Goal: Task Accomplishment & Management: Complete application form

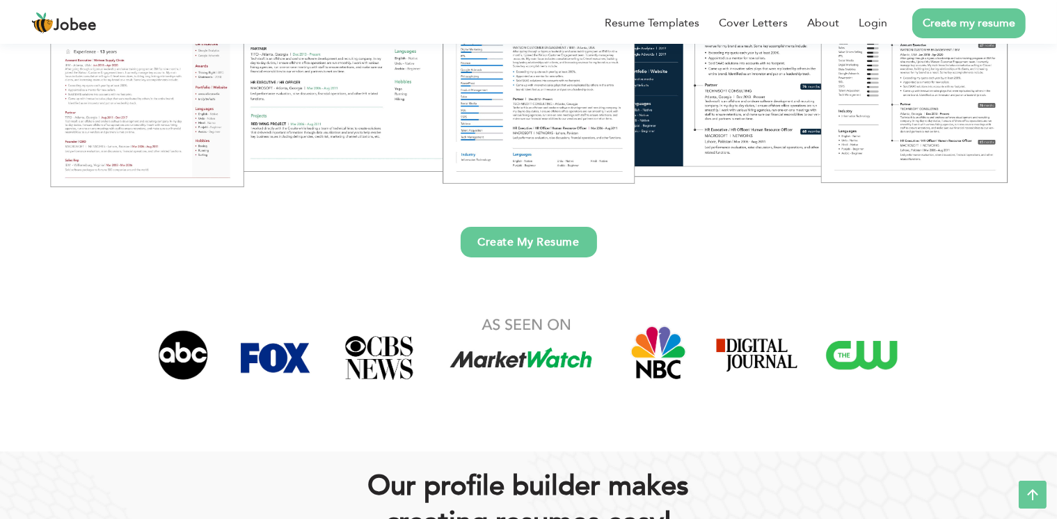
scroll to position [342, 0]
click at [526, 244] on link "Create My Resume" at bounding box center [529, 241] width 136 height 31
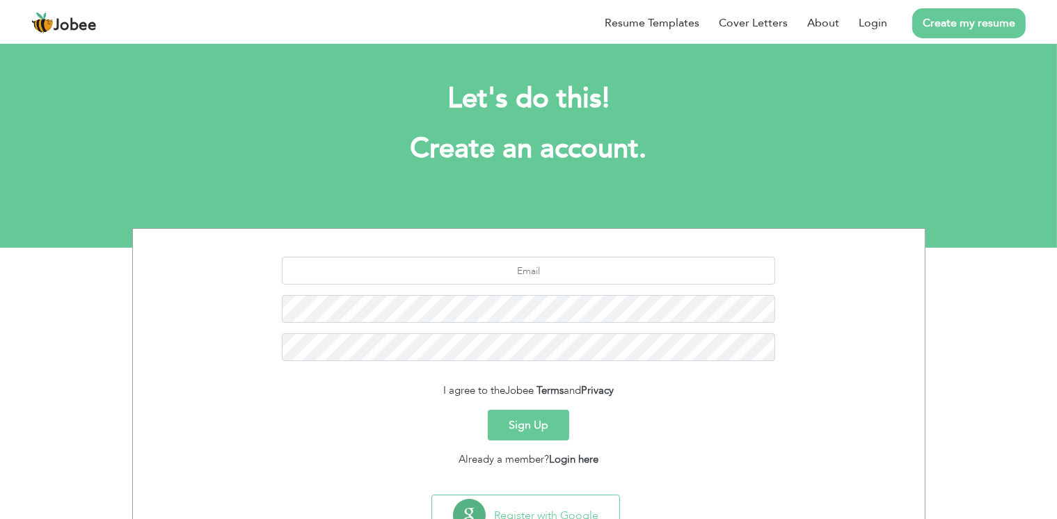
scroll to position [2, 0]
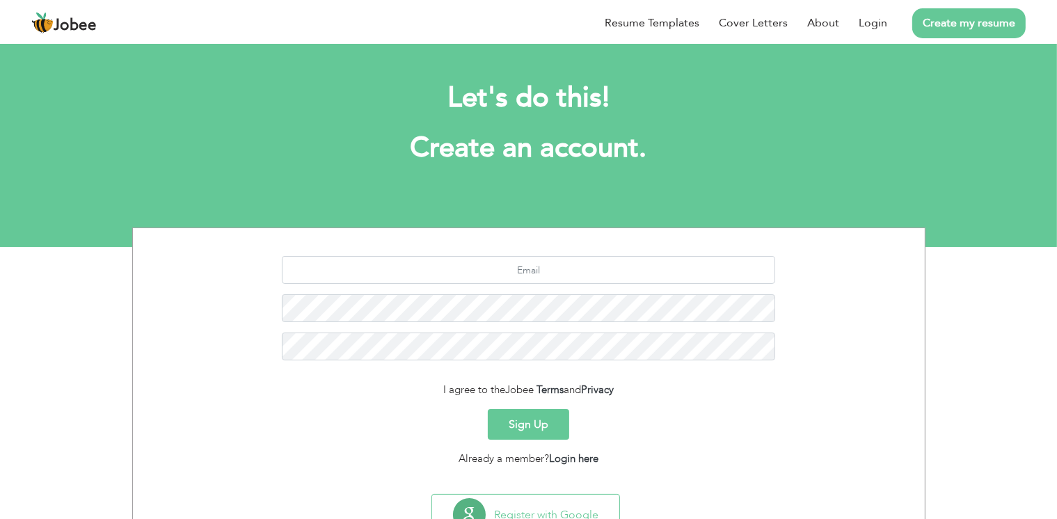
click at [523, 415] on button "Sign Up" at bounding box center [528, 424] width 81 height 31
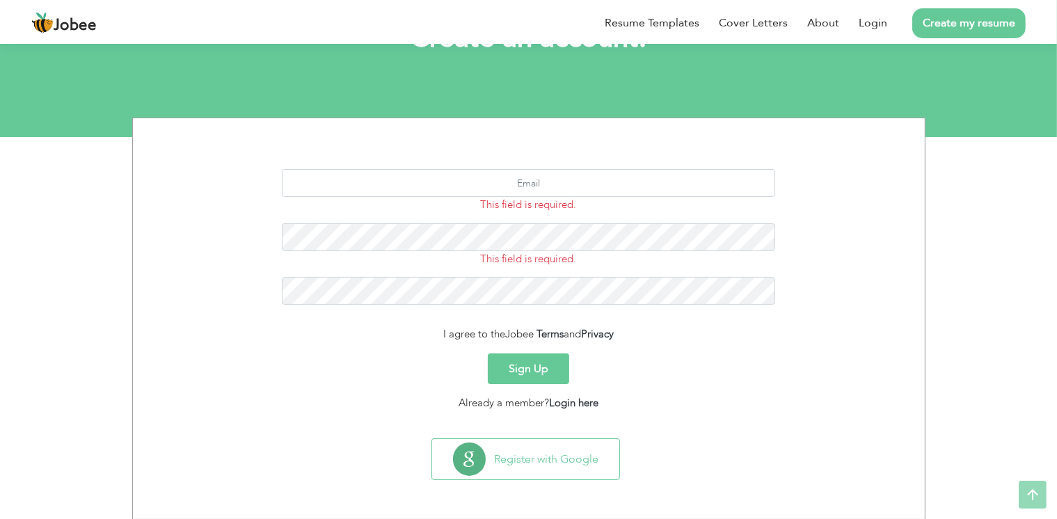
scroll to position [111, 0]
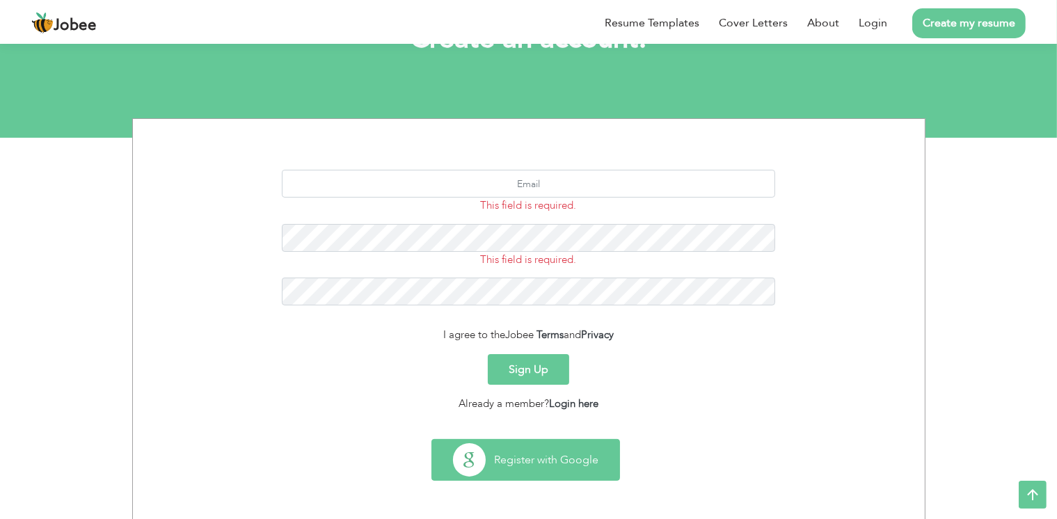
click at [519, 478] on button "Register with Google" at bounding box center [525, 460] width 187 height 40
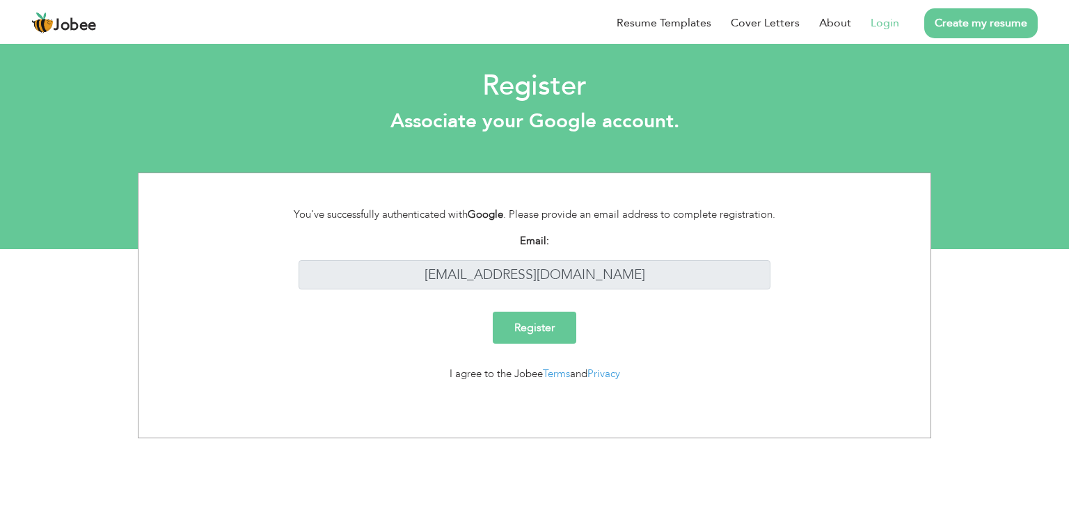
click at [540, 330] on input "Register" at bounding box center [534, 328] width 83 height 32
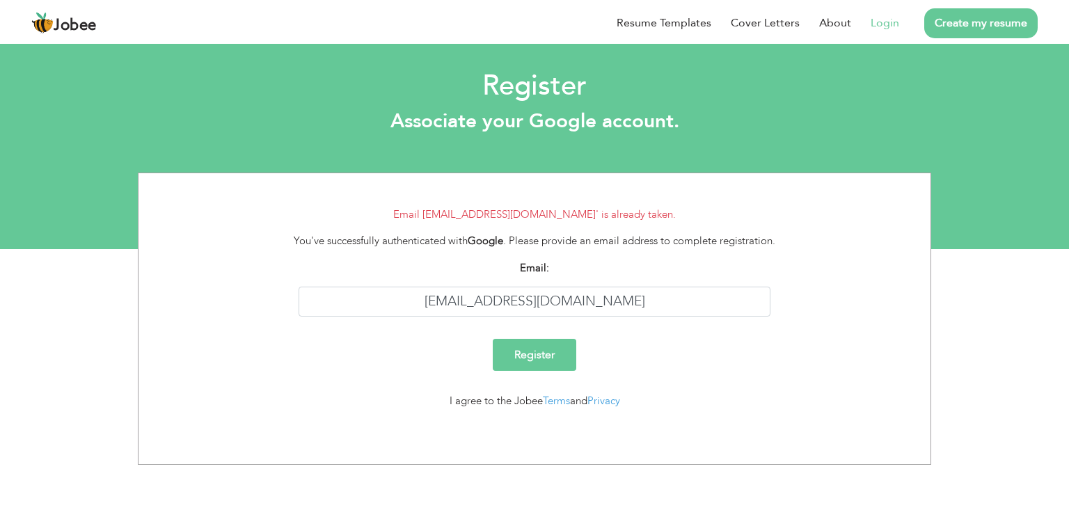
click at [590, 227] on form "Email 'junaidahmad2014@gmail.com' is already taken. You've successfully authent…" at bounding box center [534, 314] width 771 height 214
click at [435, 242] on div "You've successfully authenticated with Google . Please provide an email address…" at bounding box center [535, 241] width 514 height 16
click at [965, 24] on link "Create my resume" at bounding box center [980, 23] width 113 height 30
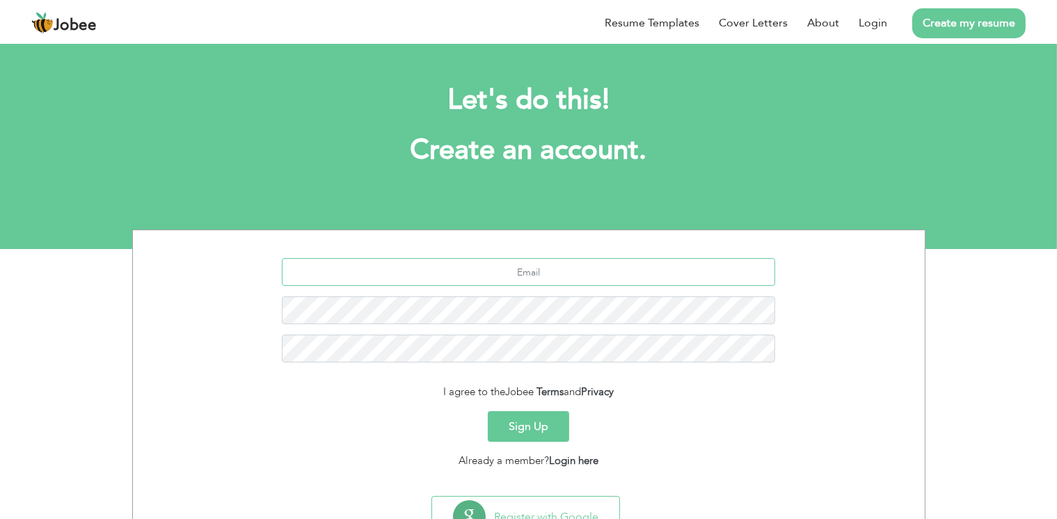
click at [590, 271] on input "text" at bounding box center [528, 272] width 493 height 28
type input "[EMAIL_ADDRESS][DOMAIN_NAME]"
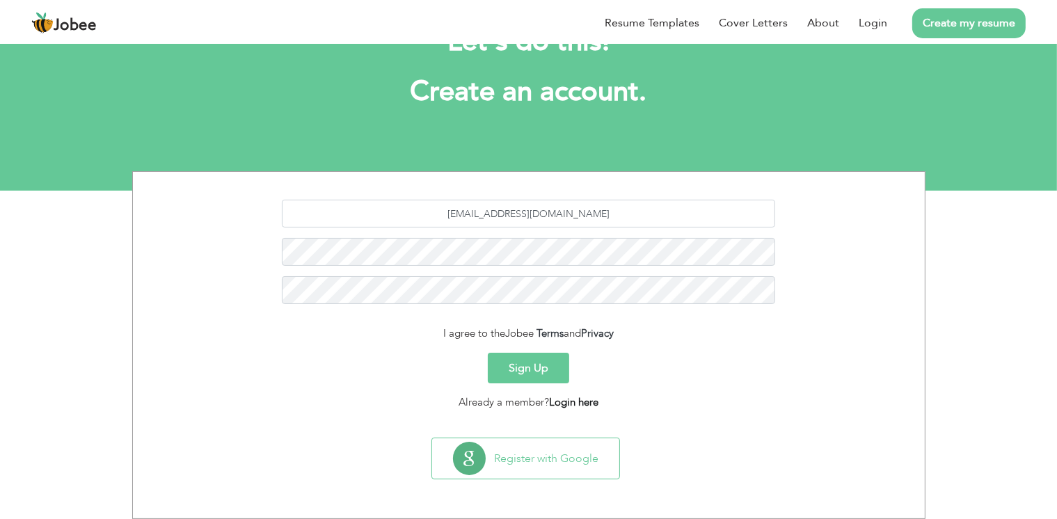
click at [561, 397] on link "Login here" at bounding box center [573, 402] width 49 height 14
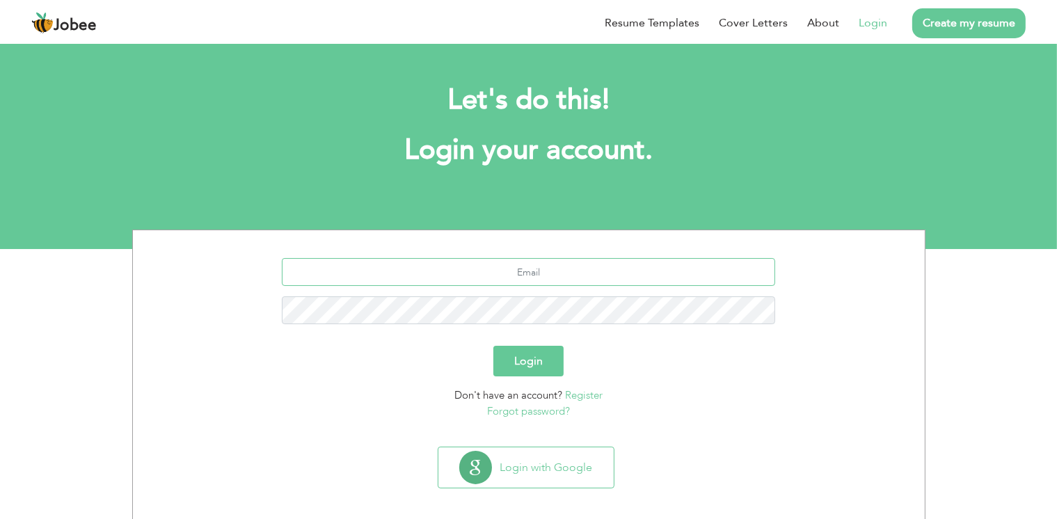
click at [529, 285] on input "text" at bounding box center [528, 272] width 493 height 28
click at [528, 274] on input "text" at bounding box center [528, 272] width 493 height 28
type input "[EMAIL_ADDRESS][DOMAIN_NAME]"
click at [518, 349] on button "Login" at bounding box center [528, 361] width 70 height 31
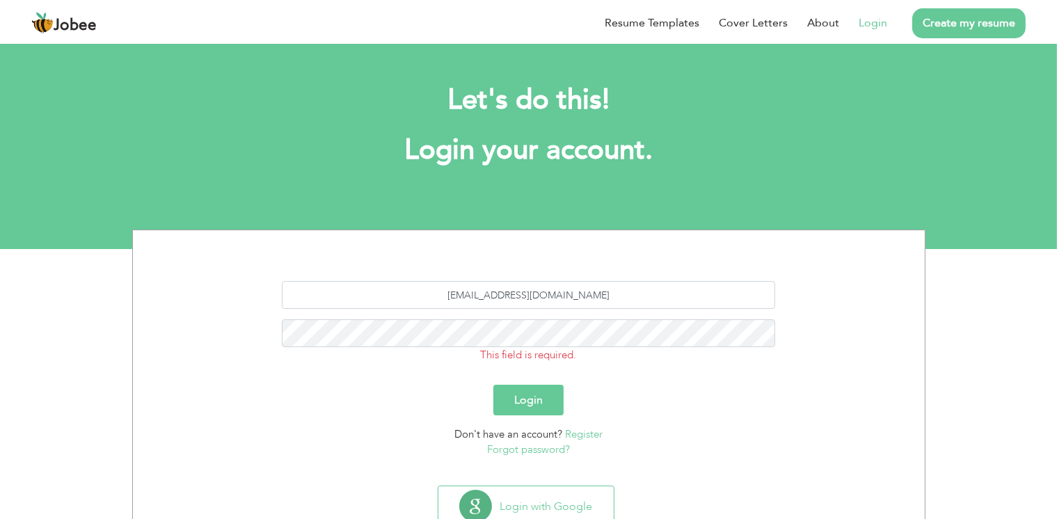
click at [550, 451] on link "Forgot password?" at bounding box center [528, 449] width 83 height 14
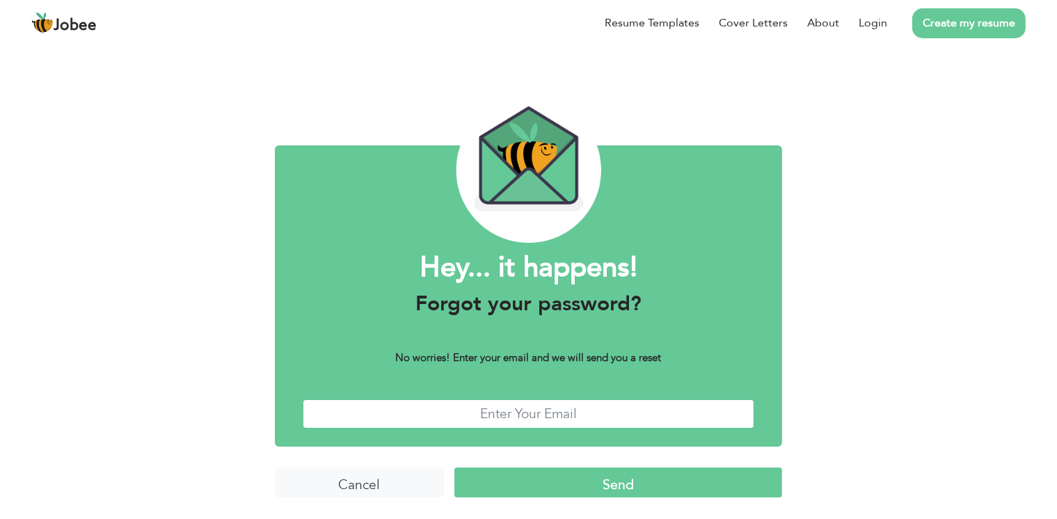
click at [573, 413] on input "text" at bounding box center [529, 414] width 452 height 30
type input "[EMAIL_ADDRESS][DOMAIN_NAME]"
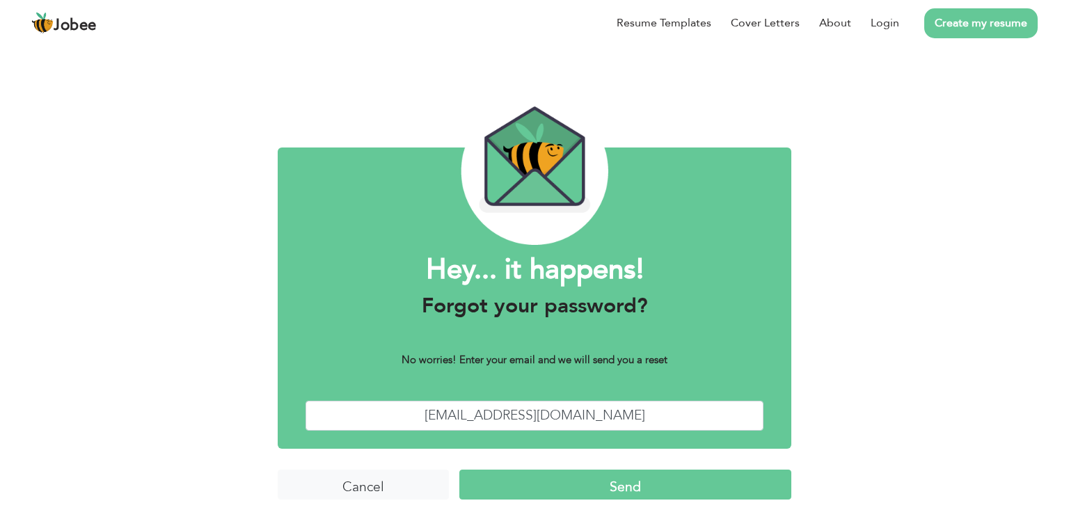
click at [568, 473] on input "Send" at bounding box center [625, 485] width 332 height 30
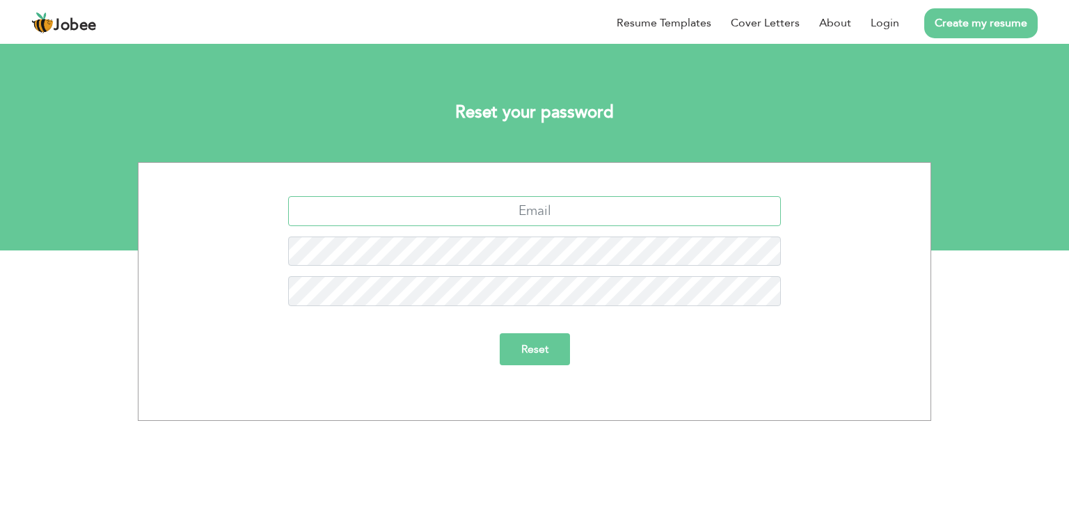
click at [545, 207] on input "text" at bounding box center [534, 211] width 493 height 30
type input "Junaidahmad2014@gmail.com"
click at [527, 352] on input "Reset" at bounding box center [535, 349] width 70 height 32
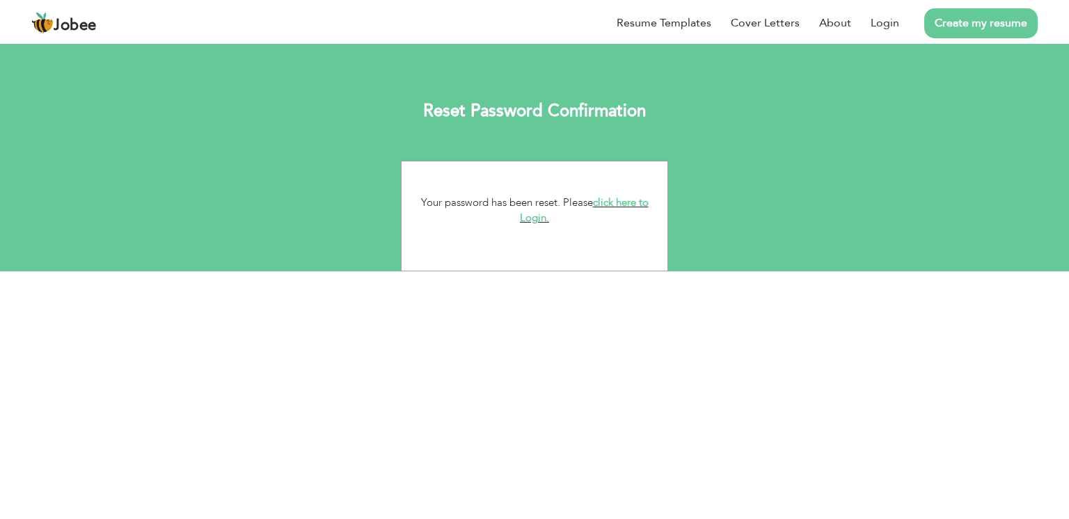
click at [612, 208] on link "click here to Login." at bounding box center [584, 210] width 129 height 30
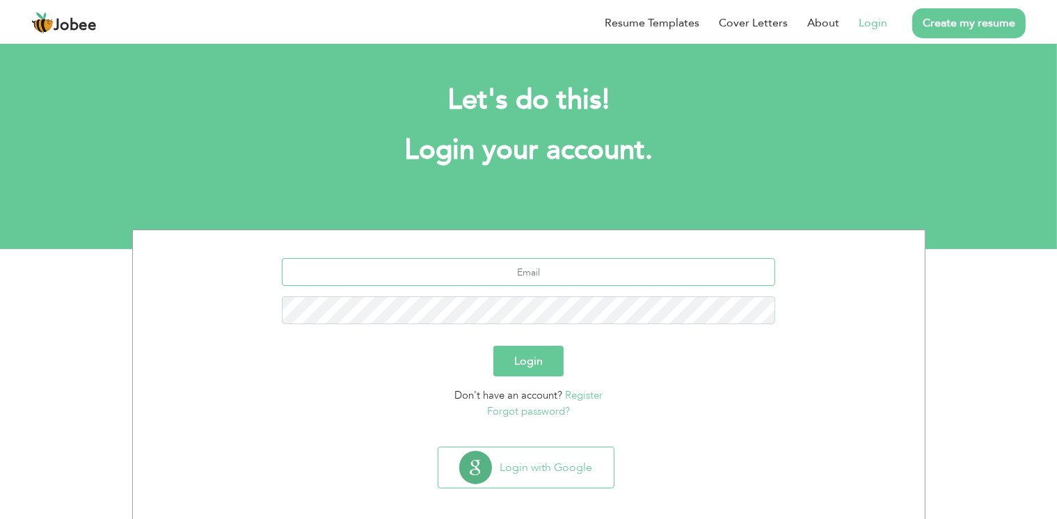
click at [551, 285] on input "text" at bounding box center [528, 272] width 493 height 28
click at [561, 273] on input "text" at bounding box center [528, 272] width 493 height 28
type input "Junaidahmad2014@gmail.com"
click at [493, 346] on button "Login" at bounding box center [528, 361] width 70 height 31
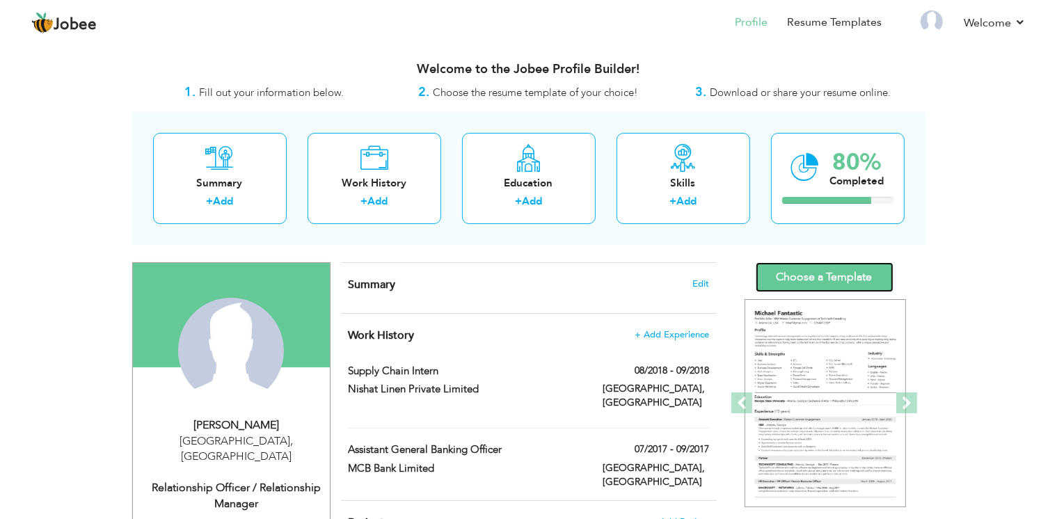
click at [831, 275] on link "Choose a Template" at bounding box center [825, 277] width 138 height 30
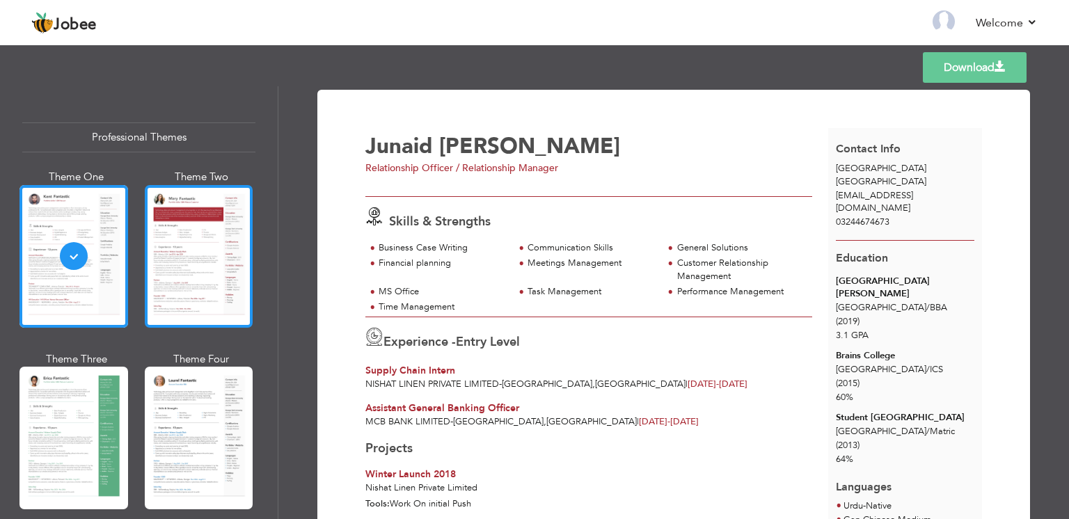
click at [192, 234] on div at bounding box center [199, 256] width 109 height 143
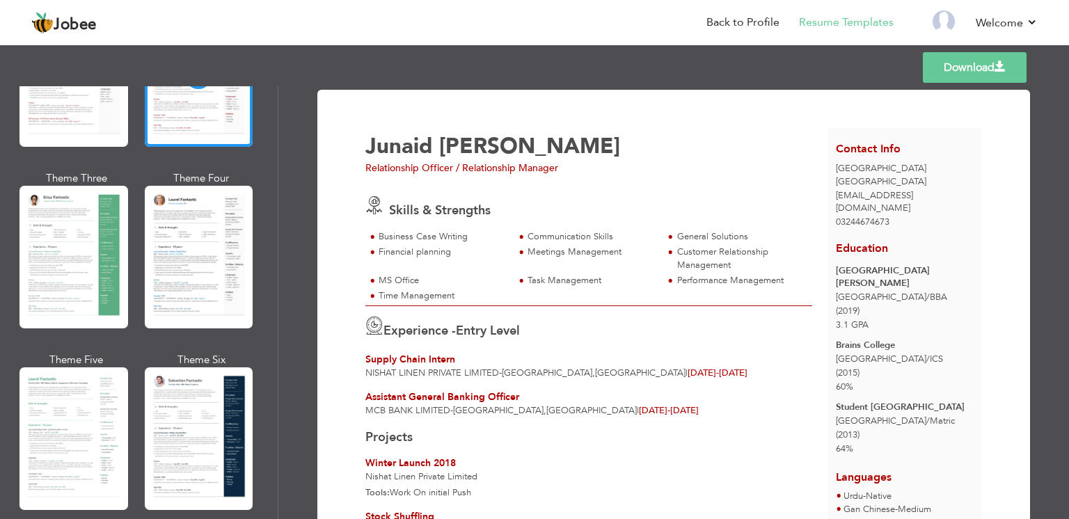
scroll to position [181, 0]
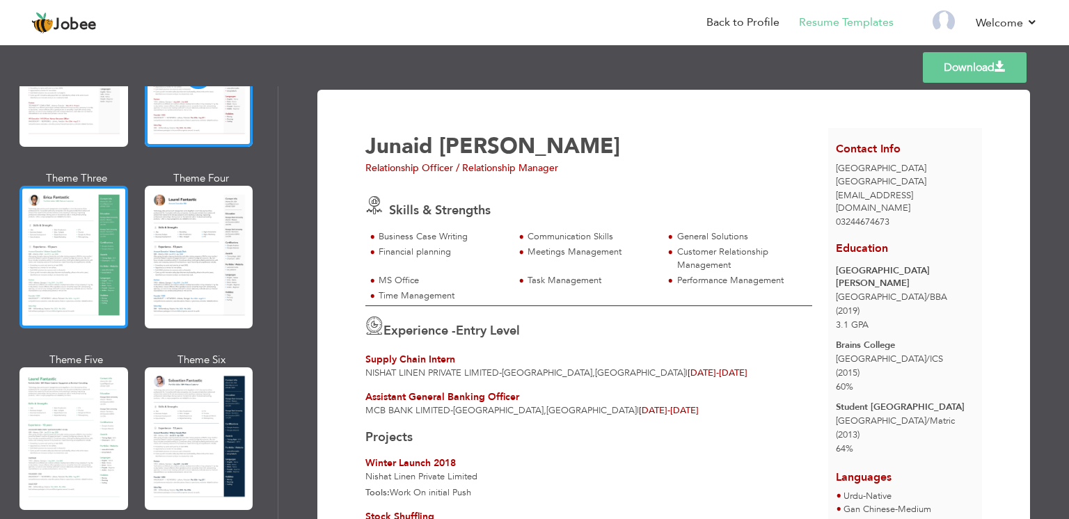
click at [96, 249] on div at bounding box center [73, 257] width 109 height 143
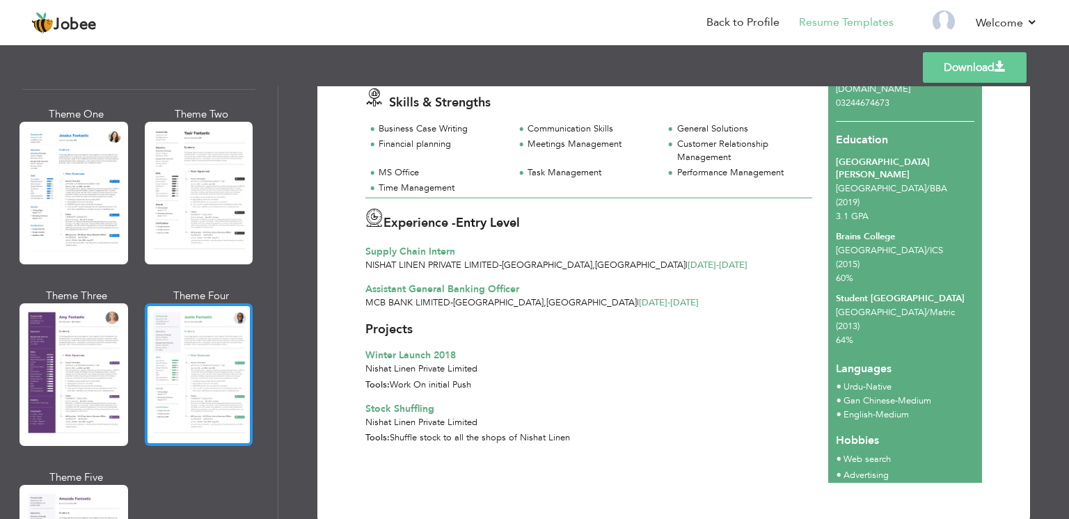
scroll to position [1085, 0]
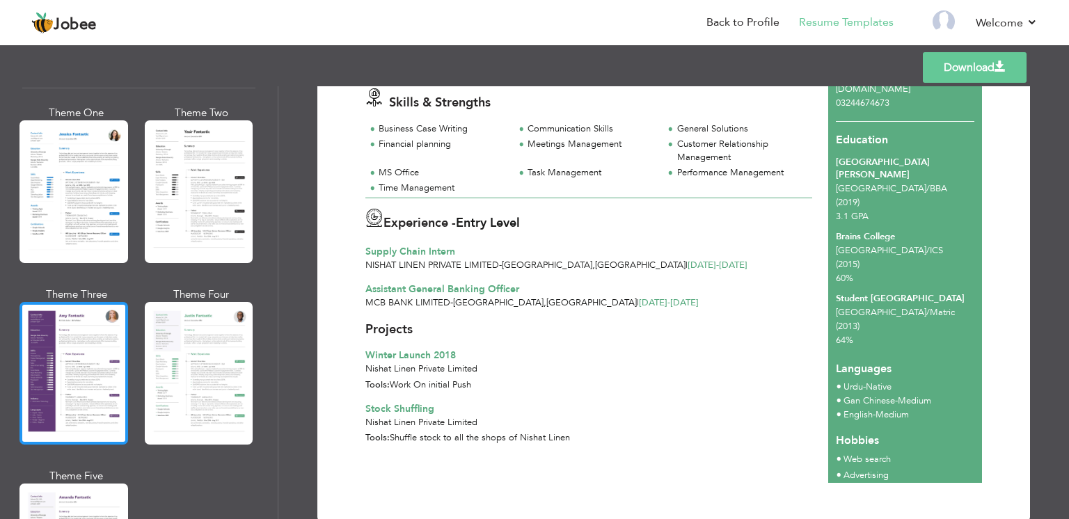
click at [105, 346] on div at bounding box center [73, 373] width 109 height 143
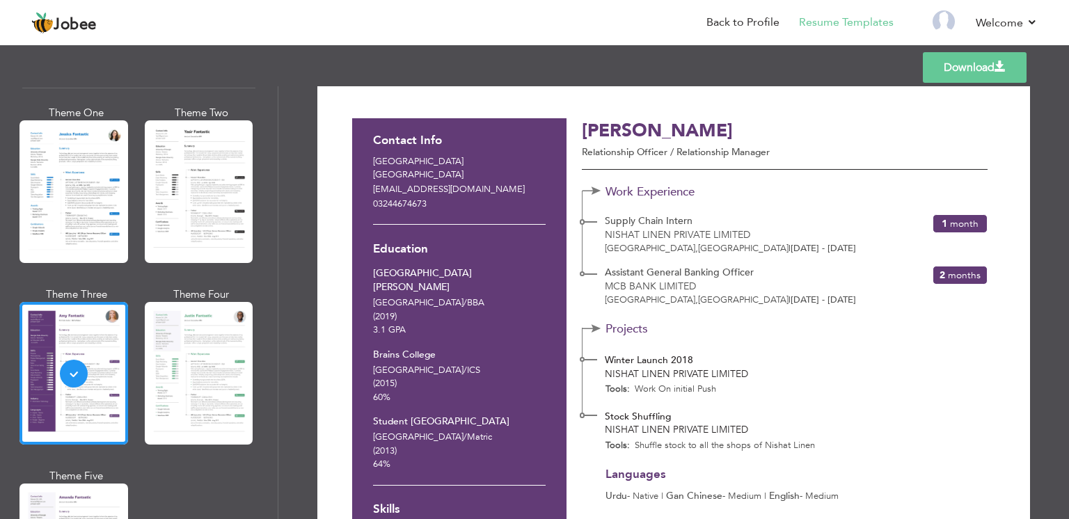
scroll to position [0, 0]
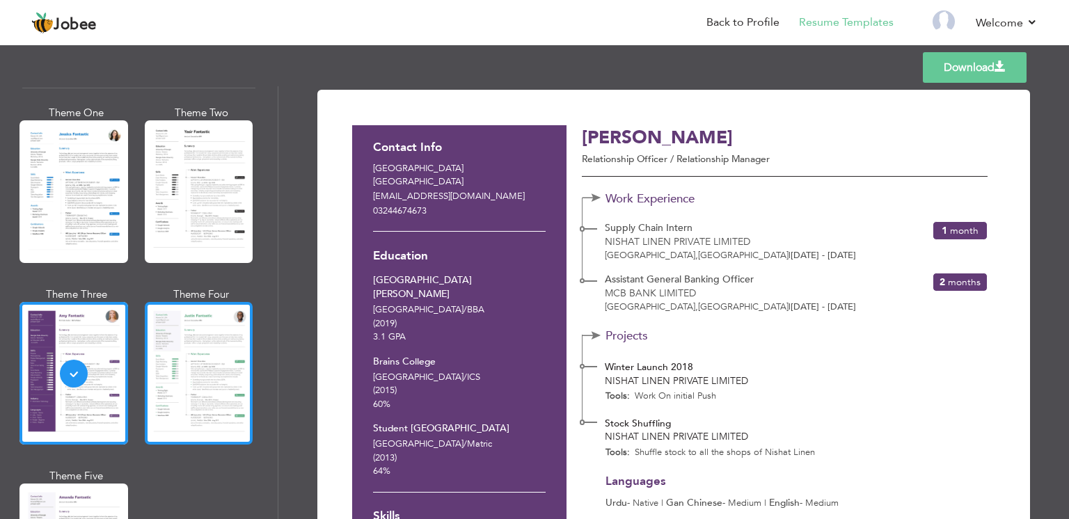
click at [186, 342] on div at bounding box center [199, 373] width 109 height 143
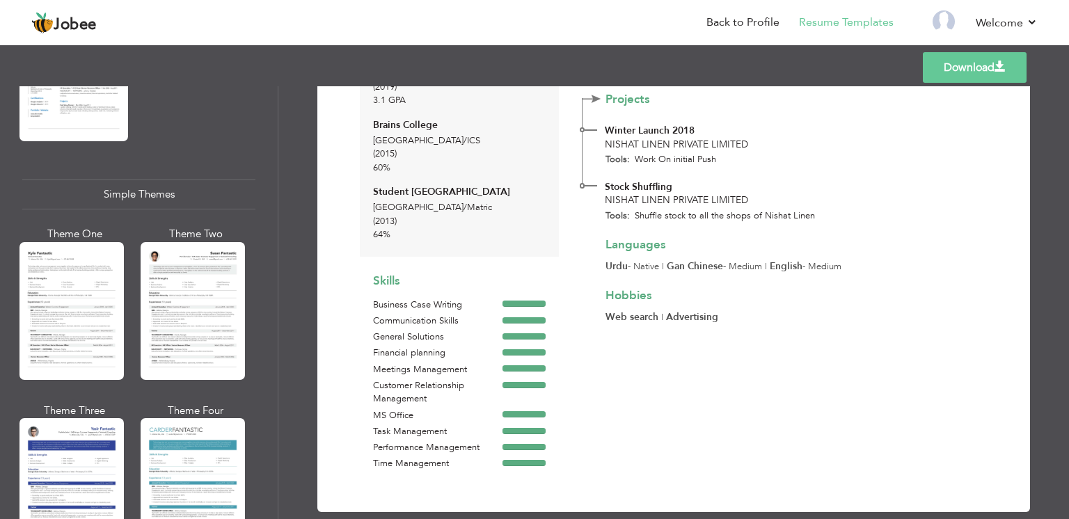
scroll to position [2398, 0]
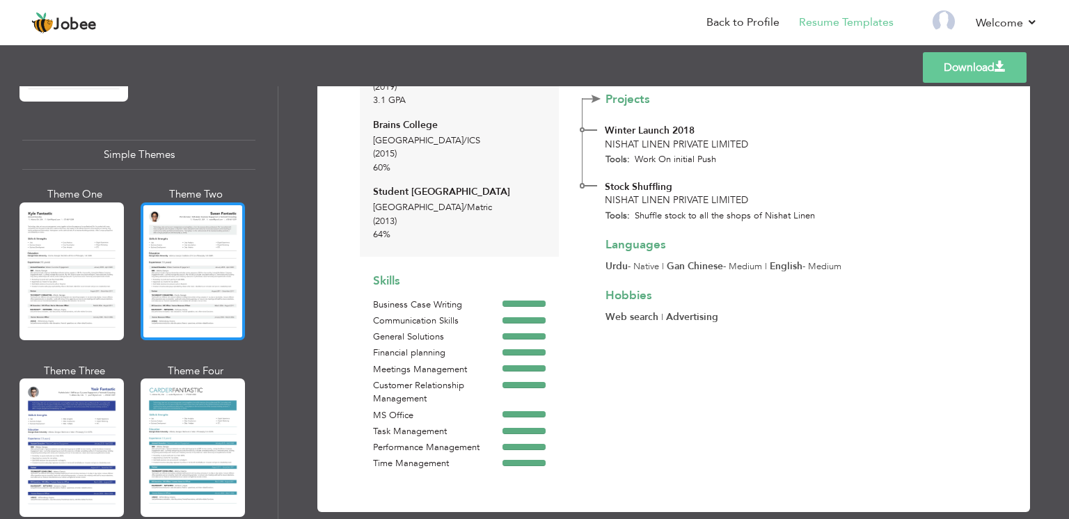
click at [198, 207] on div at bounding box center [193, 271] width 104 height 138
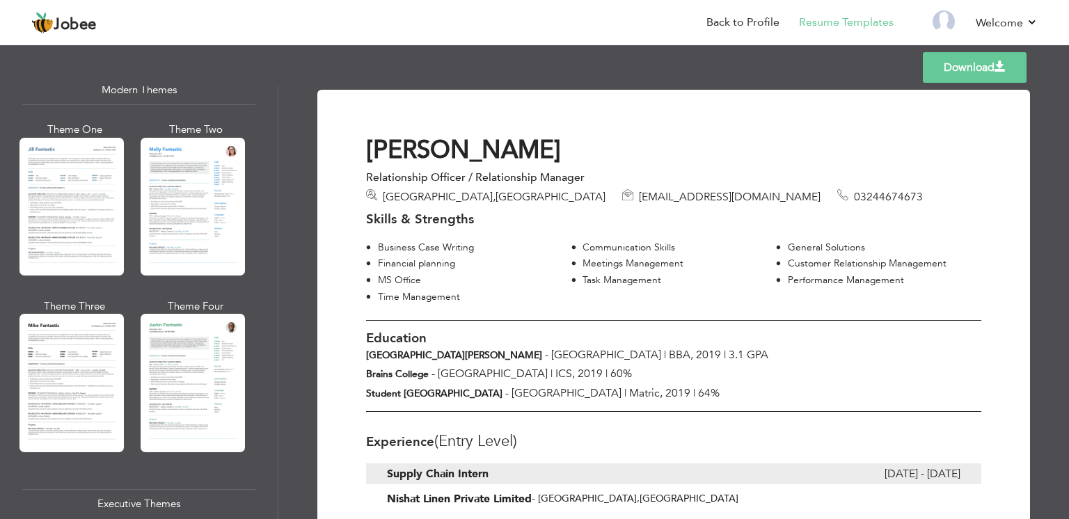
scroll to position [631, 0]
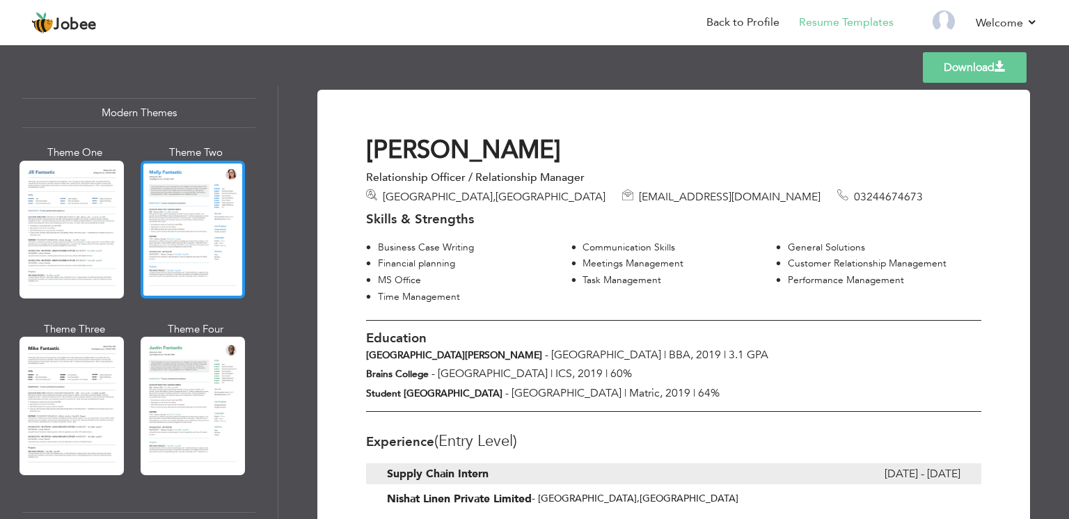
click at [198, 233] on div at bounding box center [193, 230] width 104 height 138
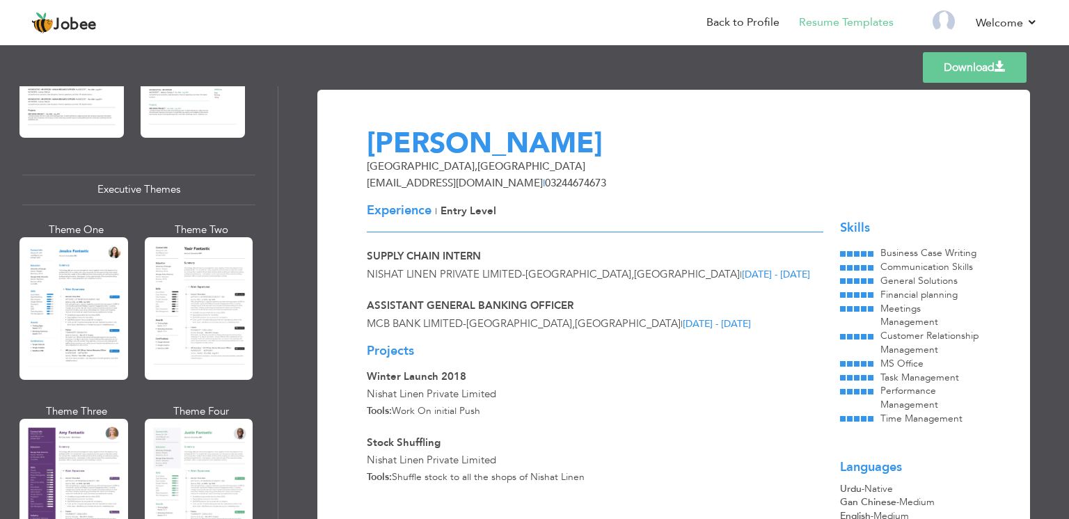
scroll to position [968, 0]
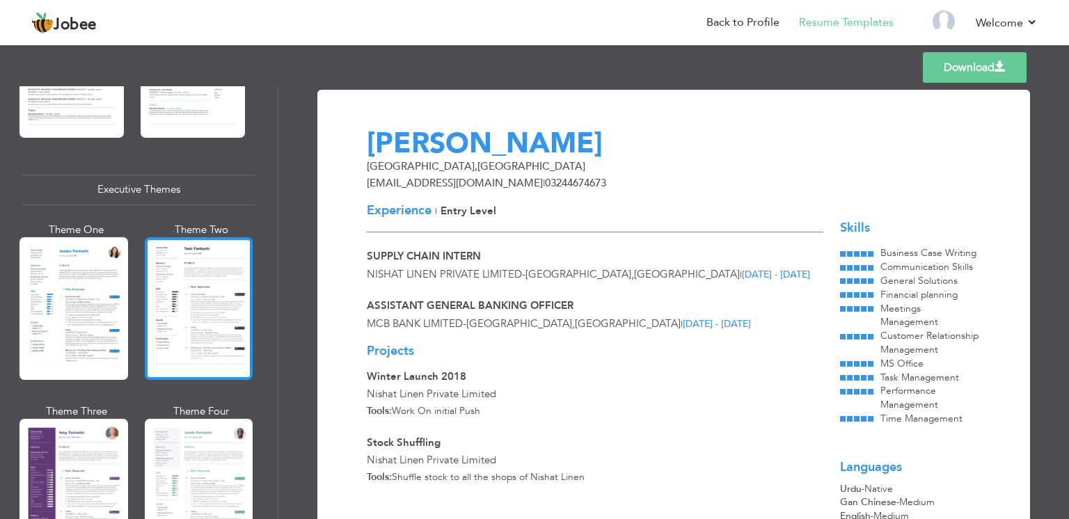
click at [191, 295] on div at bounding box center [199, 308] width 109 height 143
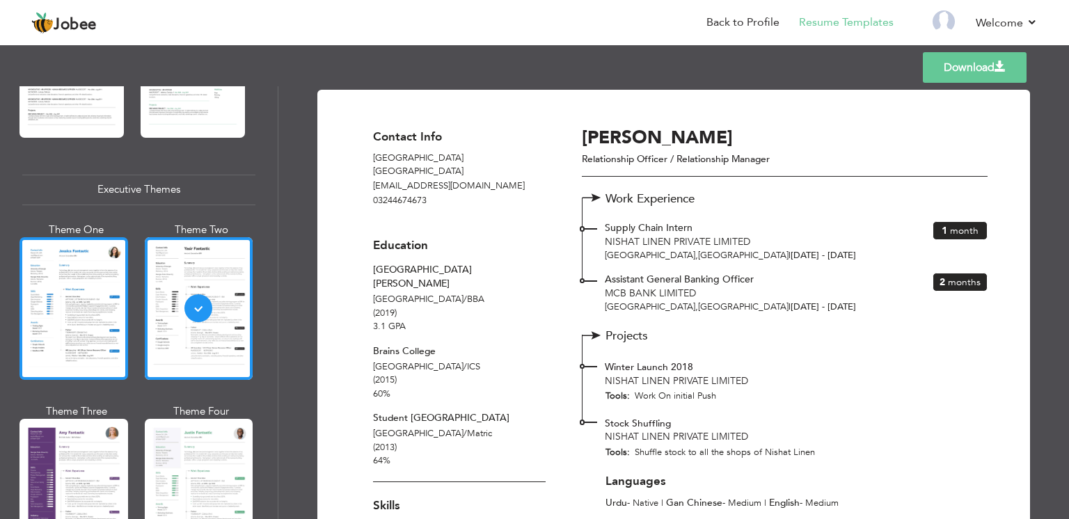
click at [62, 307] on div at bounding box center [73, 308] width 109 height 143
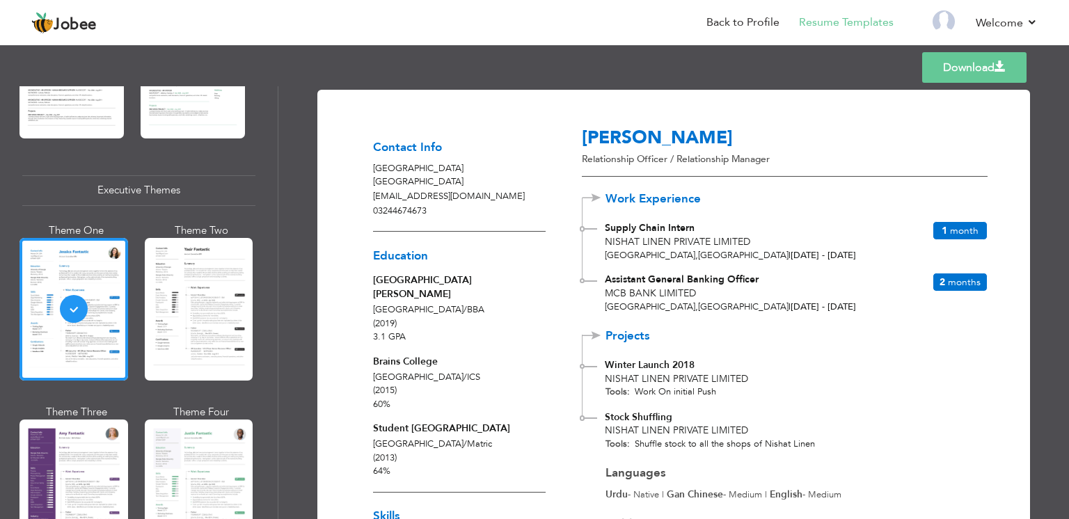
scroll to position [235, 0]
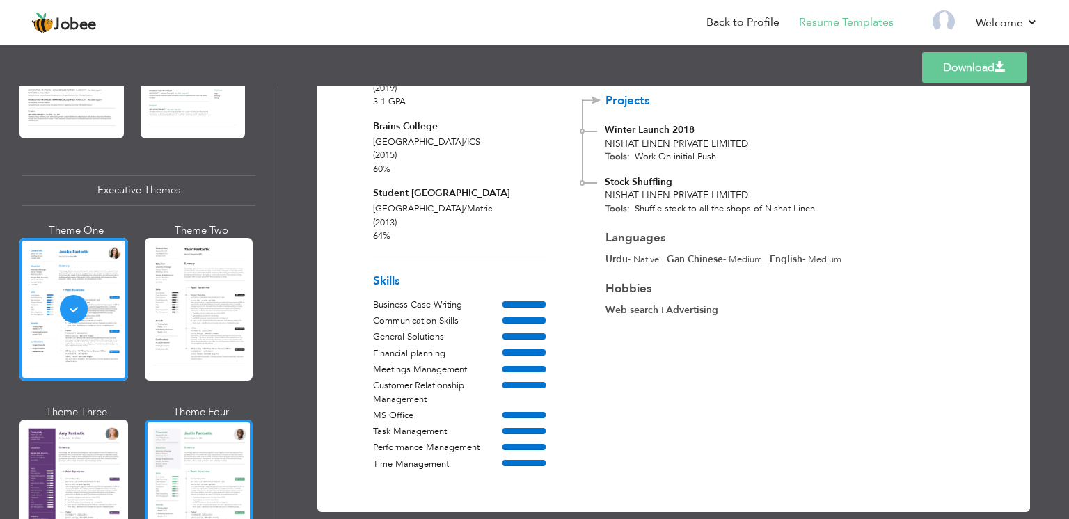
click at [195, 471] on div at bounding box center [199, 490] width 109 height 143
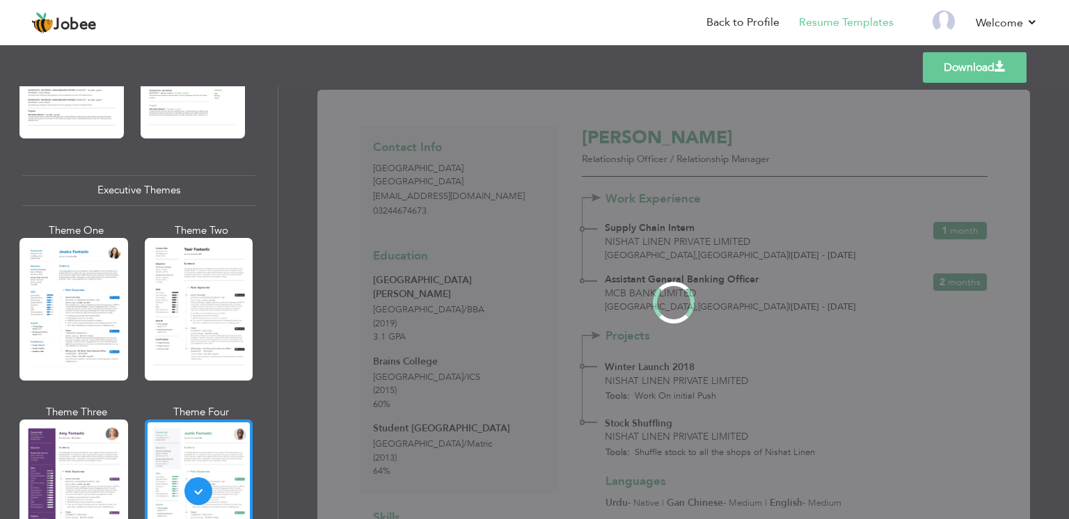
scroll to position [968, 0]
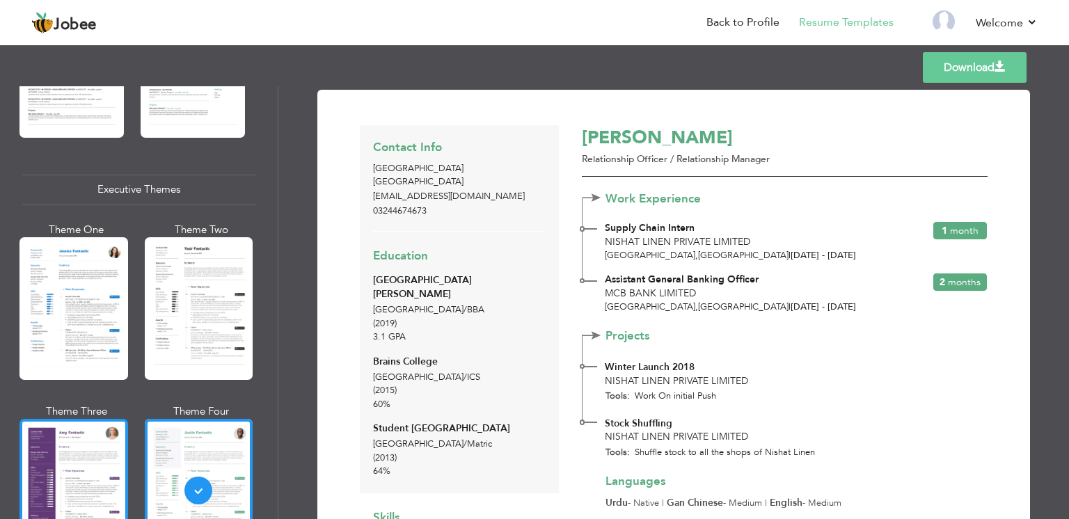
click at [119, 458] on div at bounding box center [73, 490] width 109 height 143
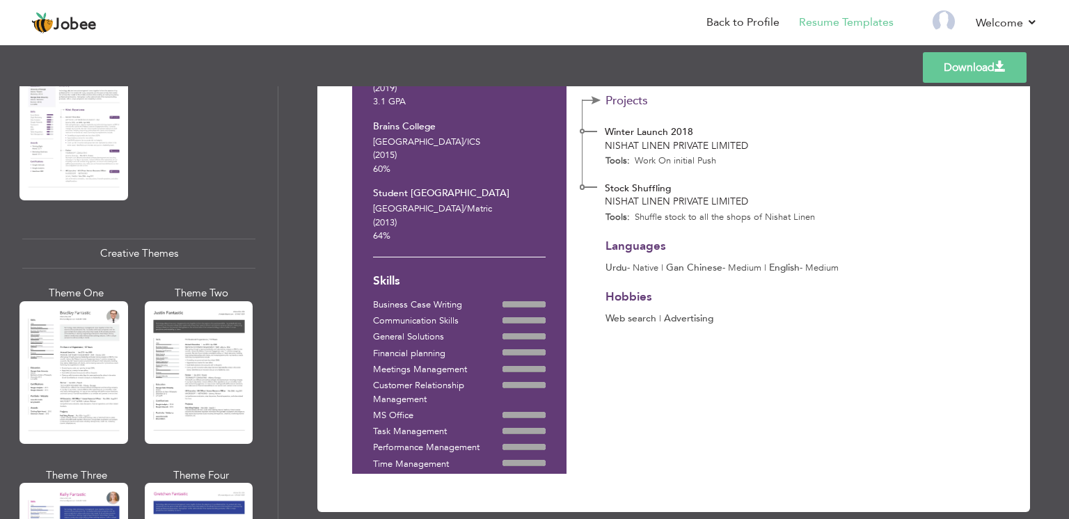
scroll to position [1510, 0]
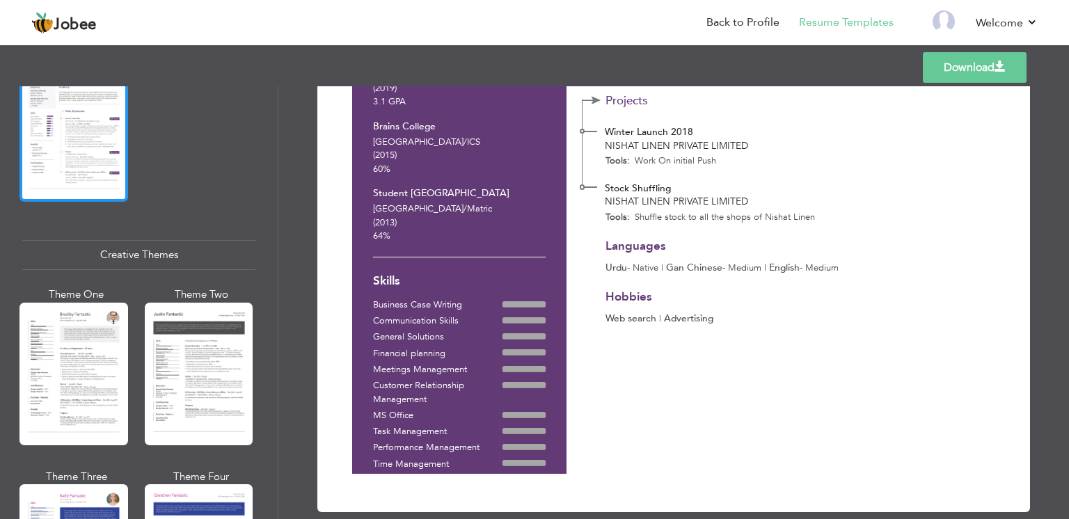
click at [72, 129] on div at bounding box center [73, 130] width 109 height 143
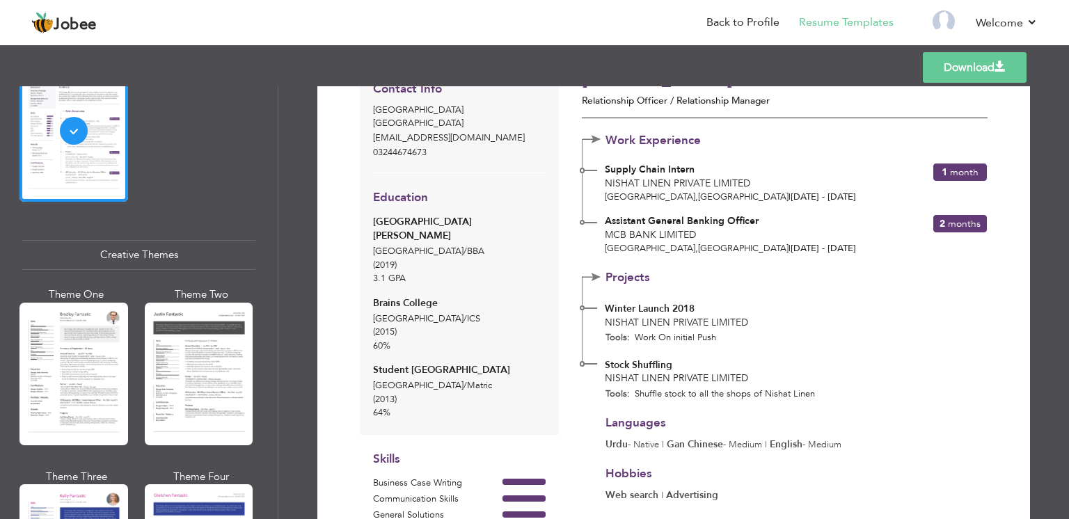
scroll to position [0, 0]
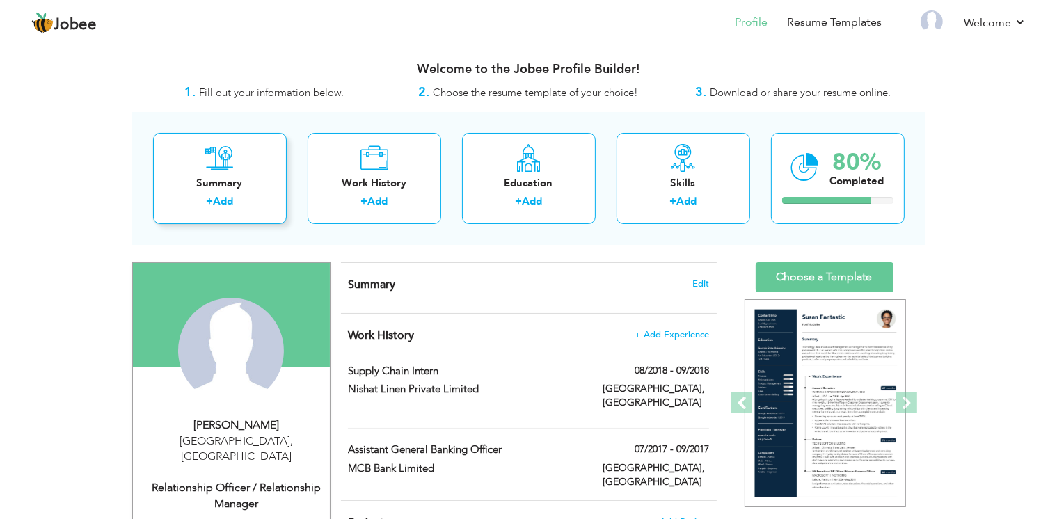
click at [231, 169] on icon at bounding box center [219, 158] width 29 height 28
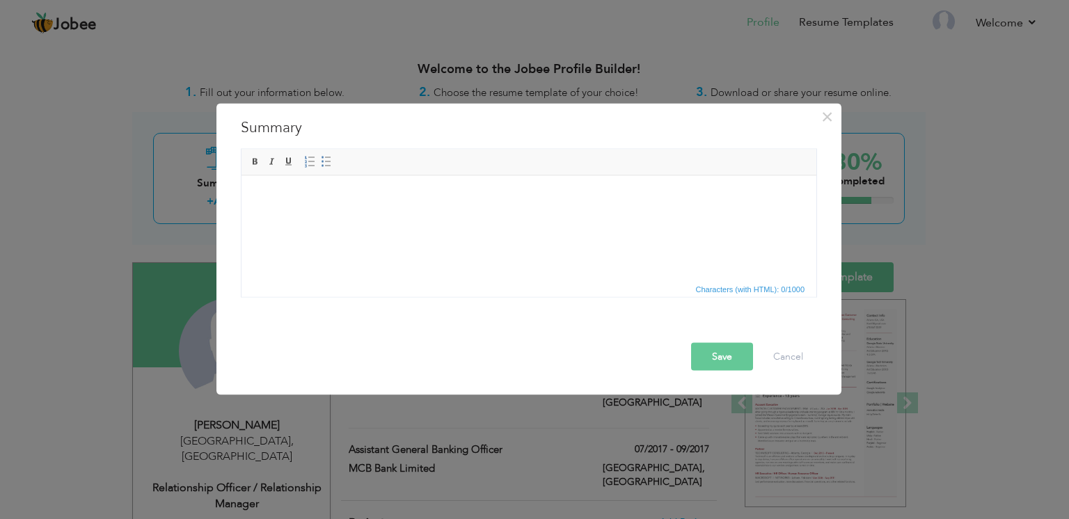
click at [961, 221] on div "× Summary Rich Text Editor, summaryEditor Editor toolbars Basic Styles Bold Ita…" at bounding box center [534, 259] width 1069 height 519
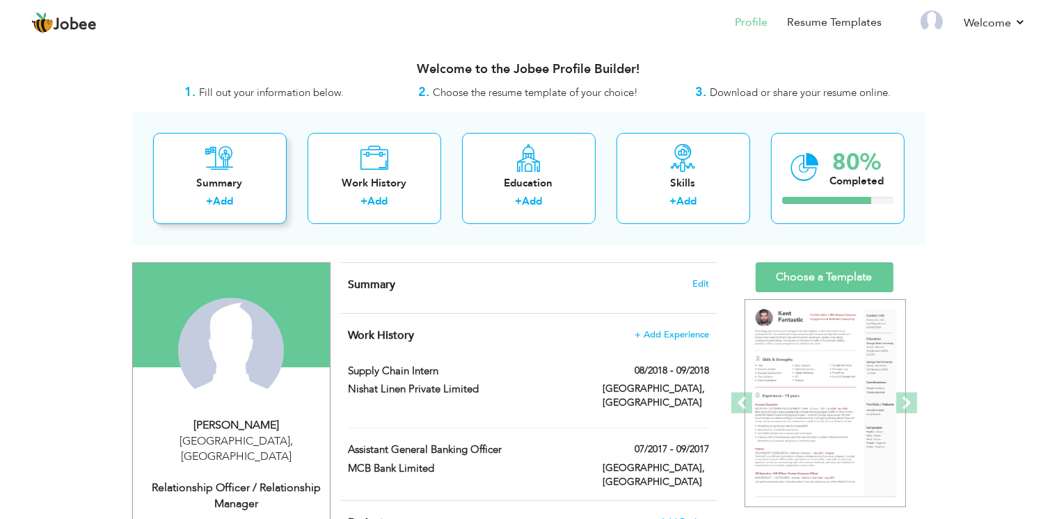
click at [228, 196] on link "Add" at bounding box center [223, 201] width 20 height 14
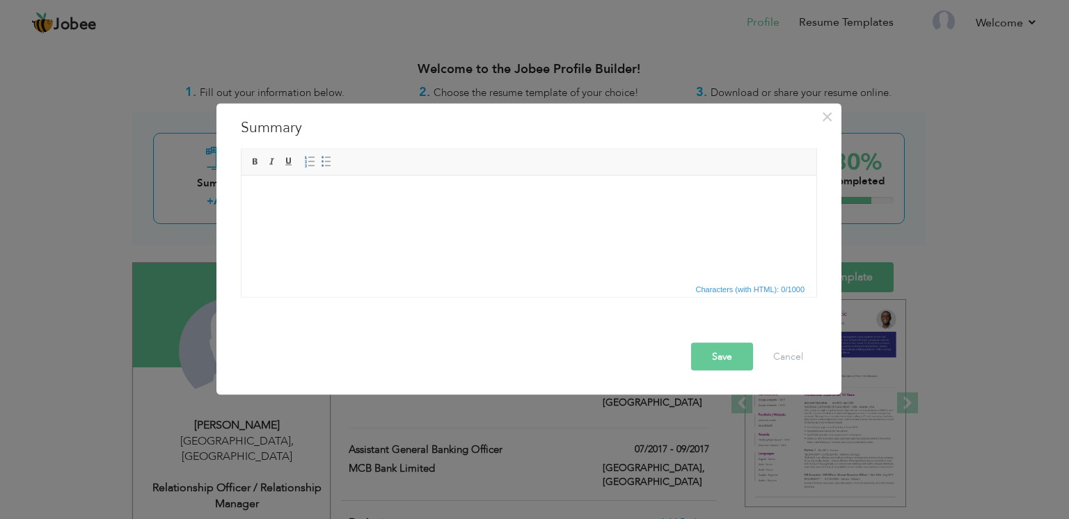
click at [298, 194] on body at bounding box center [528, 196] width 547 height 15
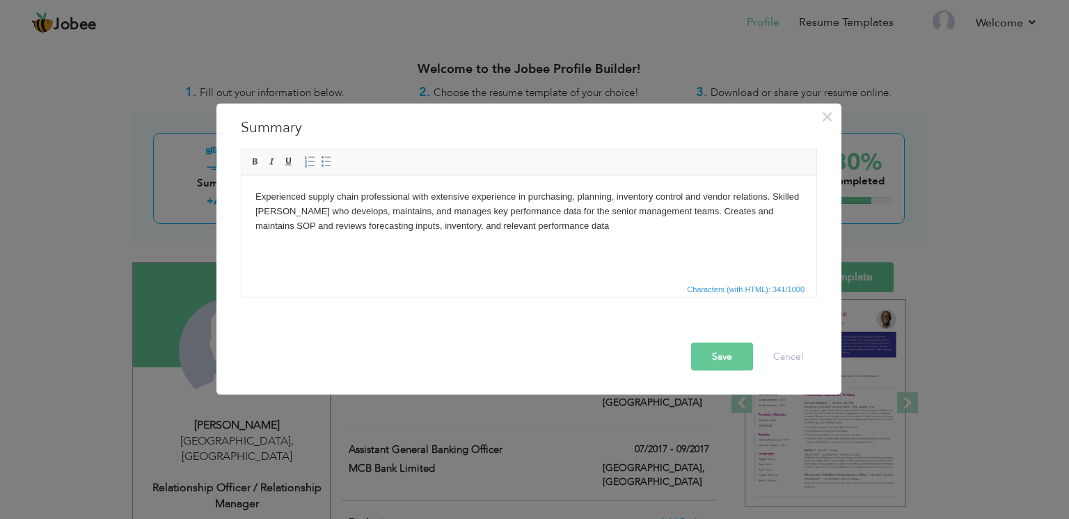
click at [724, 350] on button "Save" at bounding box center [722, 357] width 62 height 28
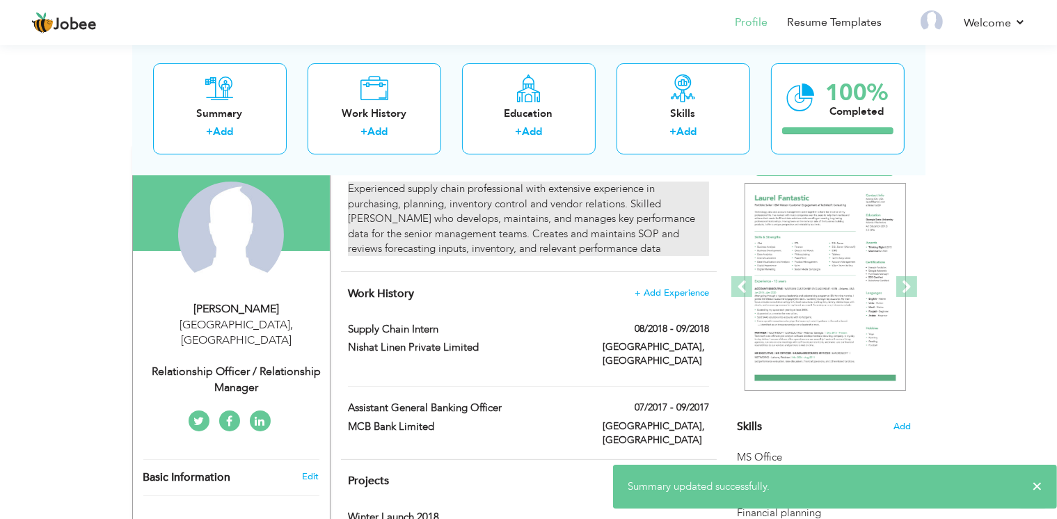
scroll to position [118, 0]
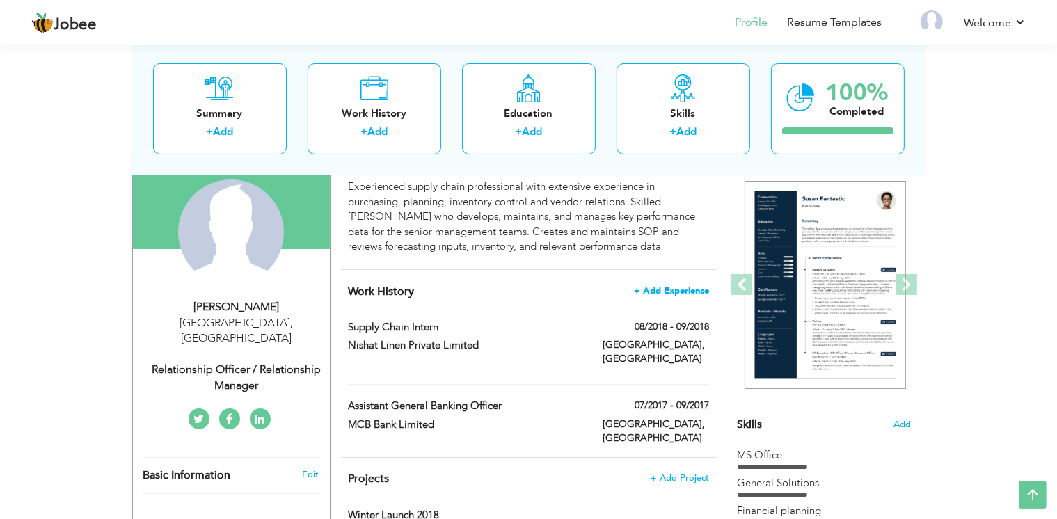
click at [664, 286] on span "+ Add Experience" at bounding box center [671, 291] width 75 height 10
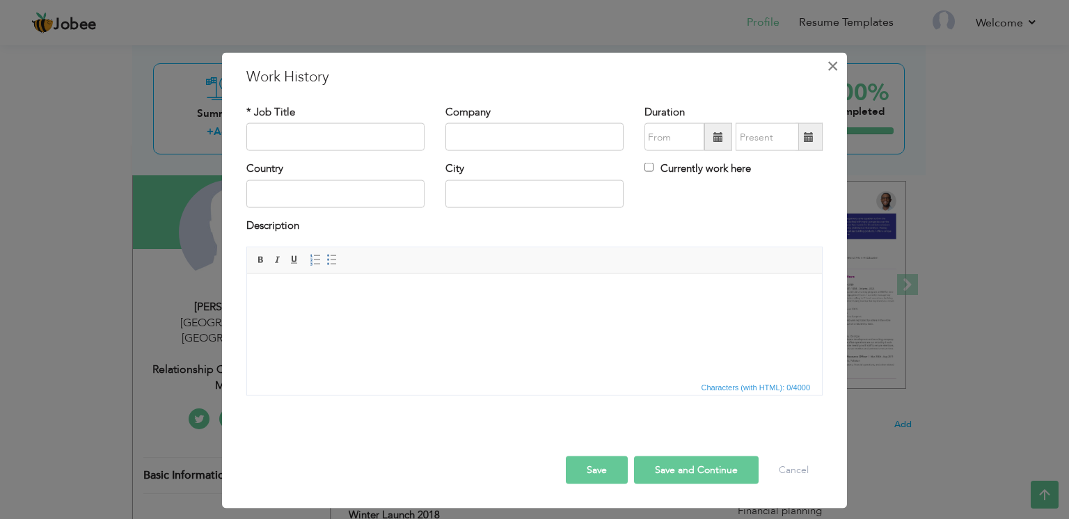
click at [827, 72] on span "×" at bounding box center [832, 66] width 12 height 25
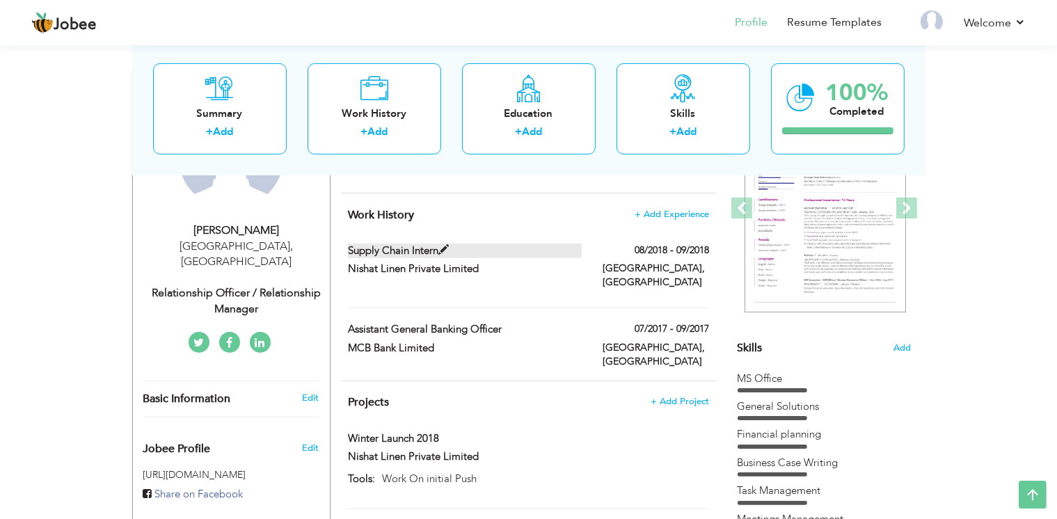
scroll to position [196, 0]
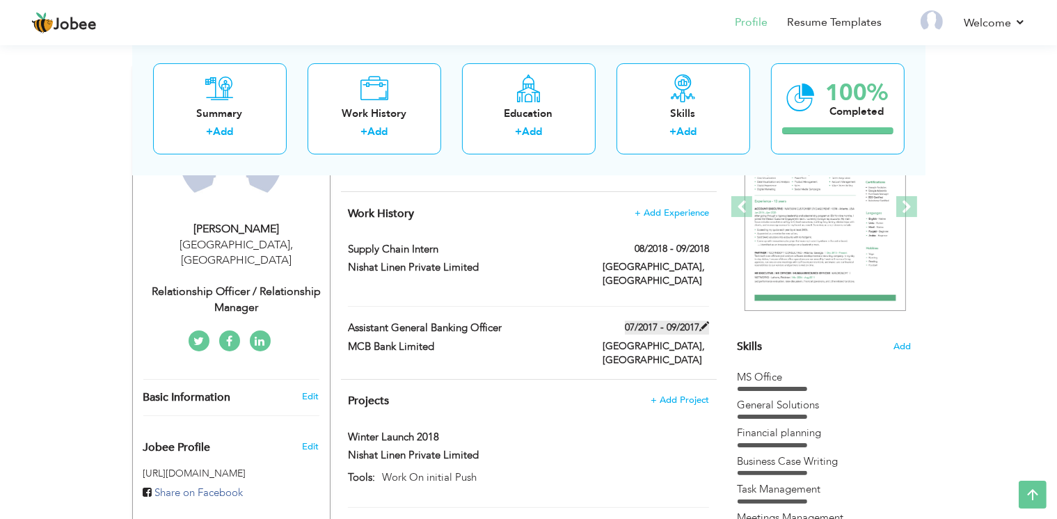
click at [703, 321] on span at bounding box center [704, 326] width 10 height 10
type input "Assistant General Banking Officer"
type input "MCB Bank Limited"
type input "07/2017"
type input "09/2017"
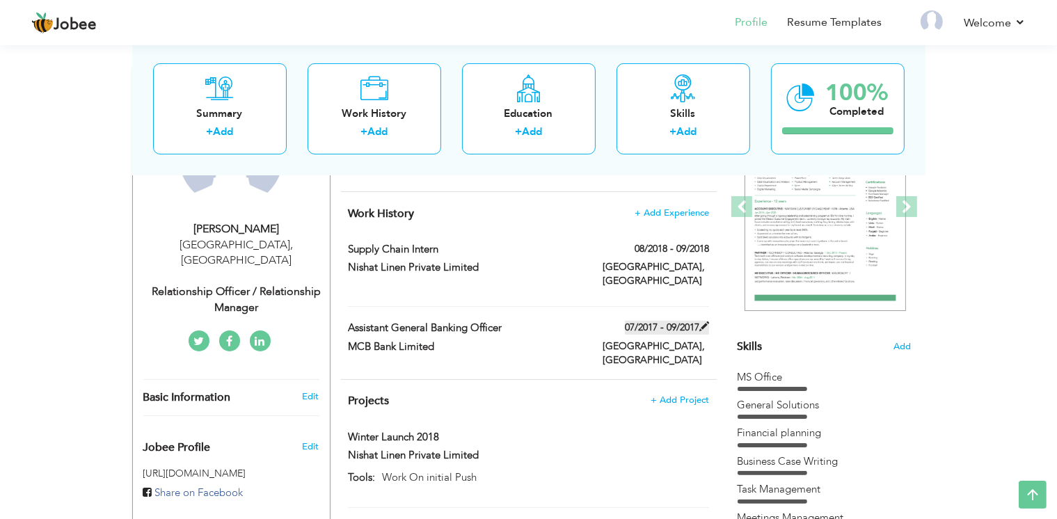
type input "[GEOGRAPHIC_DATA]"
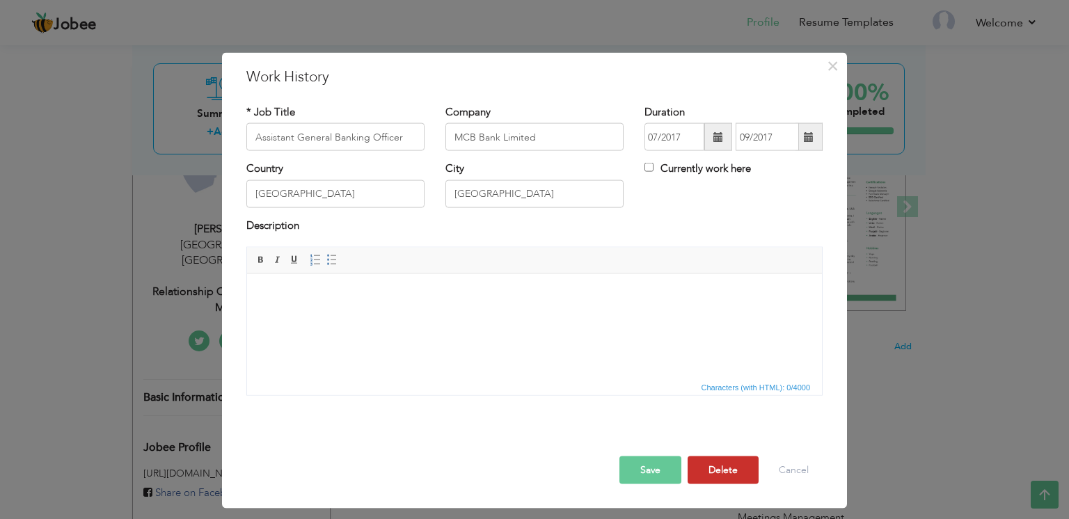
click at [719, 466] on button "Delete" at bounding box center [722, 470] width 71 height 28
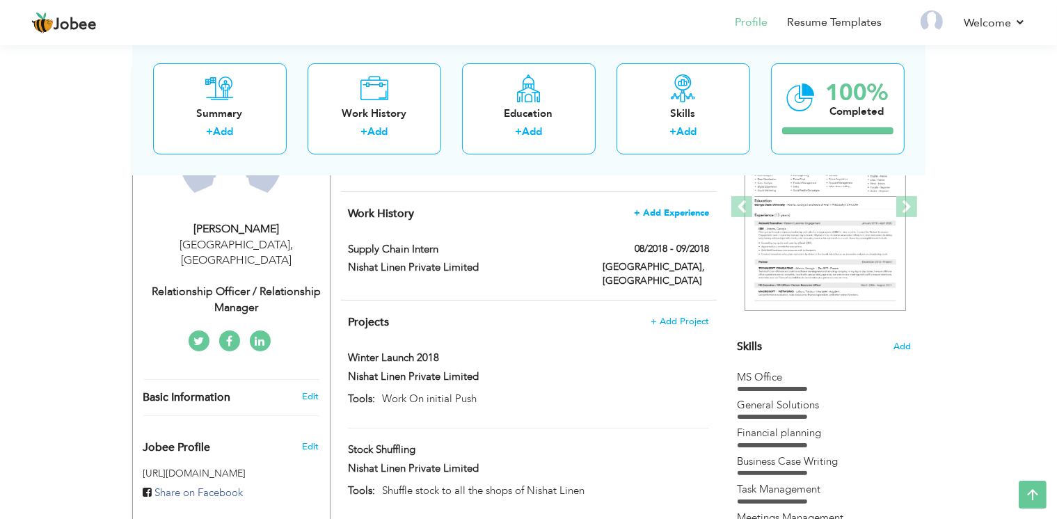
click at [673, 208] on span "+ Add Experience" at bounding box center [671, 213] width 75 height 10
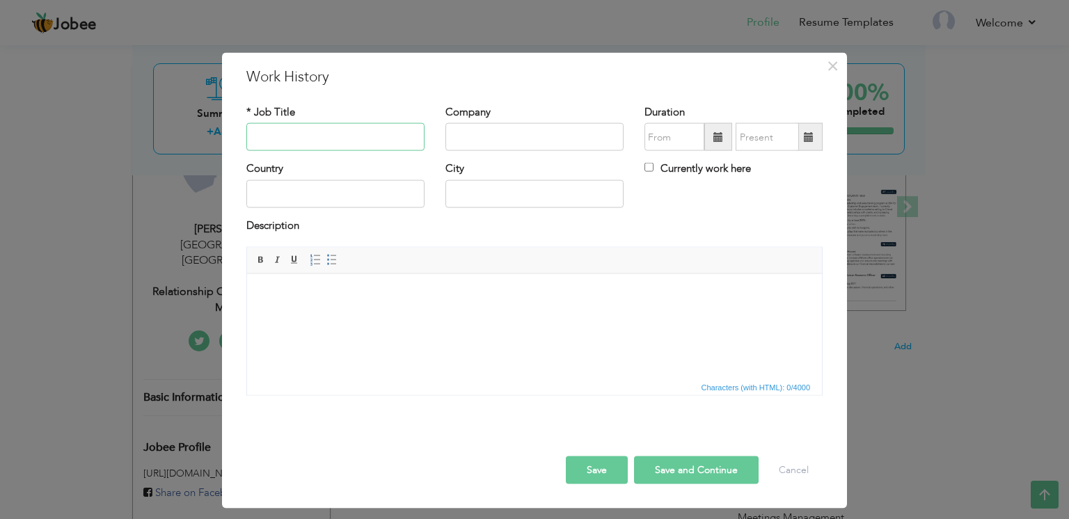
paste input "Replenishment Officer."
type input "Replenishment Officer."
paste input "Limelight Pvt Ltd"
click at [460, 129] on input "Limelight Pvt Ltd" at bounding box center [534, 137] width 178 height 28
type input "Limelight Pvt Ltd"
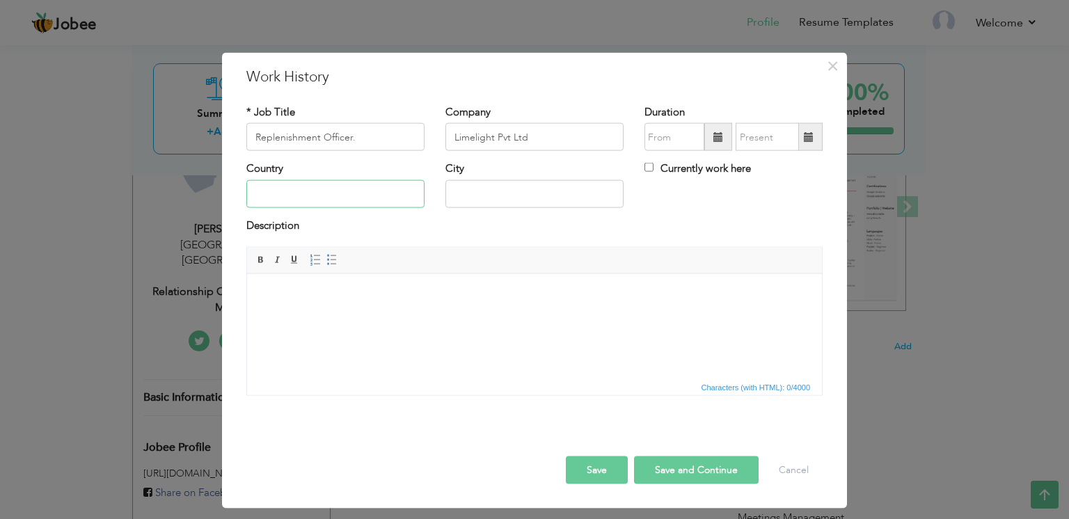
click at [367, 191] on input "text" at bounding box center [335, 193] width 178 height 28
type input "[GEOGRAPHIC_DATA]"
type input "[GEOGRAPHIC_DATA]."
click at [289, 290] on body at bounding box center [534, 294] width 547 height 15
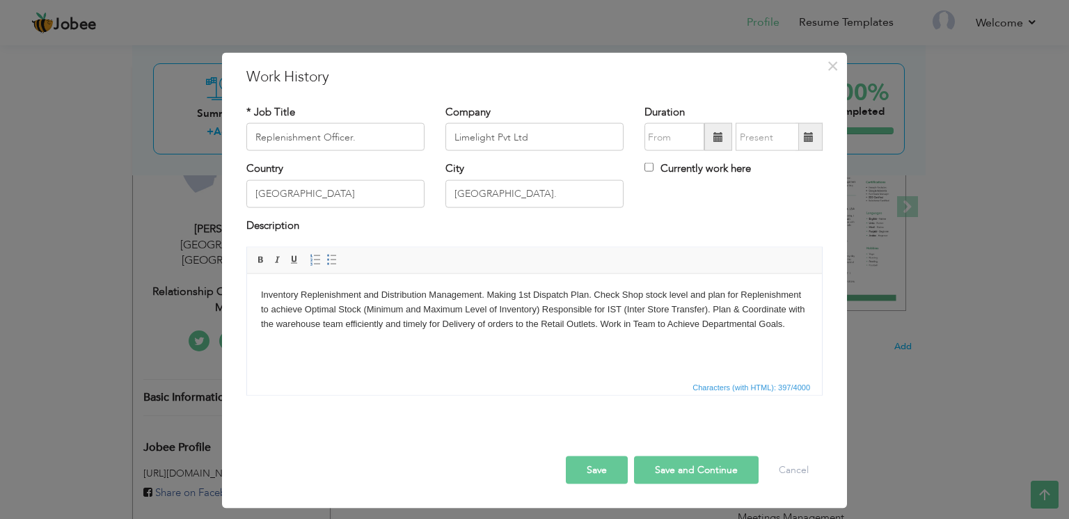
click at [486, 295] on body "Inventory Replenishment and Distribution Management. Making 1st Dispatch Plan. …" at bounding box center [534, 308] width 547 height 43
click at [326, 264] on span at bounding box center [331, 260] width 11 height 11
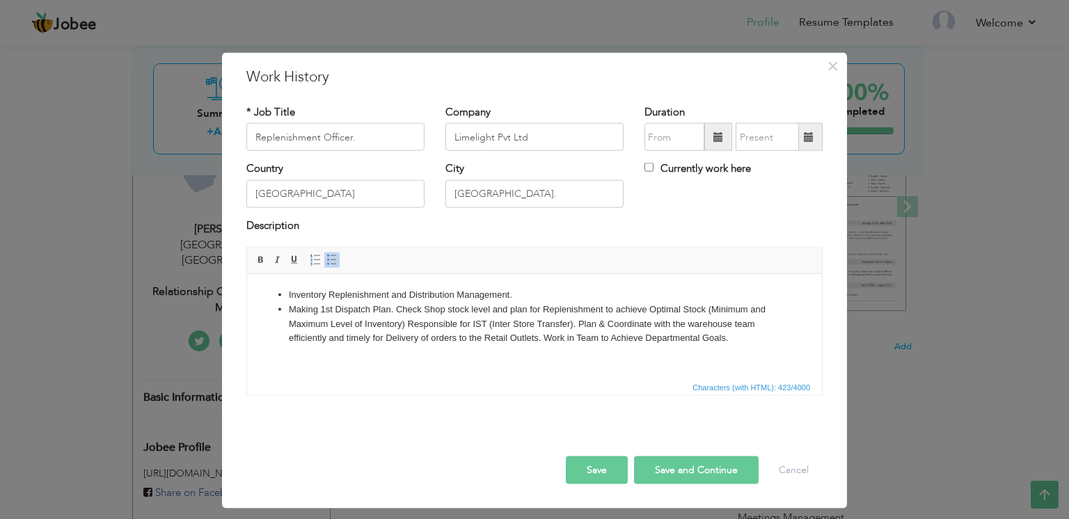
click at [396, 305] on li "Making 1st Dispatch Plan. Check Shop stock level and plan for Replenishment to …" at bounding box center [534, 323] width 491 height 43
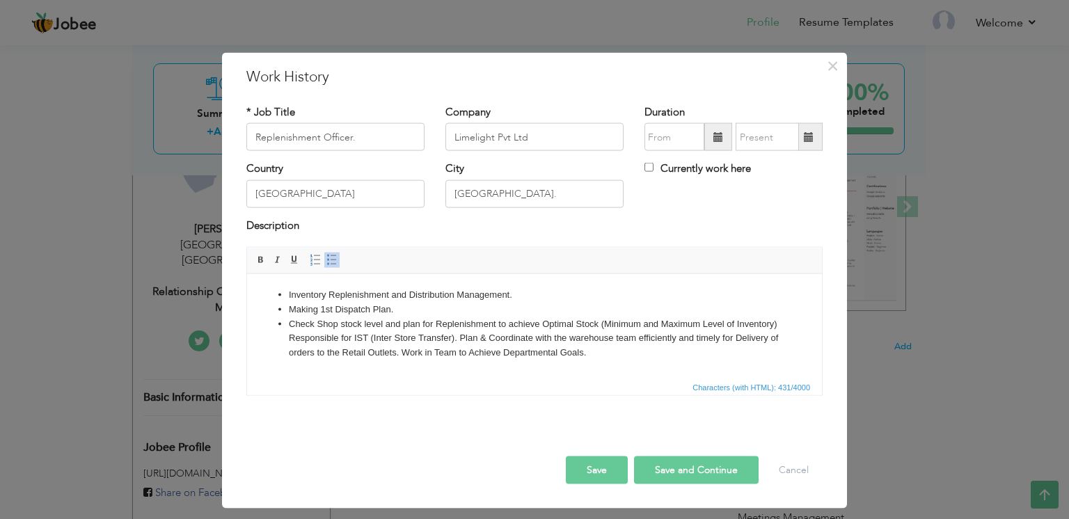
click at [288, 339] on ul "Inventory Replenishment and Distribution Management. Making 1st Dispatch Plan. …" at bounding box center [534, 323] width 547 height 72
click at [403, 350] on li "Responsible for IST (Inter Store Transfer). Plan & Coordinate with the warehous…" at bounding box center [534, 344] width 491 height 29
click at [582, 387] on span "Characters (with HTML): 447/4000" at bounding box center [534, 386] width 575 height 17
click at [713, 134] on span at bounding box center [718, 137] width 10 height 10
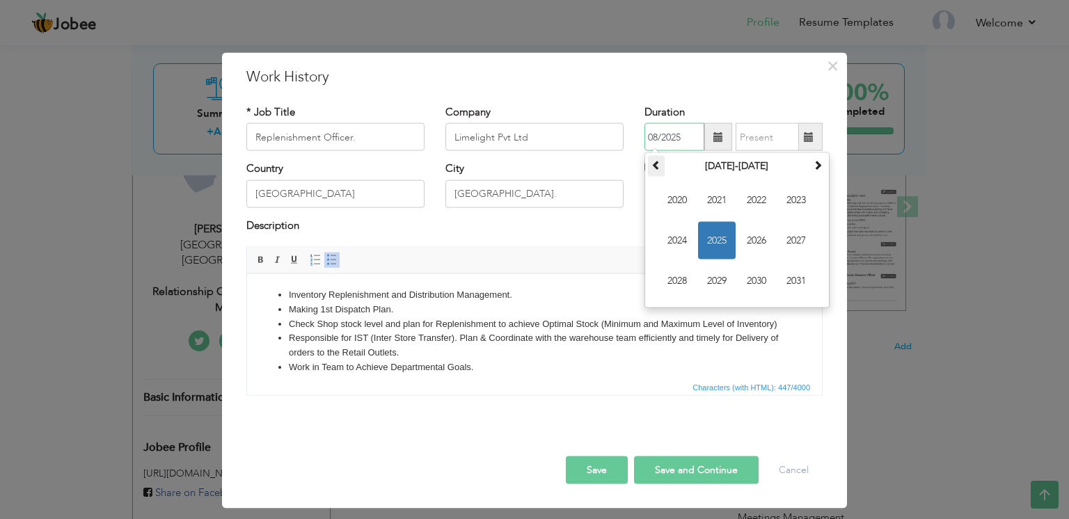
click at [646, 154] on div "August 2025 Su Mo Tu We Th Fr Sa 27 28 29 30 31 1 2 3 4 5 6 7 8 9 10 11 12 13 1…" at bounding box center [736, 230] width 185 height 156
click at [651, 168] on span at bounding box center [656, 165] width 10 height 10
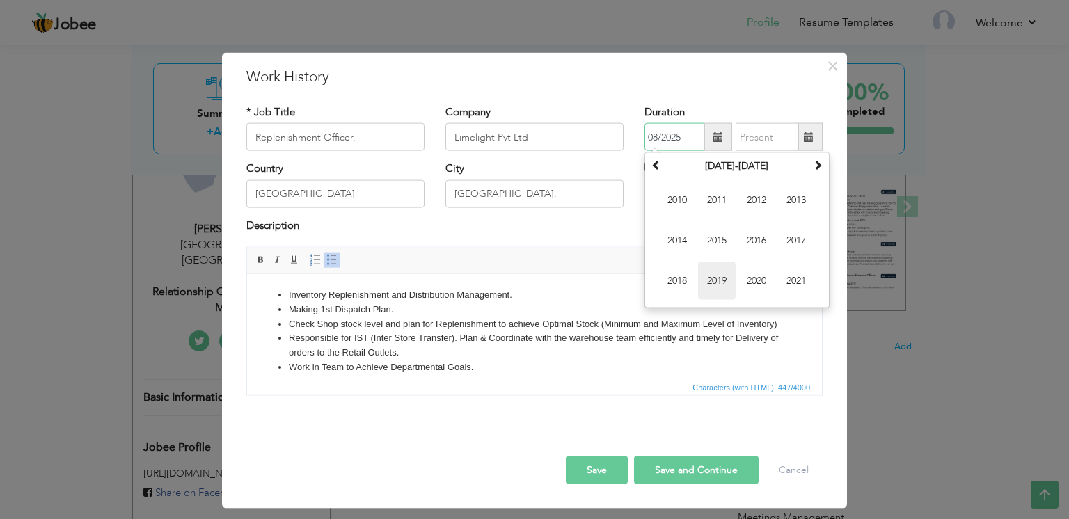
click at [707, 269] on span "2019" at bounding box center [717, 281] width 38 height 38
click at [793, 238] on span "Aug" at bounding box center [796, 241] width 38 height 38
type input "08/2019"
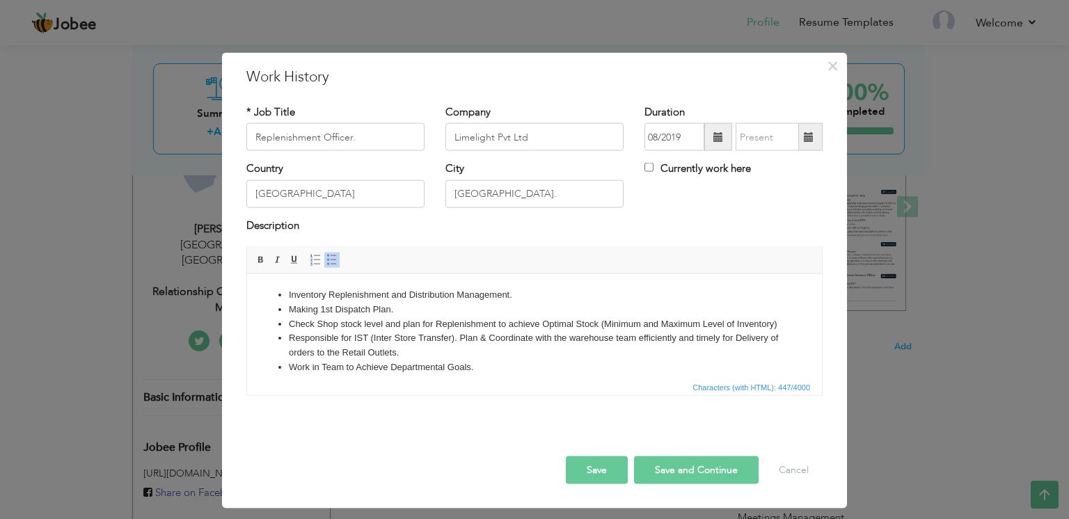
click at [804, 133] on span at bounding box center [809, 137] width 10 height 10
click at [815, 141] on span at bounding box center [808, 137] width 27 height 28
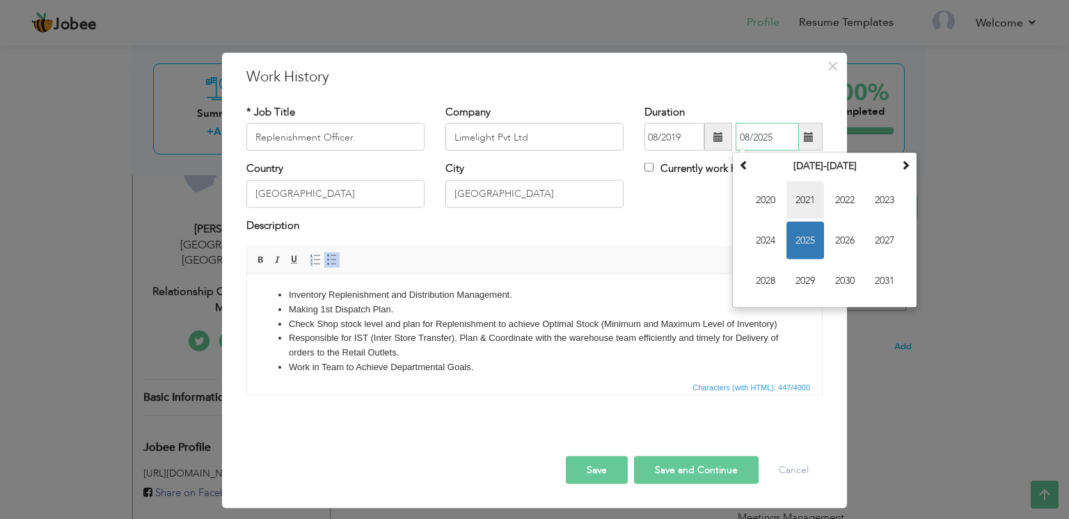
click at [798, 199] on span "2021" at bounding box center [805, 201] width 38 height 38
click at [867, 206] on span "Apr" at bounding box center [884, 201] width 38 height 38
type input "04/2021"
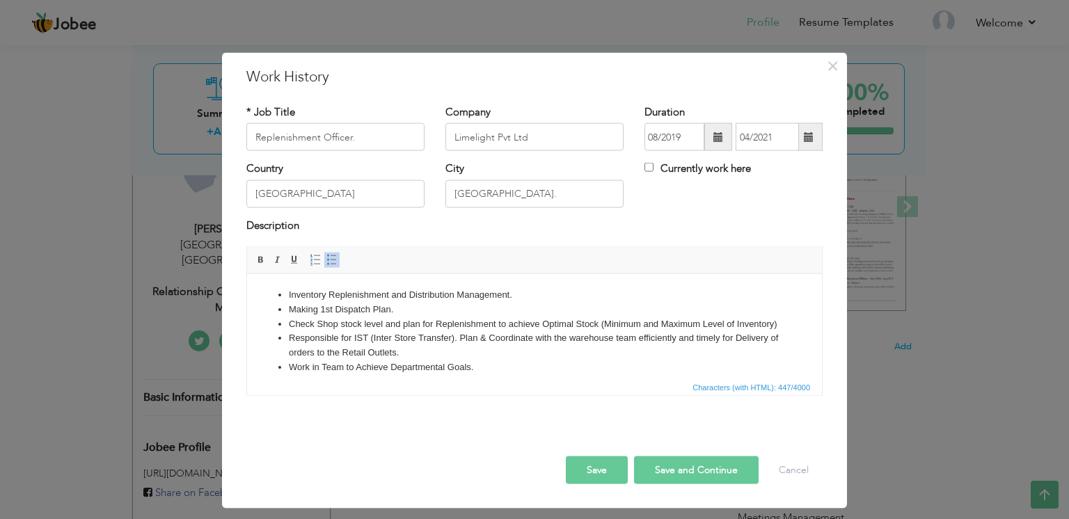
click at [573, 472] on button "Save" at bounding box center [597, 470] width 62 height 28
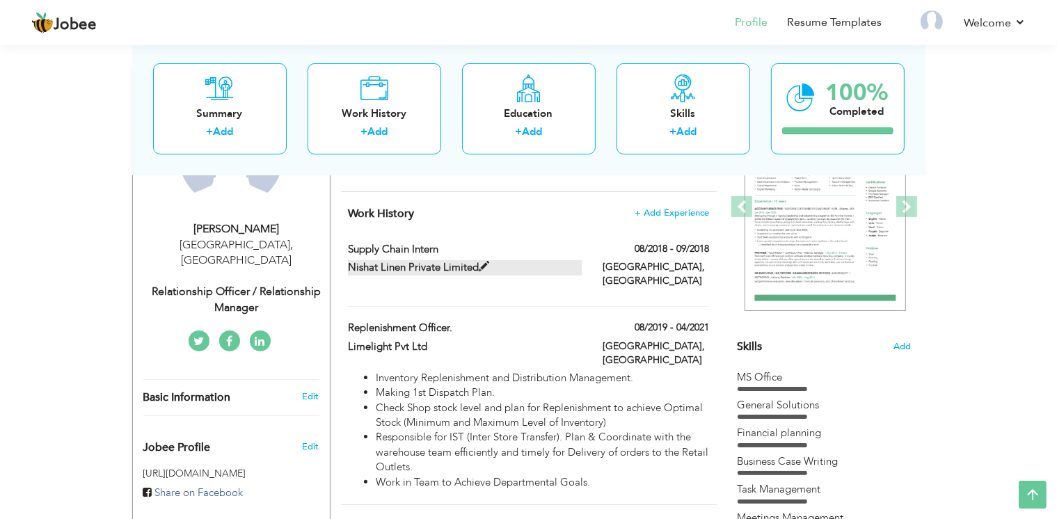
click at [486, 262] on span at bounding box center [484, 267] width 10 height 10
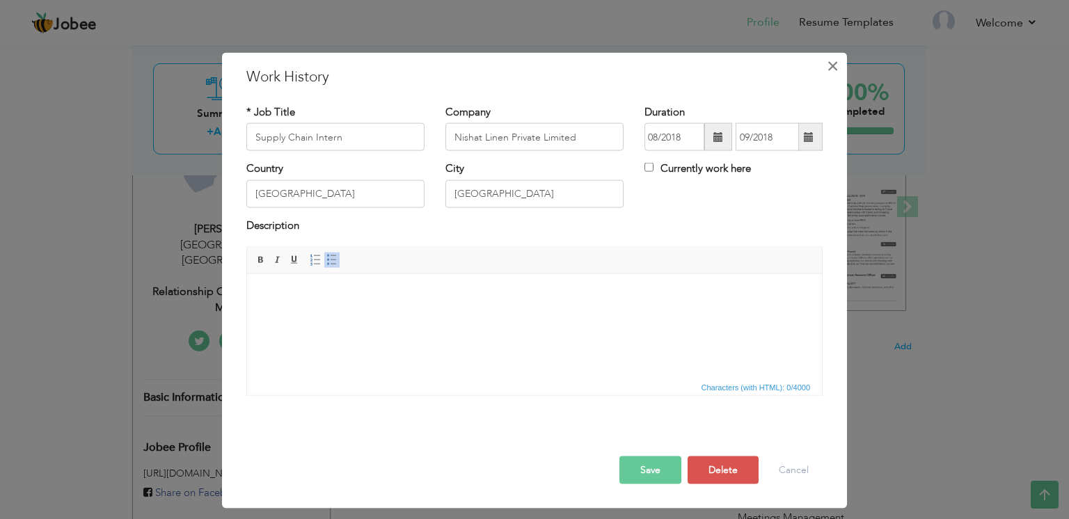
click at [821, 65] on button "×" at bounding box center [832, 66] width 22 height 22
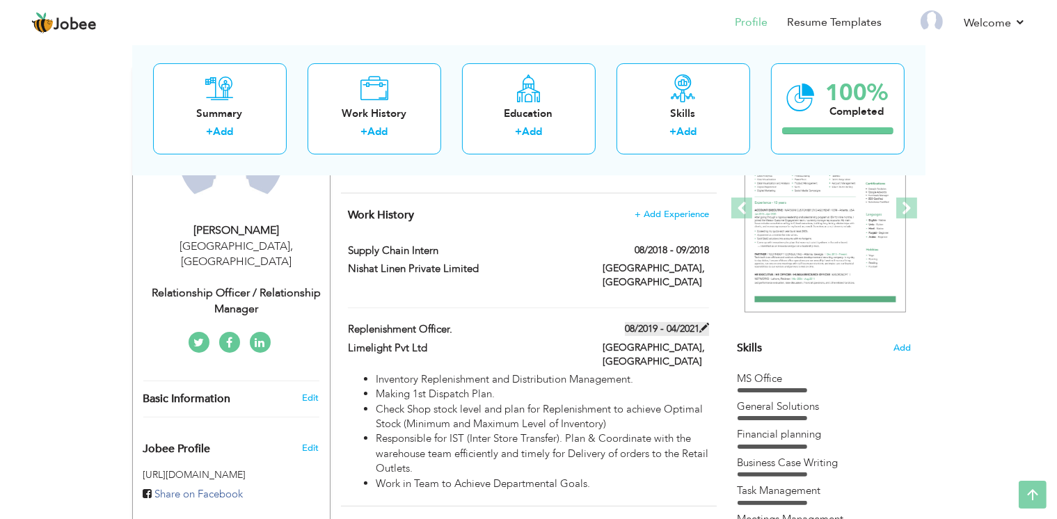
scroll to position [0, 0]
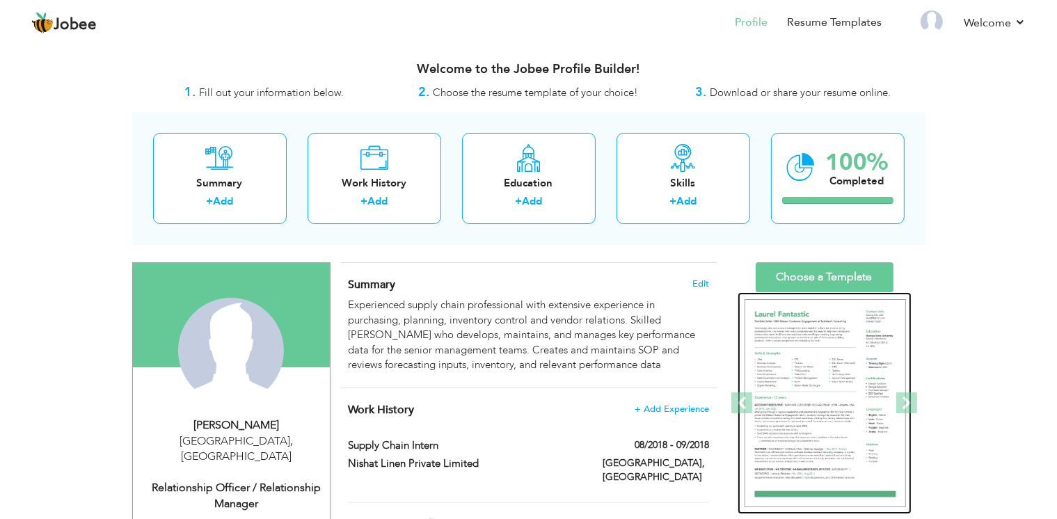
click at [797, 374] on img at bounding box center [824, 403] width 161 height 209
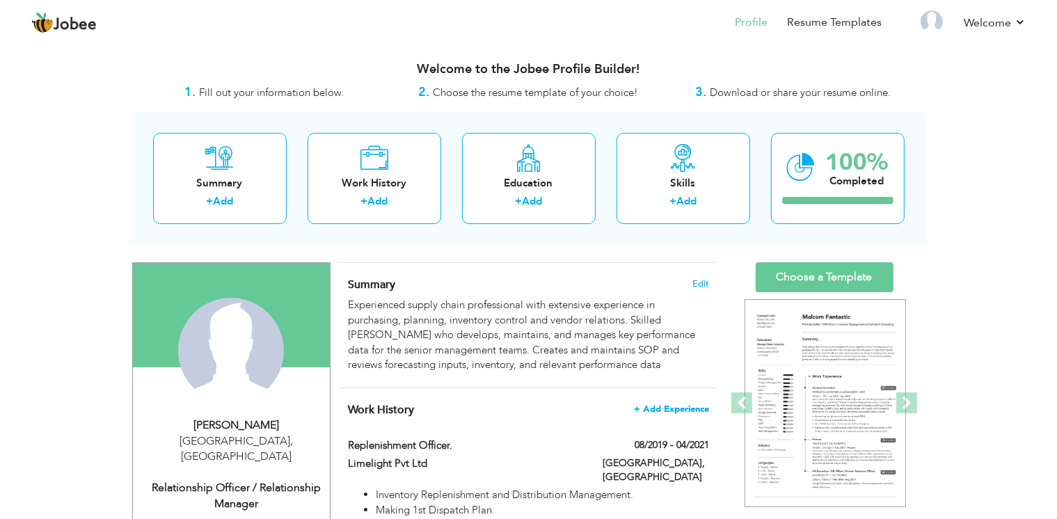
click at [685, 404] on span "+ Add Experience" at bounding box center [671, 409] width 75 height 10
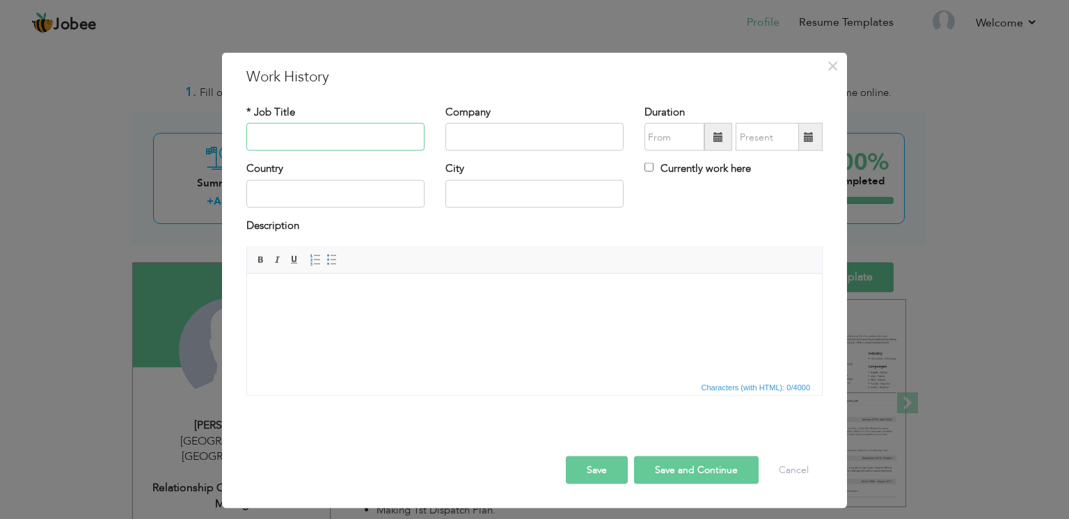
paste input "Category Analyst."
paste input "LimeLight Pvt Ltd"
type input "Category Analyst."
click at [536, 129] on input "text" at bounding box center [534, 137] width 178 height 28
paste input "LimeLight Pvt Ltd"
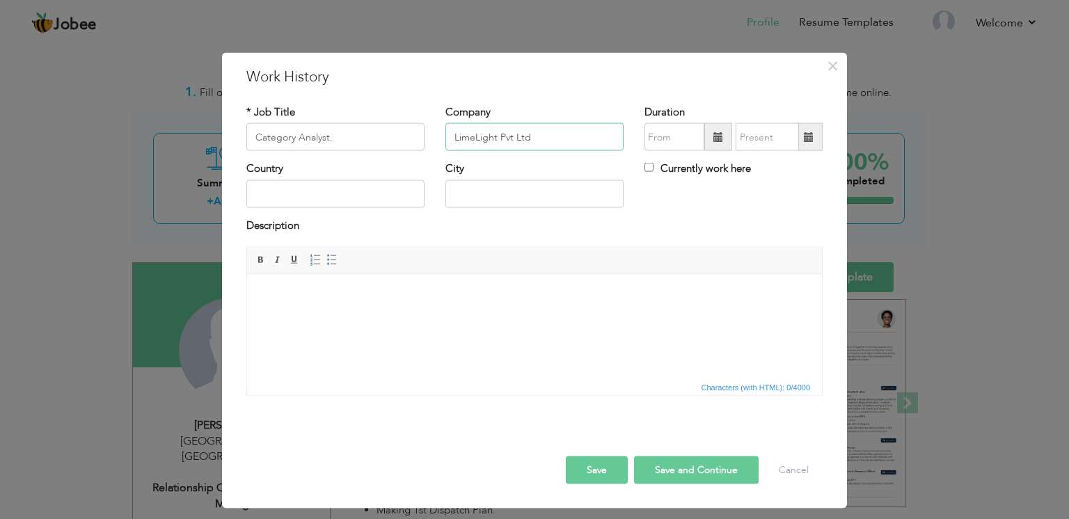
type input "LimeLight Pvt Ltd"
click at [342, 186] on input "text" at bounding box center [335, 193] width 178 height 28
type input "[GEOGRAPHIC_DATA]"
type input "Lahore."
click at [713, 135] on span at bounding box center [718, 137] width 10 height 10
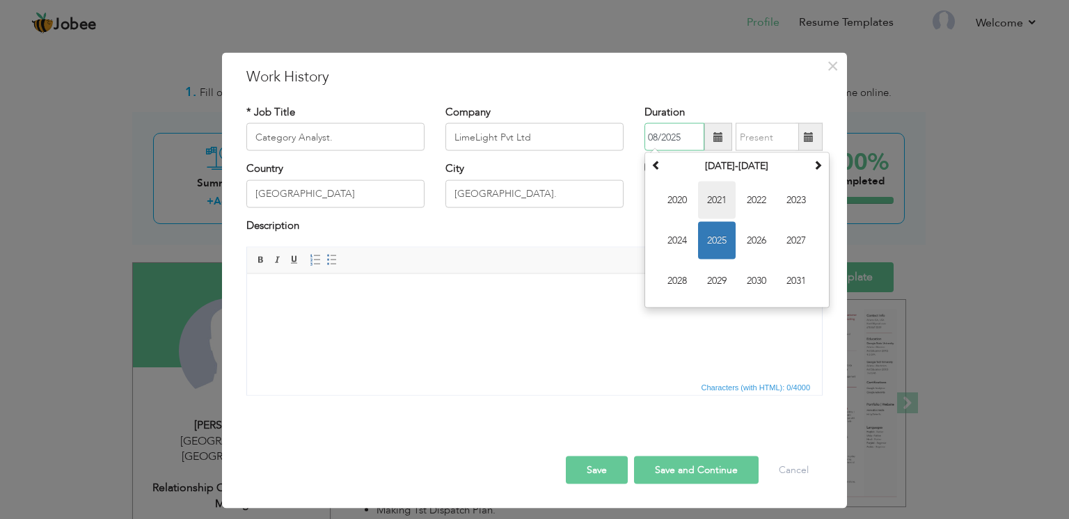
click at [719, 191] on span "2021" at bounding box center [717, 201] width 38 height 38
click at [682, 236] on span "May" at bounding box center [677, 241] width 38 height 38
type input "05/2021"
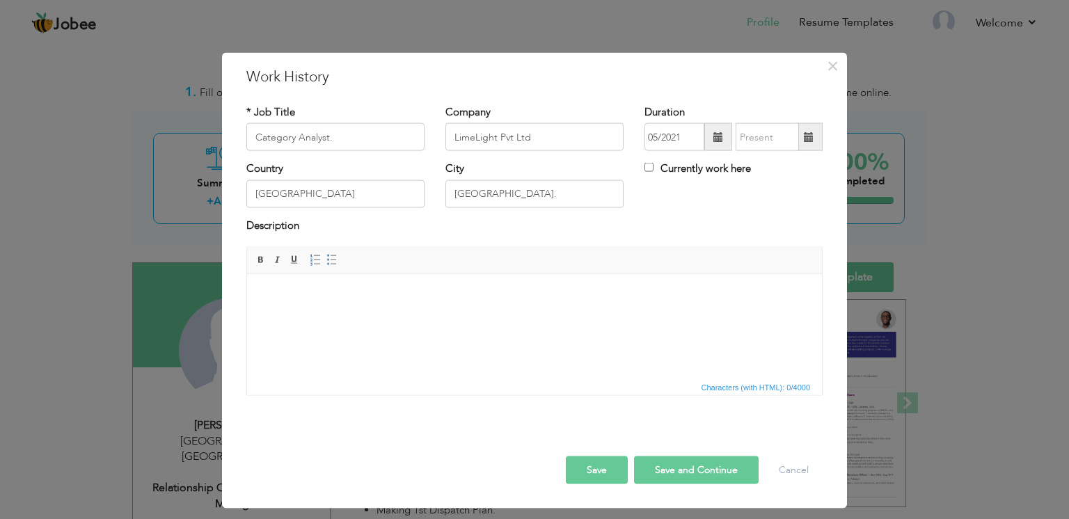
click at [804, 139] on span at bounding box center [809, 137] width 10 height 10
click at [804, 132] on span at bounding box center [809, 137] width 10 height 10
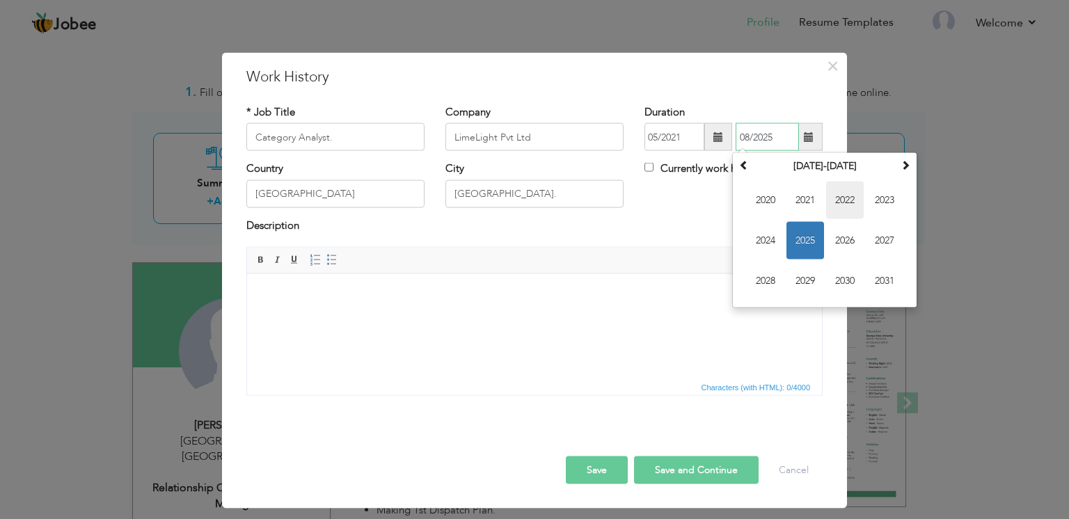
click at [835, 200] on span "2022" at bounding box center [845, 201] width 38 height 38
click at [751, 271] on span "Sep" at bounding box center [765, 281] width 38 height 38
type input "09/2022"
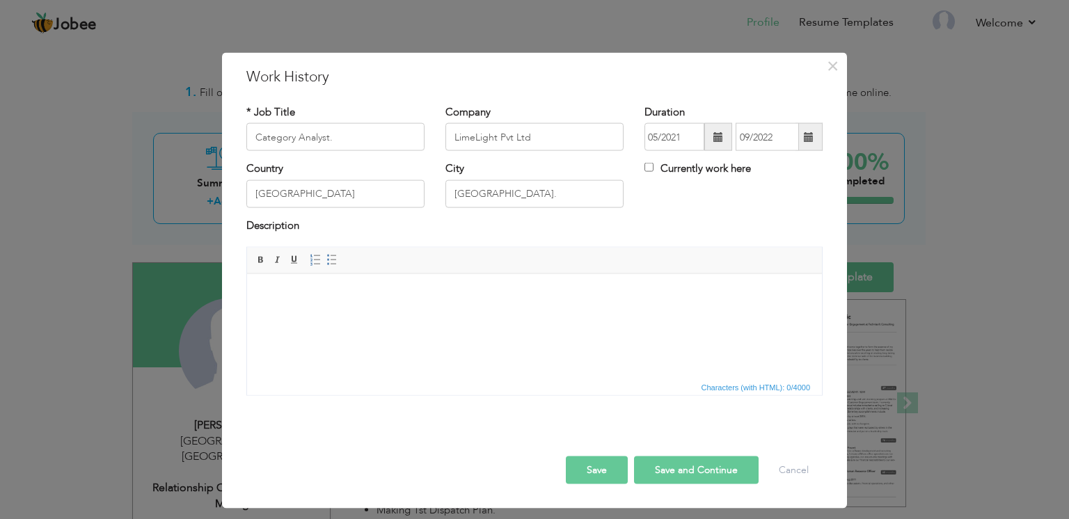
click at [387, 316] on html at bounding box center [534, 294] width 575 height 42
paste body
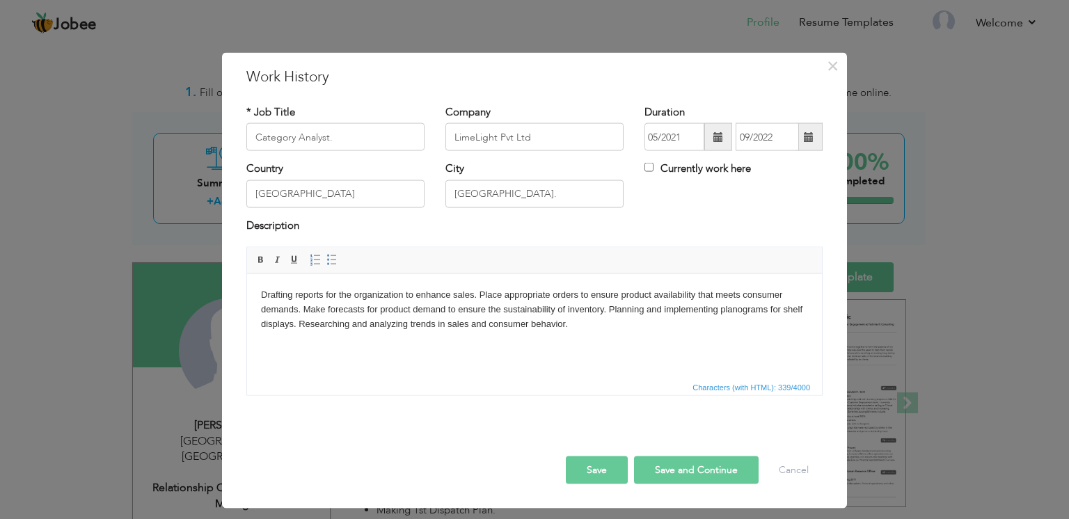
click at [479, 295] on body "Drafting reports for the organization to enhance sales. Place appropriate order…" at bounding box center [534, 308] width 547 height 43
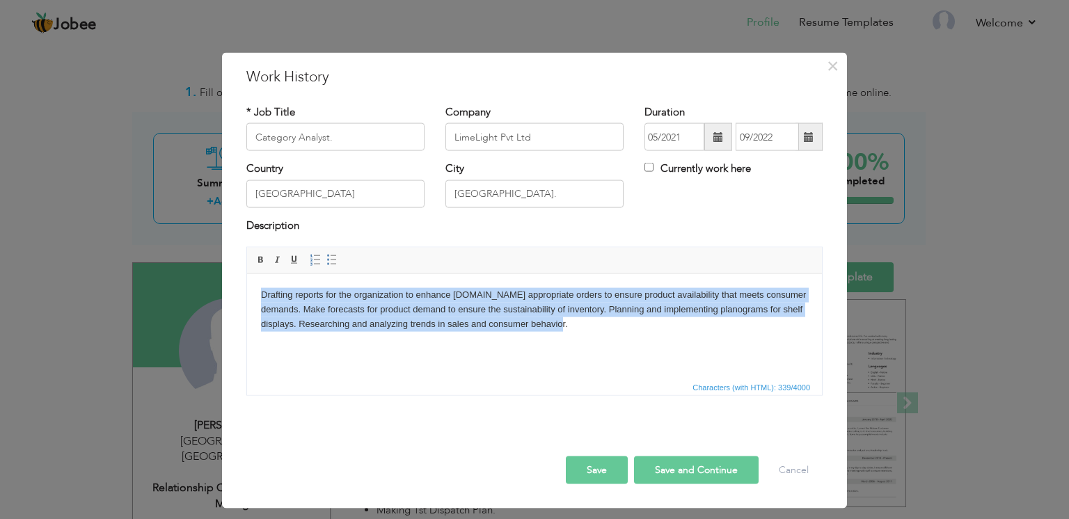
drag, startPoint x: 258, startPoint y: 292, endPoint x: 486, endPoint y: 282, distance: 228.4
click at [573, 319] on html "Drafting reports for the organization to enhance sales.Place appropriate orders…" at bounding box center [534, 308] width 575 height 71
click at [326, 257] on span at bounding box center [331, 260] width 11 height 11
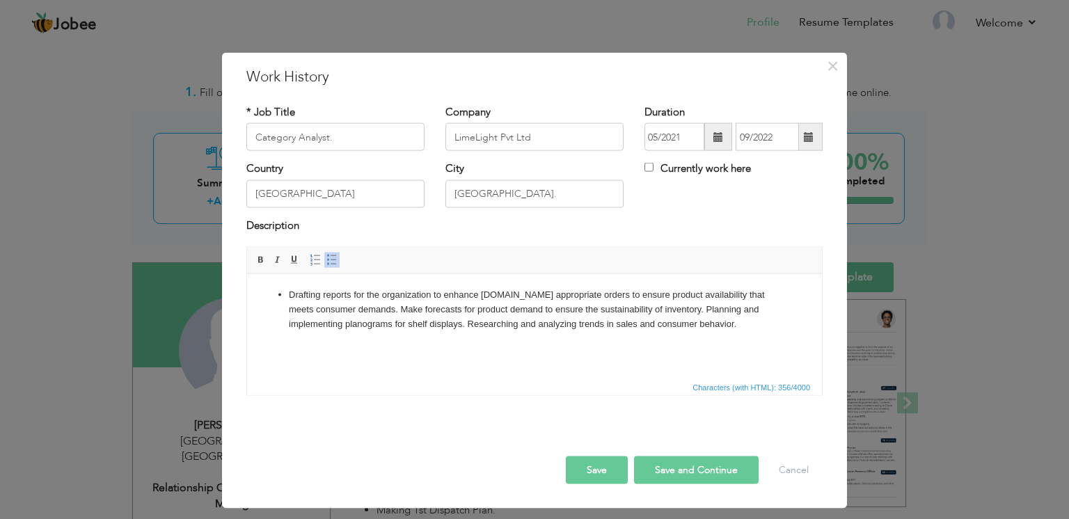
click at [505, 295] on li "Drafting reports for the organization to enhance sales.Place appropriate orders…" at bounding box center [534, 308] width 491 height 43
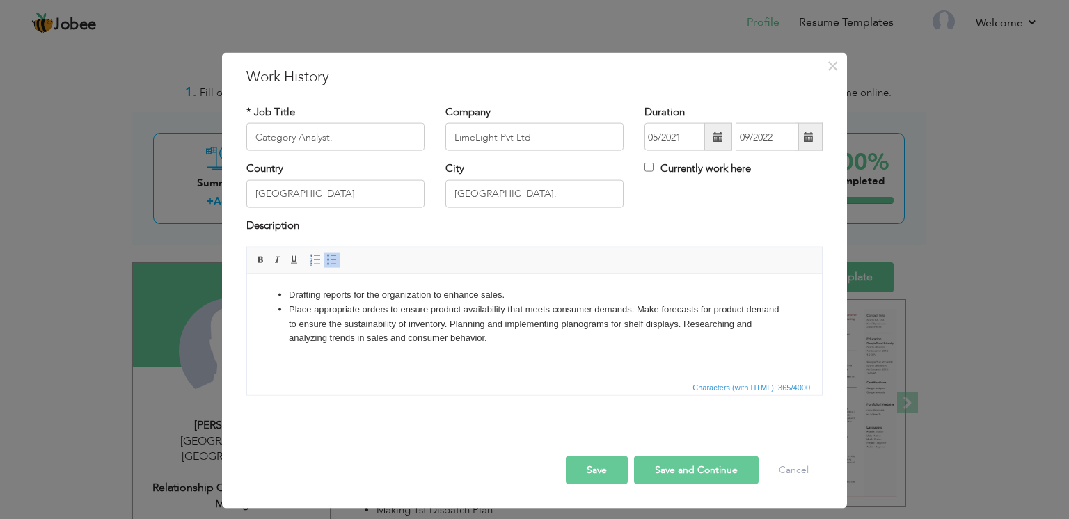
click at [636, 306] on li "Place appropriate orders to ensure product availability that meets consumer dem…" at bounding box center [534, 323] width 491 height 43
click at [594, 326] on li "Make forecasts for product demand to ensure the sustainability of inventory. Pl…" at bounding box center [534, 331] width 491 height 29
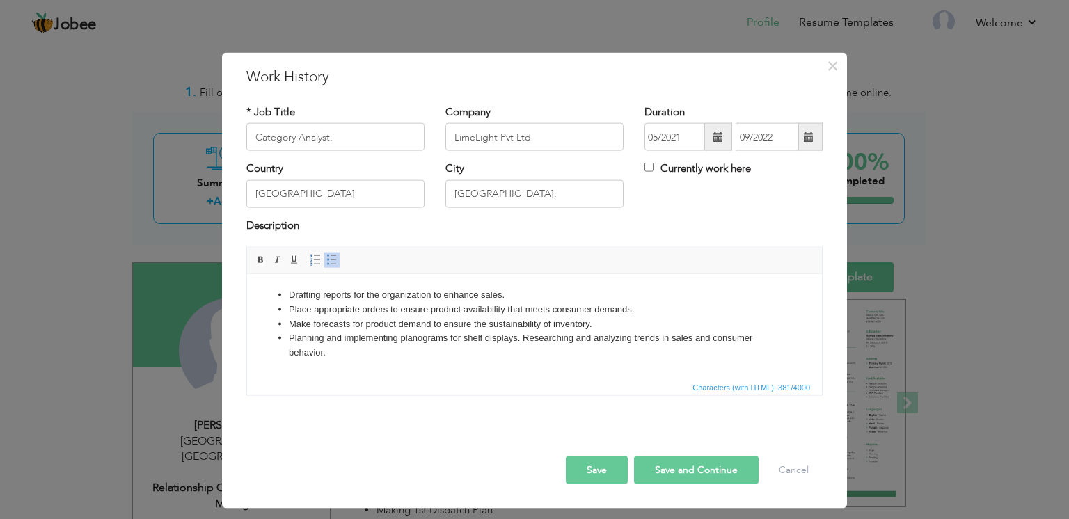
click at [522, 342] on li "Planning and implementing planograms for shelf displays. Researching and analyz…" at bounding box center [534, 344] width 491 height 29
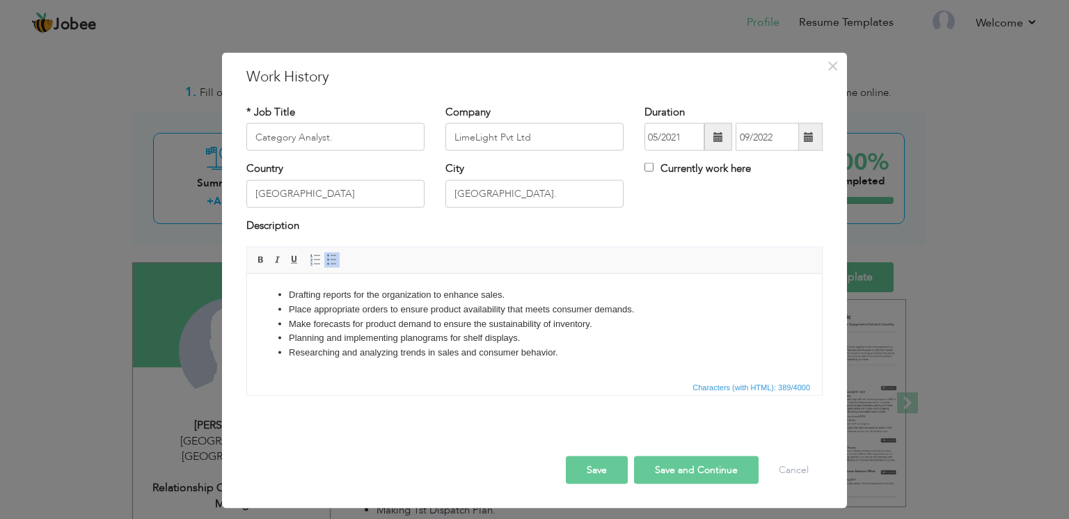
click at [607, 468] on button "Save" at bounding box center [597, 470] width 62 height 28
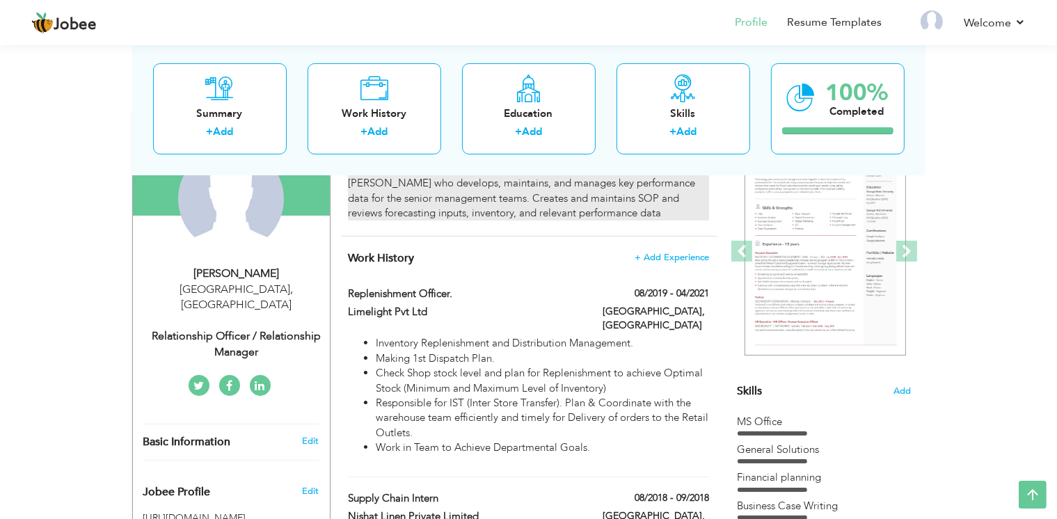
scroll to position [152, 0]
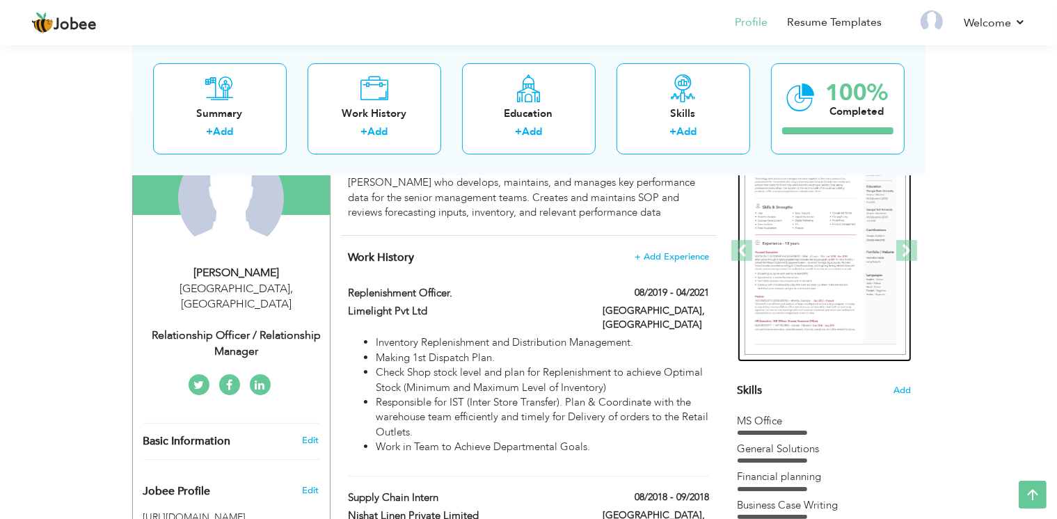
click at [814, 235] on img at bounding box center [824, 251] width 161 height 209
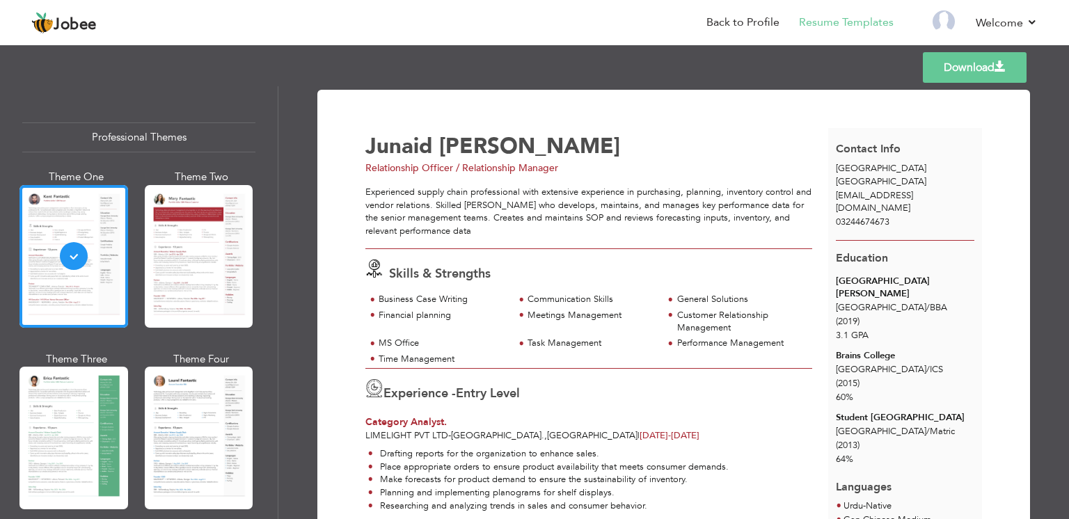
click at [420, 167] on span "Relationship Officer / Relationship Manager" at bounding box center [461, 167] width 193 height 13
click at [481, 168] on span "Relationship Officer / Relationship Manager" at bounding box center [461, 167] width 193 height 13
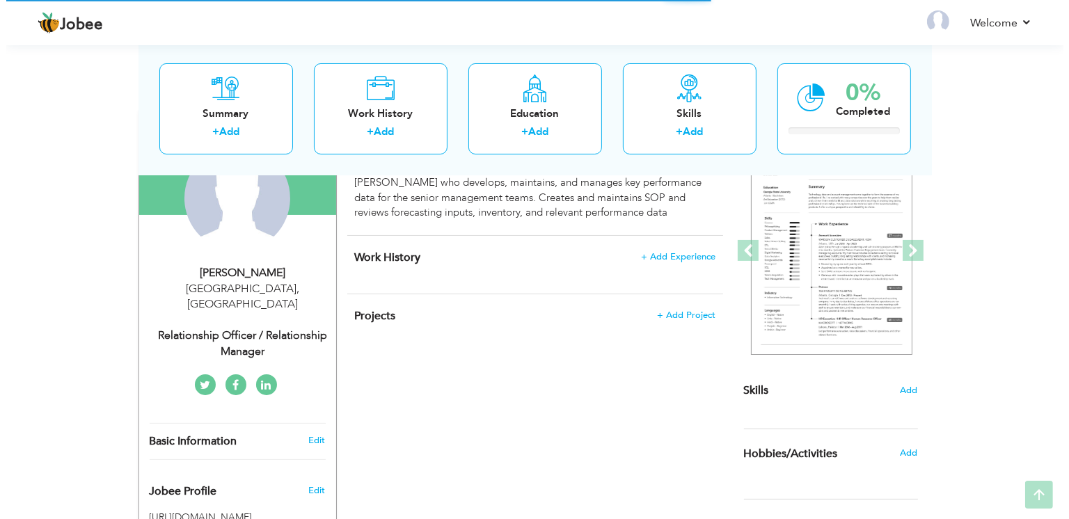
scroll to position [152, 0]
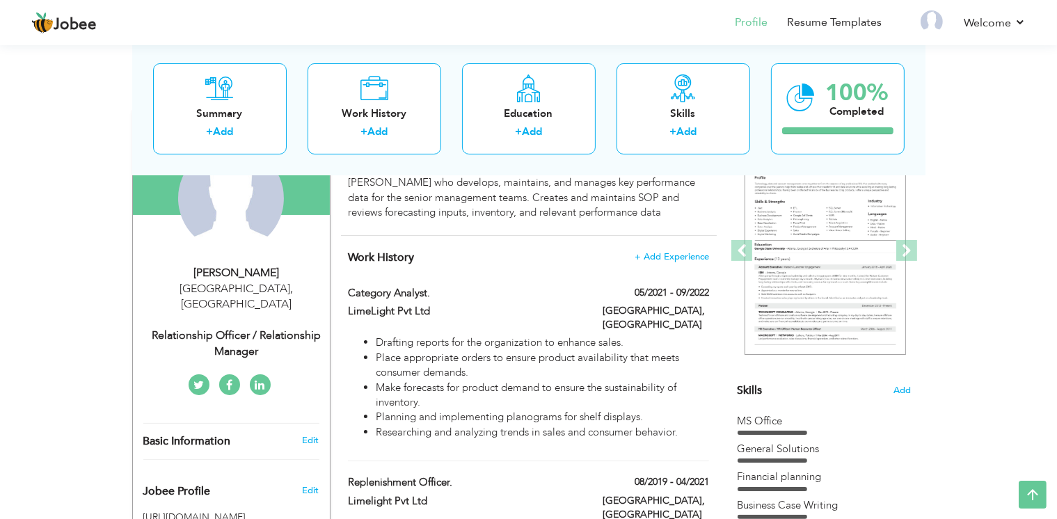
click at [230, 328] on div "Relationship Officer / Relationship Manager" at bounding box center [236, 344] width 186 height 32
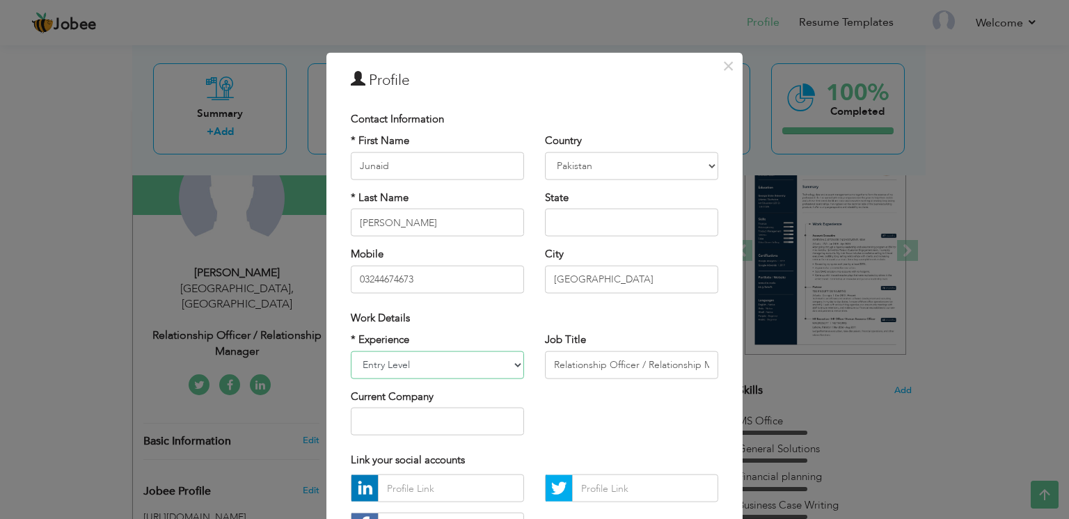
click at [435, 368] on select "Entry Level Less than 1 Year 1 Year 2 Years 3 Years 4 Years 5 Years 6 Years 7 Y…" at bounding box center [437, 365] width 173 height 28
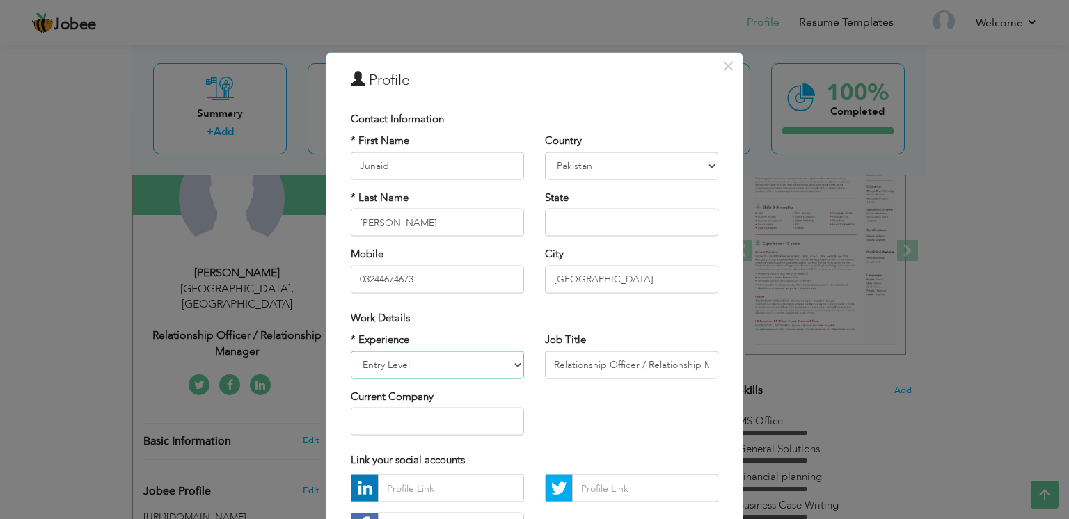
select select "number:8"
click at [351, 351] on select "Entry Level Less than 1 Year 1 Year 2 Years 3 Years 4 Years 5 Years 6 Years 7 Y…" at bounding box center [437, 365] width 173 height 28
click at [569, 364] on input "Relationship Officer / Relationship Manager" at bounding box center [631, 365] width 173 height 28
drag, startPoint x: 546, startPoint y: 361, endPoint x: 741, endPoint y: 397, distance: 198.0
click at [741, 397] on div "× Profile Contact Information * First Name Junaid * Last Name [PERSON_NAME]" at bounding box center [534, 259] width 1069 height 519
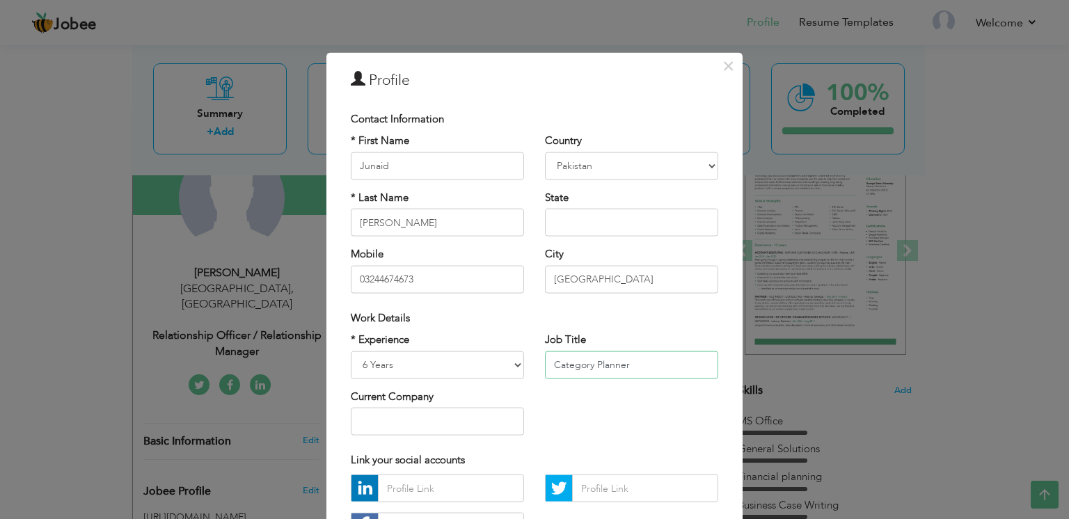
type input "Category Planner"
click at [495, 419] on input "text" at bounding box center [437, 422] width 173 height 28
type input "Hopscotch"
click at [610, 446] on div "Link your social accounts" at bounding box center [534, 460] width 388 height 29
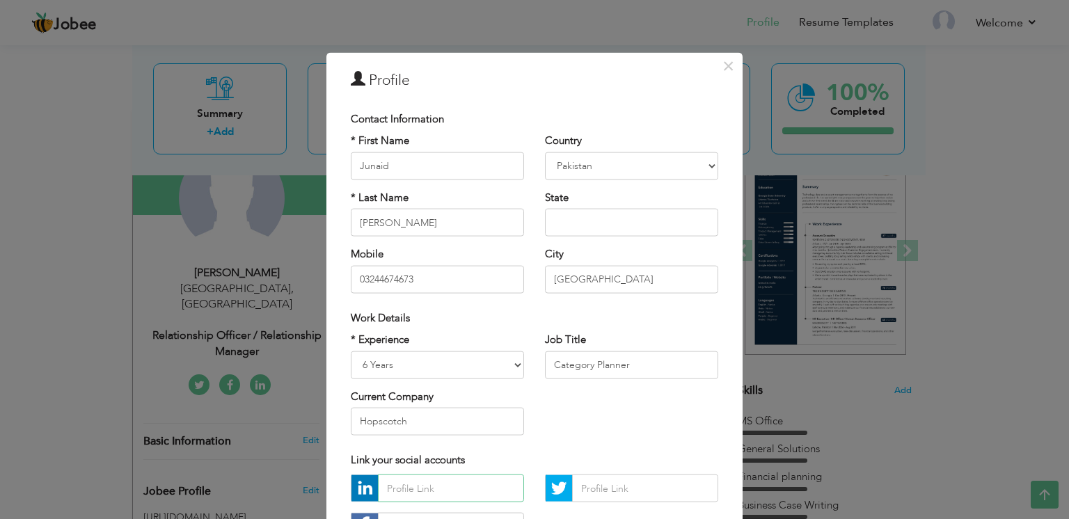
click at [449, 490] on input "text" at bounding box center [451, 488] width 146 height 28
paste input "[DOMAIN_NAME][URL][PERSON_NAME] 93030b185/?trk=opento_sprofile_details"
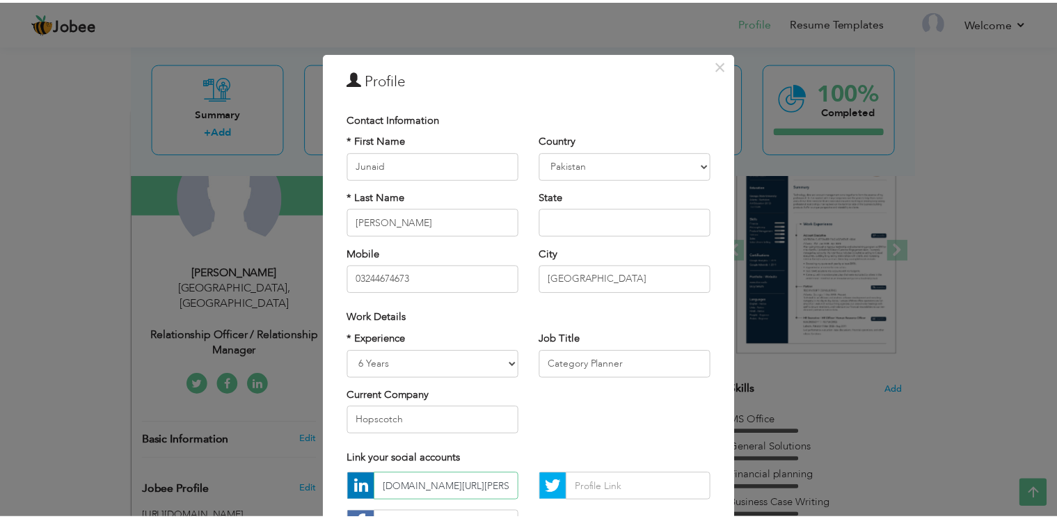
scroll to position [133, 0]
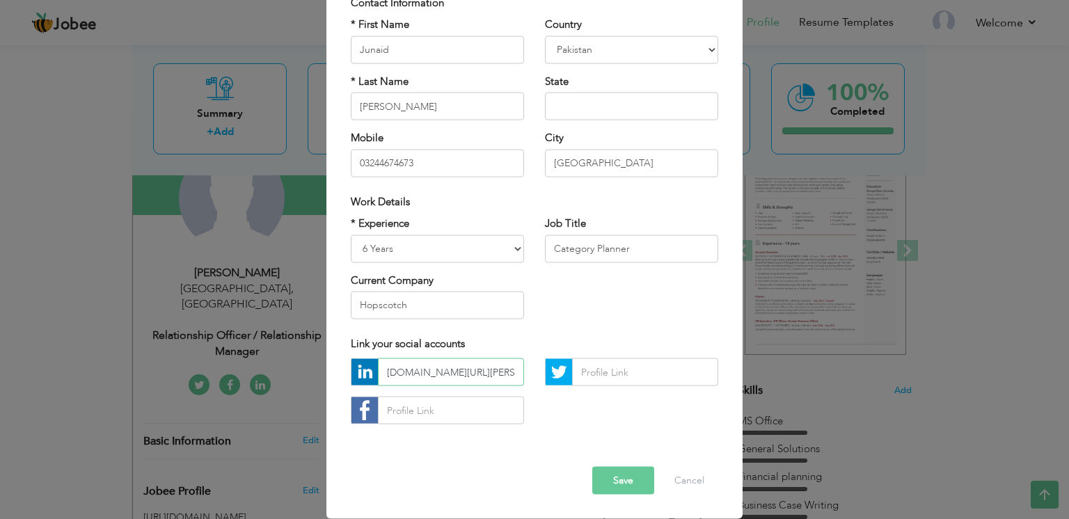
type input "[DOMAIN_NAME][URL][PERSON_NAME] 93030b185/?trk=opento_sprofile_details"
click at [614, 467] on button "Save" at bounding box center [623, 481] width 62 height 28
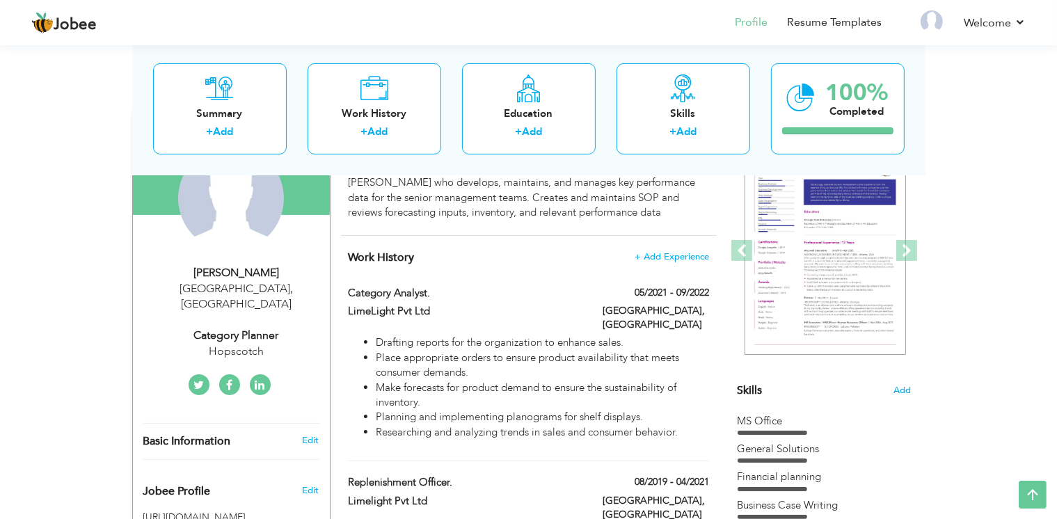
scroll to position [0, 0]
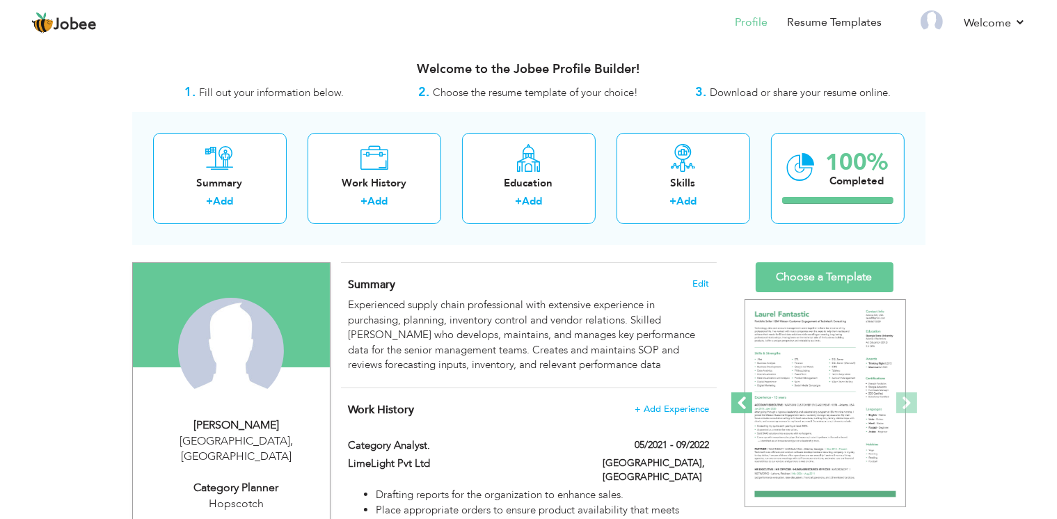
click at [738, 397] on span at bounding box center [741, 402] width 21 height 21
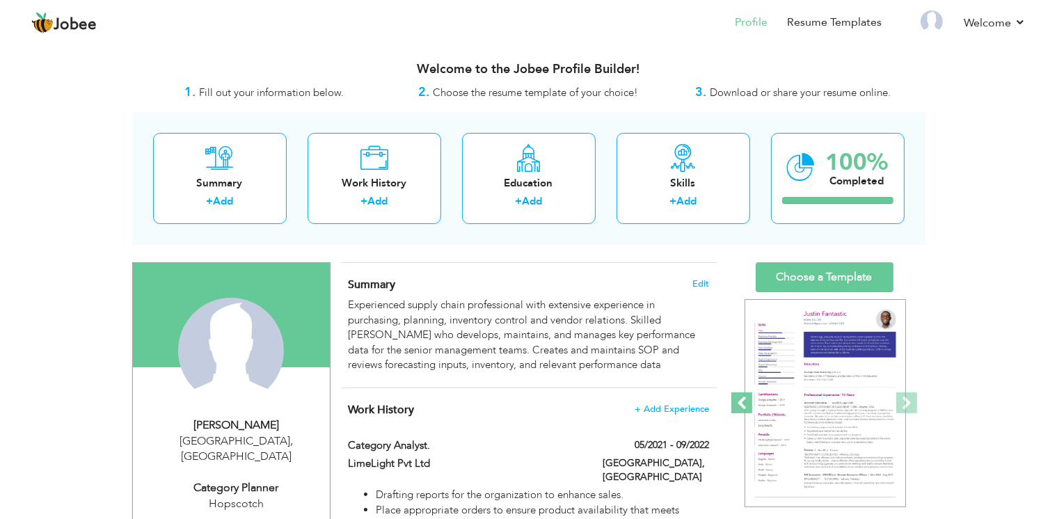
click at [738, 397] on span at bounding box center [741, 402] width 21 height 21
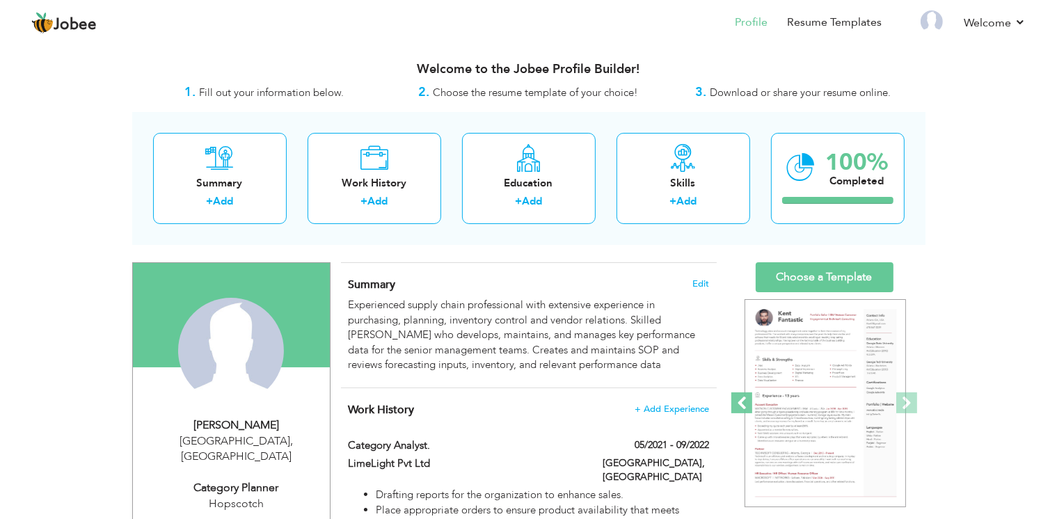
click at [738, 397] on span at bounding box center [741, 402] width 21 height 21
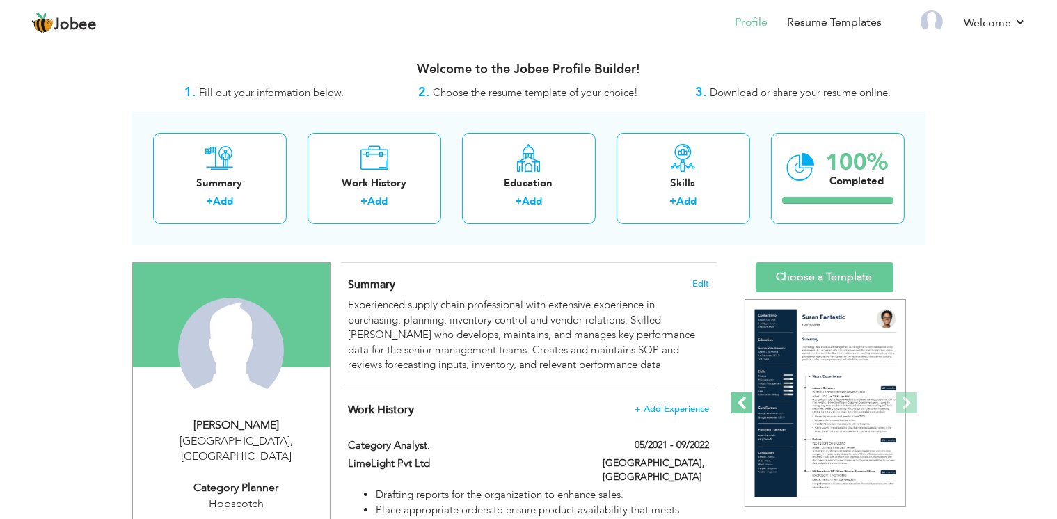
click at [738, 397] on span at bounding box center [741, 402] width 21 height 21
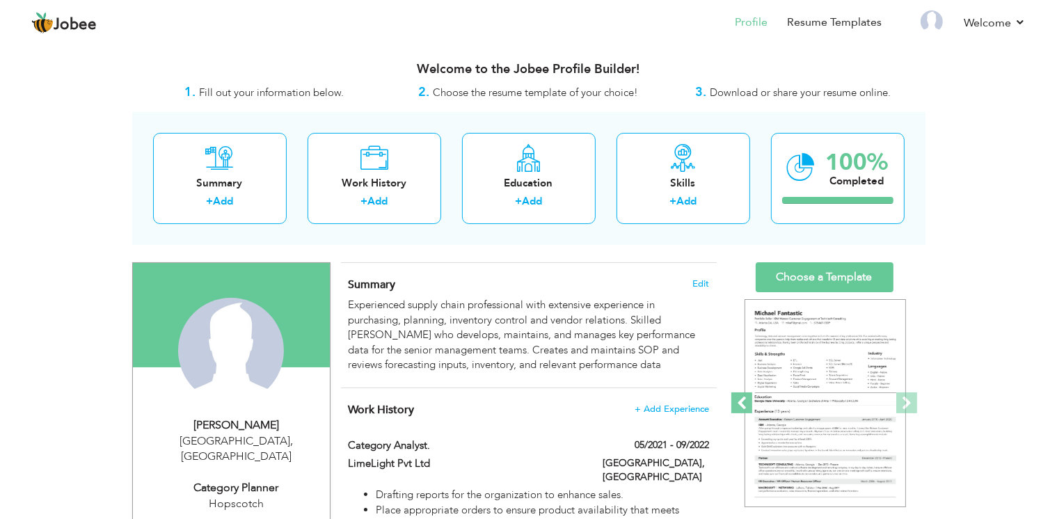
click at [738, 397] on span at bounding box center [741, 402] width 21 height 21
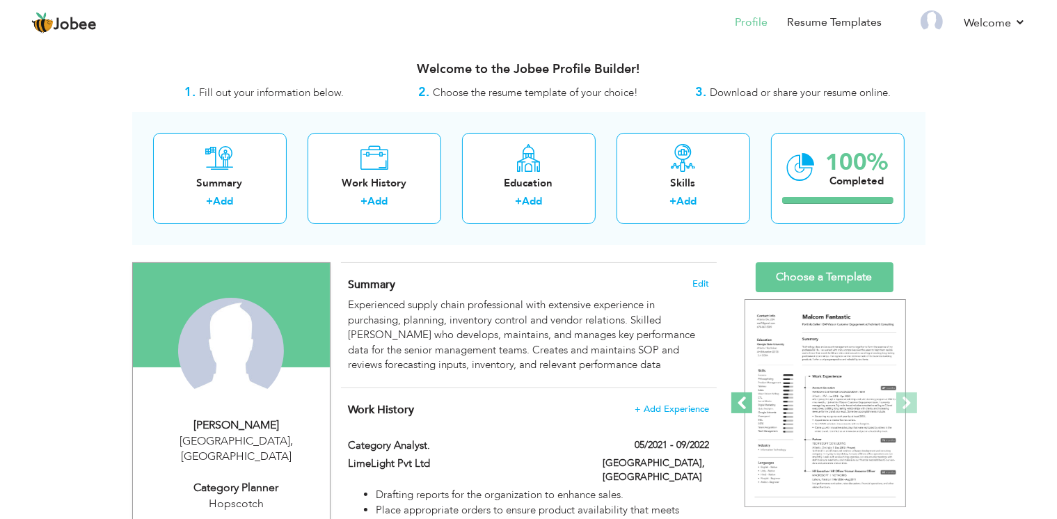
click at [738, 397] on span at bounding box center [741, 402] width 21 height 21
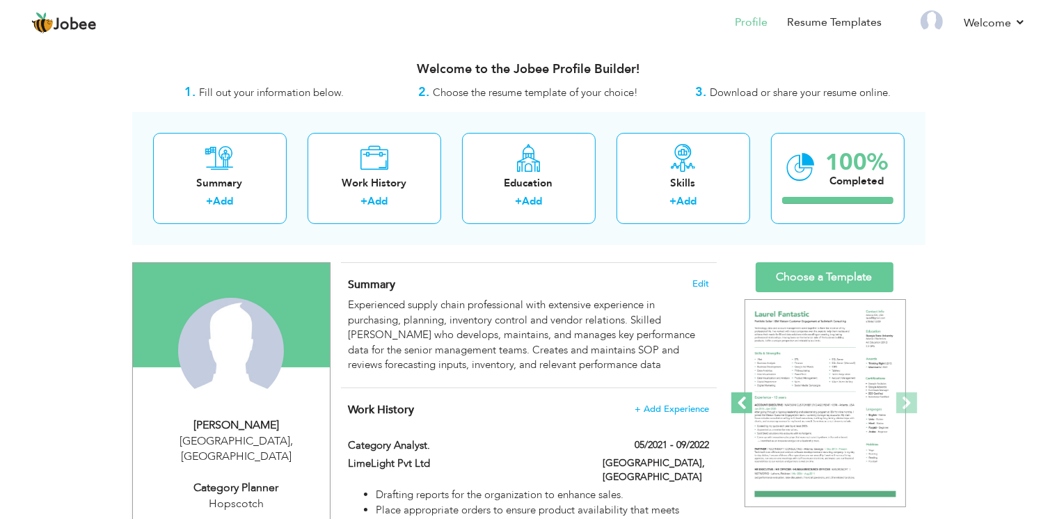
click at [738, 397] on span at bounding box center [741, 402] width 21 height 21
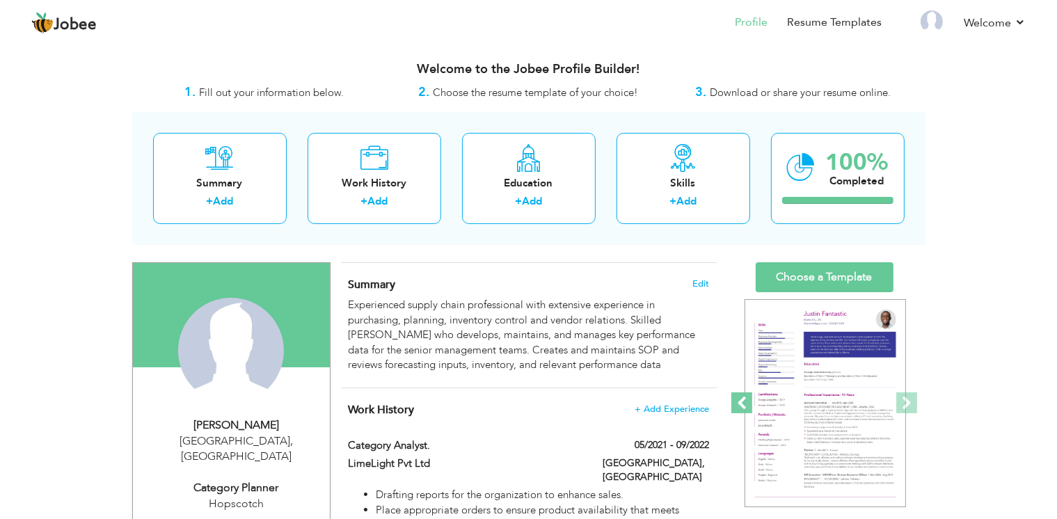
click at [738, 397] on span at bounding box center [741, 402] width 21 height 21
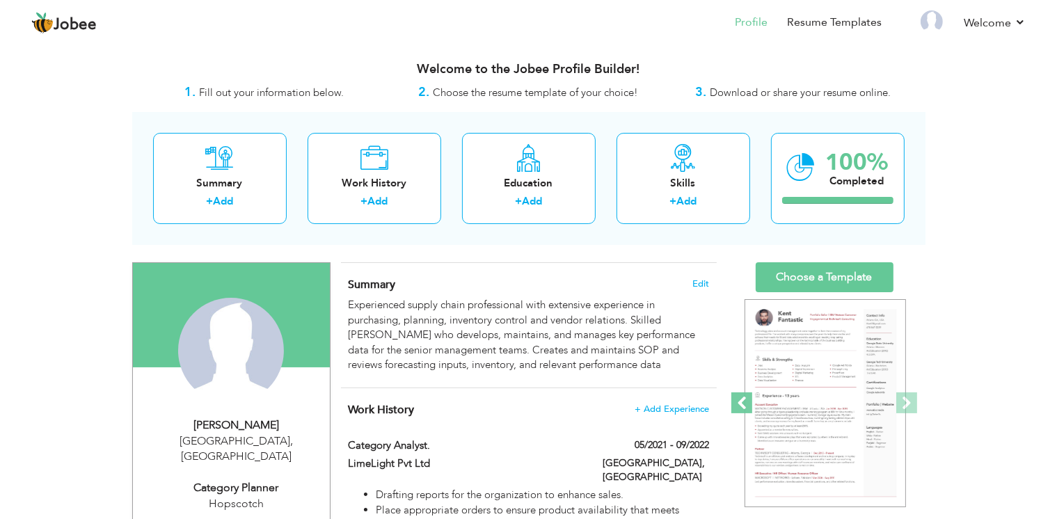
click at [738, 397] on span at bounding box center [741, 402] width 21 height 21
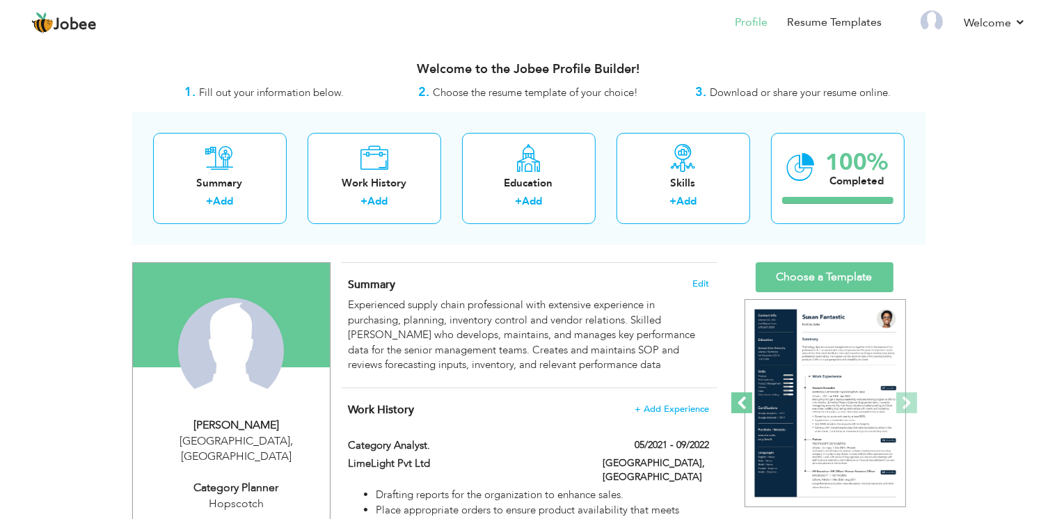
click at [738, 397] on span at bounding box center [741, 402] width 21 height 21
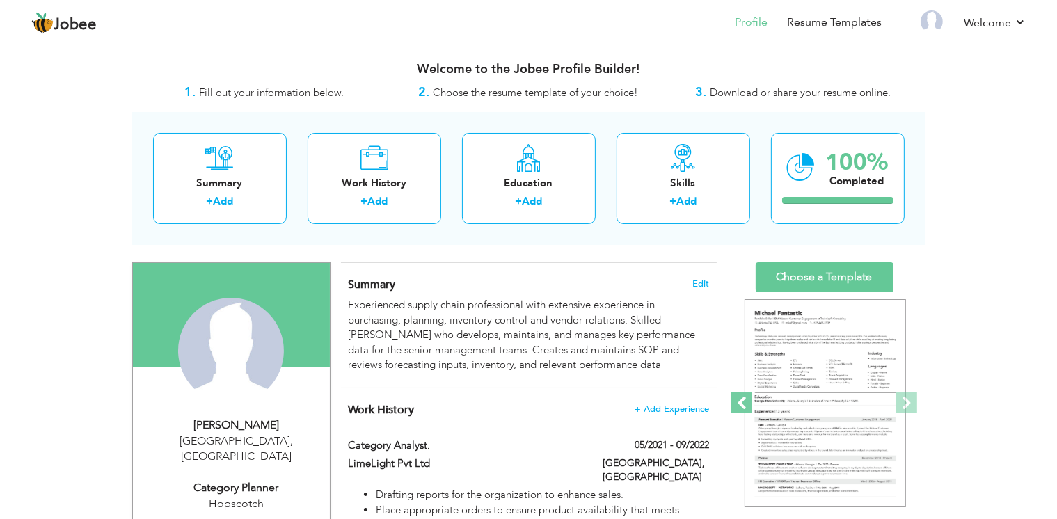
click at [738, 397] on span at bounding box center [741, 402] width 21 height 21
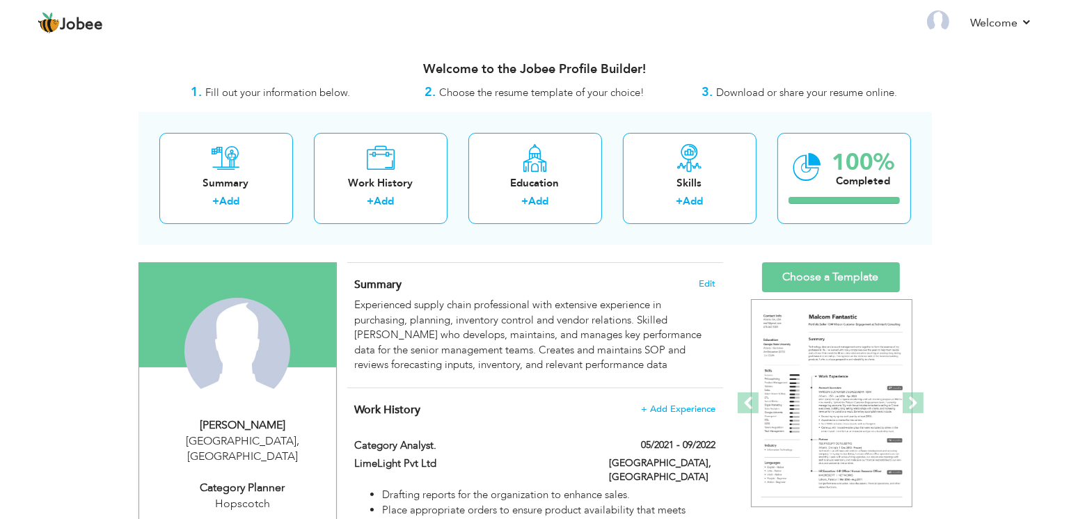
scroll to position [245, 0]
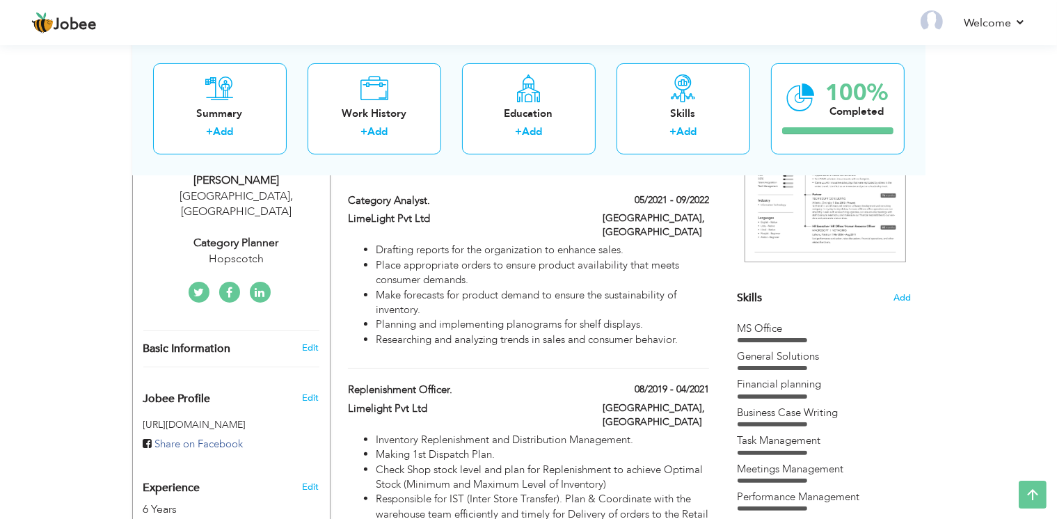
click at [223, 202] on div "[PERSON_NAME] [GEOGRAPHIC_DATA] , [GEOGRAPHIC_DATA] Category Planner [GEOGRAPHI…" at bounding box center [231, 220] width 197 height 95
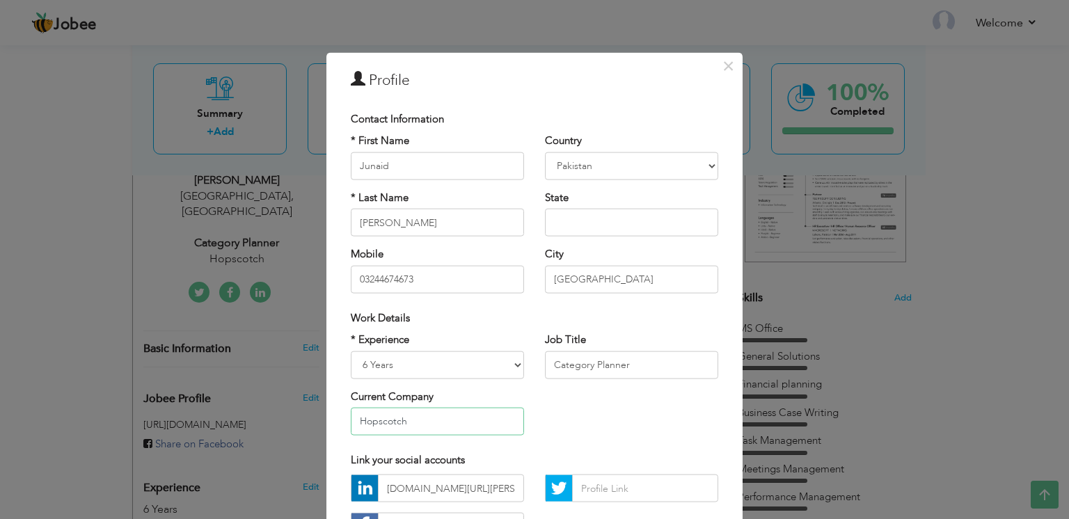
click at [428, 427] on input "Hopscotch" at bounding box center [437, 422] width 173 height 28
type input "H"
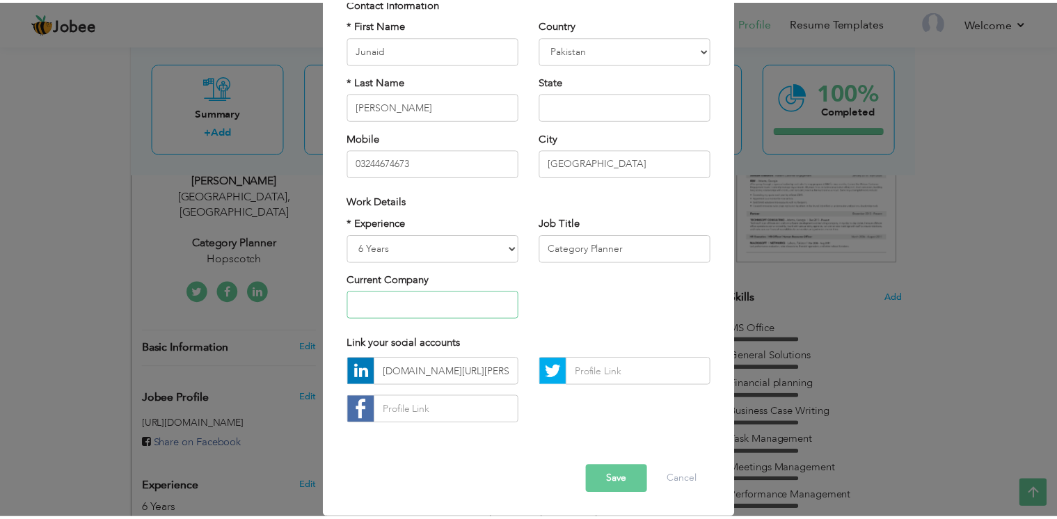
scroll to position [131, 0]
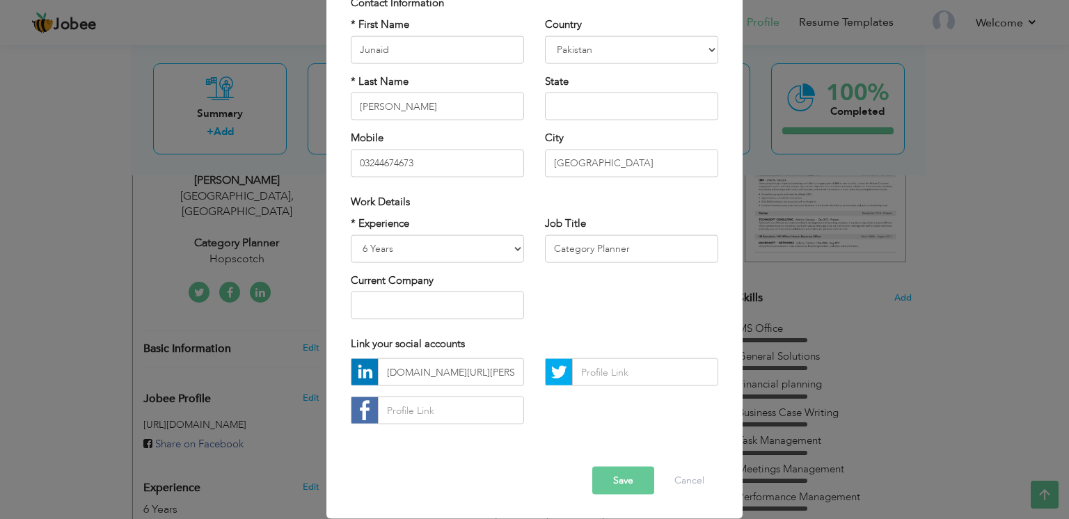
click at [616, 467] on button "Save" at bounding box center [623, 481] width 62 height 28
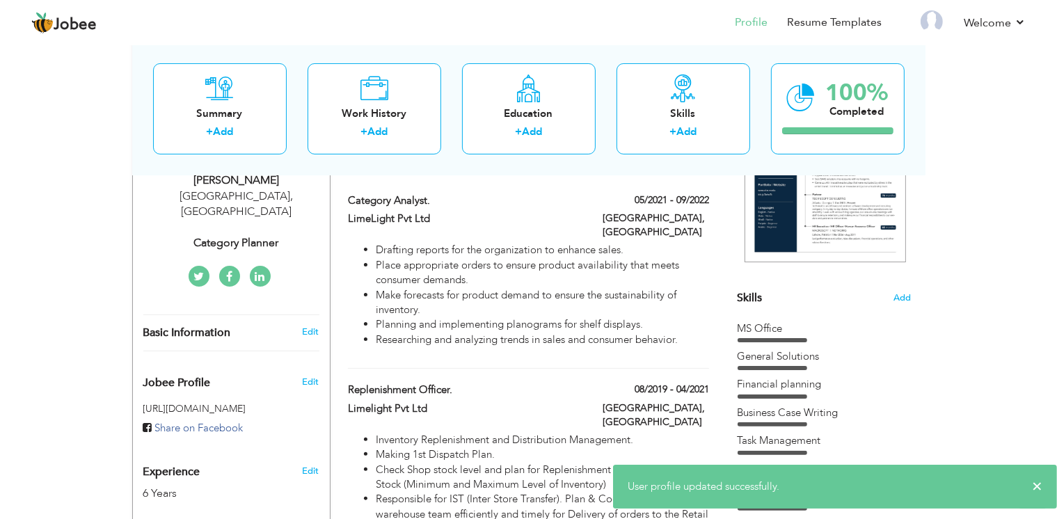
scroll to position [0, 0]
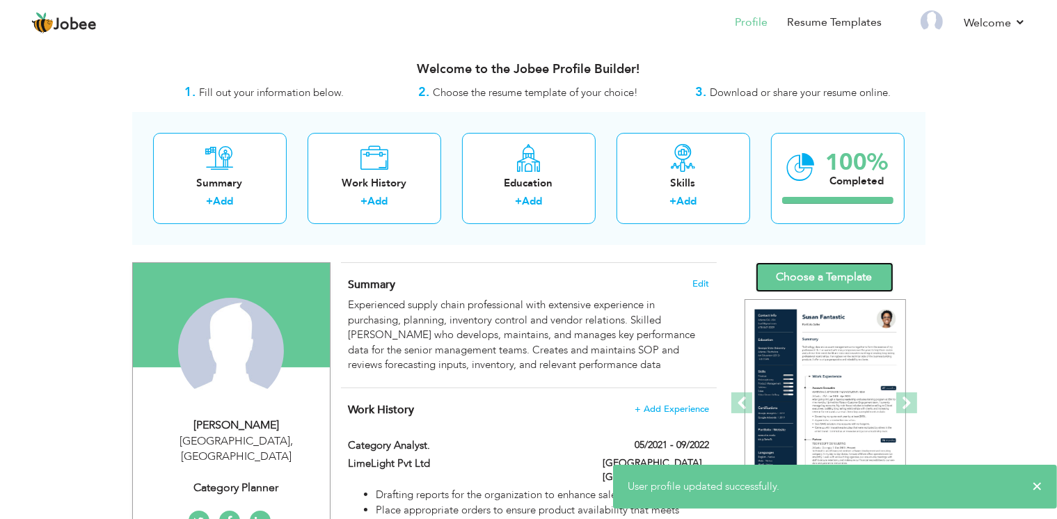
click at [783, 275] on link "Choose a Template" at bounding box center [825, 277] width 138 height 30
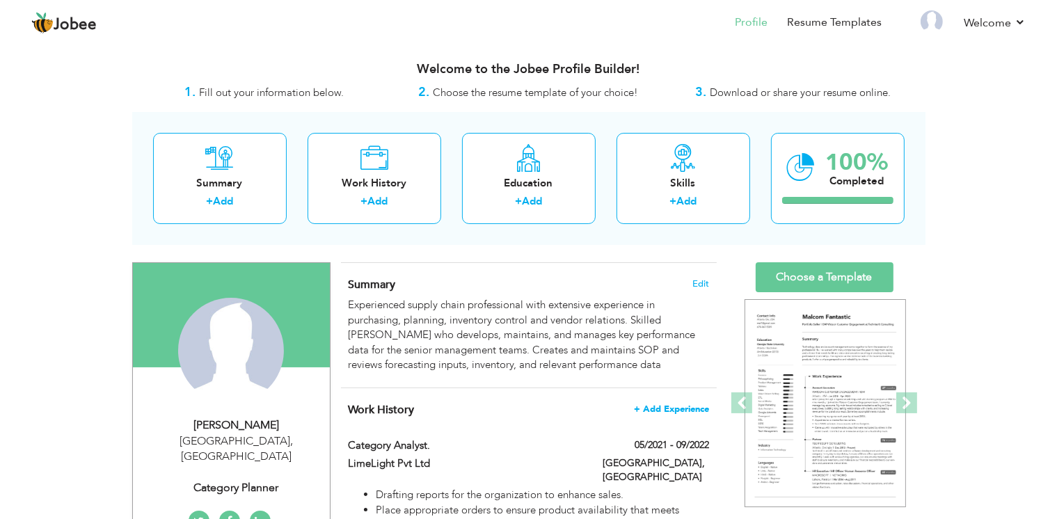
click at [679, 404] on span "+ Add Experience" at bounding box center [671, 409] width 75 height 10
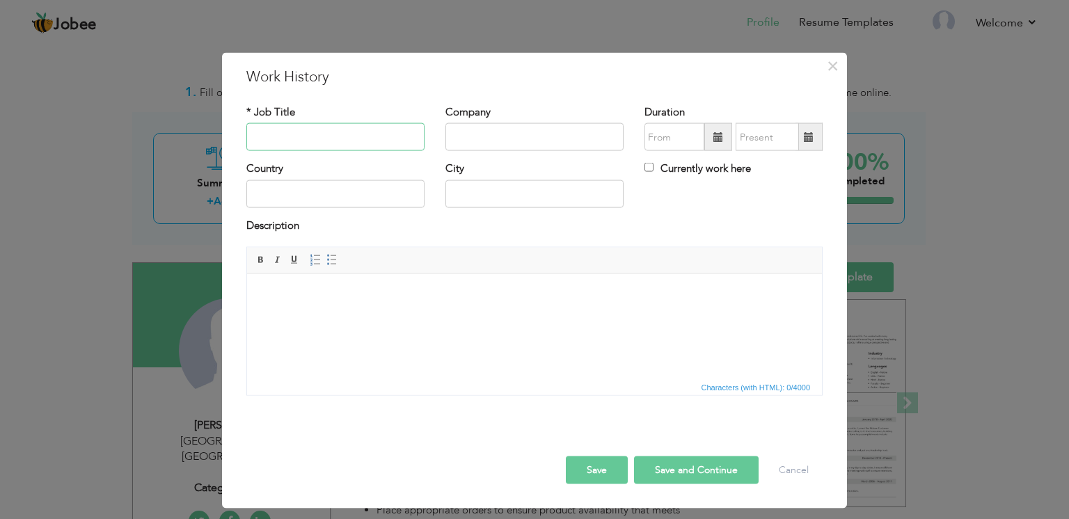
paste input "Category Planner."
type input "Category Planner."
click at [515, 144] on input "text" at bounding box center [534, 137] width 178 height 28
paste input "Service Sales Corporation."
type input "Service Sales Corporation."
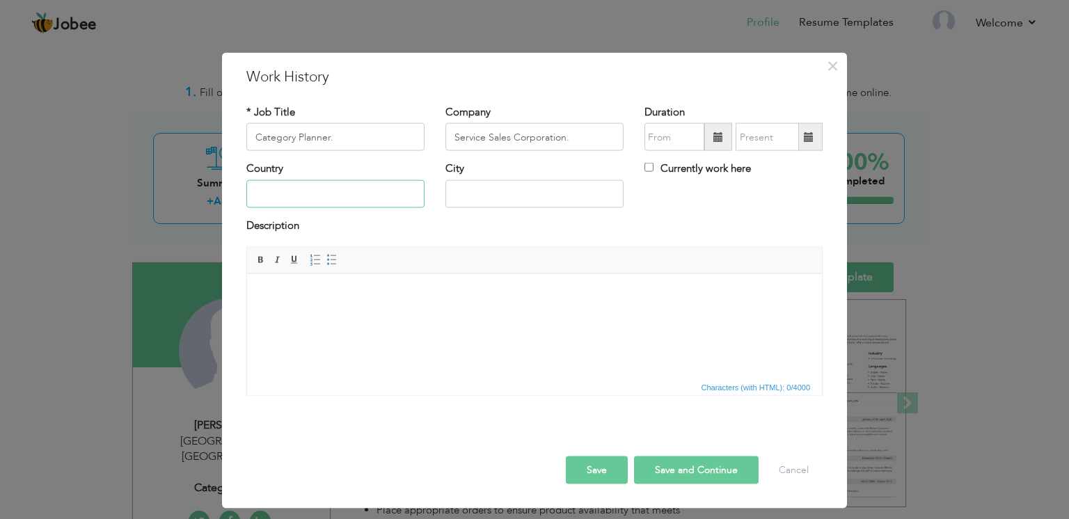
click at [363, 185] on input "text" at bounding box center [335, 193] width 178 height 28
type input "[GEOGRAPHIC_DATA]"
type input "[GEOGRAPHIC_DATA]."
click at [399, 289] on body at bounding box center [534, 294] width 547 height 15
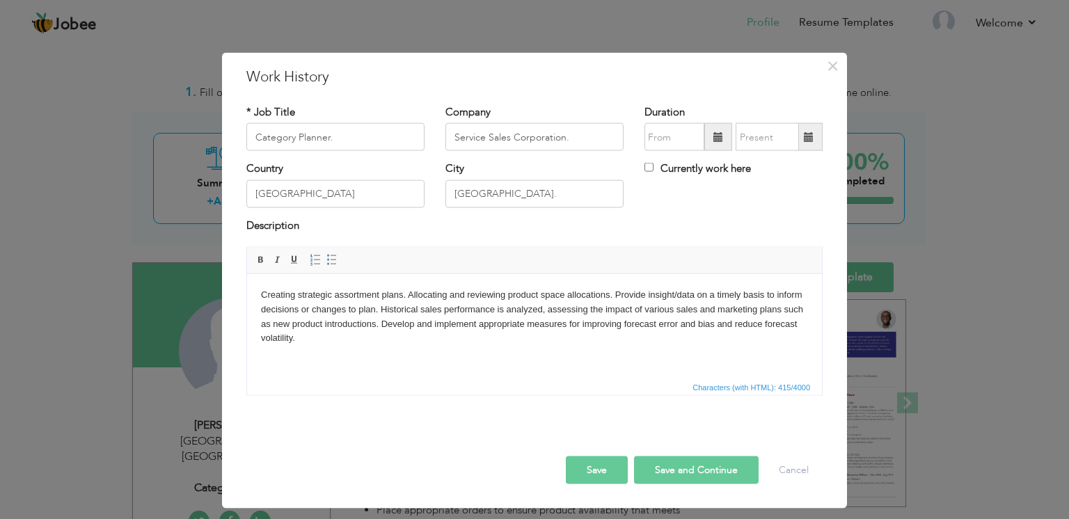
drag, startPoint x: 262, startPoint y: 292, endPoint x: 306, endPoint y: 337, distance: 63.0
click at [306, 337] on body "Creating strategic assortment plans. Allocating and reviewing product space all…" at bounding box center [534, 316] width 547 height 58
click at [328, 258] on span at bounding box center [331, 260] width 11 height 11
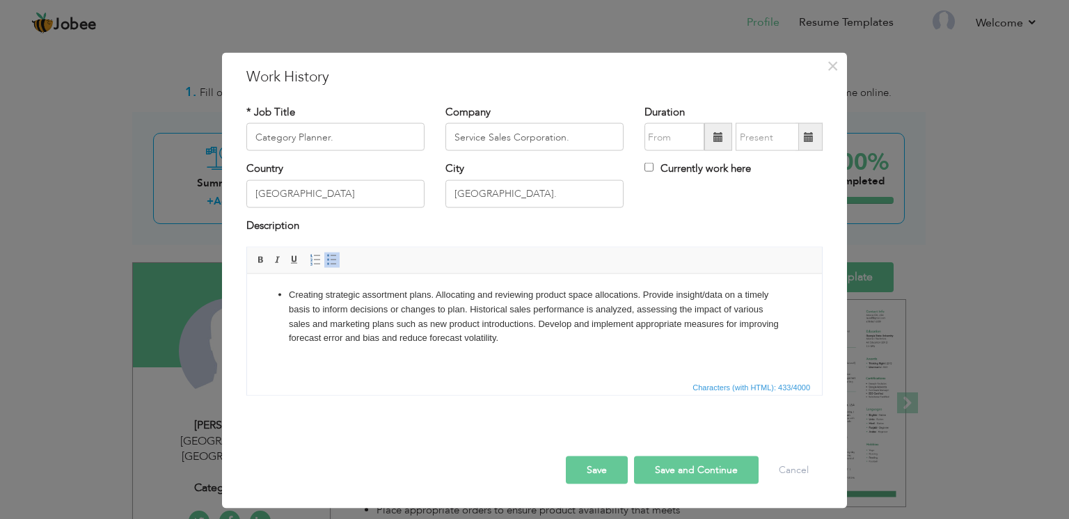
click at [440, 295] on li "Creating strategic assortment plans. Allocating and reviewing product space all…" at bounding box center [534, 316] width 491 height 58
click at [434, 294] on li "Creating strategic assortment plans. Allocating and reviewing product space all…" at bounding box center [534, 316] width 491 height 58
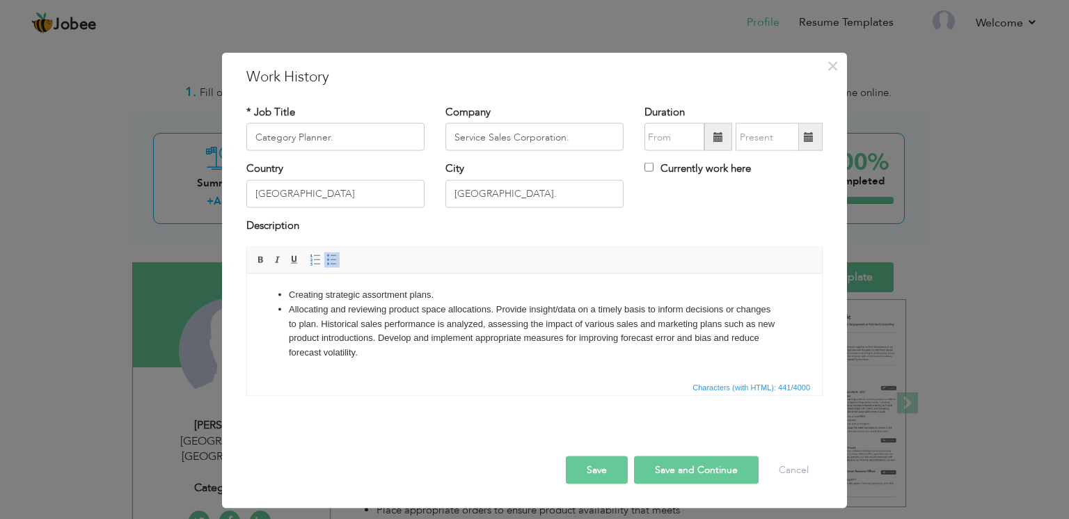
click at [495, 307] on li "Allocating and reviewing product space allocations. Provide insight/data on a t…" at bounding box center [534, 331] width 491 height 58
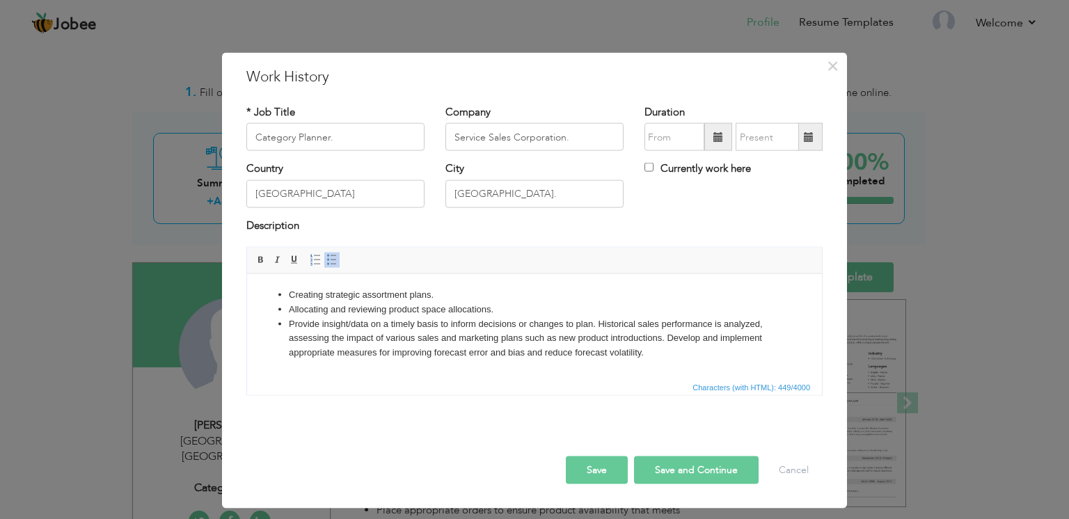
click at [600, 326] on li "Provide insight/data on a timely basis to inform decisions or changes to plan. …" at bounding box center [534, 338] width 491 height 43
click at [374, 351] on li "Historical sales performance is analyzed, assessing the impact of various sales…" at bounding box center [534, 351] width 491 height 43
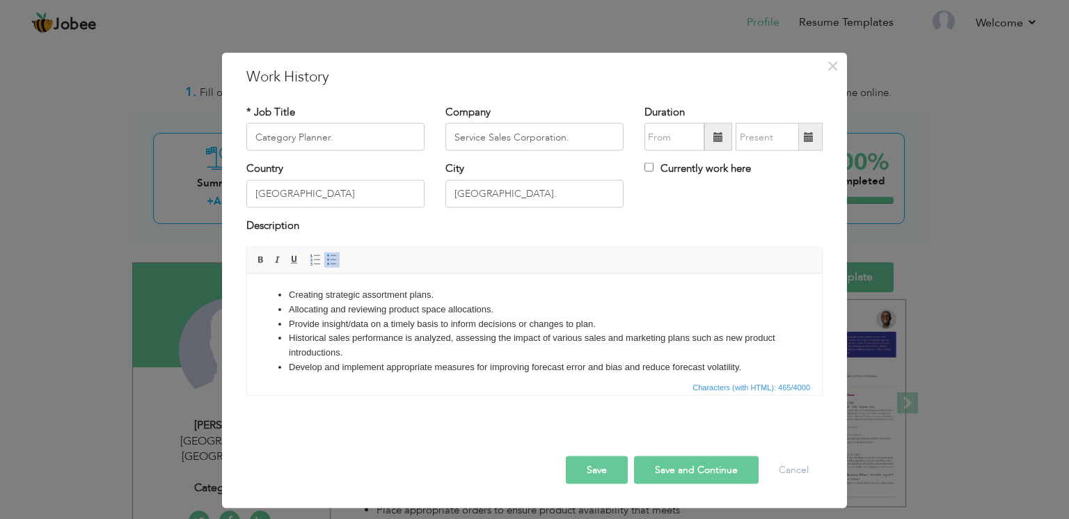
click at [720, 132] on span at bounding box center [718, 137] width 28 height 28
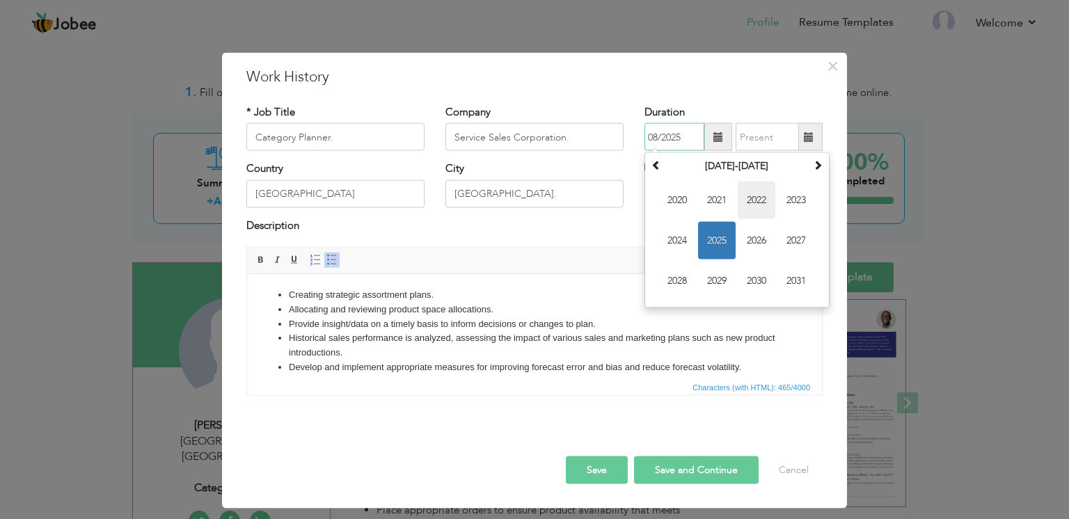
click at [760, 208] on span "2022" at bounding box center [756, 201] width 38 height 38
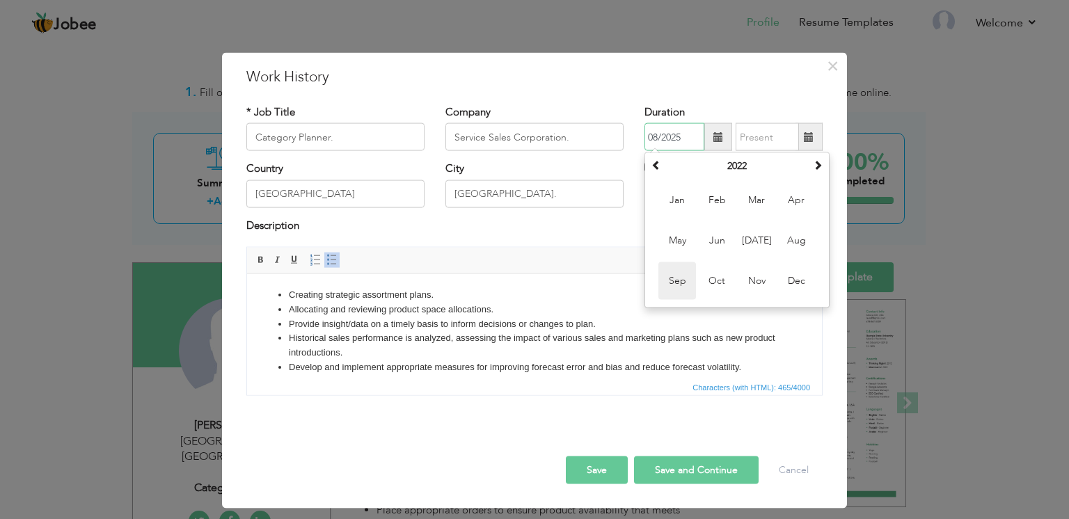
click at [676, 285] on span "Sep" at bounding box center [677, 281] width 38 height 38
type input "09/2022"
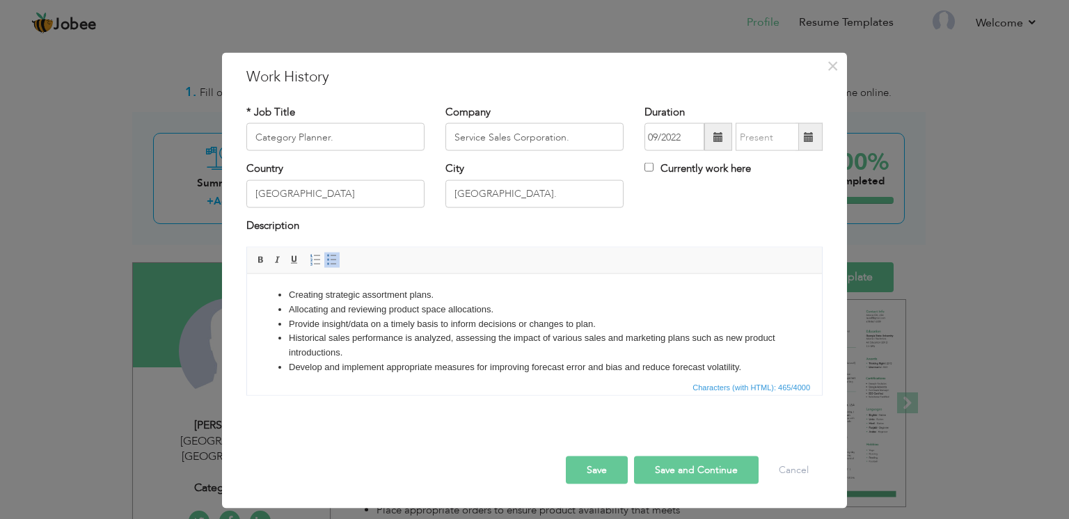
click at [810, 125] on span at bounding box center [808, 137] width 27 height 28
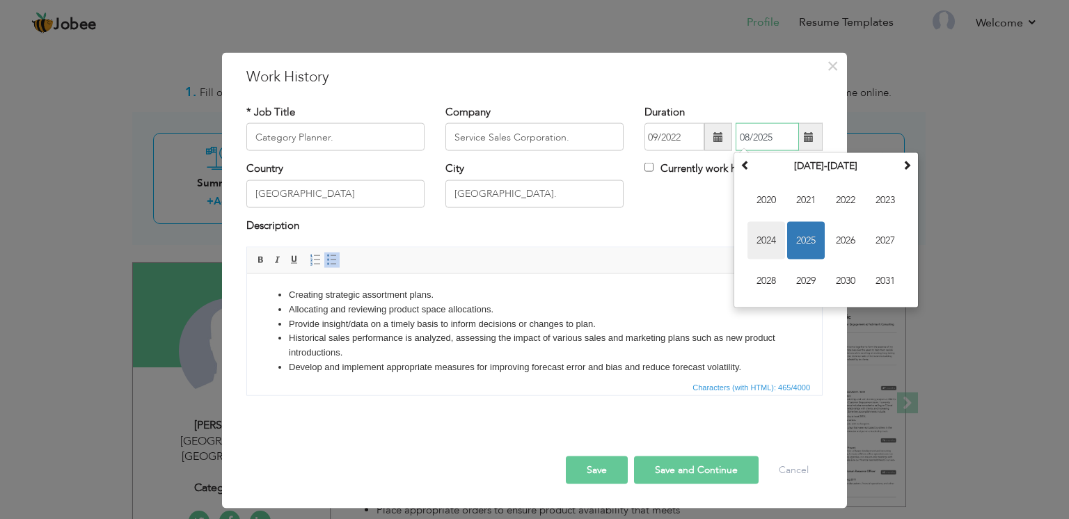
click at [776, 237] on span "2024" at bounding box center [766, 241] width 38 height 38
click at [763, 187] on span "Jan" at bounding box center [766, 201] width 38 height 38
type input "01/2024"
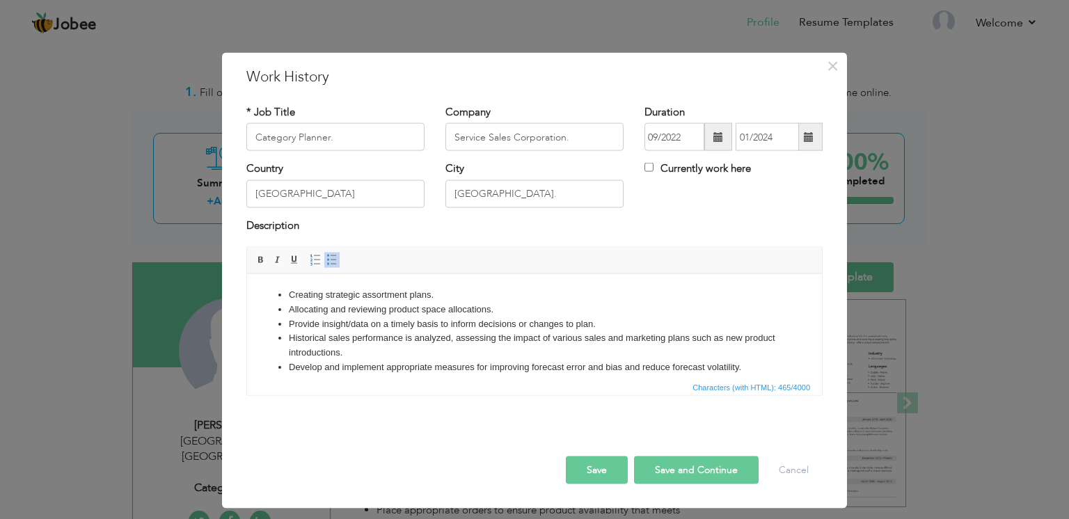
click at [600, 473] on button "Save" at bounding box center [597, 470] width 62 height 28
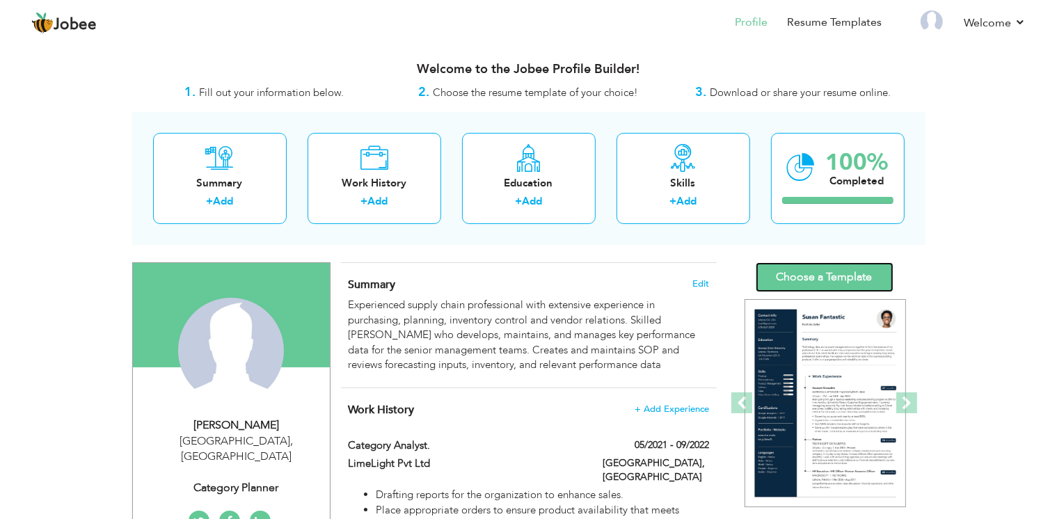
click at [801, 274] on link "Choose a Template" at bounding box center [825, 277] width 138 height 30
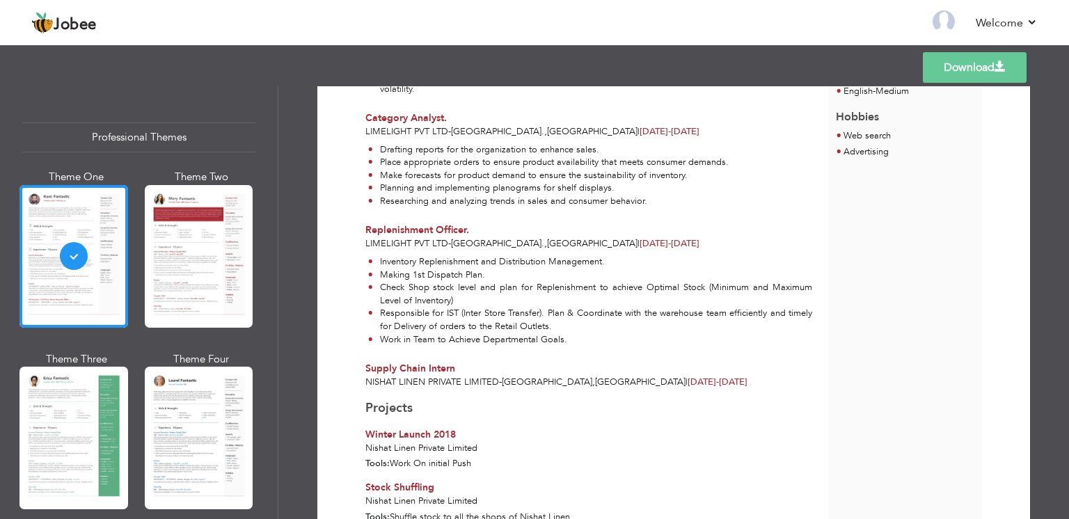
scroll to position [507, 0]
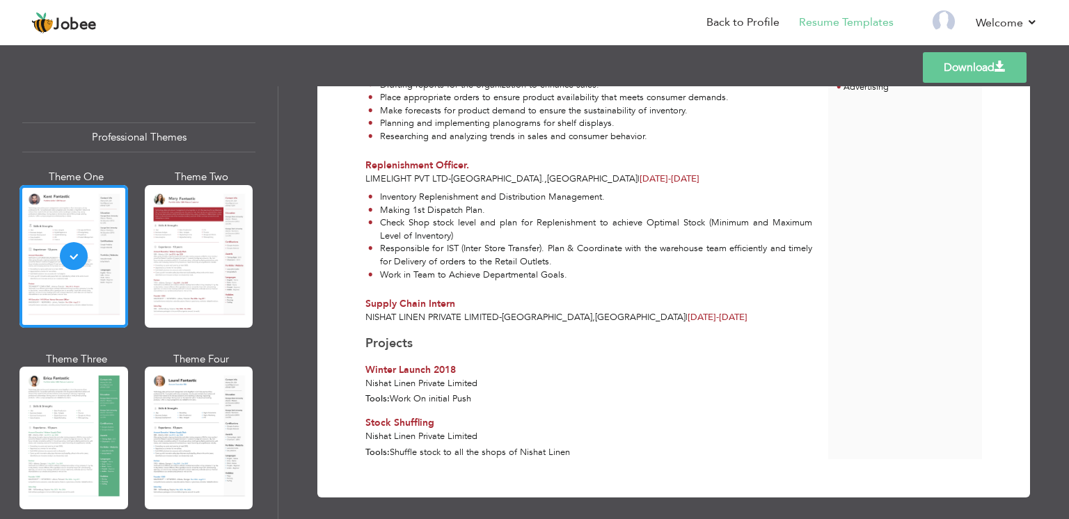
click at [391, 311] on span "Nishat Linen Private Limited" at bounding box center [432, 317] width 134 height 13
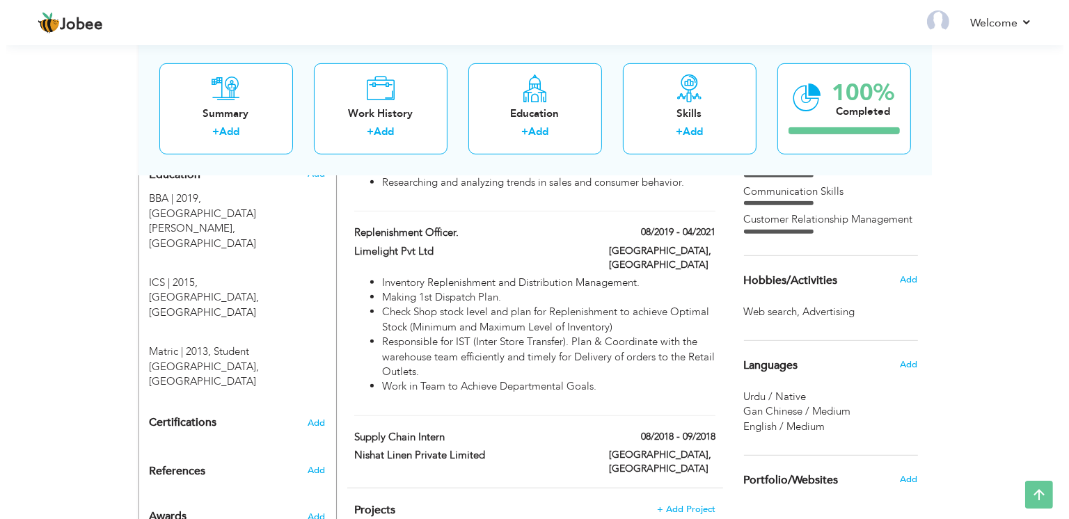
scroll to position [769, 0]
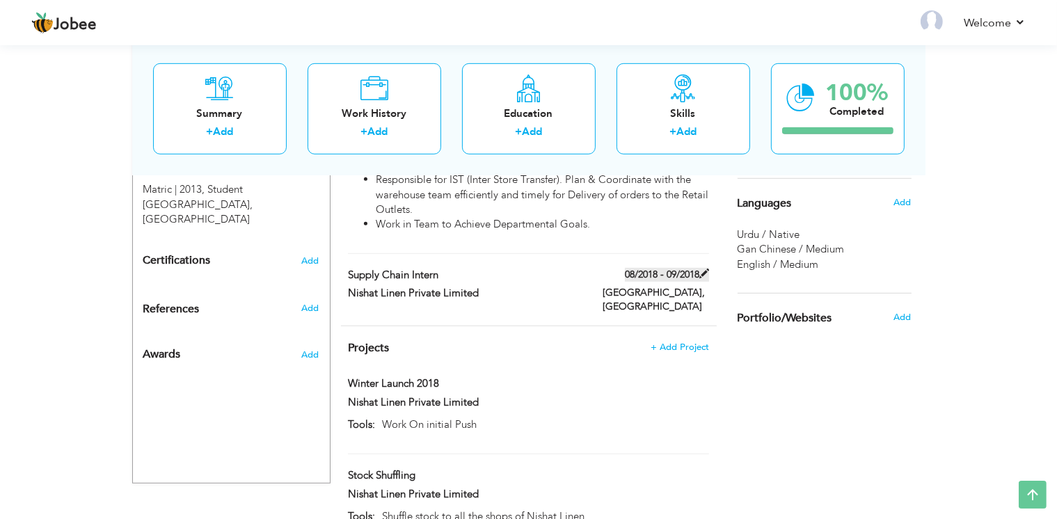
click at [701, 269] on span at bounding box center [704, 274] width 10 height 10
type input "Supply Chain Intern"
type input "Nishat Linen Private Limited"
type input "08/2018"
type input "09/2018"
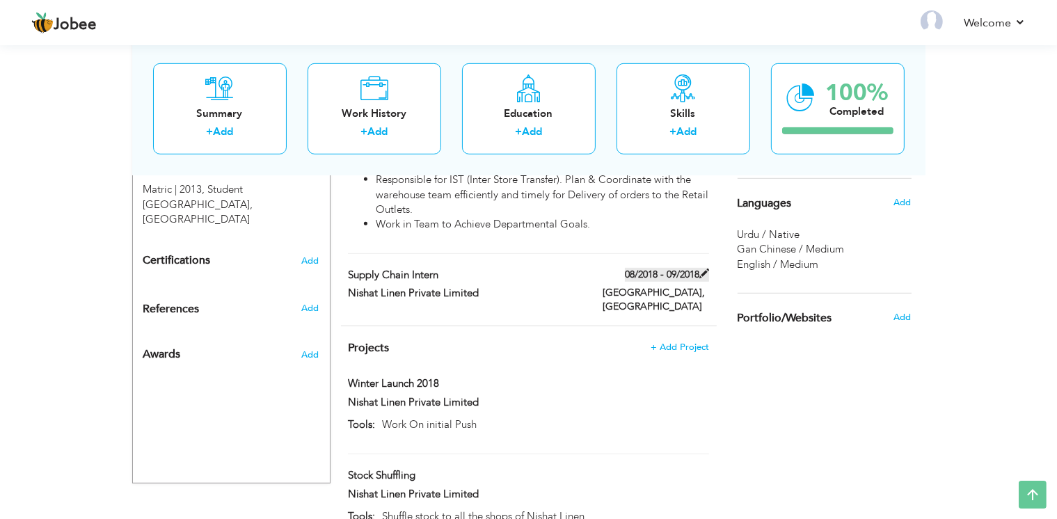
type input "[GEOGRAPHIC_DATA]"
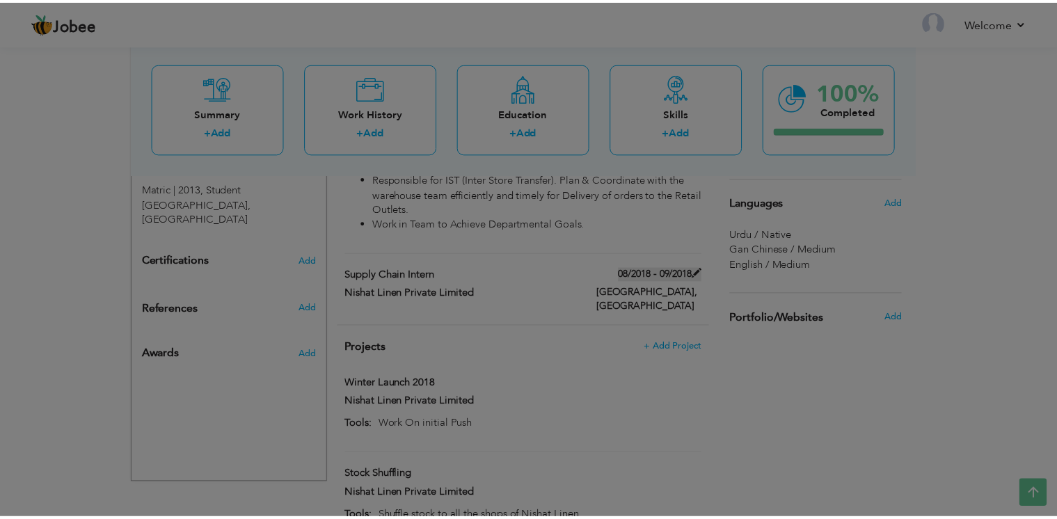
scroll to position [0, 0]
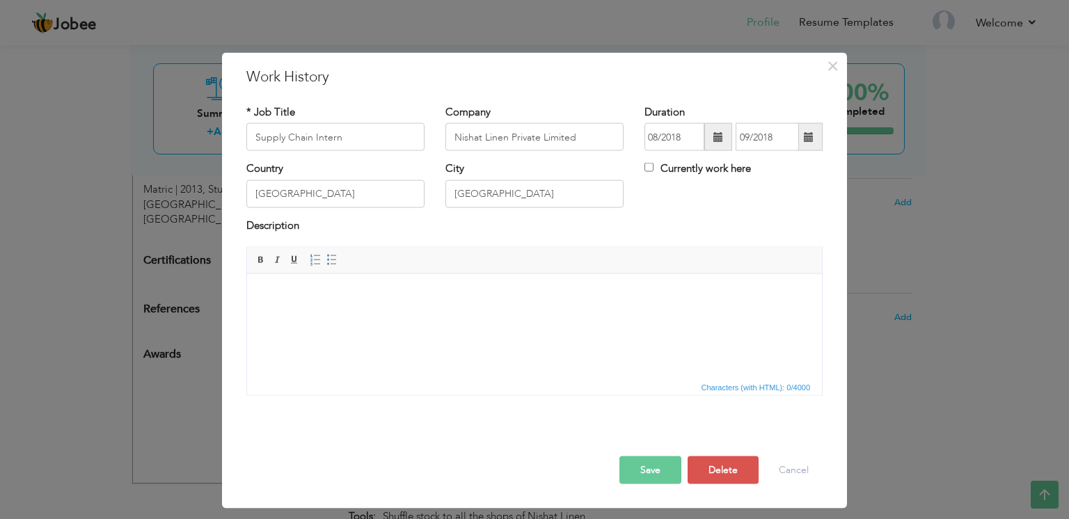
click at [338, 316] on html at bounding box center [534, 294] width 575 height 42
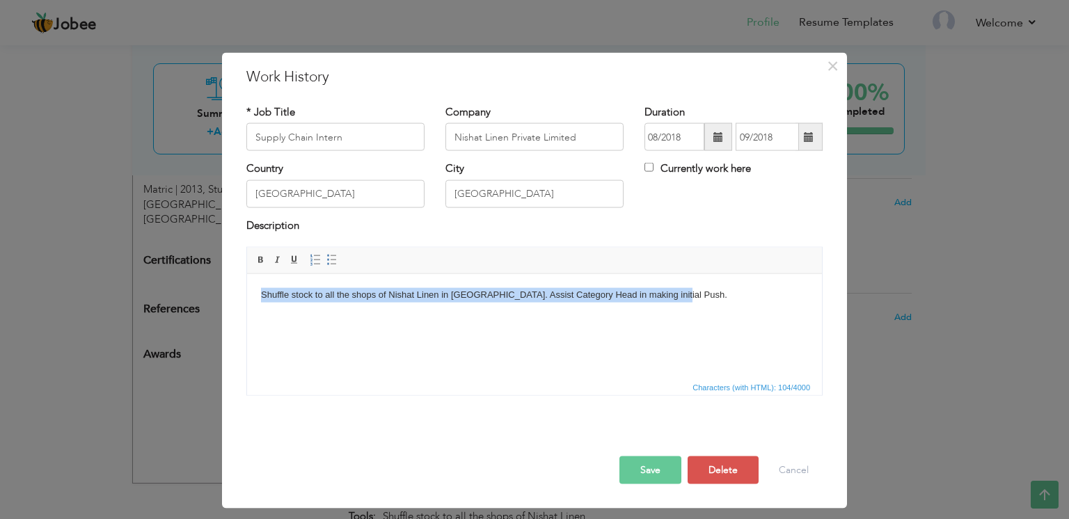
drag, startPoint x: 262, startPoint y: 293, endPoint x: 670, endPoint y: 295, distance: 408.4
click at [670, 295] on body "Shuffle stock to all the shops of Nishat Linen in Pakistan. Assist Category Hea…" at bounding box center [534, 294] width 547 height 15
click at [324, 253] on link "Insert/Remove Bulleted List" at bounding box center [331, 260] width 15 height 15
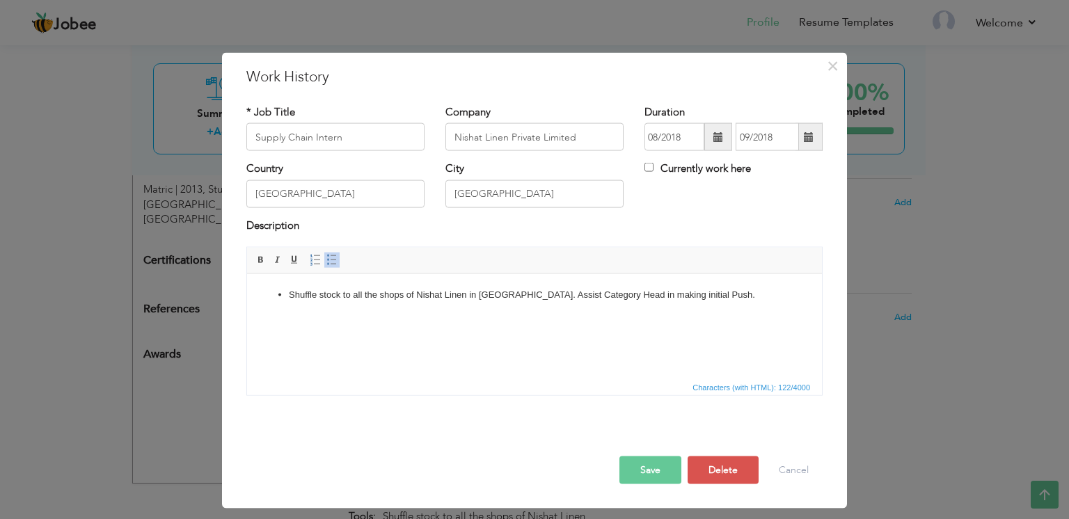
click at [519, 302] on html "Shuffle stock to all the shops of Nishat Linen in Pakistan. Assist Category Hea…" at bounding box center [534, 294] width 575 height 42
click at [519, 296] on li "Shuffle stock to all the shops of Nishat Linen in Pakistan. Assist Category Hea…" at bounding box center [534, 294] width 491 height 15
click at [654, 469] on button "Save" at bounding box center [650, 470] width 62 height 28
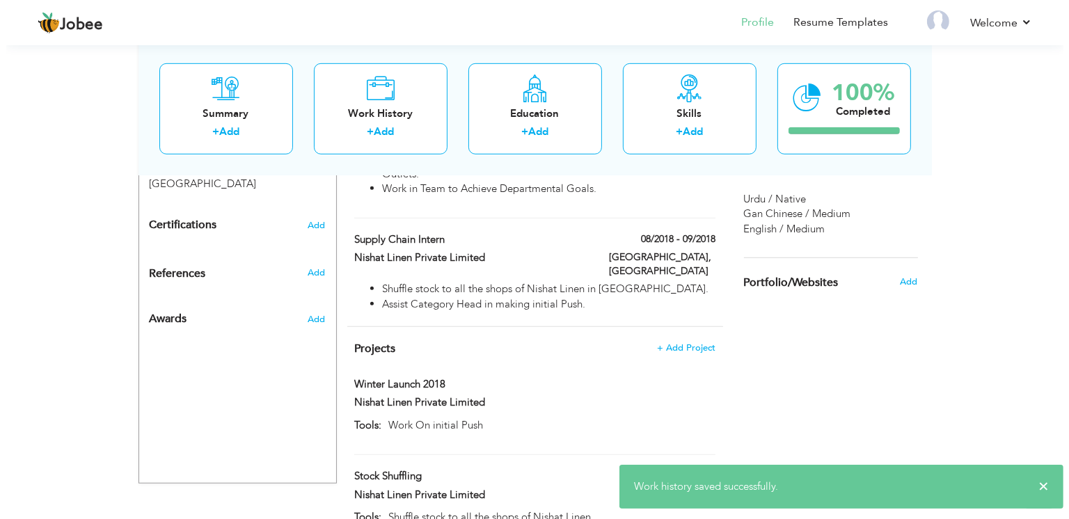
scroll to position [804, 0]
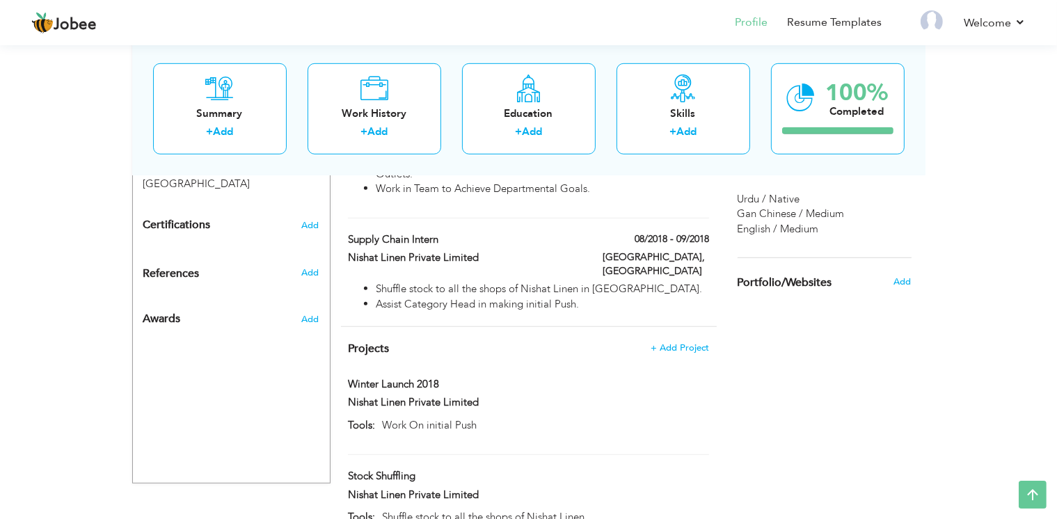
click at [442, 414] on div at bounding box center [527, 416] width 381 height 4
type input "Winter Launch 2018"
type input "Nishat Linen Private Limited"
type input "Work On initial Push"
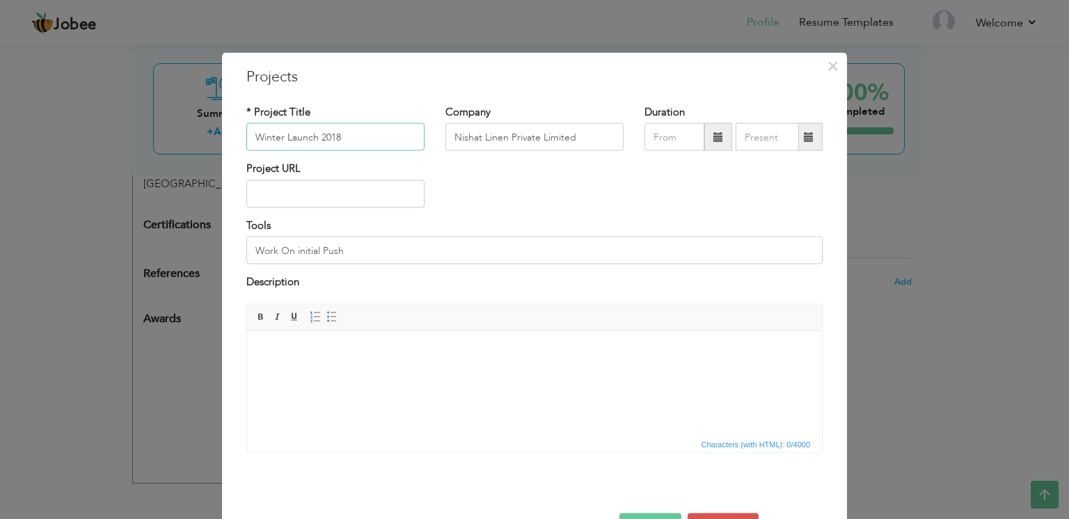
drag, startPoint x: 355, startPoint y: 138, endPoint x: 241, endPoint y: 129, distance: 114.5
click at [246, 129] on input "Winter Launch 2018" at bounding box center [335, 137] width 178 height 28
paste input "Semester Projects"
type input "Semester Projects"
click at [506, 134] on input "Nishat Linen Private Limited" at bounding box center [534, 137] width 178 height 28
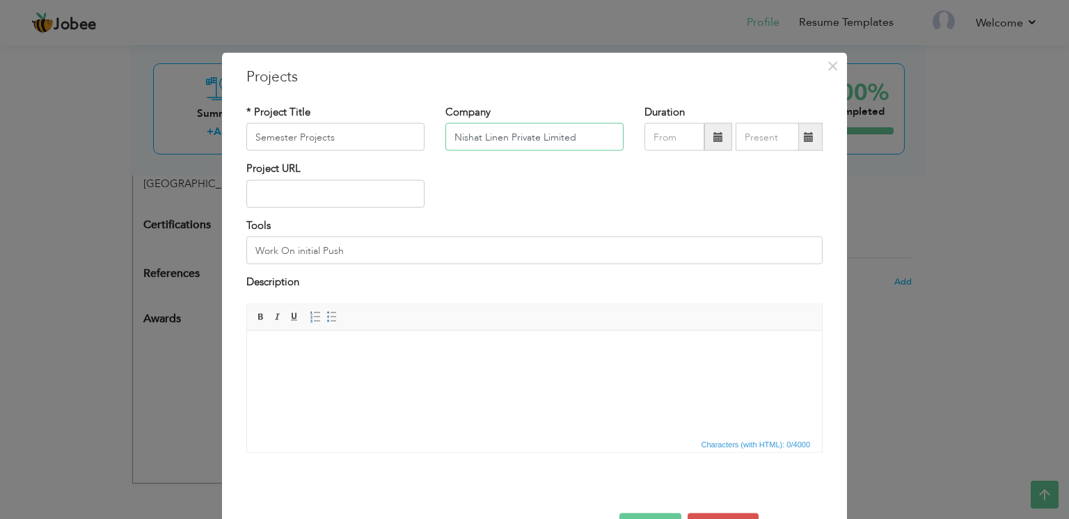
drag, startPoint x: 580, startPoint y: 134, endPoint x: 407, endPoint y: 132, distance: 172.5
click at [407, 132] on div "* Project Title Semester Projects Company Nishat Linen Private Limited Duration" at bounding box center [534, 133] width 597 height 56
type input "[GEOGRAPHIC_DATA][PERSON_NAME]"
click at [311, 184] on input "text" at bounding box center [335, 193] width 178 height 28
click at [313, 362] on html at bounding box center [534, 351] width 575 height 42
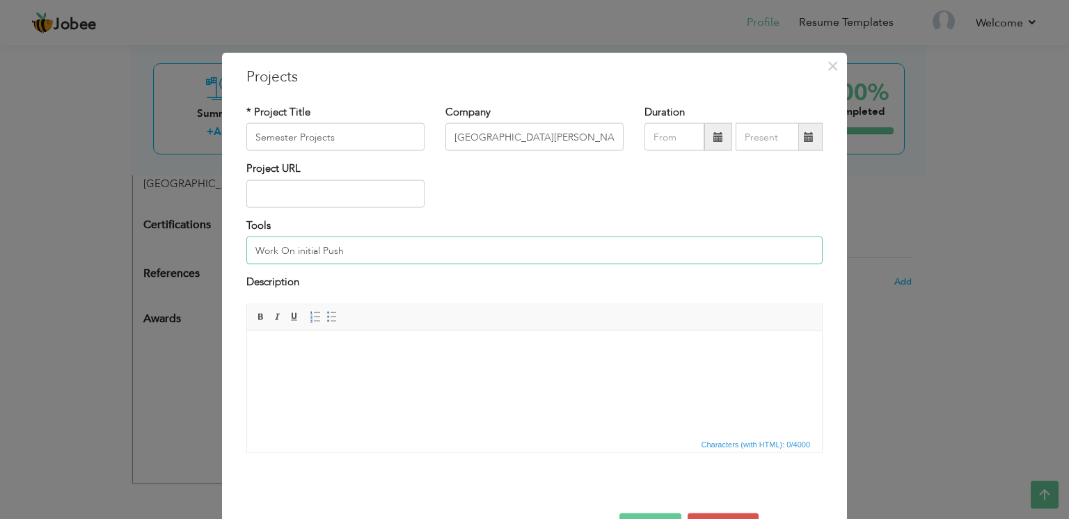
click at [348, 253] on input "Work On initial Push" at bounding box center [534, 251] width 576 height 28
click at [329, 373] on html at bounding box center [534, 351] width 575 height 42
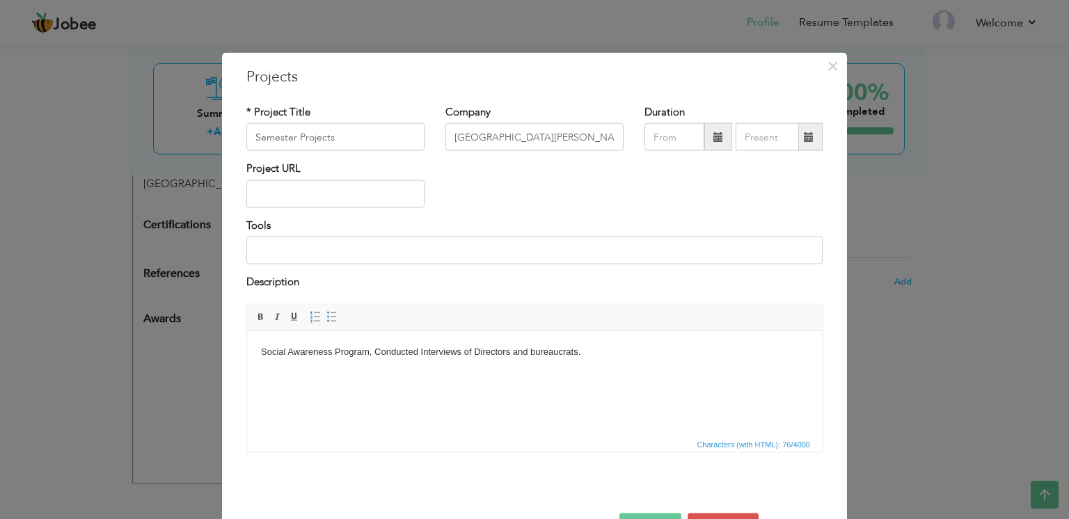
drag, startPoint x: 260, startPoint y: 349, endPoint x: 602, endPoint y: 350, distance: 342.3
click at [602, 350] on html "Social Awareness Program, Conducted Interviews of Directors and bureaucrats." at bounding box center [534, 351] width 575 height 42
click at [326, 319] on span at bounding box center [331, 316] width 11 height 11
click at [406, 358] on li "Social Awareness Program, Conducted Interviews of Directors and bureaucrats." at bounding box center [534, 351] width 491 height 15
click at [405, 354] on li "Social Awareness Program, Conducted Interviews of Directors and bureaucrats." at bounding box center [534, 351] width 491 height 15
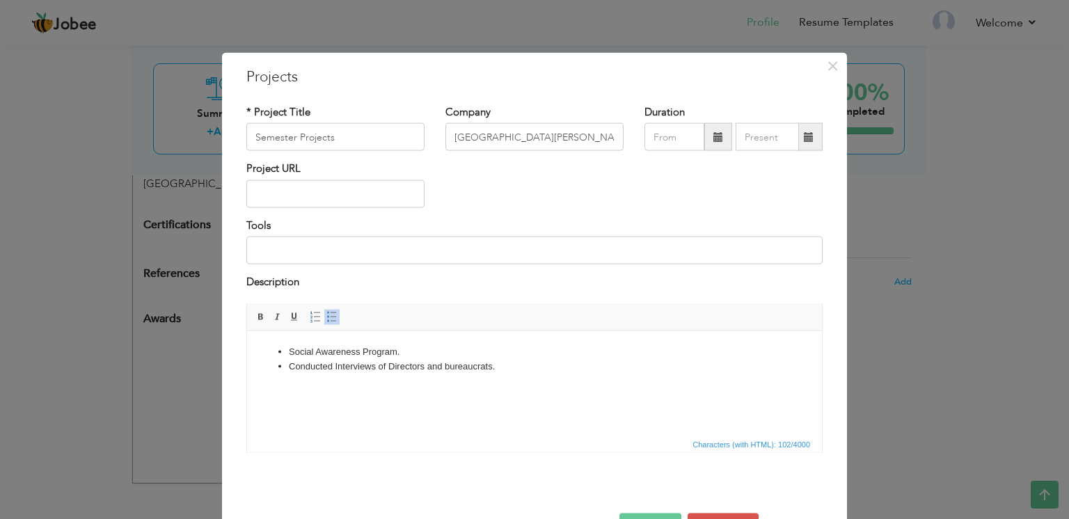
click at [654, 513] on button "Save" at bounding box center [650, 527] width 62 height 28
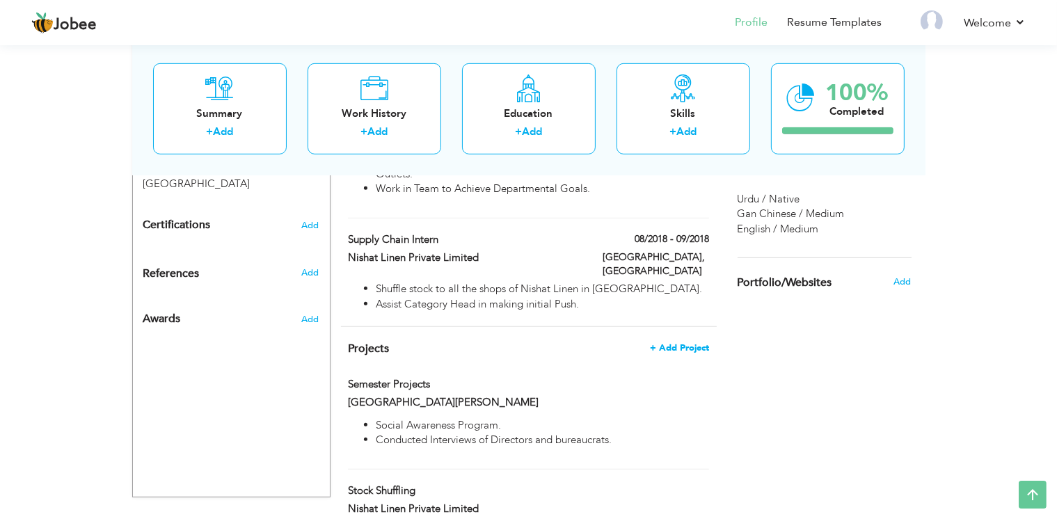
click at [664, 343] on span "+ Add Project" at bounding box center [679, 348] width 59 height 10
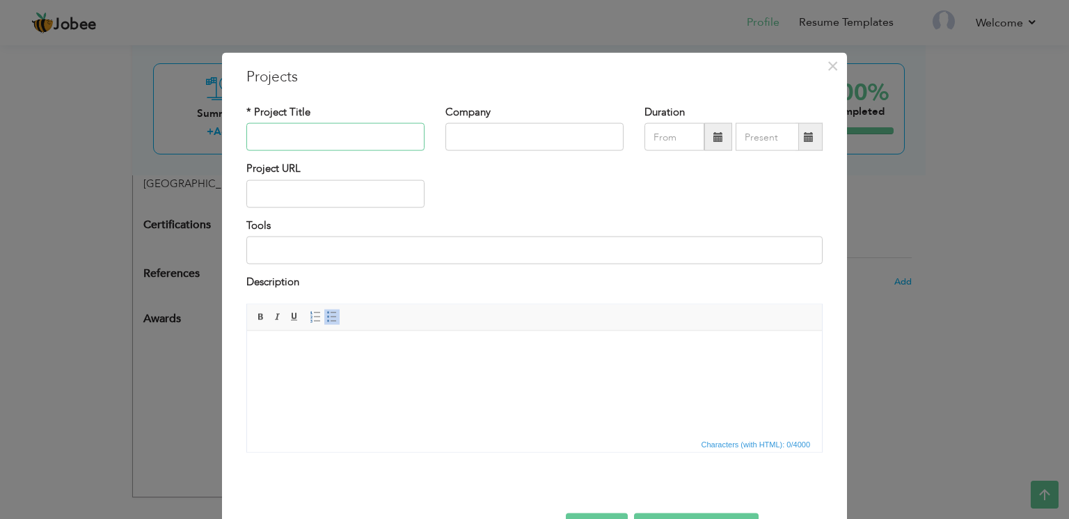
paste input ""Quick Darzi"
type input ""Quick Darzi"
click at [705, 138] on span at bounding box center [718, 137] width 28 height 28
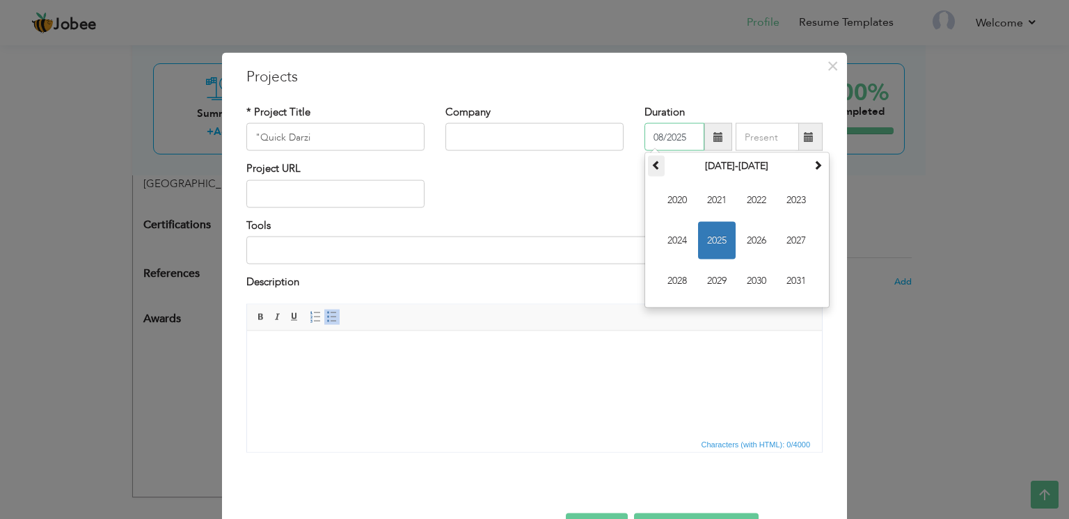
click at [653, 161] on span at bounding box center [656, 165] width 10 height 10
click at [670, 275] on span "2018" at bounding box center [677, 281] width 38 height 38
click at [671, 288] on span "Sep" at bounding box center [677, 281] width 38 height 38
type input "09/2018"
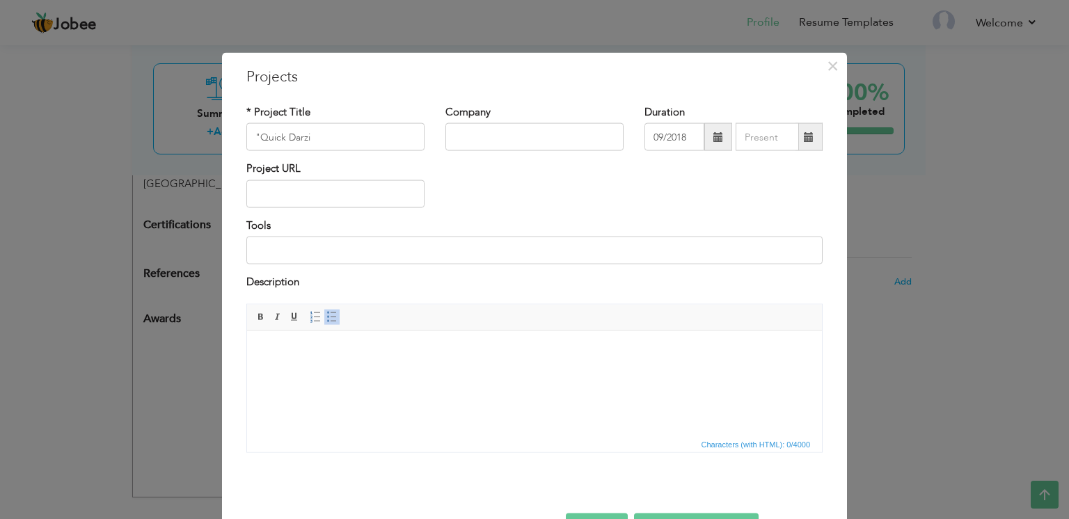
click at [804, 129] on span at bounding box center [808, 137] width 27 height 28
click at [801, 146] on span at bounding box center [808, 137] width 27 height 28
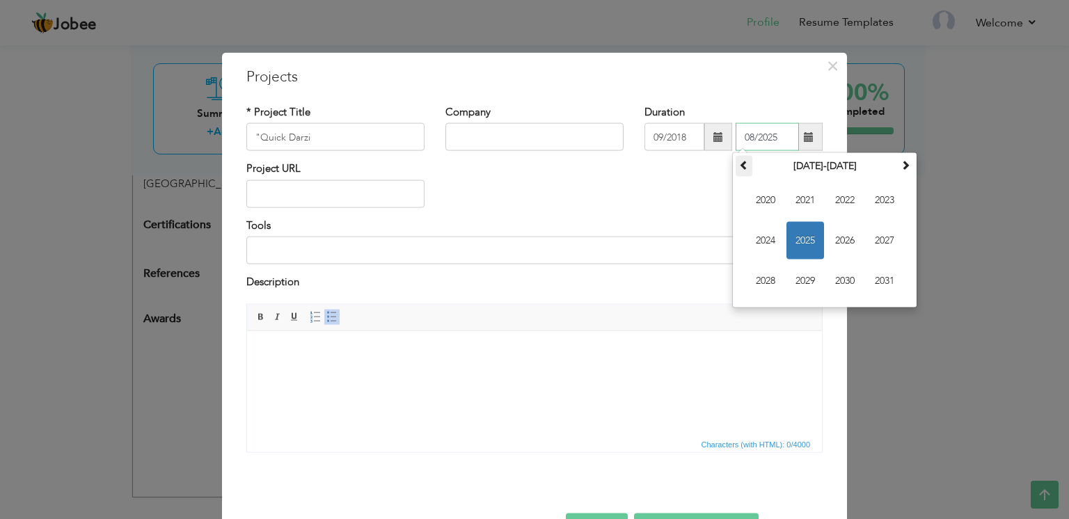
click at [740, 170] on span at bounding box center [744, 165] width 10 height 10
click at [803, 278] on span "2019" at bounding box center [805, 281] width 38 height 38
click at [796, 207] on span "Feb" at bounding box center [805, 201] width 38 height 38
type input "02/2019"
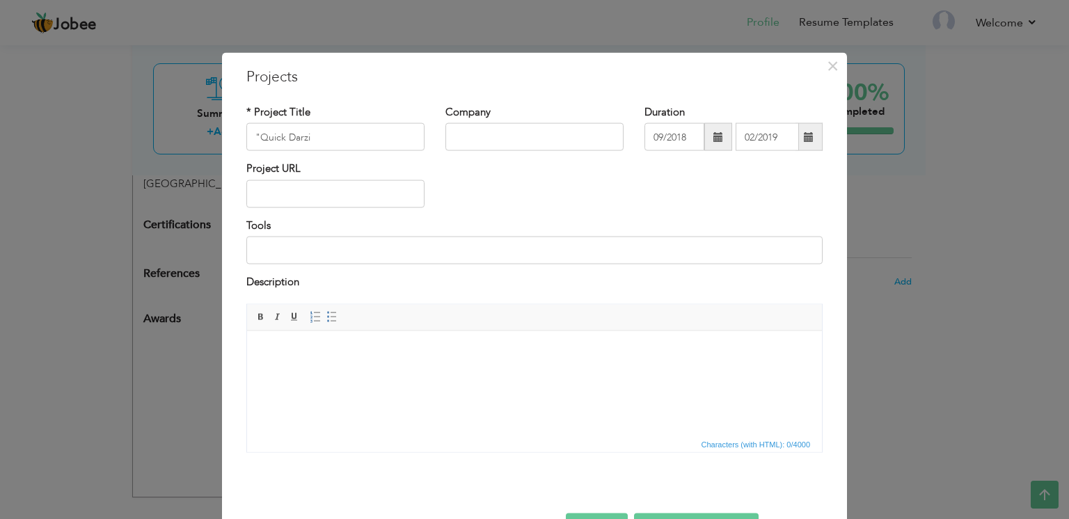
click at [314, 371] on html at bounding box center [534, 351] width 575 height 42
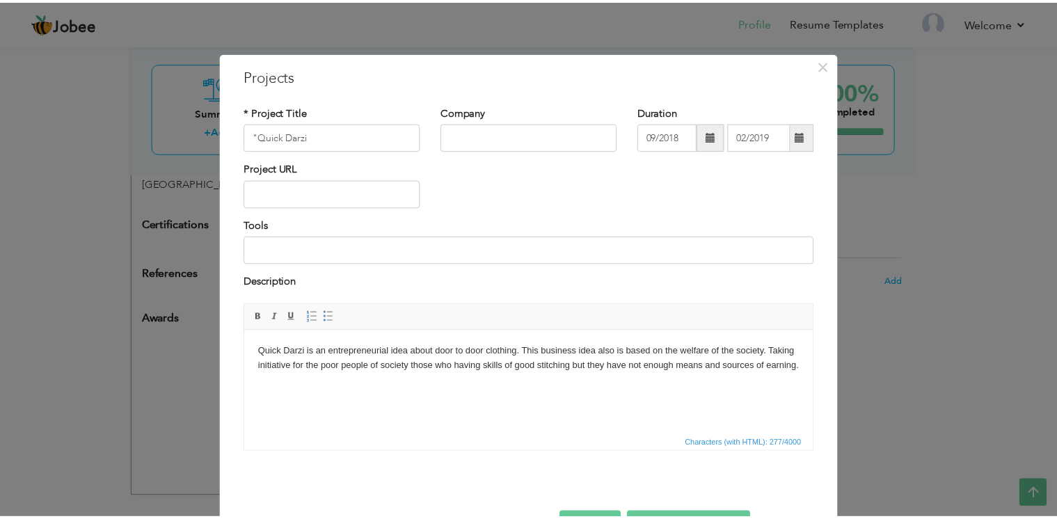
scroll to position [64, 0]
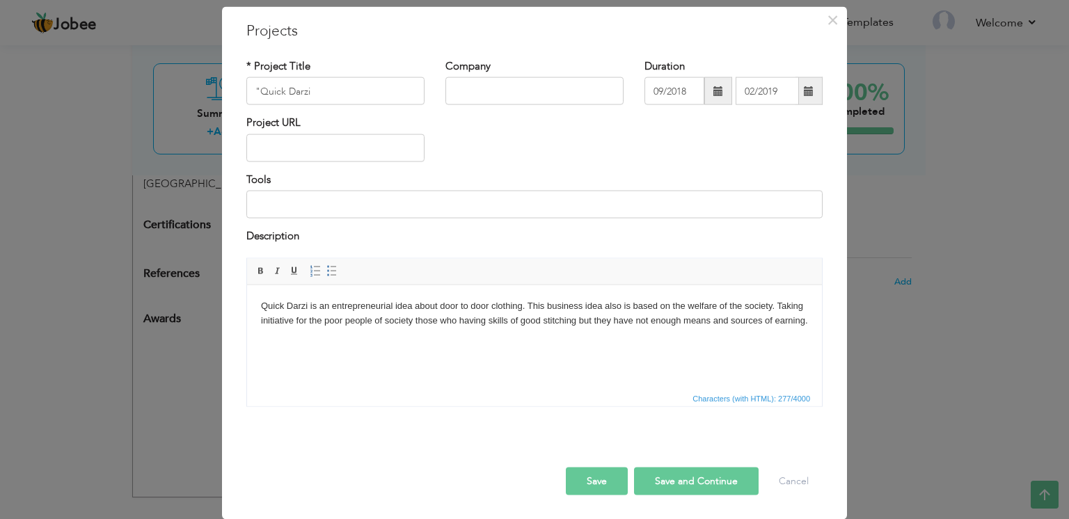
click at [593, 467] on button "Save" at bounding box center [597, 481] width 62 height 28
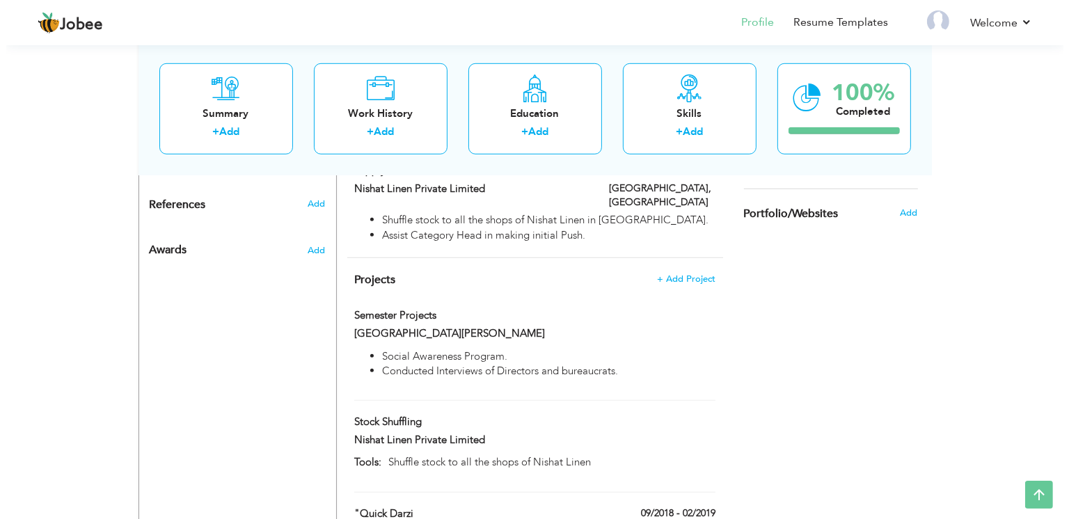
scroll to position [929, 0]
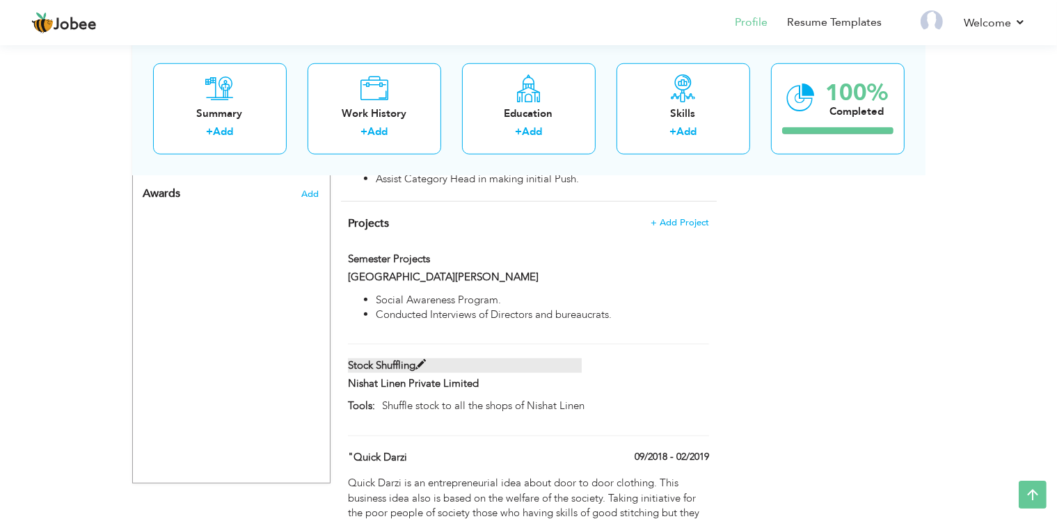
click at [423, 360] on span at bounding box center [420, 365] width 10 height 10
type input "Stock Shuffling"
type input "Nishat Linen Private Limited"
type input "Shuffle stock to all the shops of Nishat Linen"
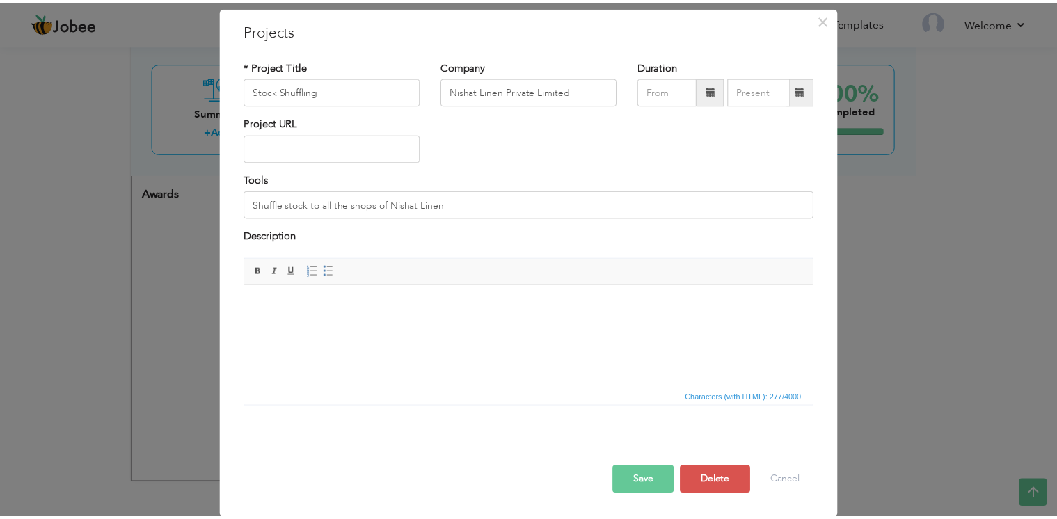
scroll to position [0, 0]
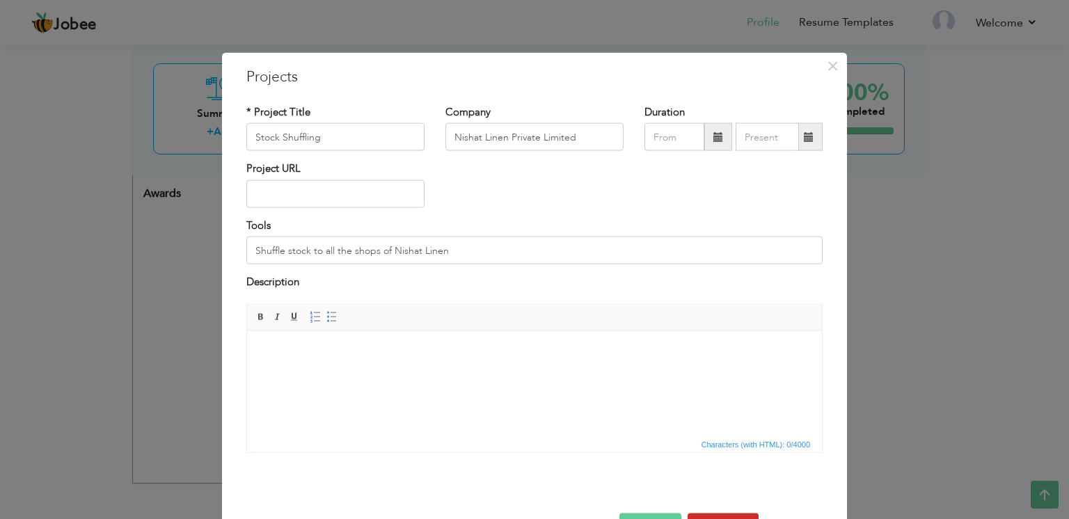
click at [710, 513] on button "Delete" at bounding box center [722, 527] width 71 height 28
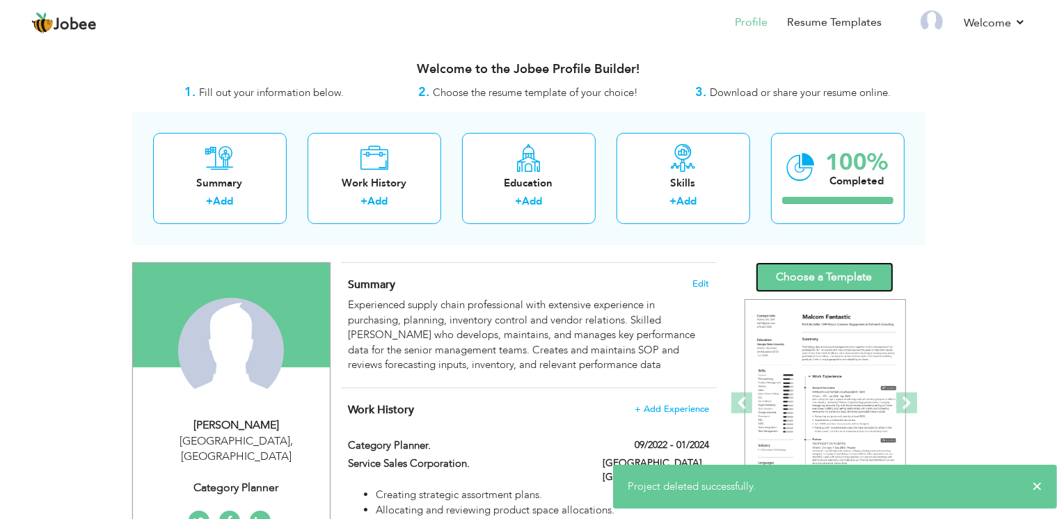
click at [826, 275] on link "Choose a Template" at bounding box center [825, 277] width 138 height 30
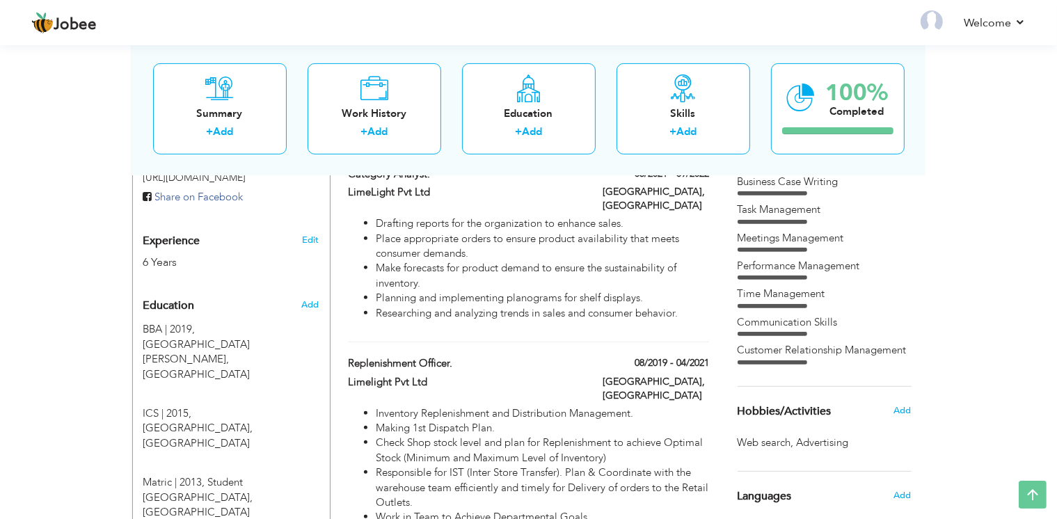
scroll to position [545, 0]
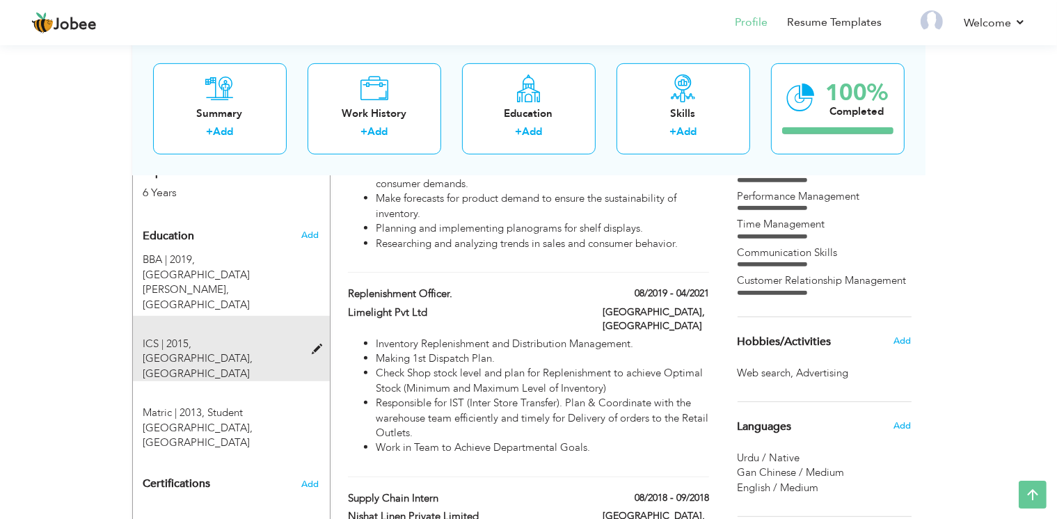
click at [317, 337] on div at bounding box center [321, 342] width 17 height 10
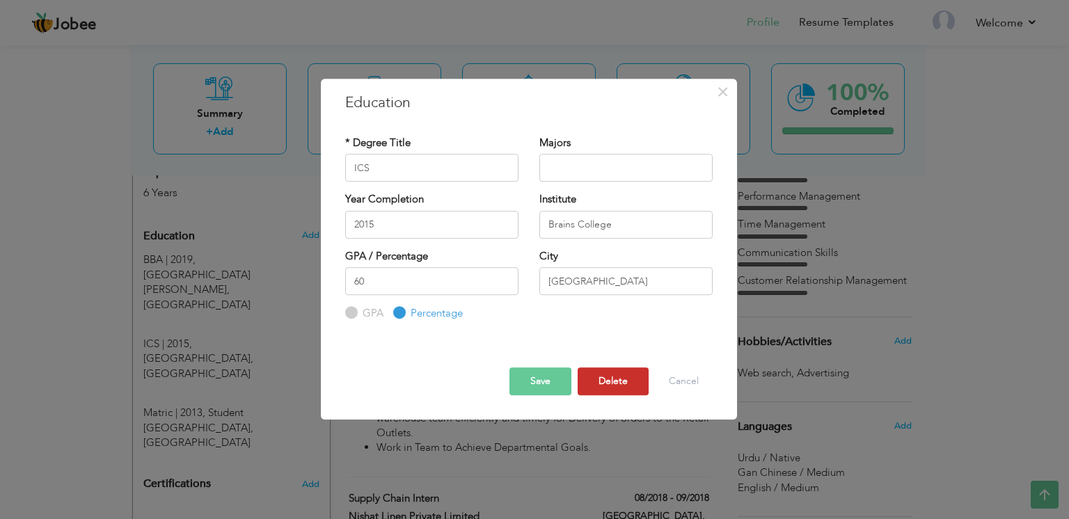
click at [609, 386] on button "Delete" at bounding box center [612, 381] width 71 height 28
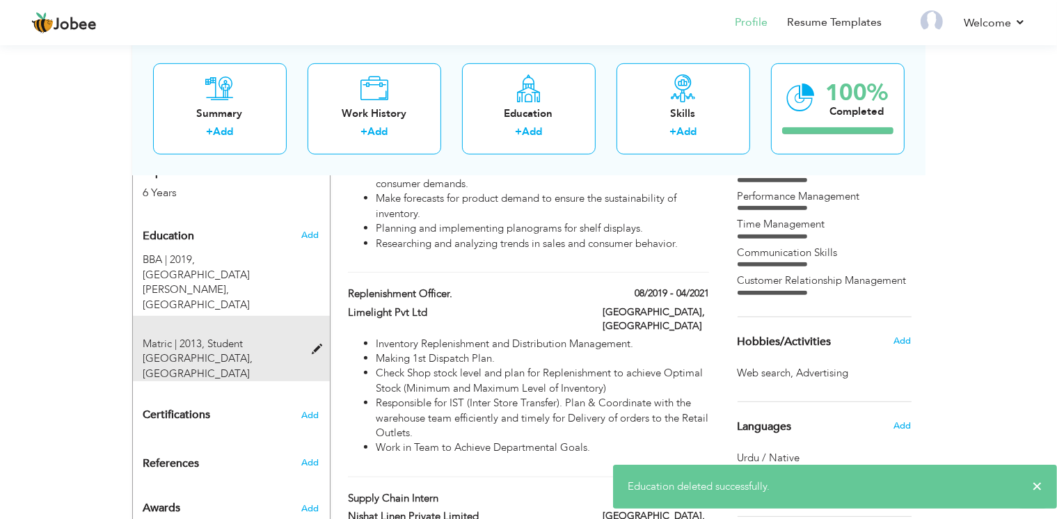
click at [310, 337] on div "Matric | 2013, [GEOGRAPHIC_DATA], [GEOGRAPHIC_DATA]" at bounding box center [223, 359] width 180 height 45
type input "Matric"
type input "2013"
type input "Student [GEOGRAPHIC_DATA]"
type input "64"
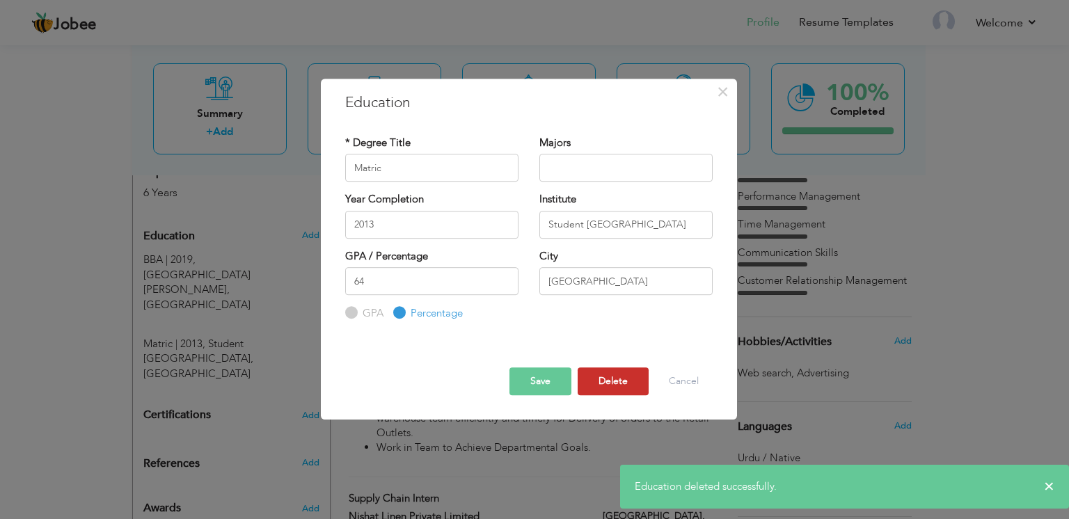
click at [612, 388] on button "Delete" at bounding box center [612, 381] width 71 height 28
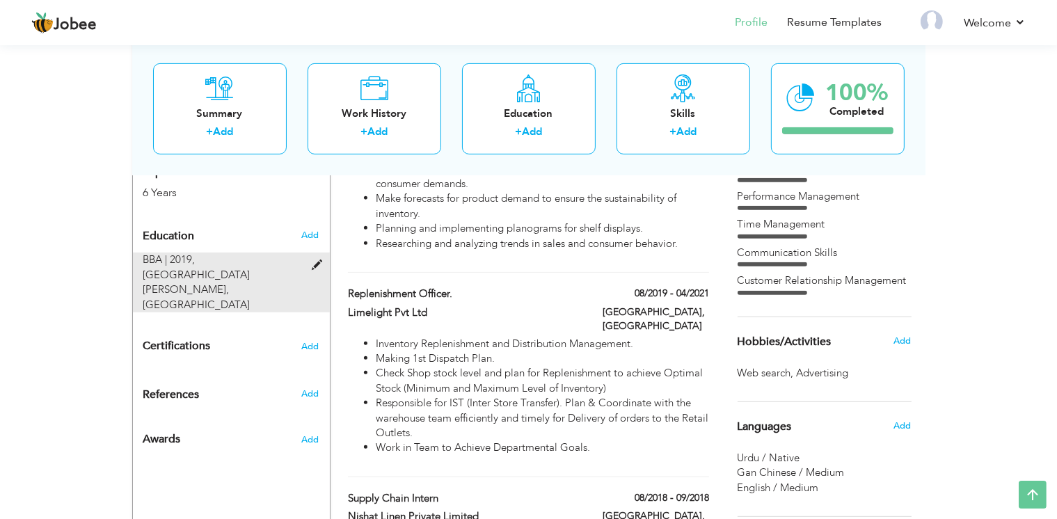
click at [314, 260] on span at bounding box center [320, 265] width 17 height 10
type input "BBA"
type input "2019"
type input "[GEOGRAPHIC_DATA][PERSON_NAME]"
type input "3.15"
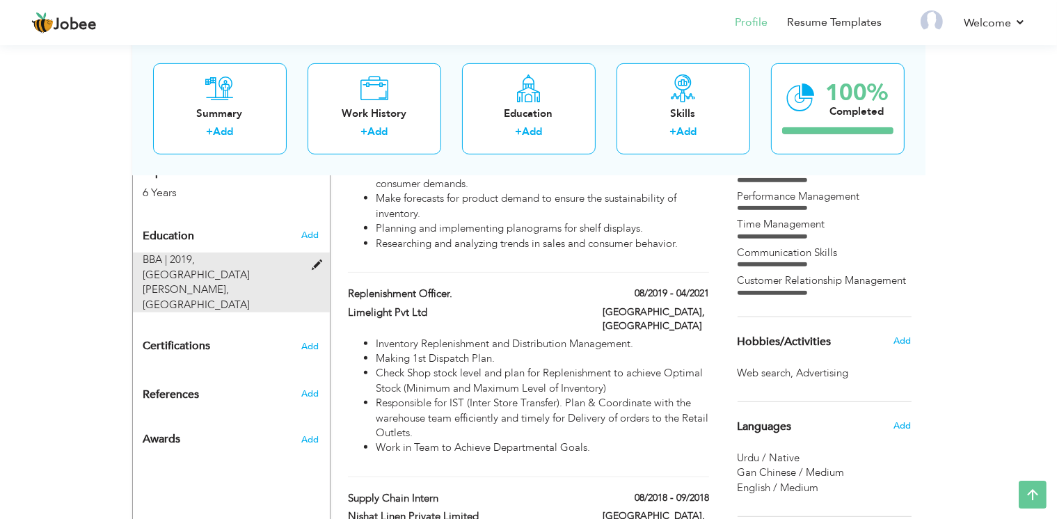
radio input "true"
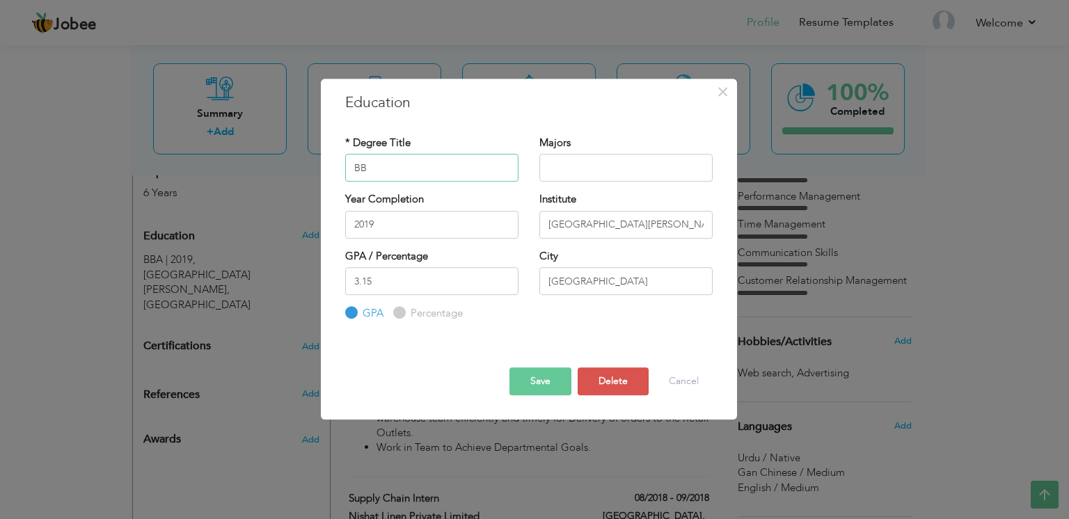
type input "B"
type input "MBA"
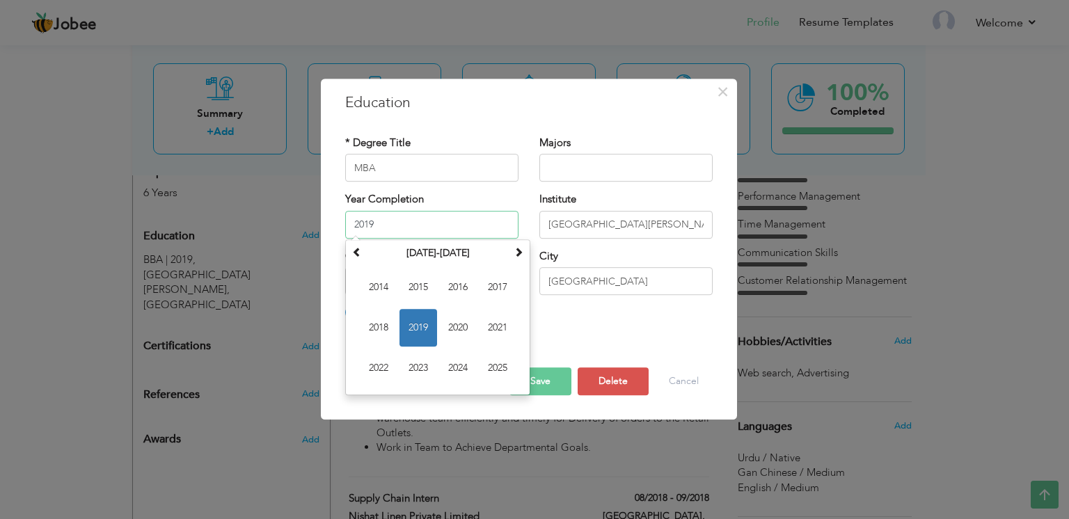
click at [473, 221] on input "2019" at bounding box center [431, 225] width 173 height 28
click at [381, 369] on span "2022" at bounding box center [379, 368] width 38 height 38
type input "2022"
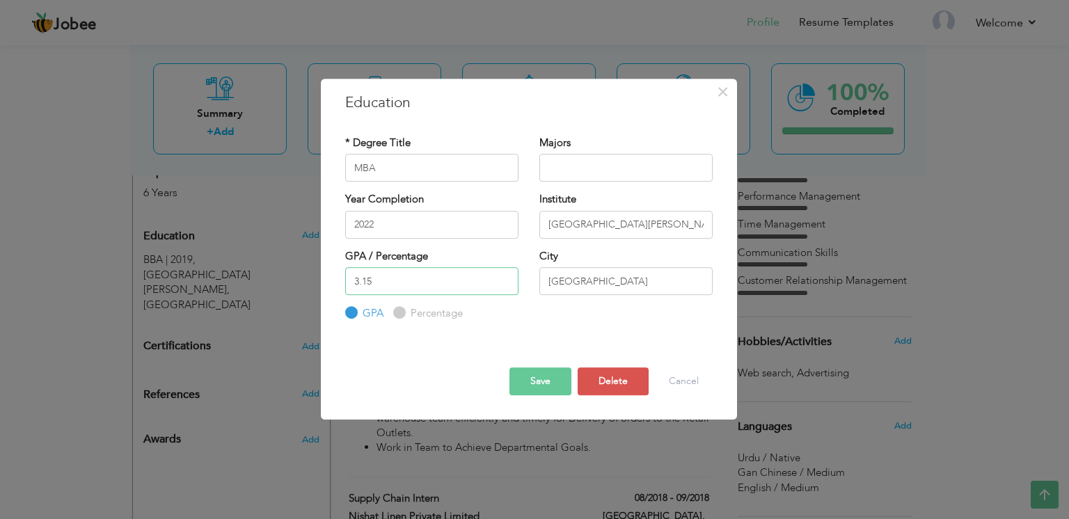
click at [381, 280] on input "3.15" at bounding box center [431, 281] width 173 height 28
type input "3.1"
click at [540, 384] on button "Save" at bounding box center [540, 381] width 62 height 28
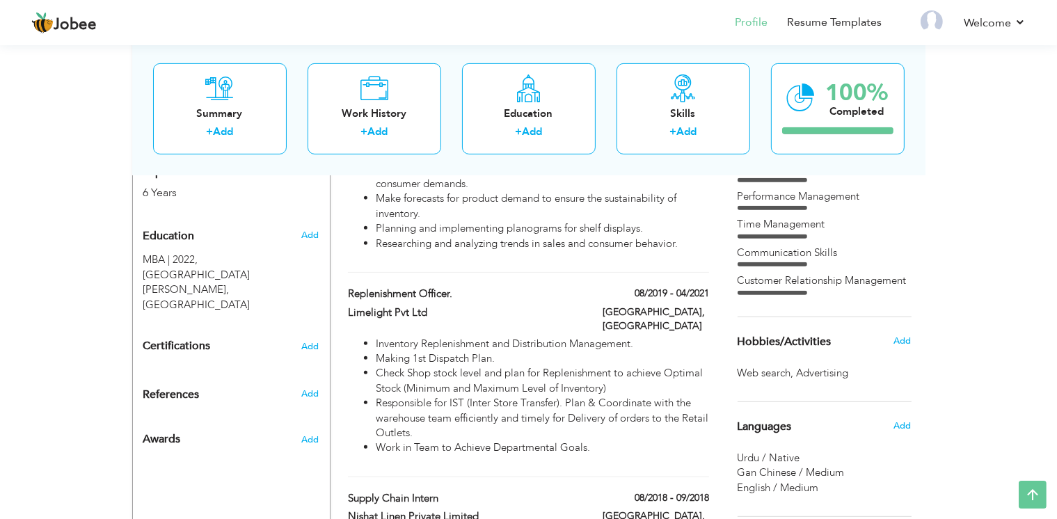
click at [24, 378] on div "View Resume Export PDF Profile Summary Public Link Experience Education Awards …" at bounding box center [528, 181] width 1057 height 1371
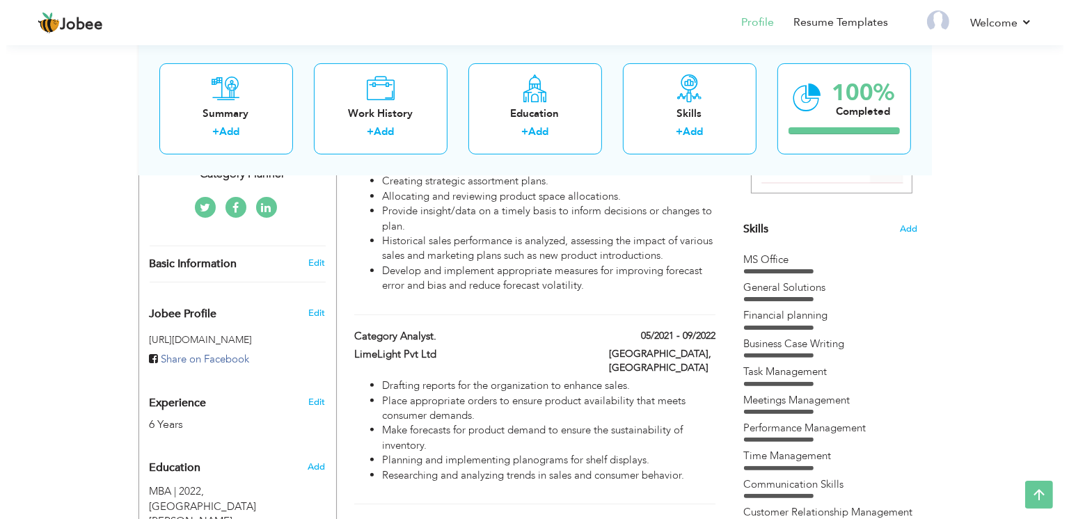
scroll to position [326, 0]
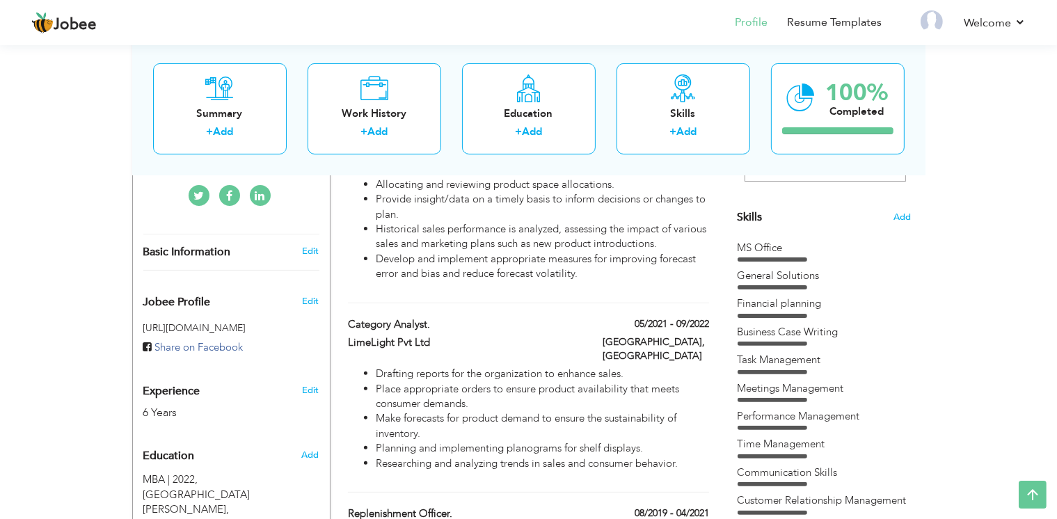
click at [312, 237] on div "Basic Information Edit" at bounding box center [231, 251] width 197 height 35
type input "Junaid"
type input "[PERSON_NAME]"
type input "03244674673"
select select "number:166"
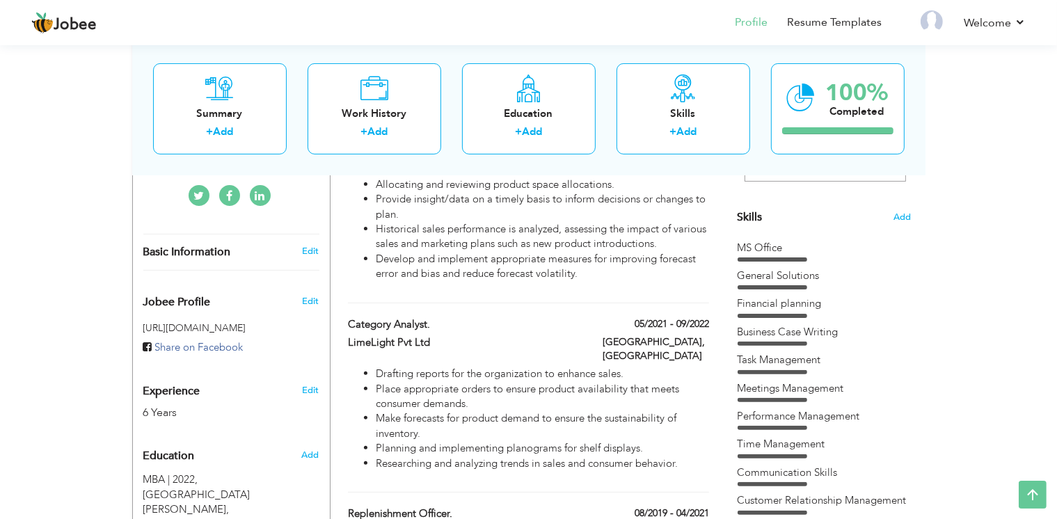
type input "[GEOGRAPHIC_DATA]"
select select "number:8"
type input "Category Planner"
type input "linkedin.com/in/junaid-ahmad- 93030b185/?trk=opento_sprofile_details"
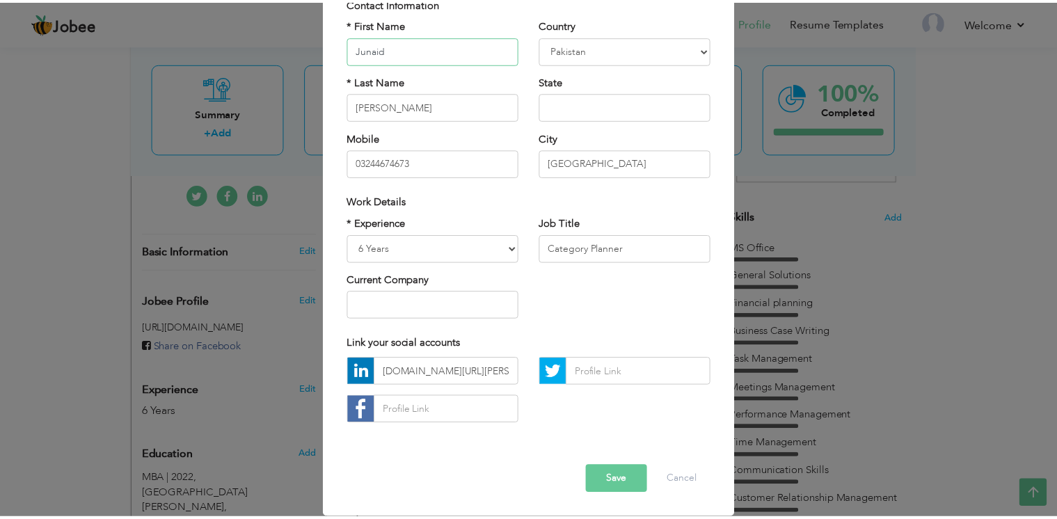
scroll to position [0, 0]
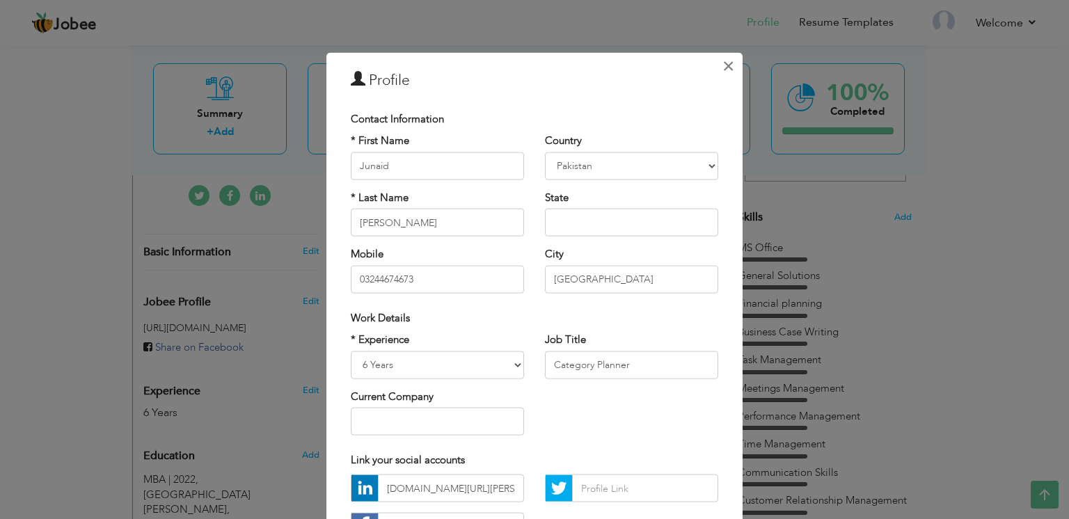
click at [722, 65] on span "×" at bounding box center [728, 66] width 12 height 25
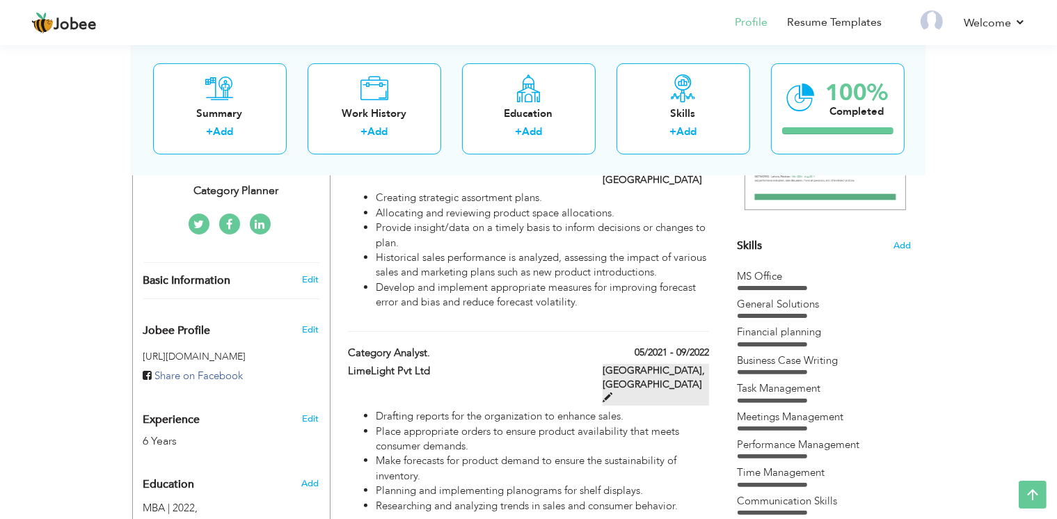
scroll to position [296, 0]
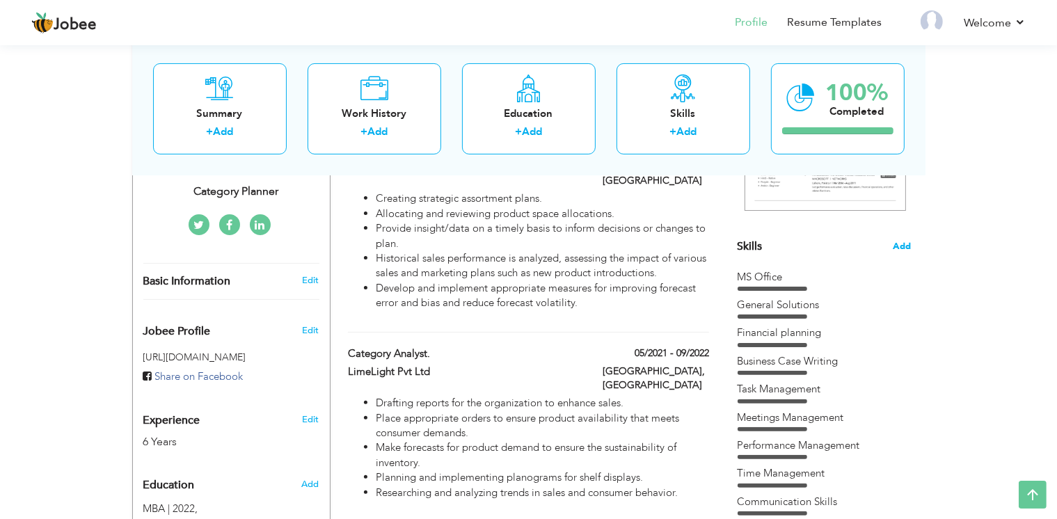
click at [910, 243] on span "Add" at bounding box center [902, 246] width 18 height 13
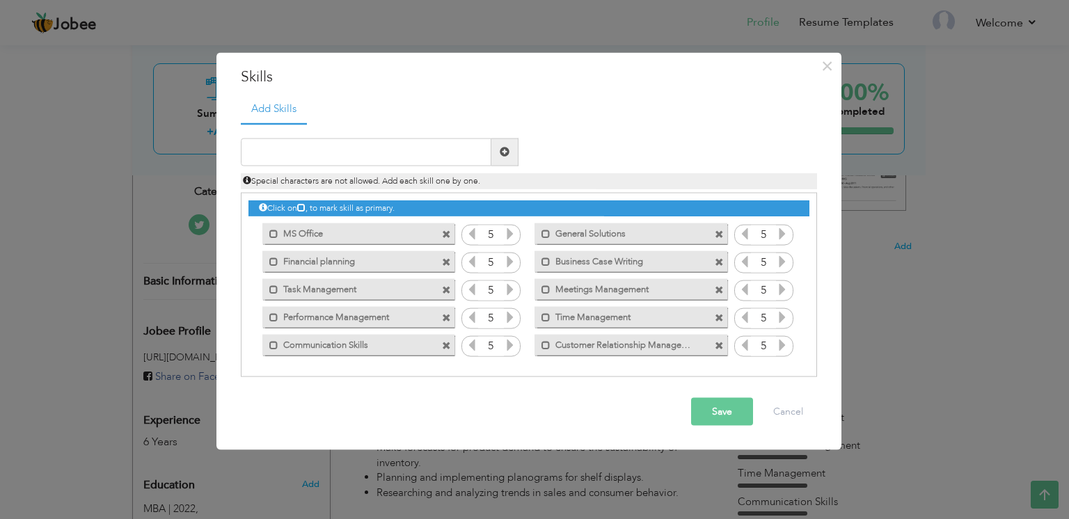
click at [443, 230] on span at bounding box center [446, 234] width 9 height 9
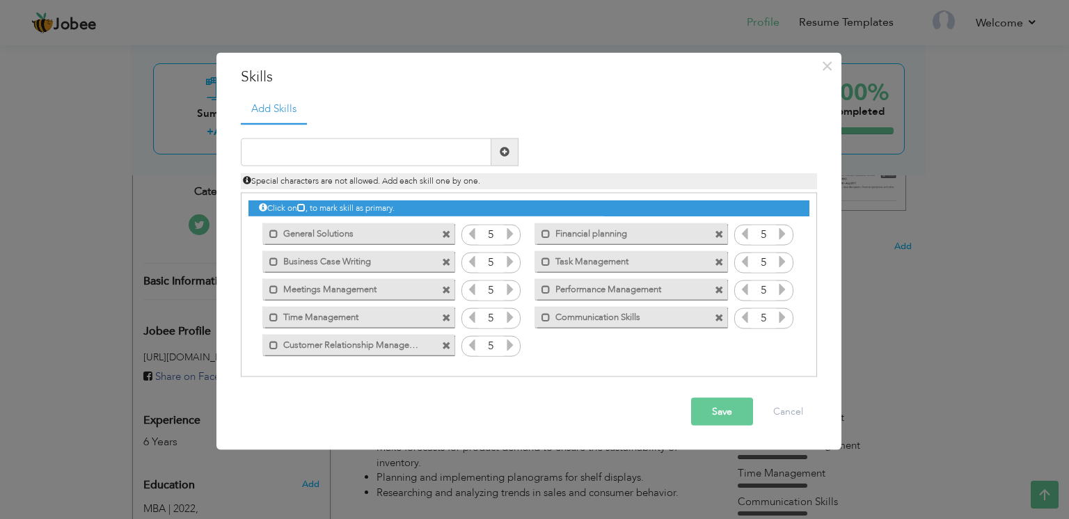
click at [443, 230] on span at bounding box center [446, 234] width 9 height 9
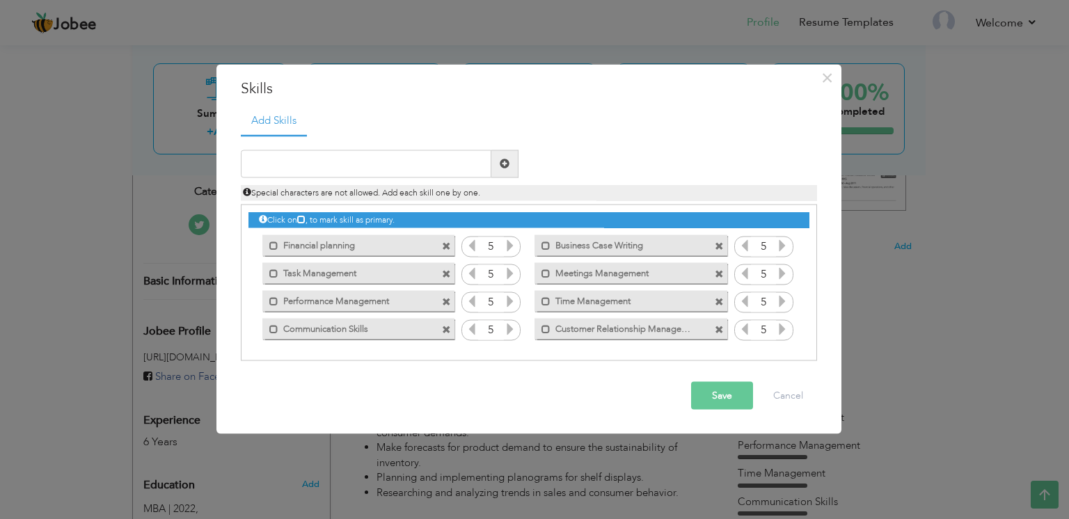
click at [443, 230] on div "Click on , to mark skill as primary. Mark as primary skill. MS Office 5 5 5 5 5…" at bounding box center [528, 274] width 561 height 138
click at [444, 249] on span at bounding box center [446, 246] width 9 height 9
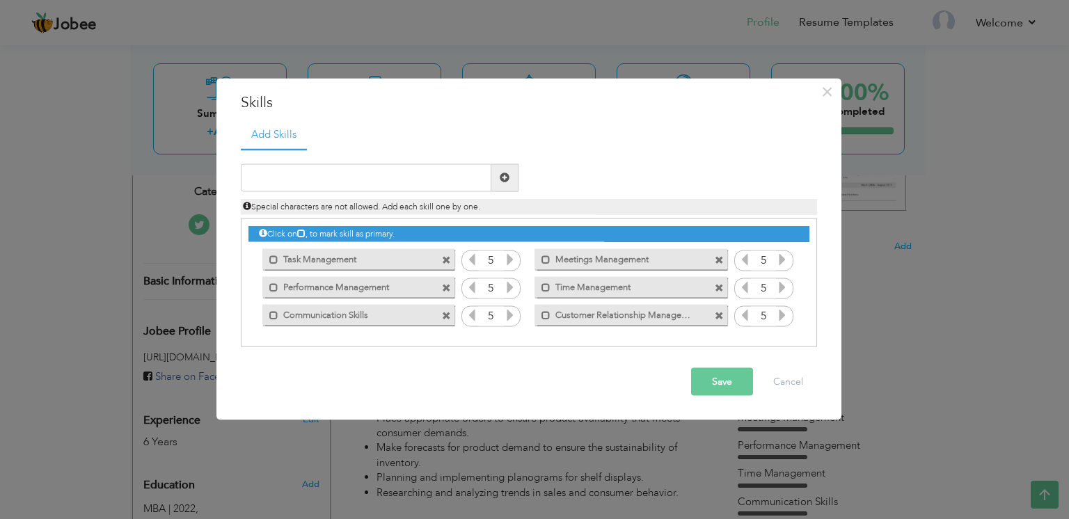
click at [447, 258] on span at bounding box center [446, 260] width 9 height 9
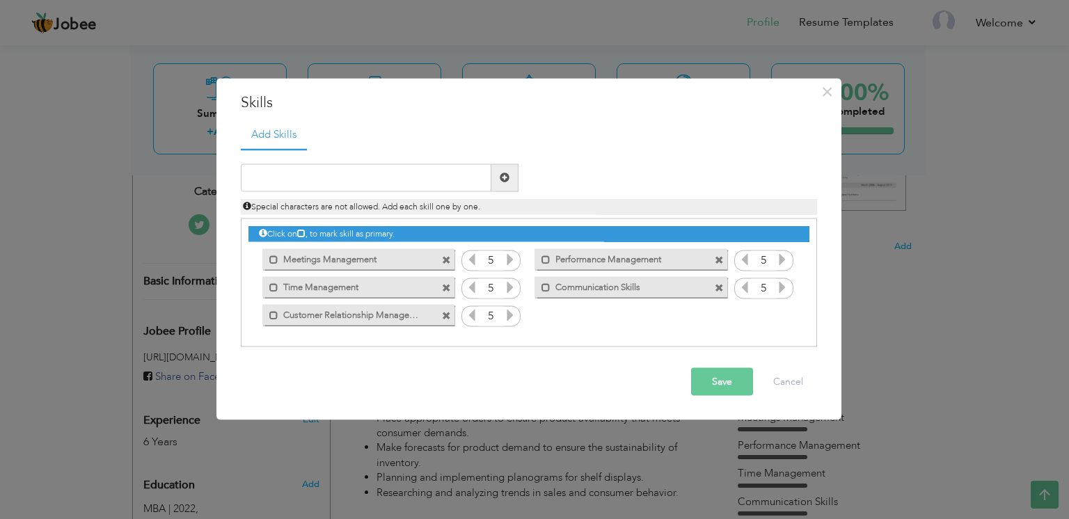
click at [447, 258] on span at bounding box center [446, 260] width 9 height 9
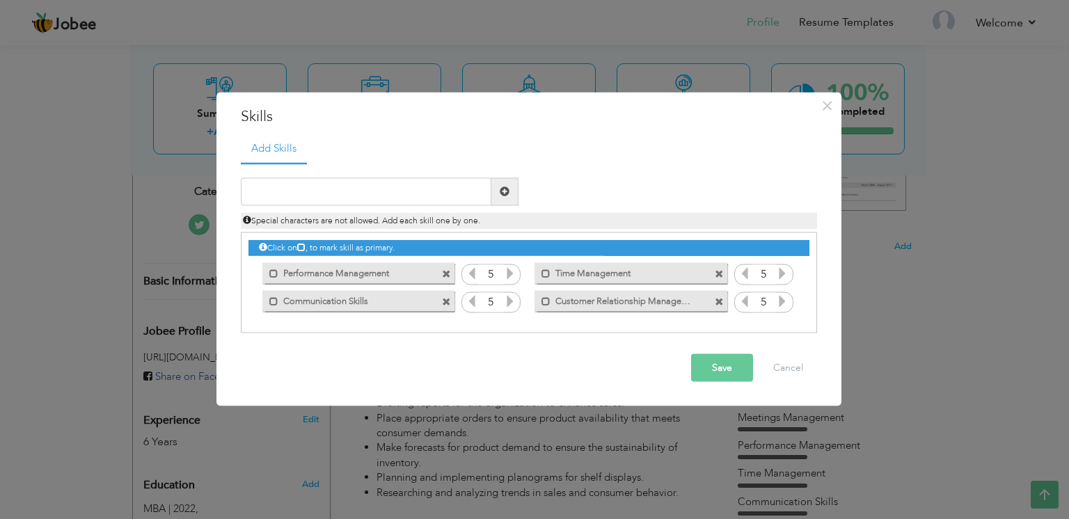
click at [445, 271] on span at bounding box center [446, 274] width 9 height 9
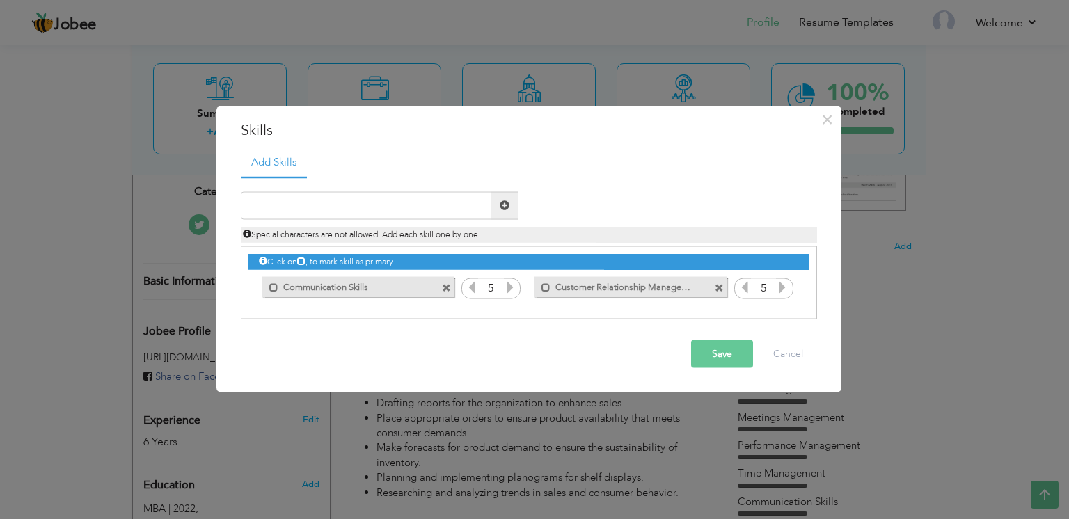
click at [445, 285] on span at bounding box center [446, 288] width 9 height 9
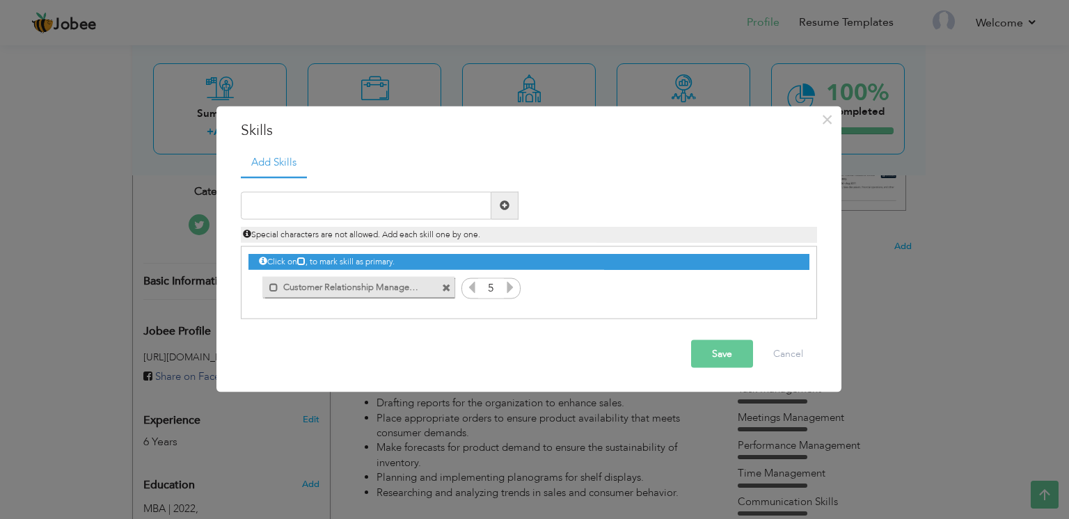
click at [445, 285] on span at bounding box center [446, 288] width 9 height 9
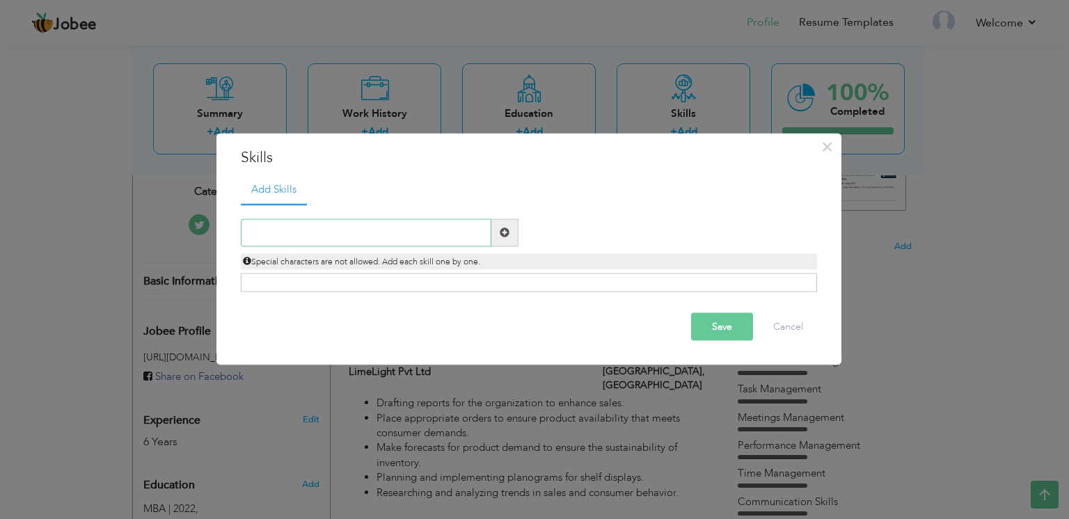
click at [341, 227] on input "text" at bounding box center [366, 232] width 250 height 28
type input "MS Excel"
drag, startPoint x: 719, startPoint y: 311, endPoint x: 716, endPoint y: 321, distance: 10.8
click at [716, 321] on div "Save Cancel" at bounding box center [528, 326] width 597 height 49
click at [716, 321] on button "Save" at bounding box center [722, 326] width 62 height 28
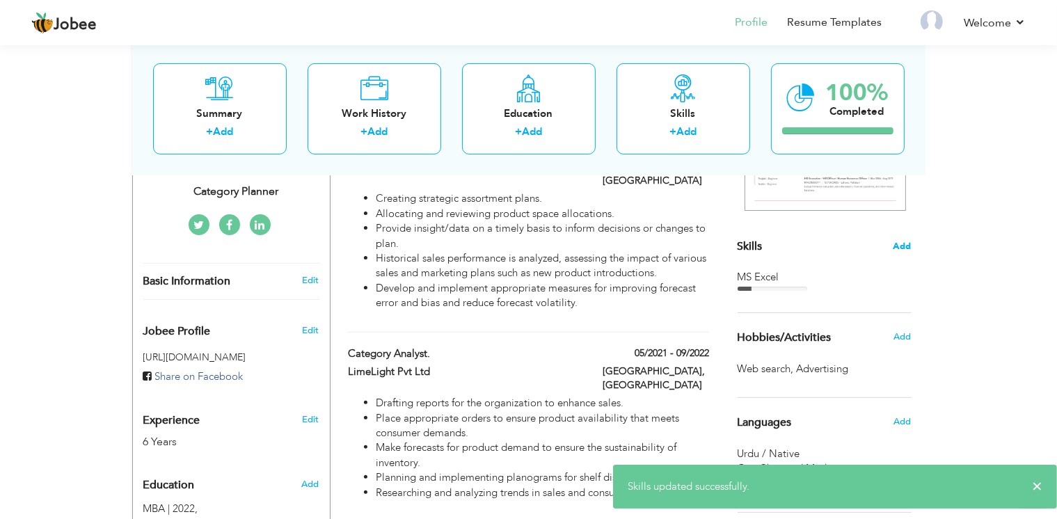
click at [904, 246] on span "Add" at bounding box center [902, 246] width 18 height 13
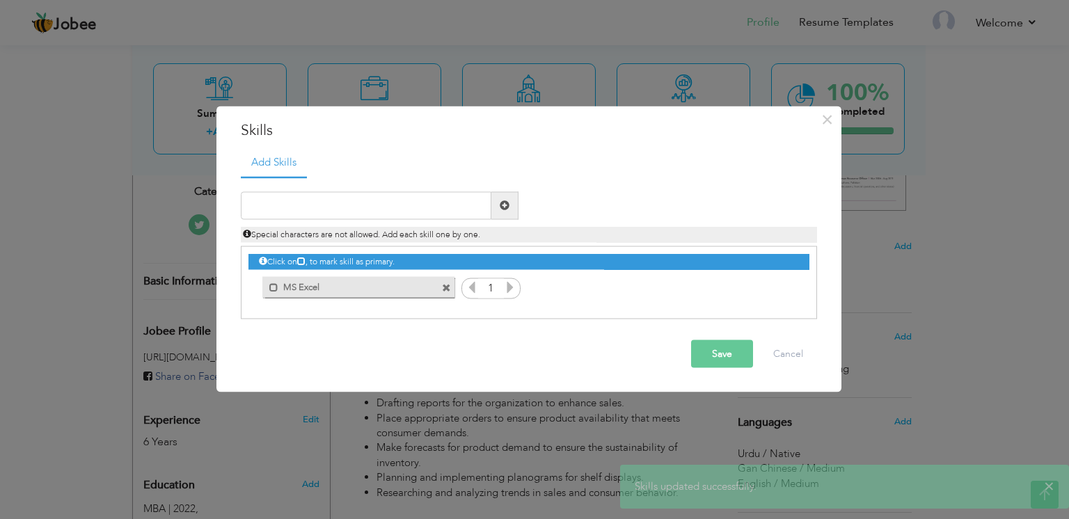
click at [511, 287] on icon at bounding box center [510, 286] width 13 height 13
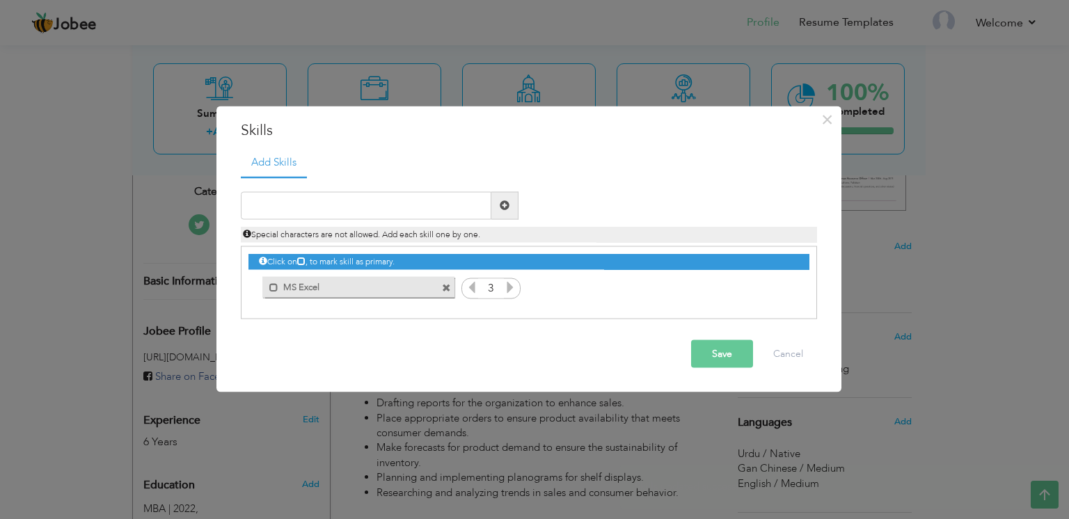
click at [511, 287] on icon at bounding box center [510, 286] width 13 height 13
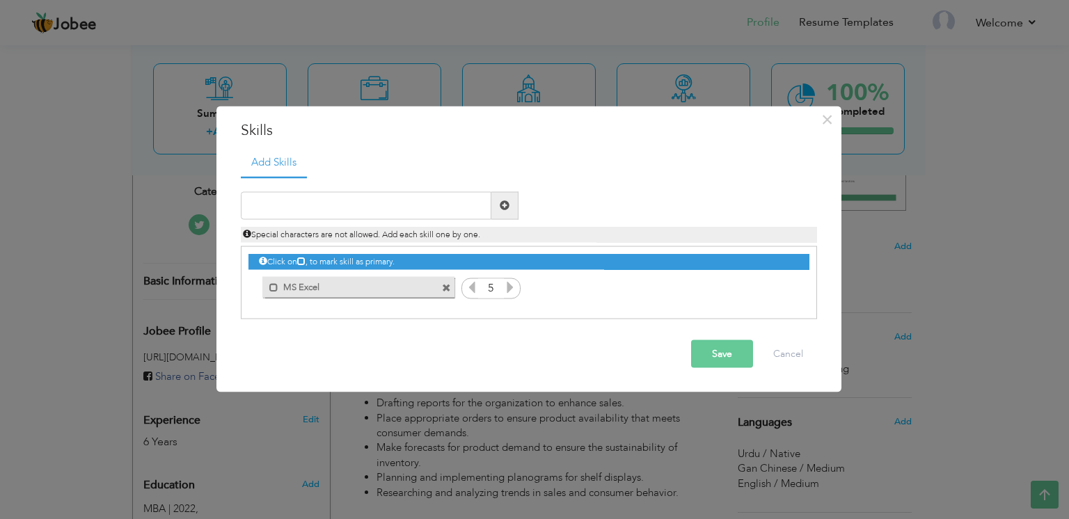
click at [511, 287] on icon at bounding box center [510, 286] width 13 height 13
click at [710, 355] on button "Save" at bounding box center [722, 353] width 62 height 28
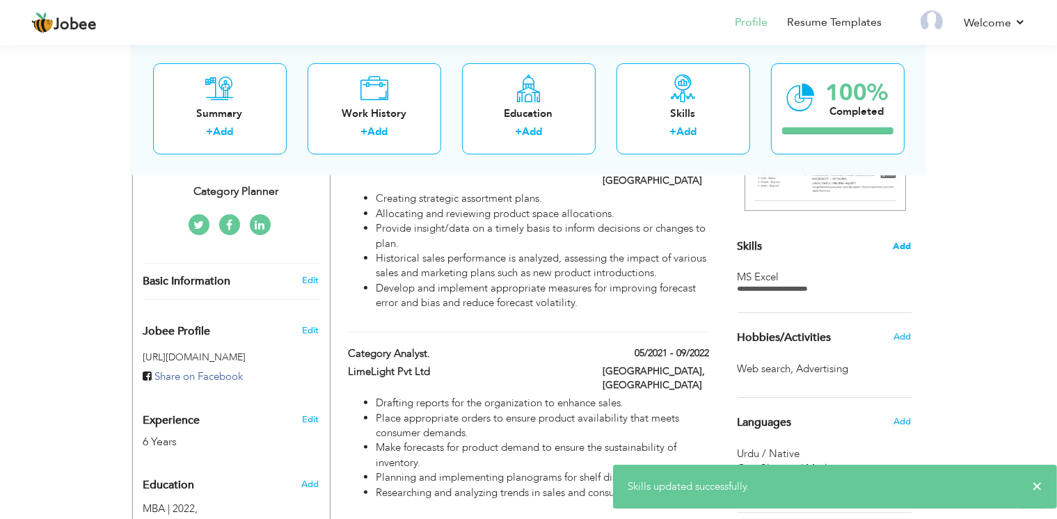
click at [896, 243] on span "Add" at bounding box center [902, 246] width 18 height 13
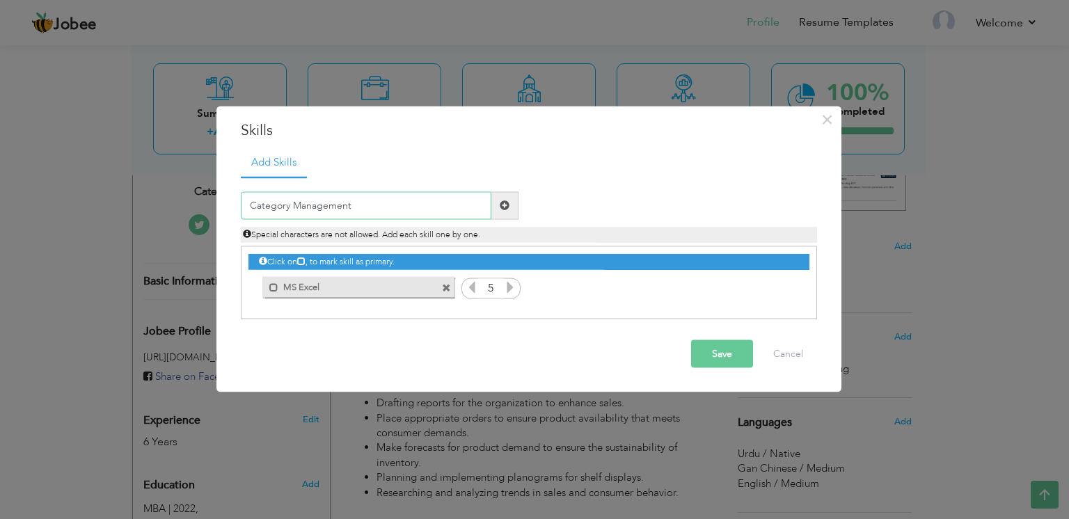
type input "Category Management"
click at [506, 207] on span at bounding box center [505, 205] width 10 height 10
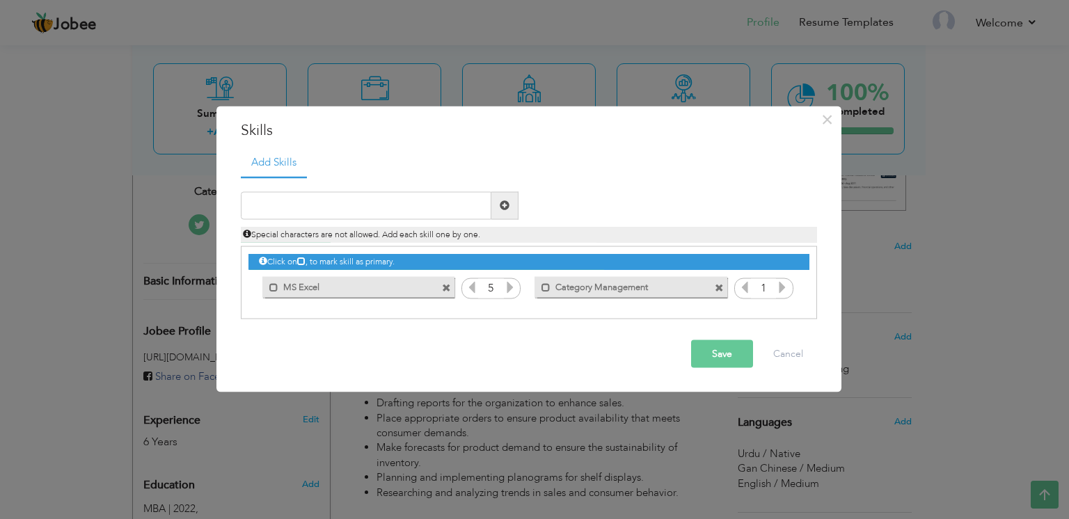
click at [777, 293] on icon at bounding box center [782, 286] width 13 height 13
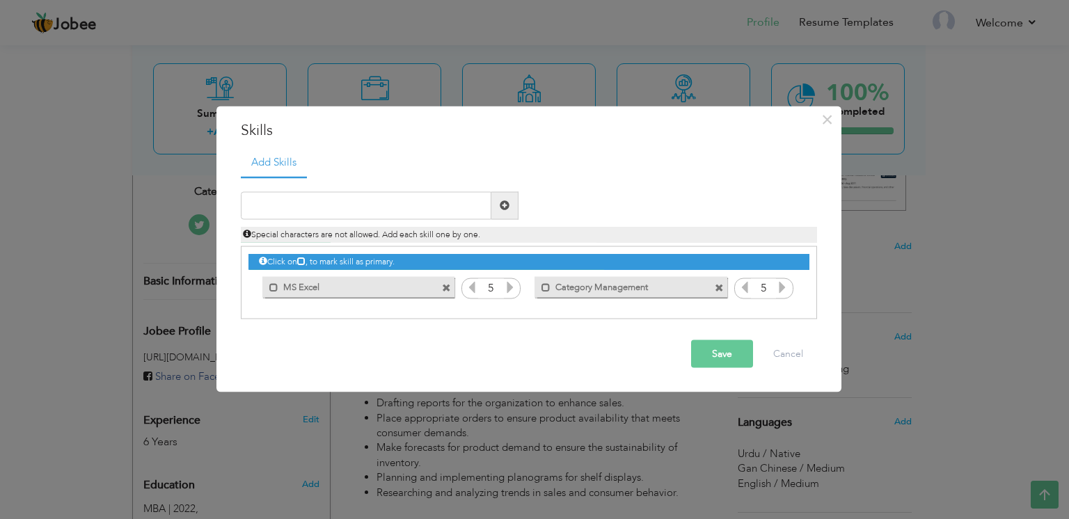
click at [777, 293] on icon at bounding box center [782, 286] width 13 height 13
click at [429, 196] on input "text" at bounding box center [366, 205] width 250 height 28
type input "Time Management"
click at [506, 200] on span at bounding box center [505, 205] width 10 height 10
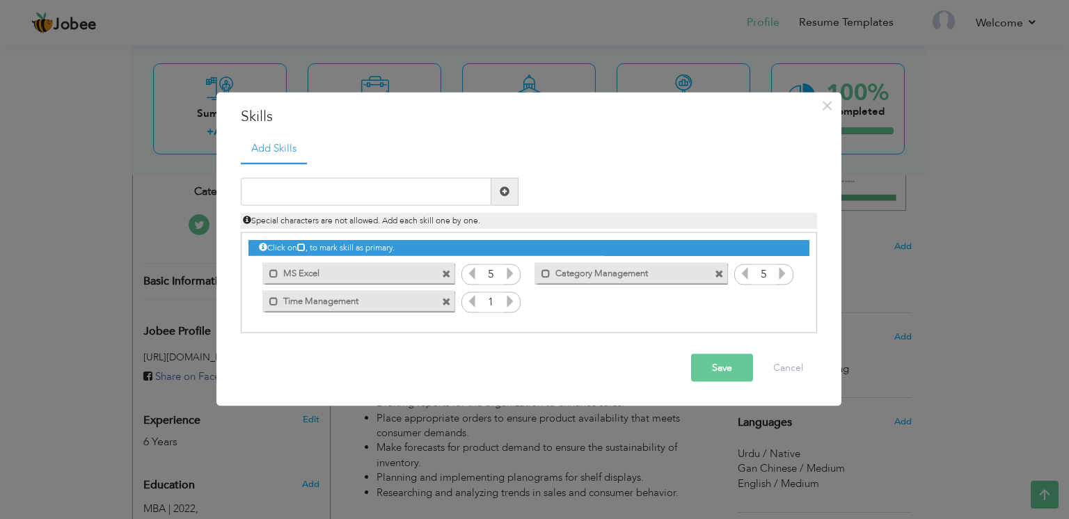
click at [506, 298] on icon at bounding box center [510, 300] width 13 height 13
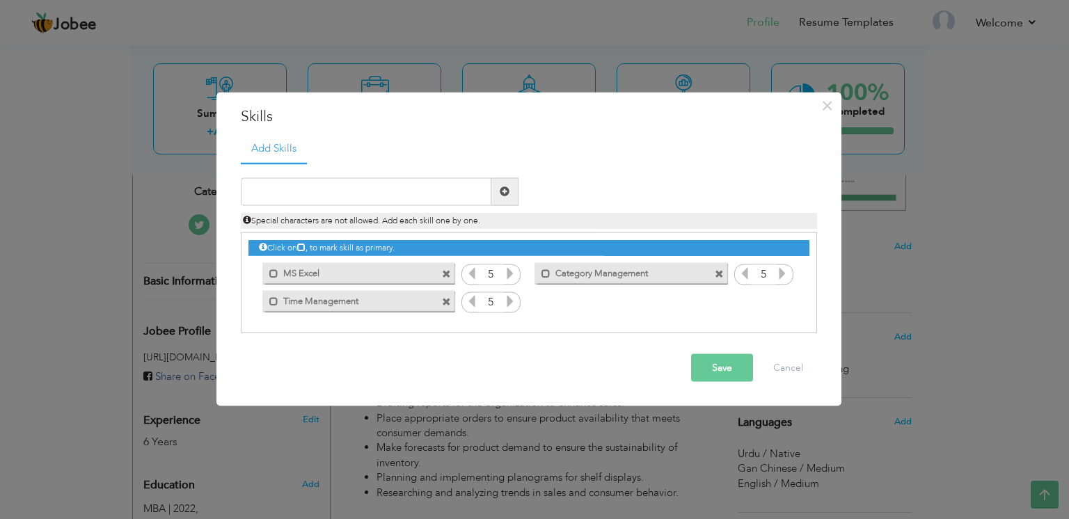
click at [506, 298] on icon at bounding box center [510, 300] width 13 height 13
click at [435, 191] on input "text" at bounding box center [366, 191] width 250 height 28
type input "Goal Oriented"
click at [502, 196] on span at bounding box center [505, 191] width 10 height 10
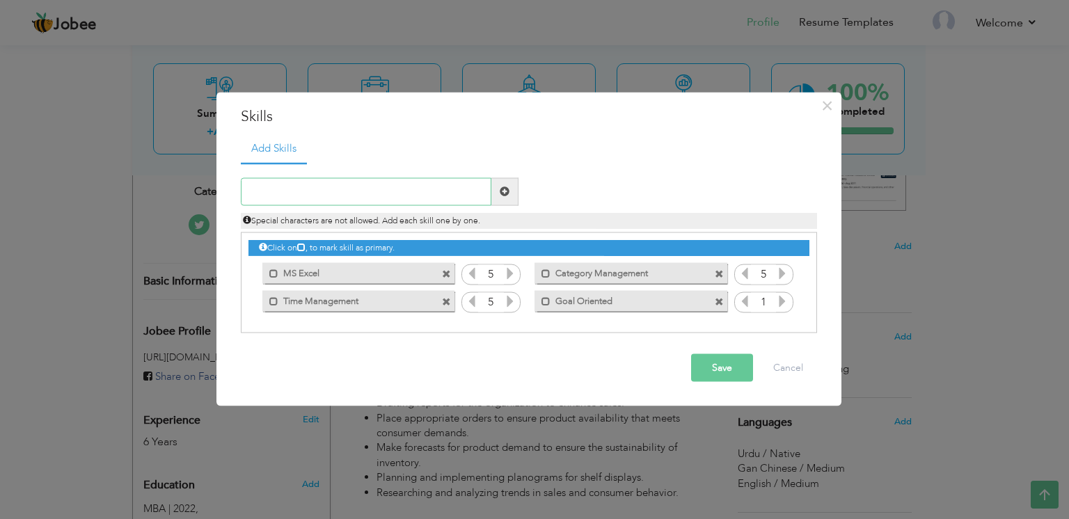
click at [413, 194] on input "text" at bounding box center [366, 191] width 250 height 28
type input "Power BI"
click at [506, 195] on span at bounding box center [505, 191] width 10 height 10
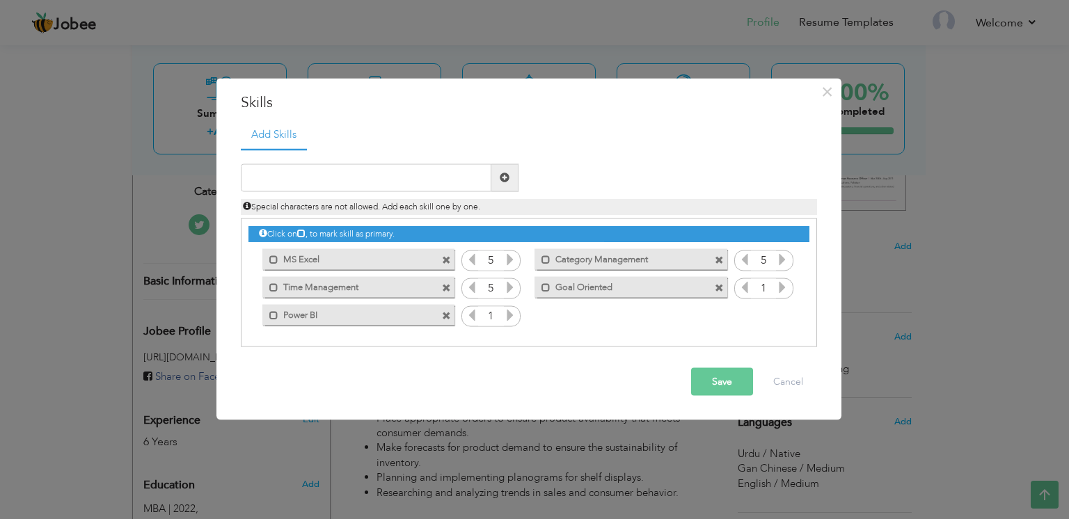
click at [506, 314] on icon at bounding box center [510, 314] width 13 height 13
click at [781, 291] on icon at bounding box center [782, 286] width 13 height 13
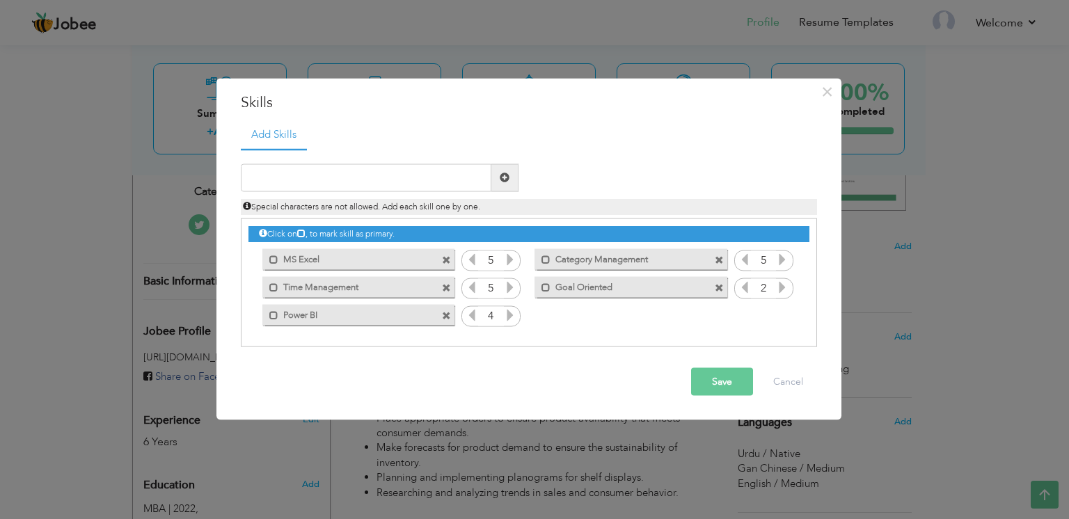
click at [781, 291] on icon at bounding box center [782, 286] width 13 height 13
click at [415, 177] on input "text" at bounding box center [366, 177] width 250 height 28
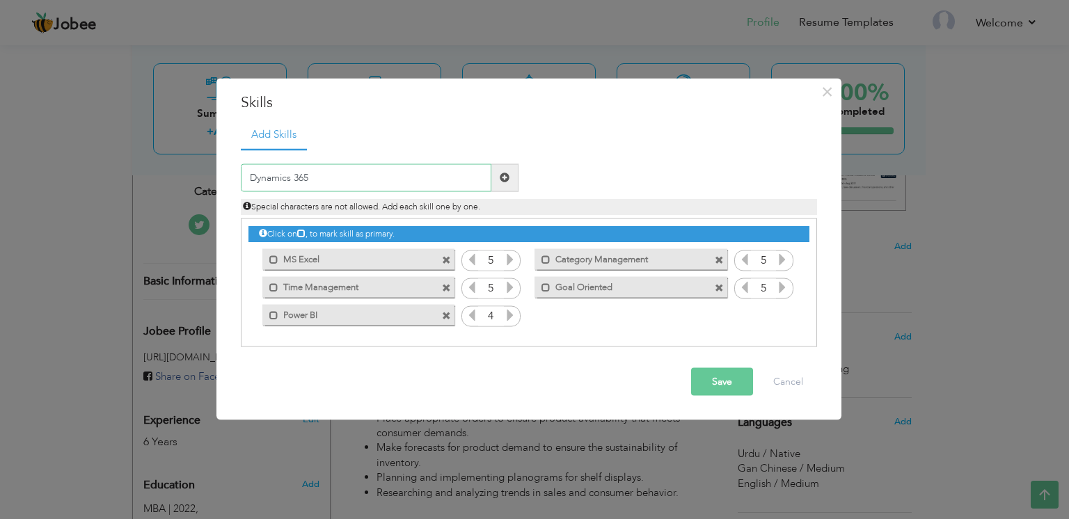
type input "Dynamics 365"
click at [495, 177] on span at bounding box center [504, 177] width 27 height 28
click at [782, 316] on icon at bounding box center [782, 314] width 13 height 13
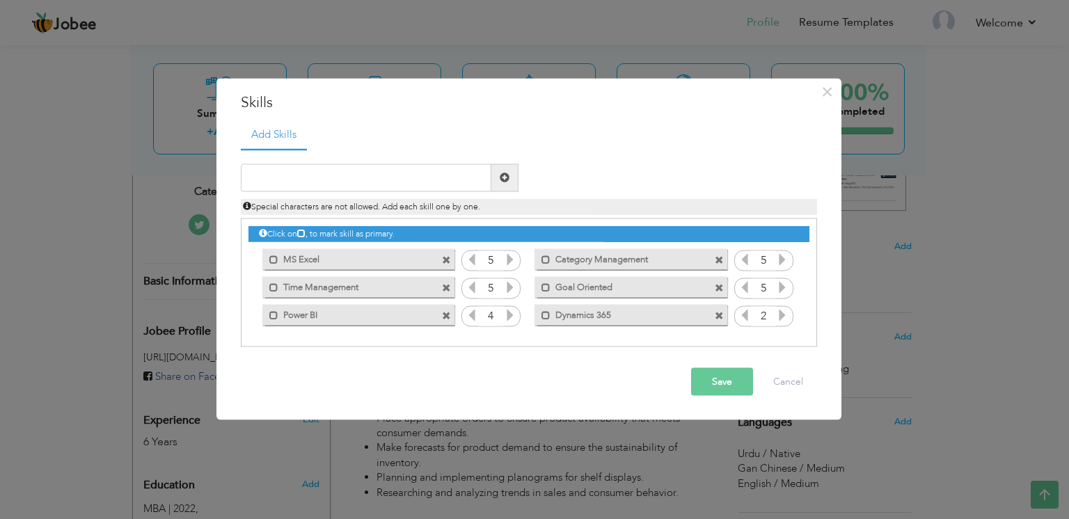
click at [782, 316] on icon at bounding box center [782, 314] width 13 height 13
click at [736, 319] on div "1" at bounding box center [763, 316] width 59 height 21
click at [744, 313] on icon at bounding box center [744, 314] width 13 height 13
click at [439, 166] on input "text" at bounding box center [366, 177] width 250 height 28
type input "Vendor Relationship"
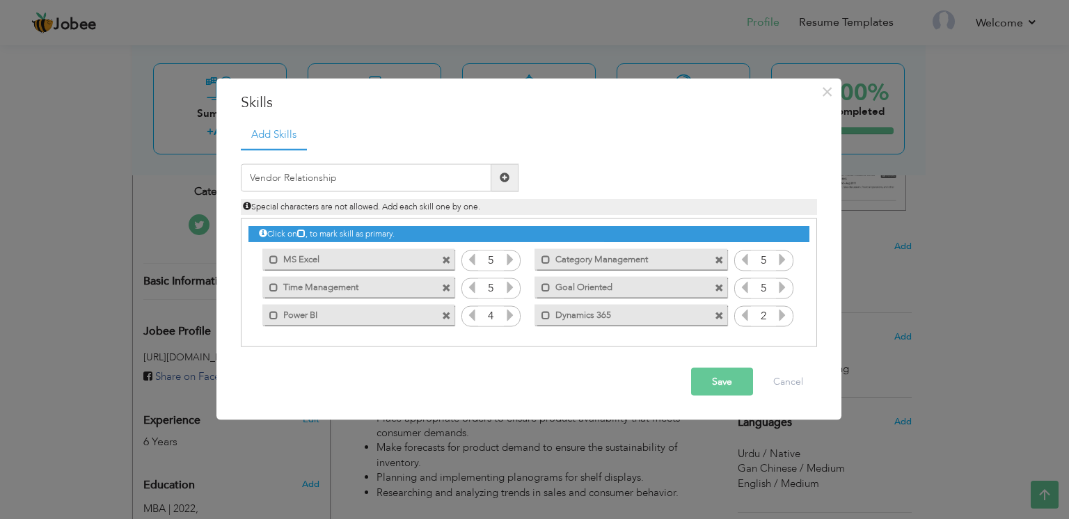
click at [502, 184] on span at bounding box center [504, 177] width 27 height 28
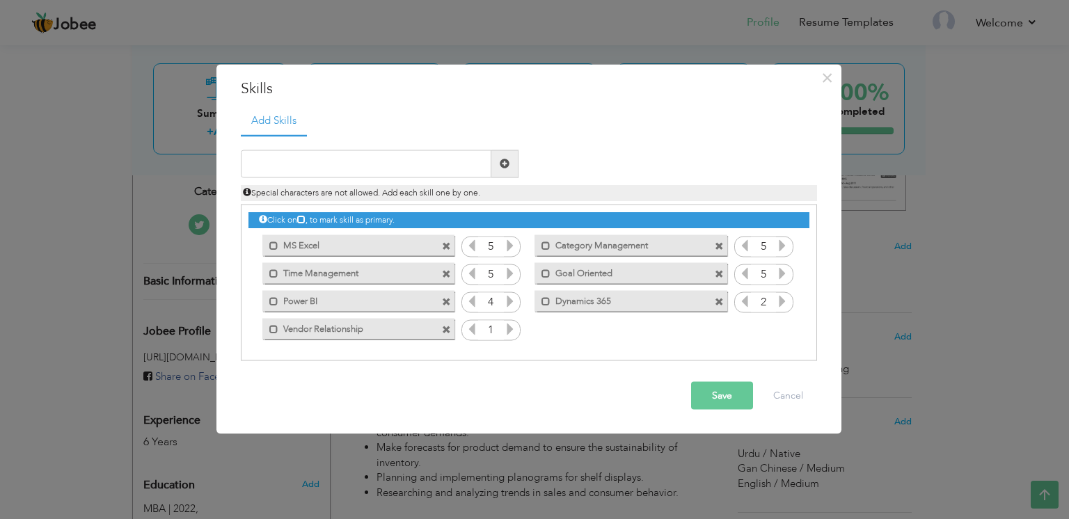
click at [509, 326] on icon at bounding box center [510, 328] width 13 height 13
click at [728, 391] on button "Save" at bounding box center [722, 395] width 62 height 28
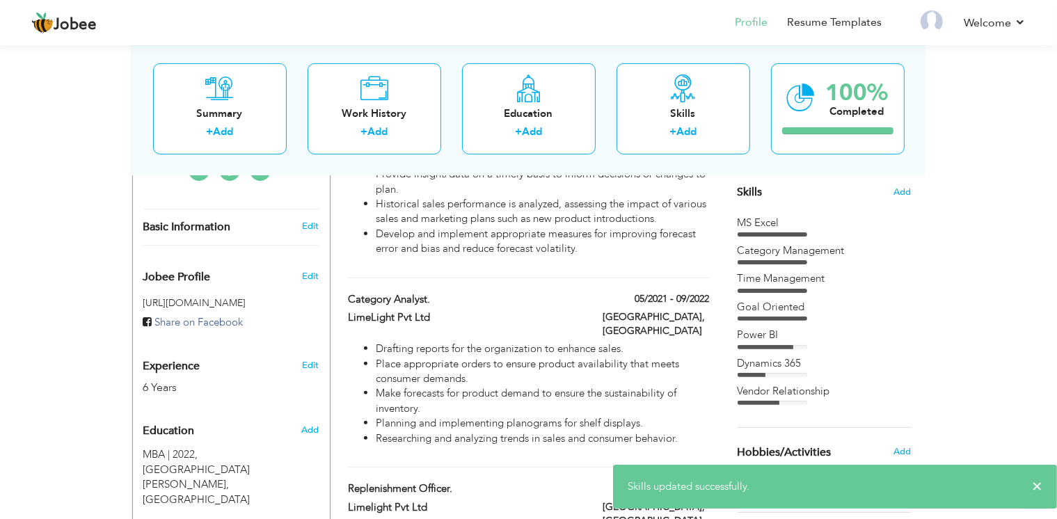
scroll to position [352, 0]
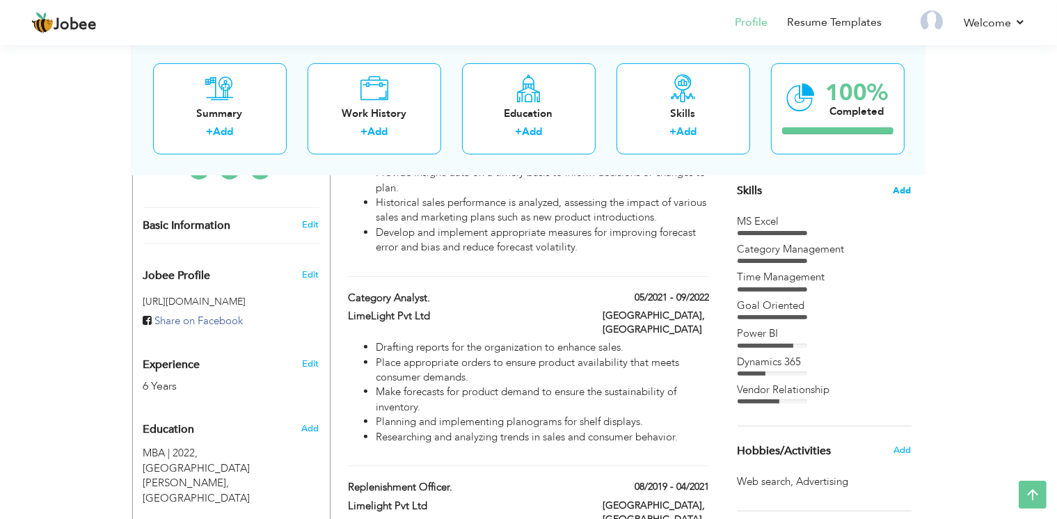
click at [904, 184] on span "Add" at bounding box center [902, 190] width 18 height 13
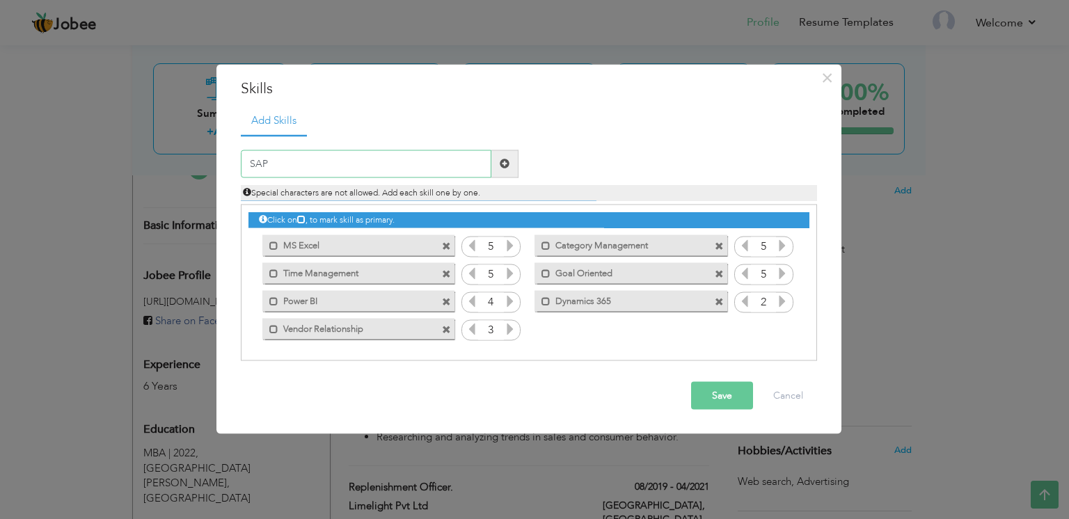
type input "SAP"
click at [504, 149] on div "SAP Duplicate entry" at bounding box center [529, 248] width 576 height 226
click at [504, 159] on span at bounding box center [505, 164] width 10 height 10
click at [778, 333] on icon at bounding box center [782, 328] width 13 height 13
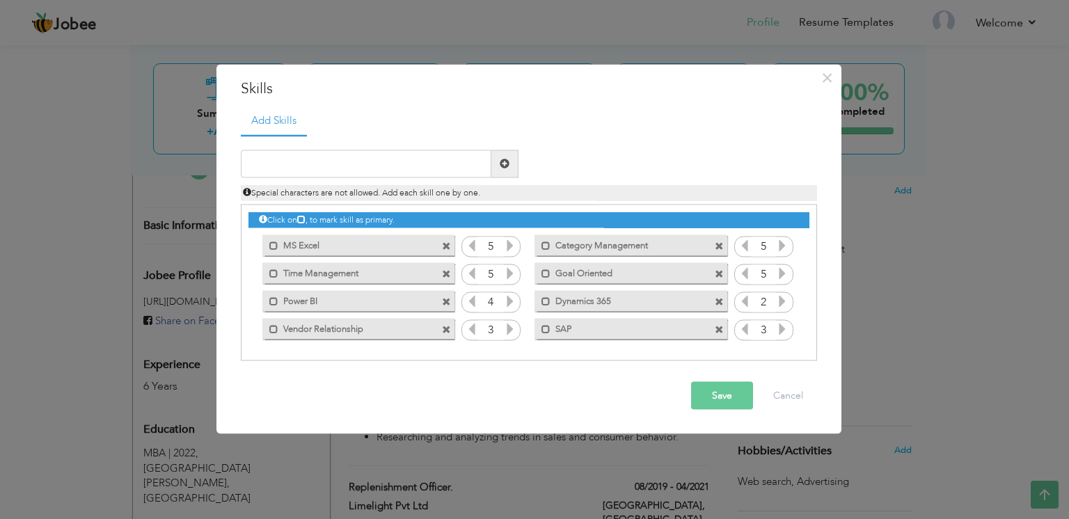
click at [745, 335] on icon at bounding box center [744, 328] width 13 height 13
click at [724, 399] on button "Save" at bounding box center [722, 395] width 62 height 28
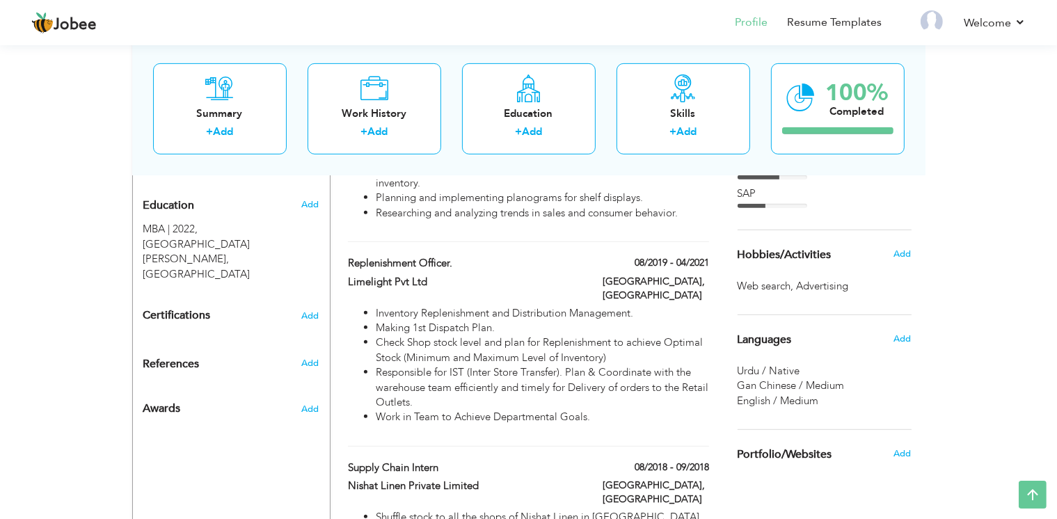
scroll to position [539, 0]
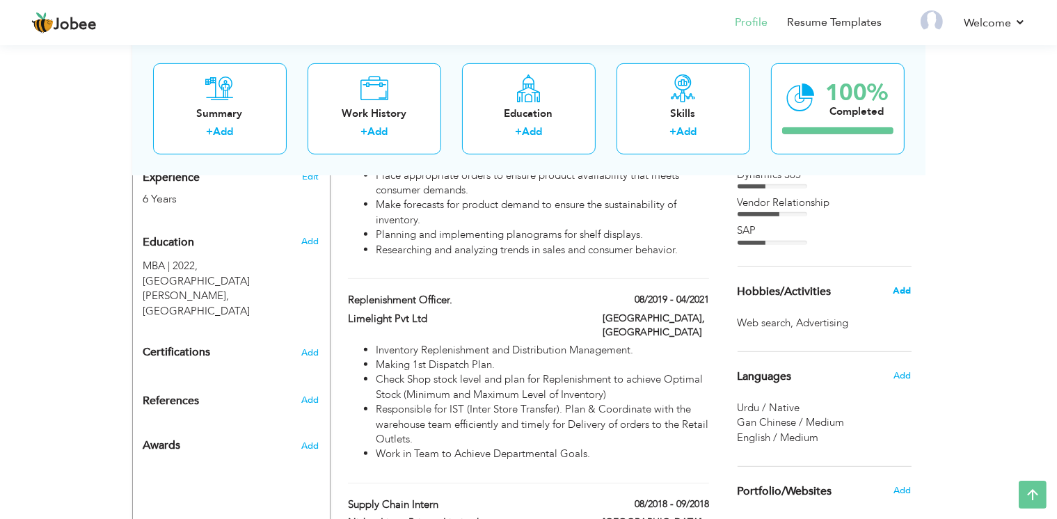
click at [902, 288] on div "Add" at bounding box center [905, 291] width 33 height 26
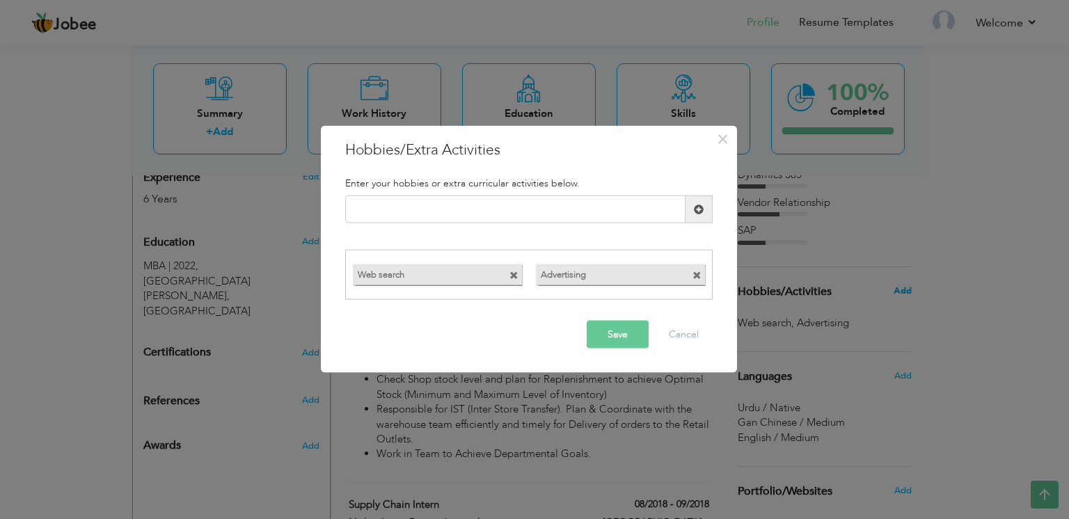
click at [902, 288] on div "× Hobbies/Extra Activities Enter your hobbies or extra curricular activities be…" at bounding box center [534, 259] width 1069 height 519
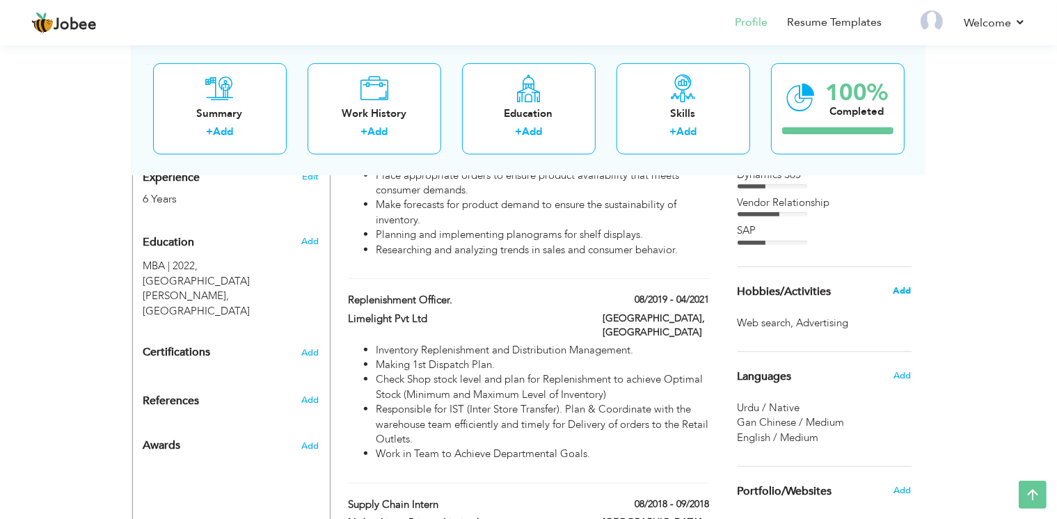
click at [902, 288] on span "Add" at bounding box center [902, 291] width 18 height 13
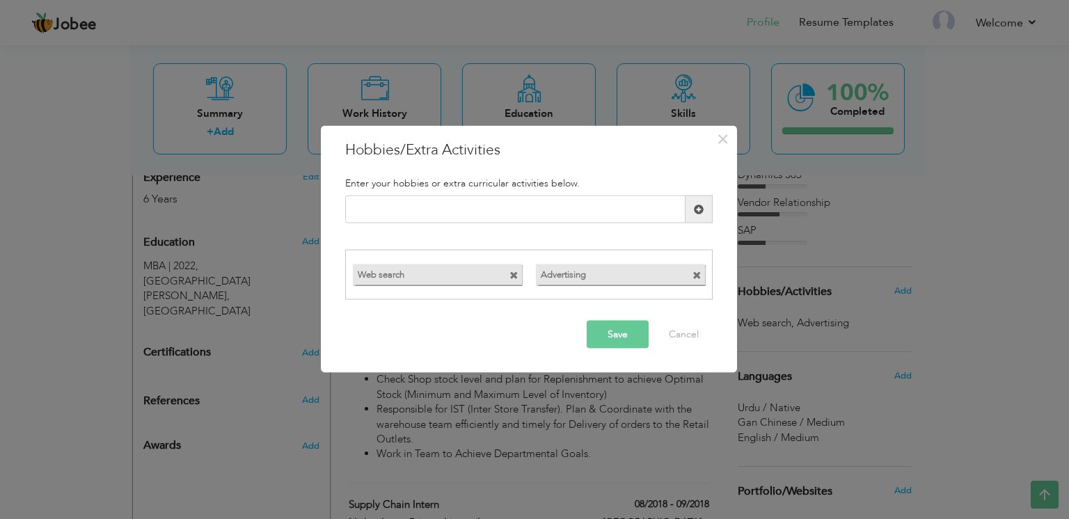
click at [516, 275] on span at bounding box center [513, 275] width 9 height 9
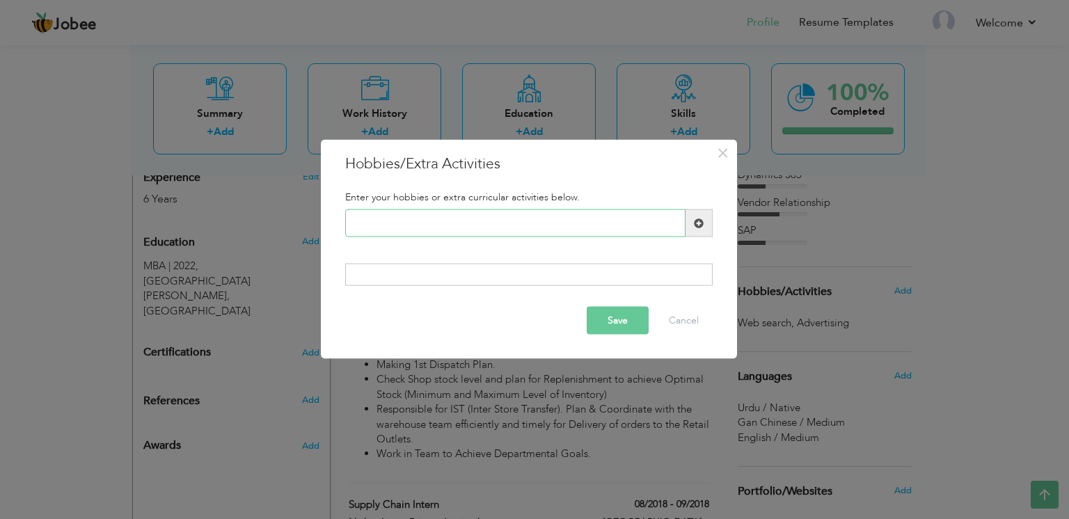
click at [494, 226] on input "text" at bounding box center [515, 223] width 340 height 28
type input "Business Workshop"
click at [689, 224] on span at bounding box center [698, 223] width 27 height 28
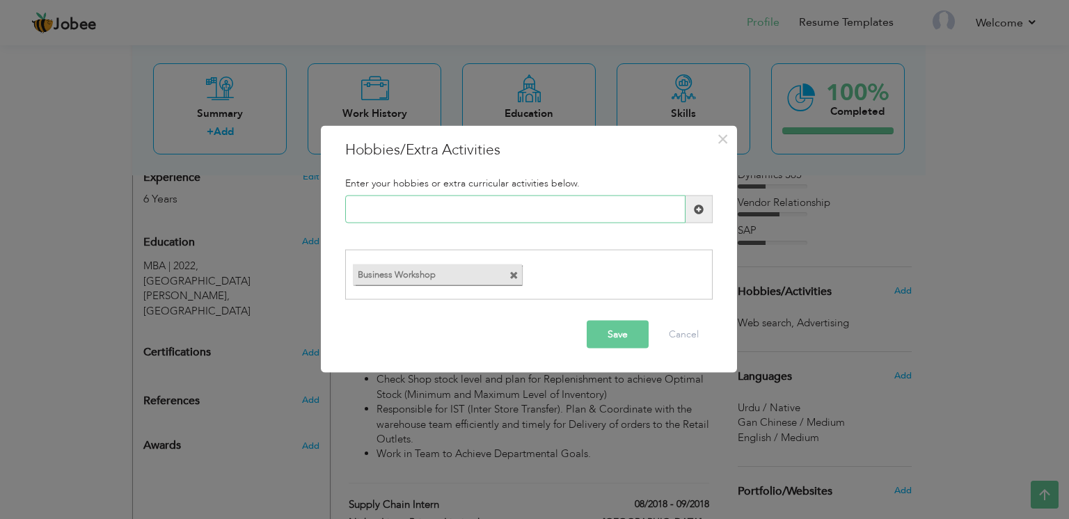
click at [481, 203] on input "text" at bounding box center [515, 209] width 340 height 28
type input "Reading Business Cases"
click at [603, 333] on button "Save" at bounding box center [617, 334] width 62 height 28
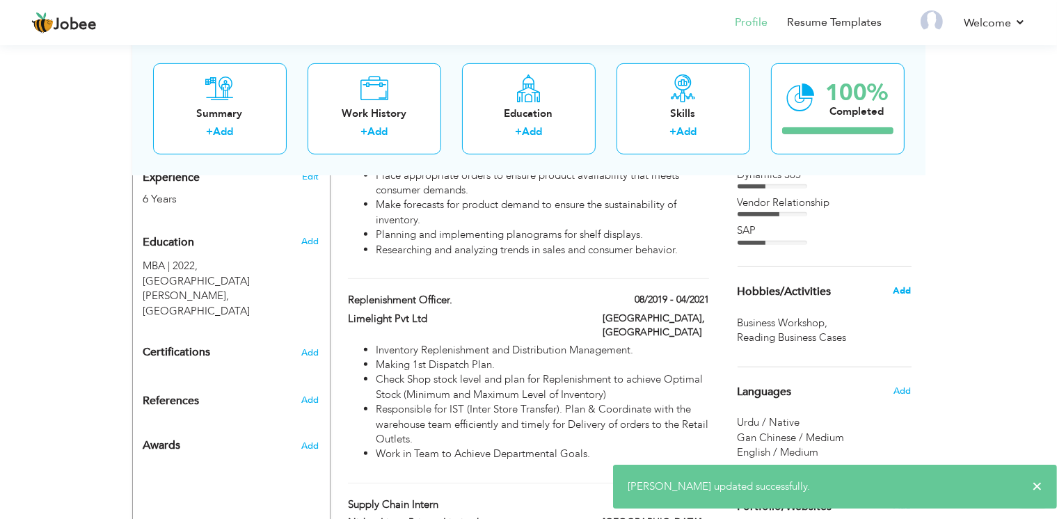
click at [898, 285] on span "Add" at bounding box center [902, 291] width 18 height 13
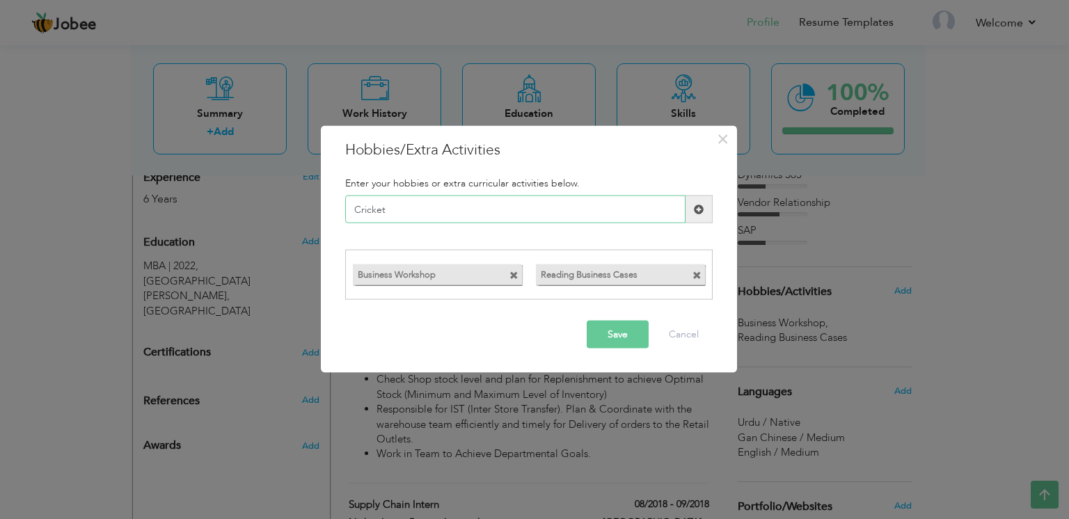
type input "Cricket"
click at [694, 211] on span at bounding box center [699, 209] width 10 height 10
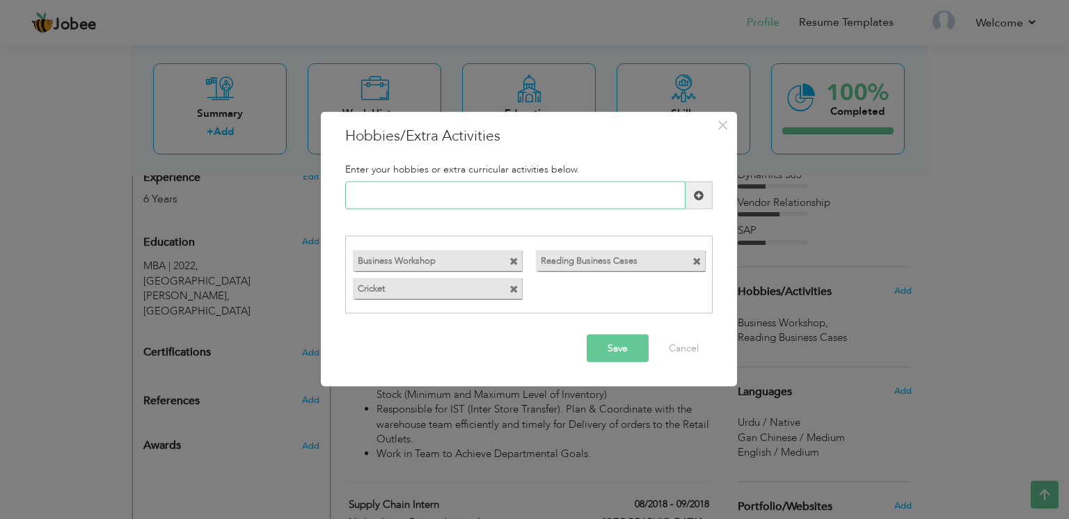
click at [493, 202] on input "text" at bounding box center [515, 196] width 340 height 28
type input "B"
type input "Netflix"
click at [623, 347] on button "Save" at bounding box center [617, 348] width 62 height 28
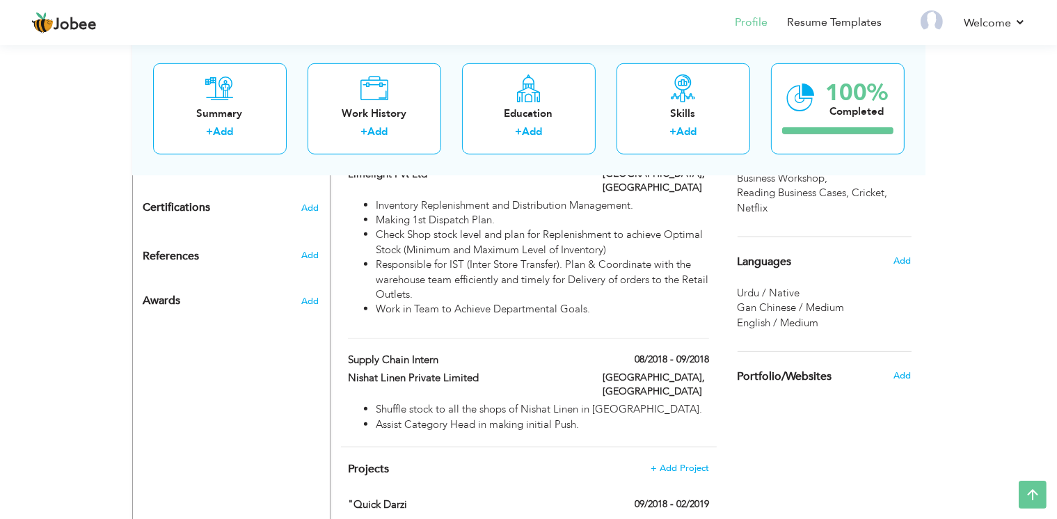
scroll to position [690, 0]
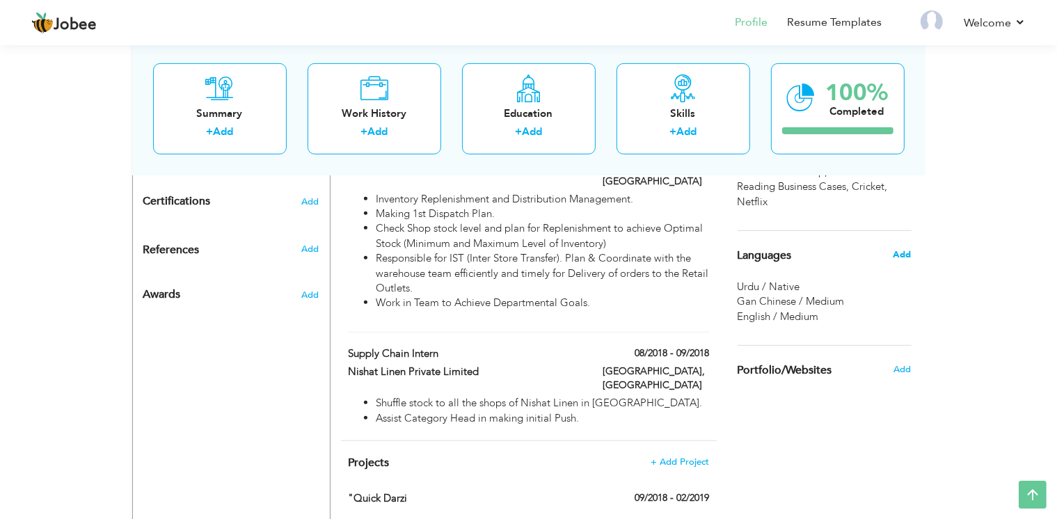
click at [900, 248] on span "Add" at bounding box center [902, 254] width 18 height 13
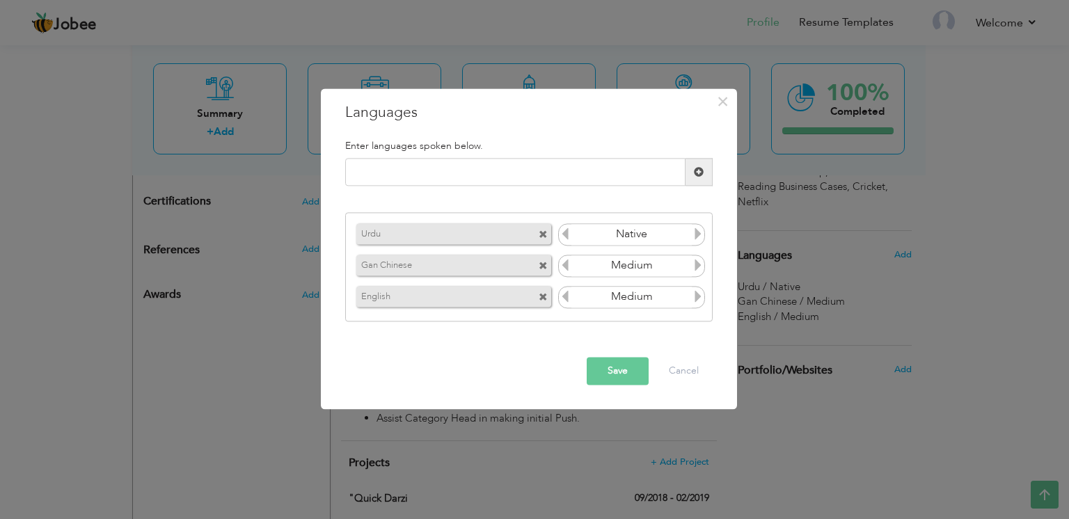
click at [540, 266] on span at bounding box center [542, 266] width 9 height 9
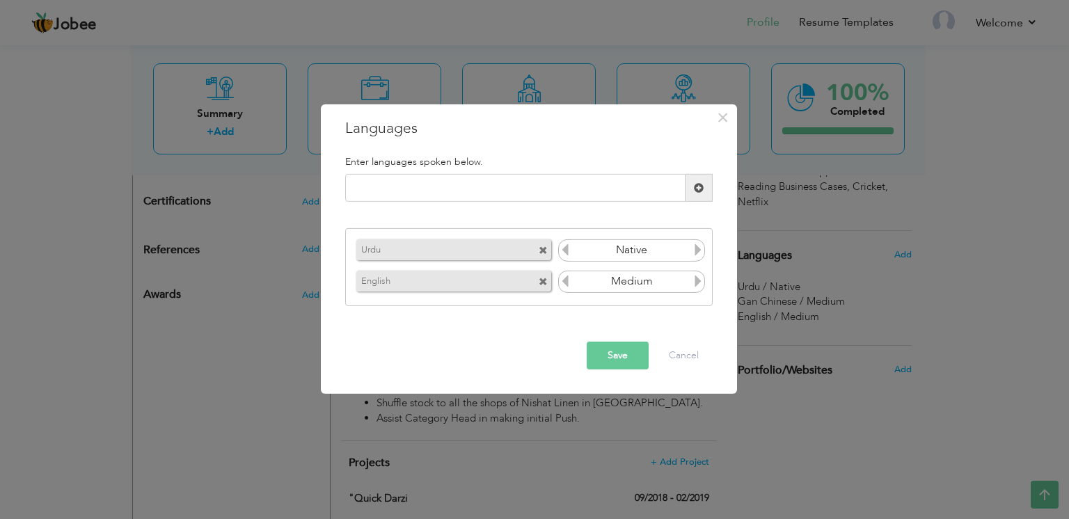
click at [612, 346] on button "Save" at bounding box center [617, 356] width 62 height 28
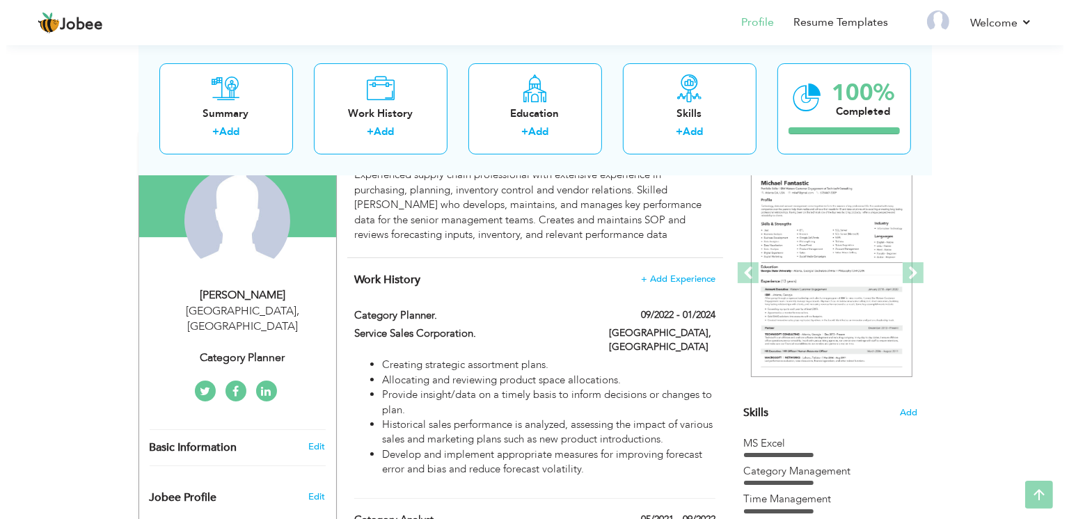
scroll to position [129, 0]
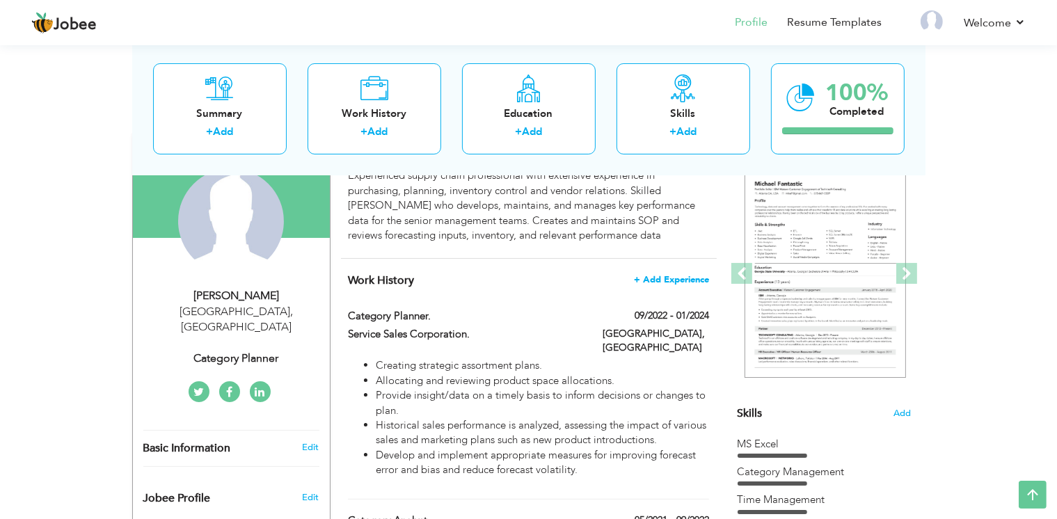
click at [690, 275] on span "+ Add Experience" at bounding box center [671, 280] width 75 height 10
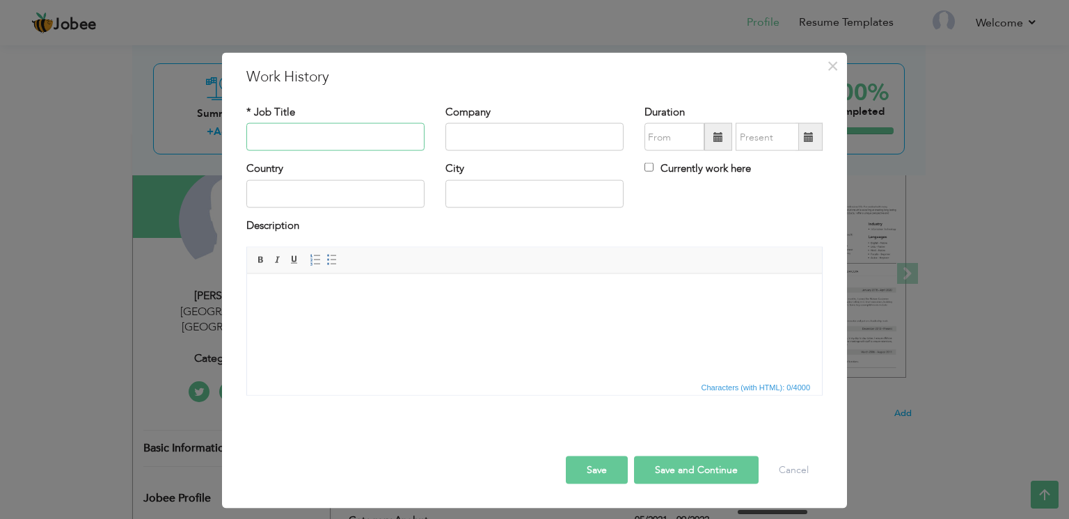
click at [349, 141] on input "text" at bounding box center [335, 137] width 178 height 28
type input "Executing Planning & Distribution"
click at [487, 148] on input "text" at bounding box center [534, 137] width 178 height 28
type input "H"
type input "High Point Venture (Hopscotch & Carom)"
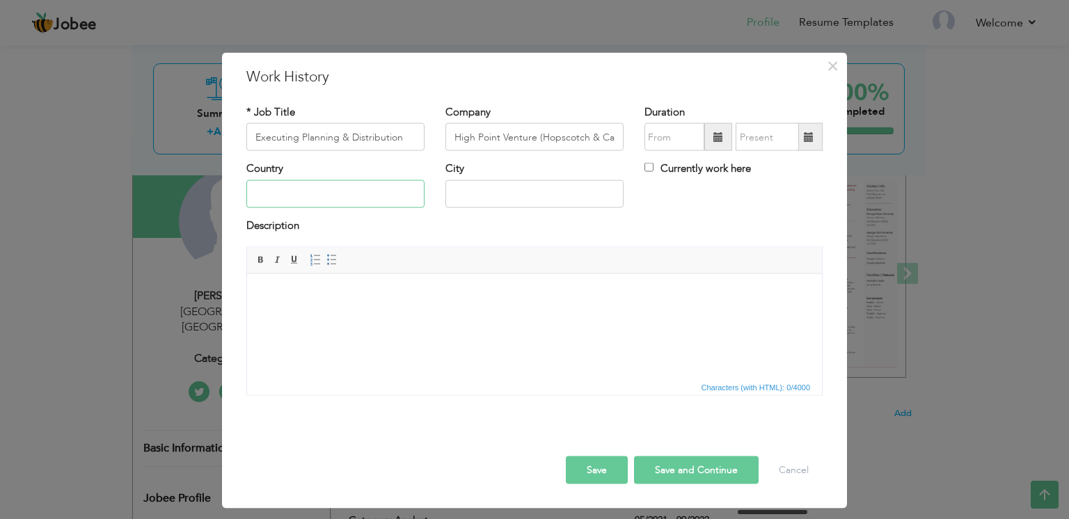
click at [378, 194] on input "text" at bounding box center [335, 193] width 178 height 28
type input "[GEOGRAPHIC_DATA]"
click at [724, 132] on span at bounding box center [718, 137] width 28 height 28
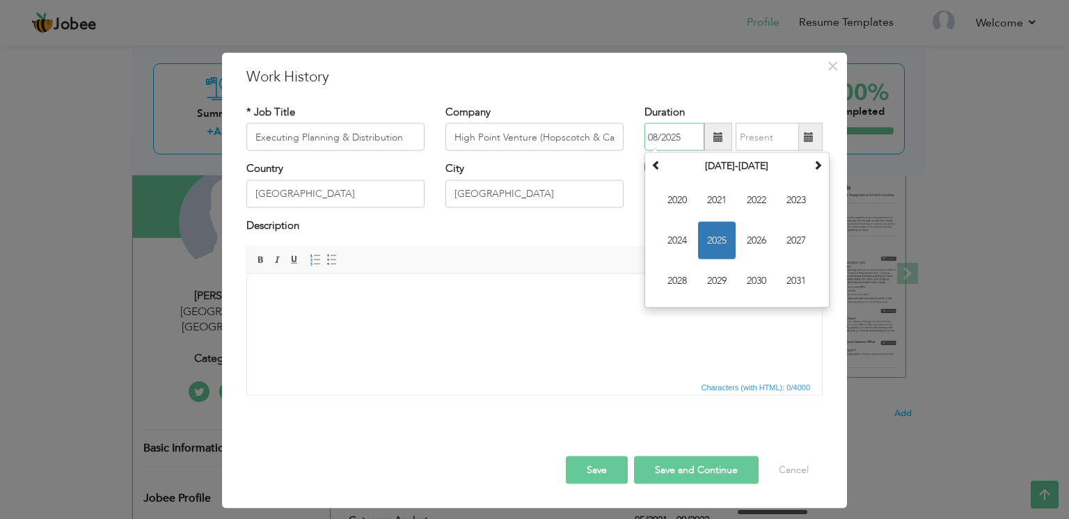
click at [715, 244] on span "2025" at bounding box center [717, 241] width 38 height 38
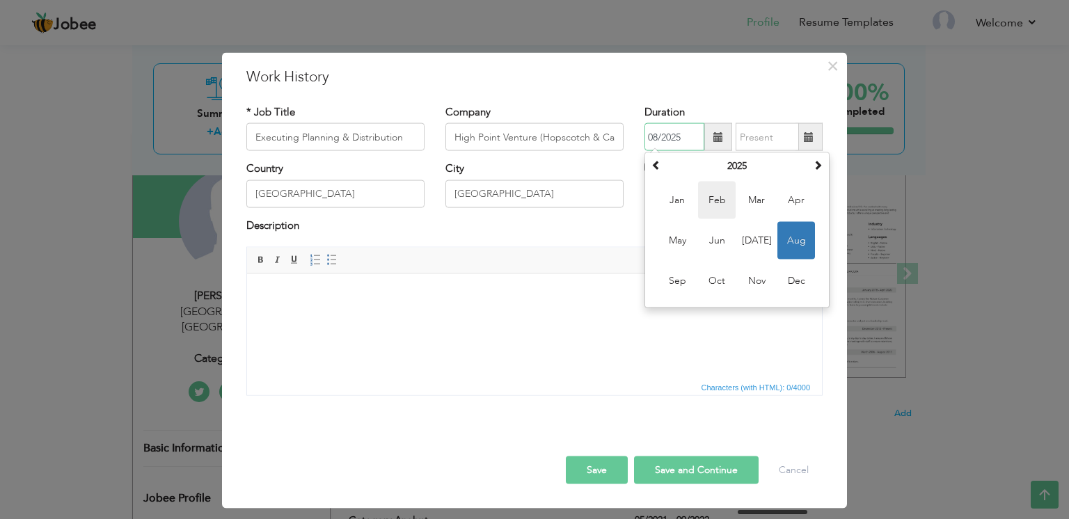
click at [724, 213] on span "Feb" at bounding box center [717, 201] width 38 height 38
type input "02/2025"
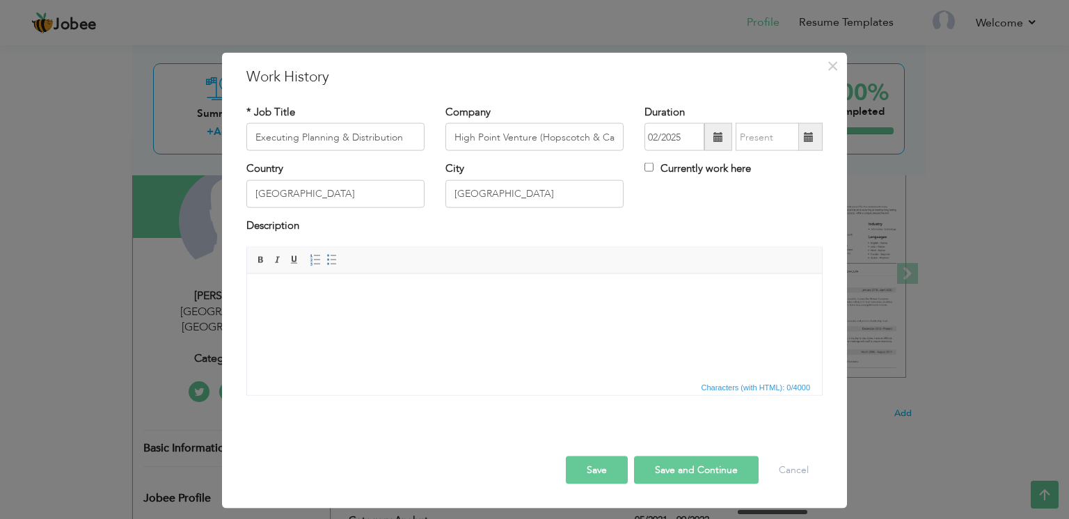
click at [804, 141] on span at bounding box center [809, 137] width 10 height 10
type input "08/2025"
click at [804, 138] on span at bounding box center [809, 137] width 10 height 10
click at [644, 168] on input "Currently work here" at bounding box center [648, 167] width 9 height 9
checkbox input "true"
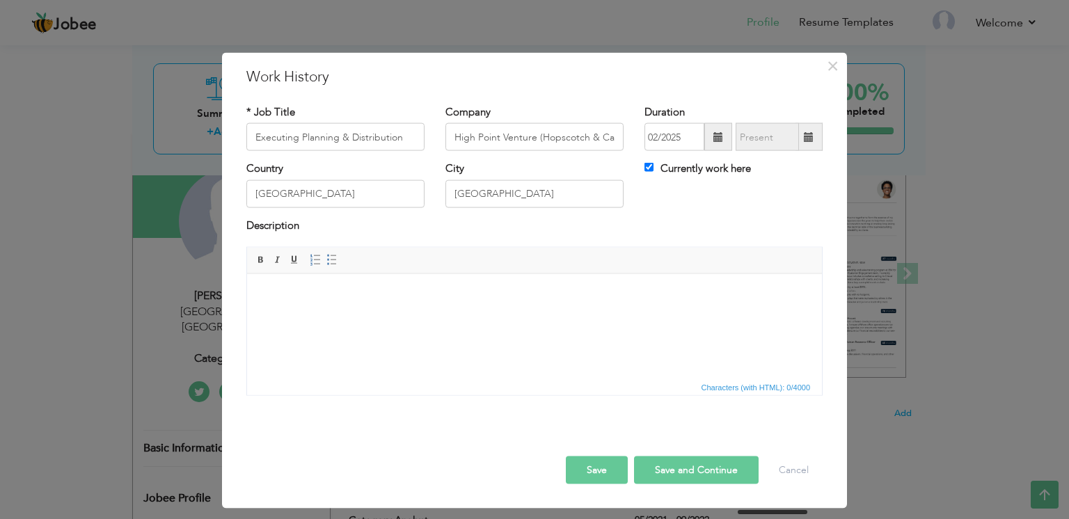
click at [361, 305] on html at bounding box center [534, 294] width 575 height 42
click at [338, 300] on body "Manage Inventory" at bounding box center [534, 294] width 547 height 15
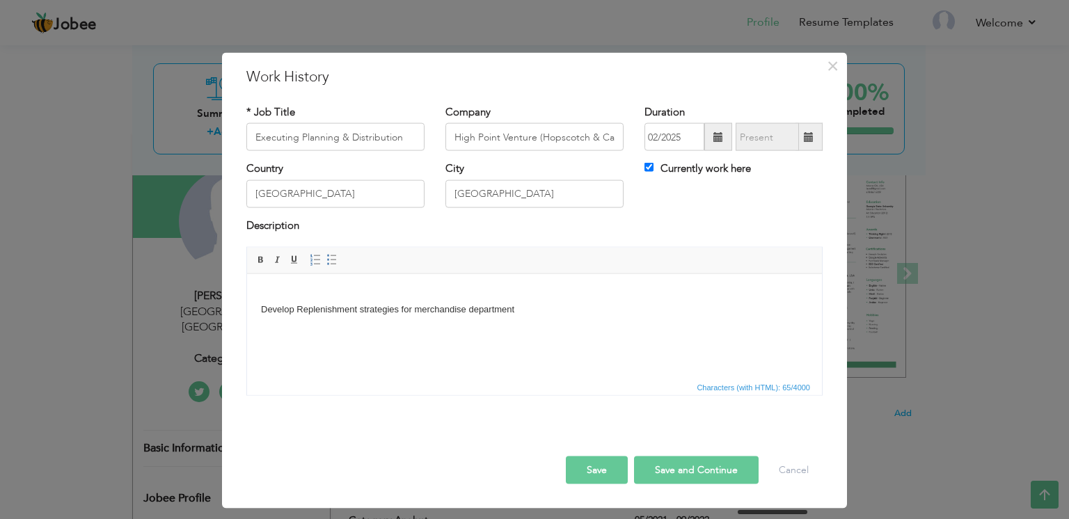
drag, startPoint x: 260, startPoint y: 306, endPoint x: 528, endPoint y: 306, distance: 267.8
click at [528, 306] on body "Develop Replenishment strategies for merchandise department" at bounding box center [534, 301] width 547 height 29
click at [326, 257] on span at bounding box center [331, 260] width 11 height 11
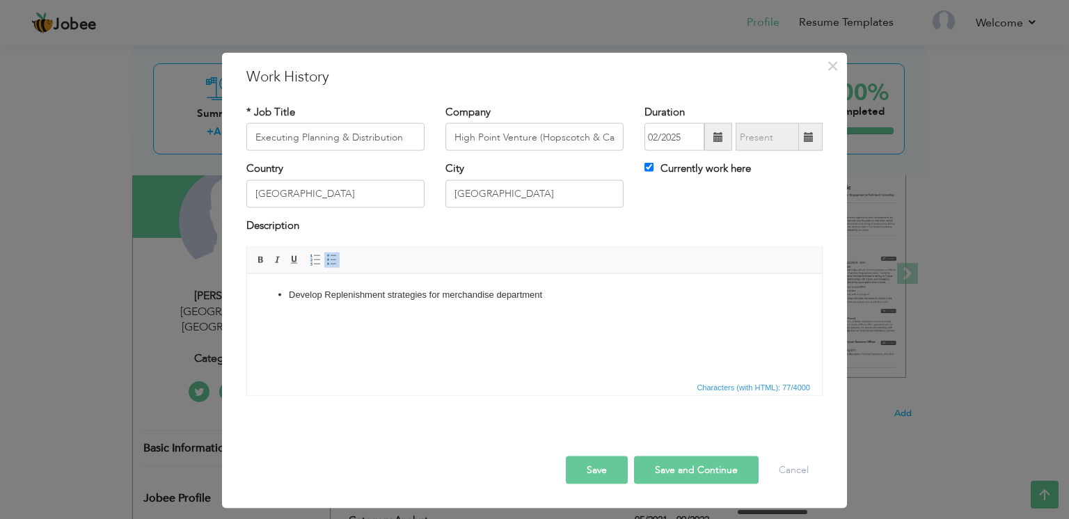
click at [560, 295] on li "Develop Replenishment strategies for merchandise department" at bounding box center [534, 294] width 491 height 15
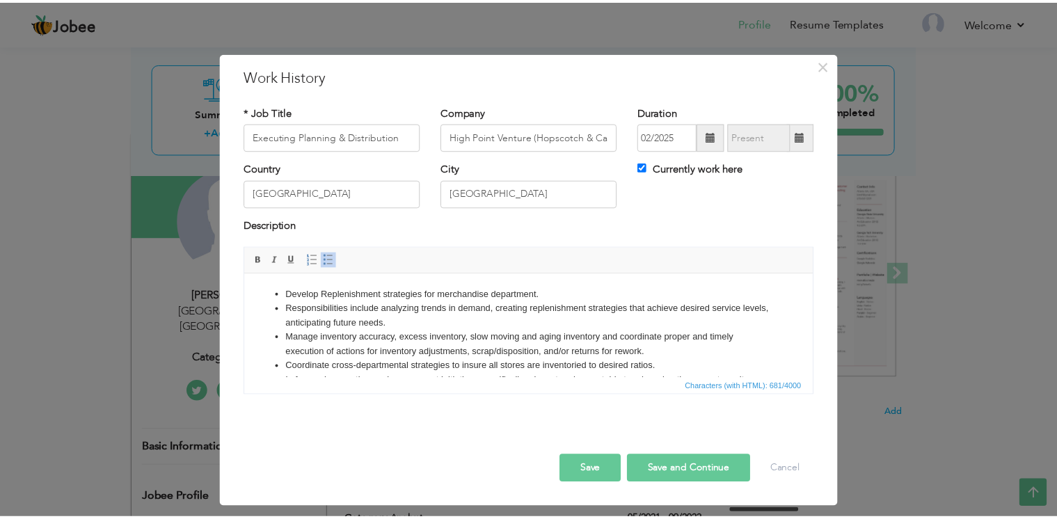
scroll to position [0, 0]
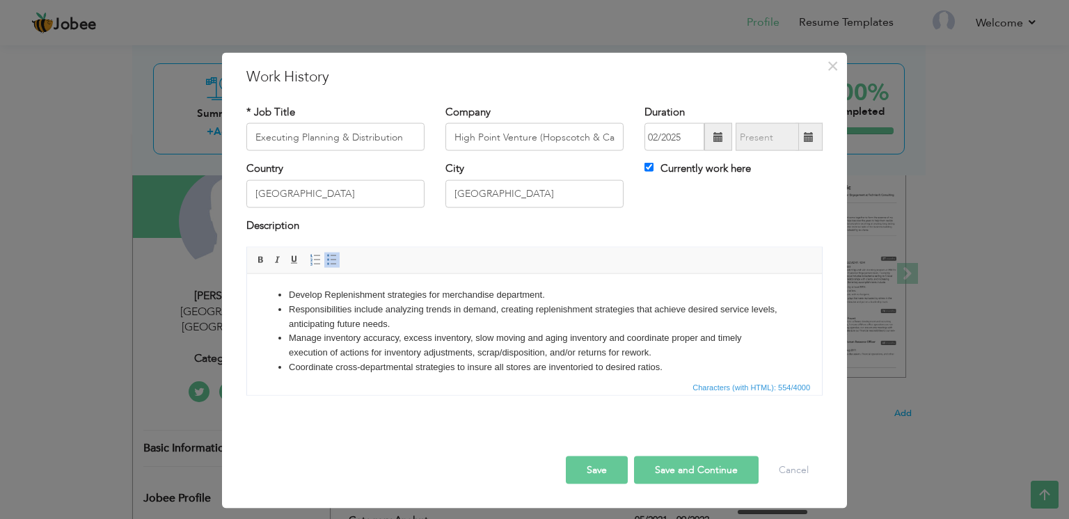
click at [680, 482] on button "Save and Continue" at bounding box center [696, 470] width 125 height 28
checkbox input "false"
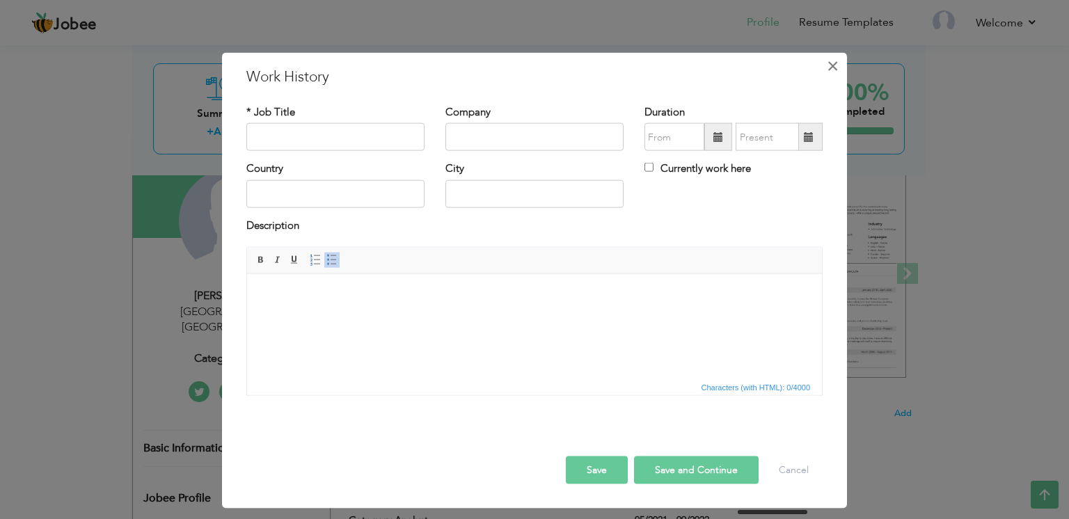
click at [830, 68] on span "×" at bounding box center [832, 66] width 12 height 25
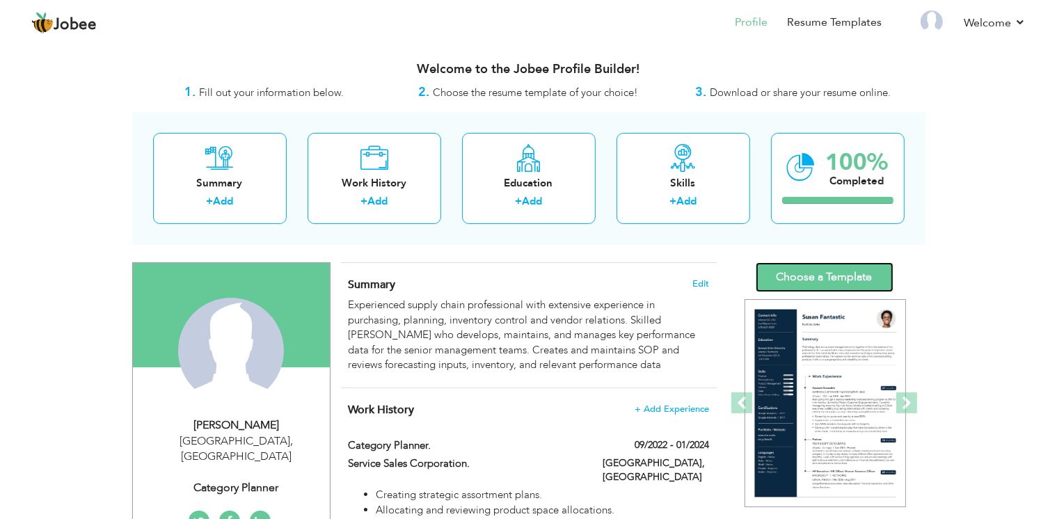
click at [808, 280] on link "Choose a Template" at bounding box center [825, 277] width 138 height 30
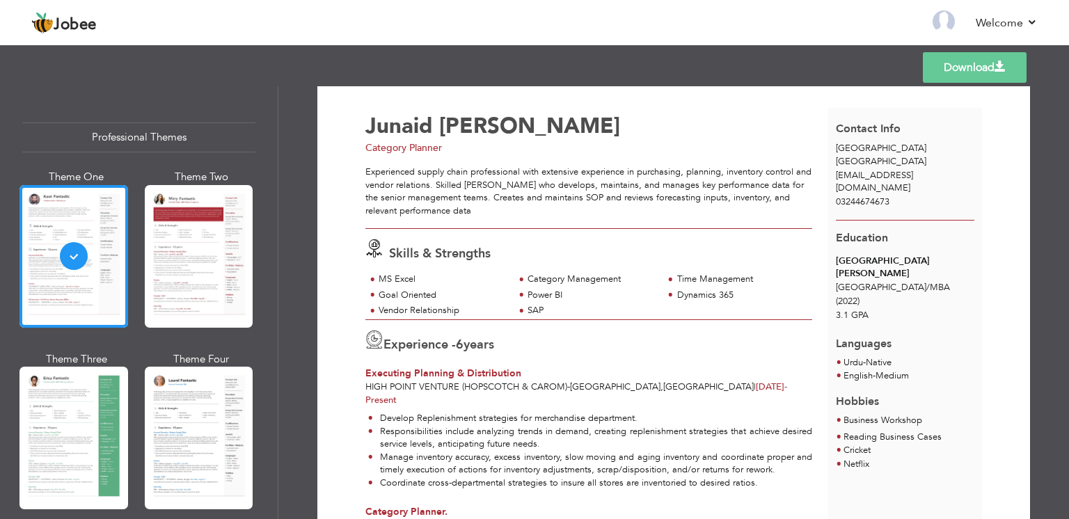
scroll to position [21, 0]
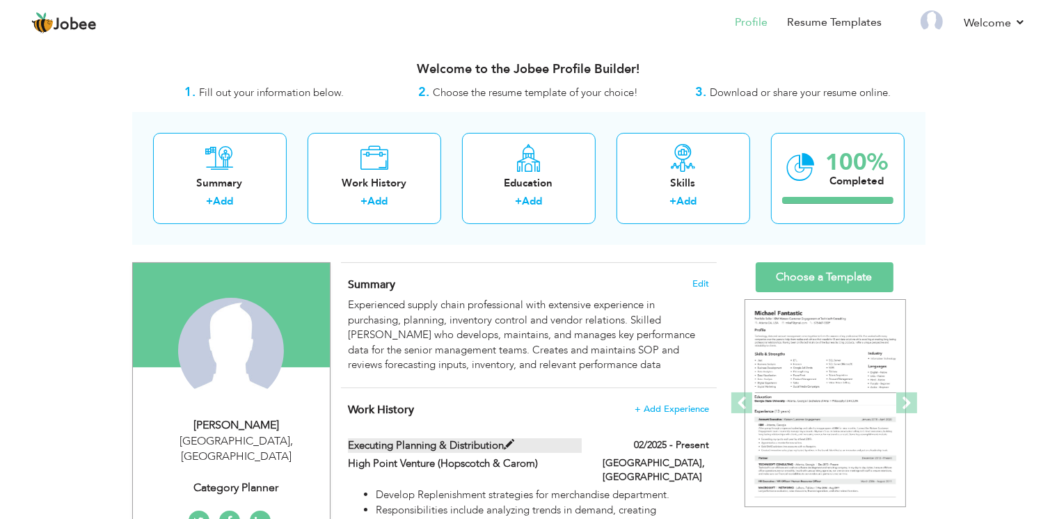
click at [508, 440] on span at bounding box center [509, 445] width 10 height 10
type input "Executing Planning & Distribution"
type input "High Point Venture (Hopscotch & Carom)"
type input "02/2025"
type input "[GEOGRAPHIC_DATA]"
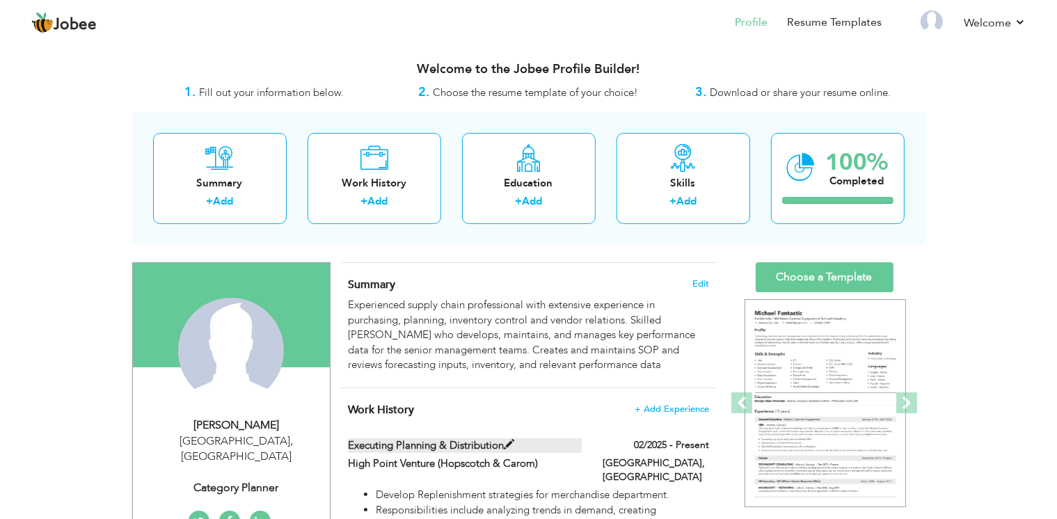
type input "[GEOGRAPHIC_DATA]"
checkbox input "true"
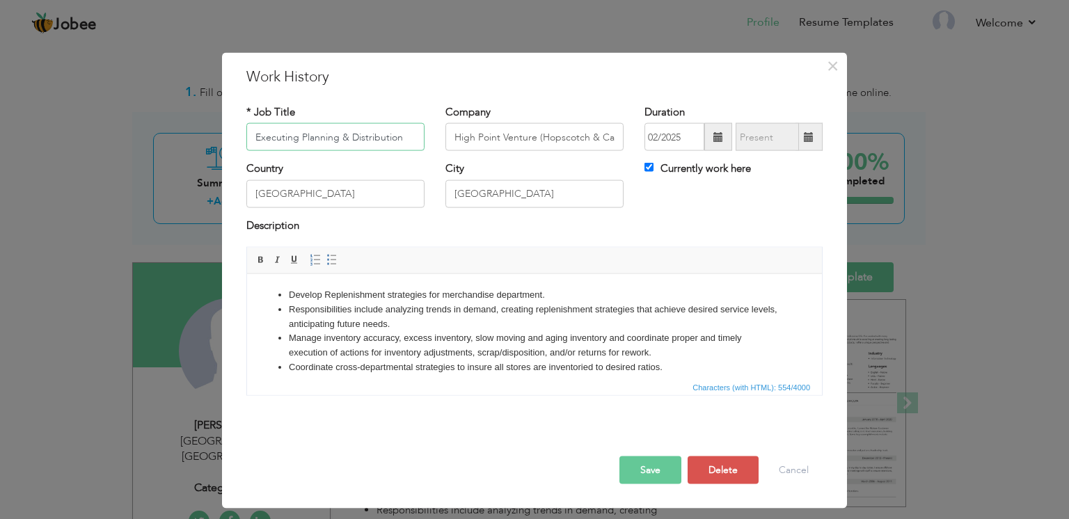
click at [291, 138] on input "Executing Planning & Distribution" at bounding box center [335, 137] width 178 height 28
drag, startPoint x: 250, startPoint y: 138, endPoint x: 289, endPoint y: 137, distance: 39.0
click at [289, 137] on input "Executive Planning & Distribution" at bounding box center [335, 137] width 178 height 28
paste input "e"
click at [256, 138] on input "executive Planning & Distribution" at bounding box center [335, 137] width 178 height 28
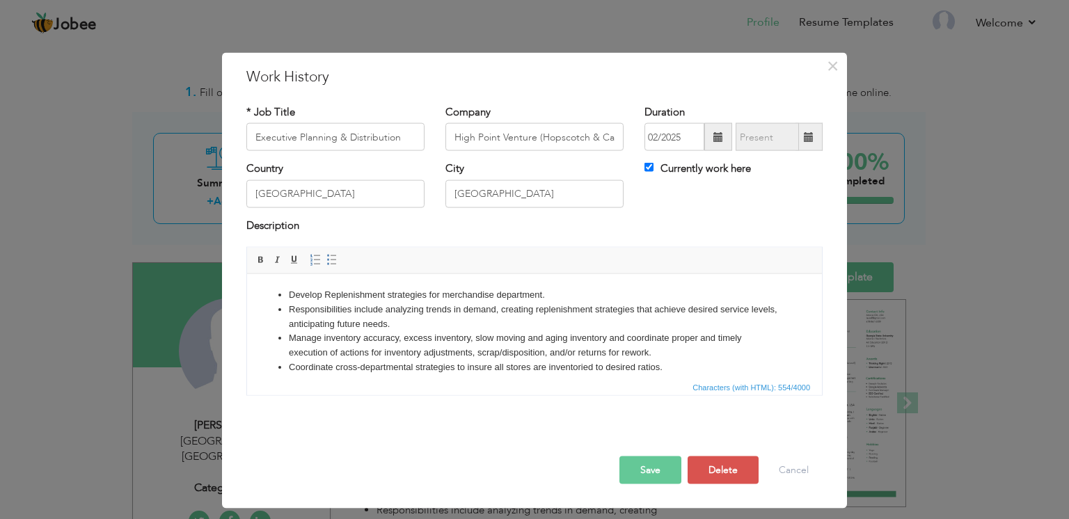
click at [654, 472] on button "Save" at bounding box center [650, 470] width 62 height 28
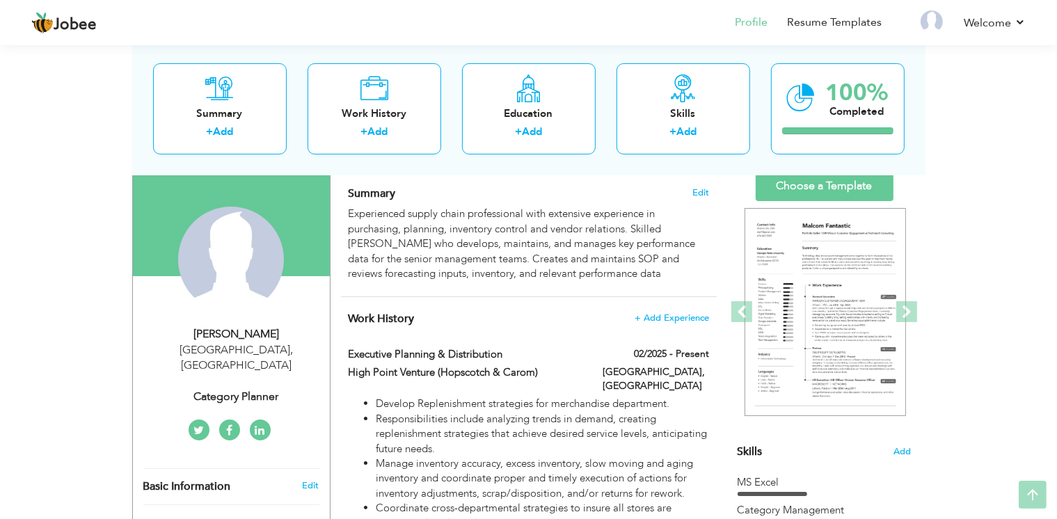
scroll to position [92, 0]
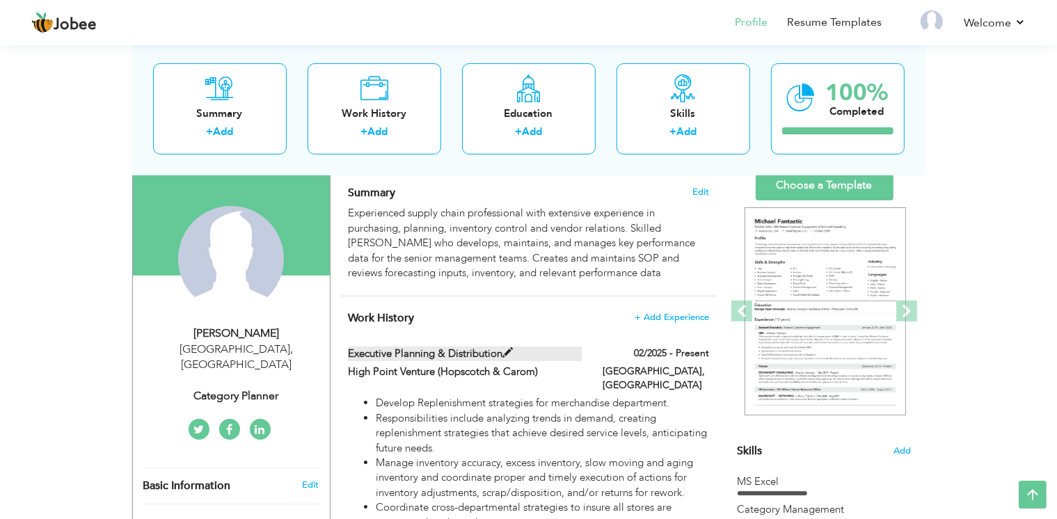
click at [505, 349] on span at bounding box center [507, 353] width 10 height 10
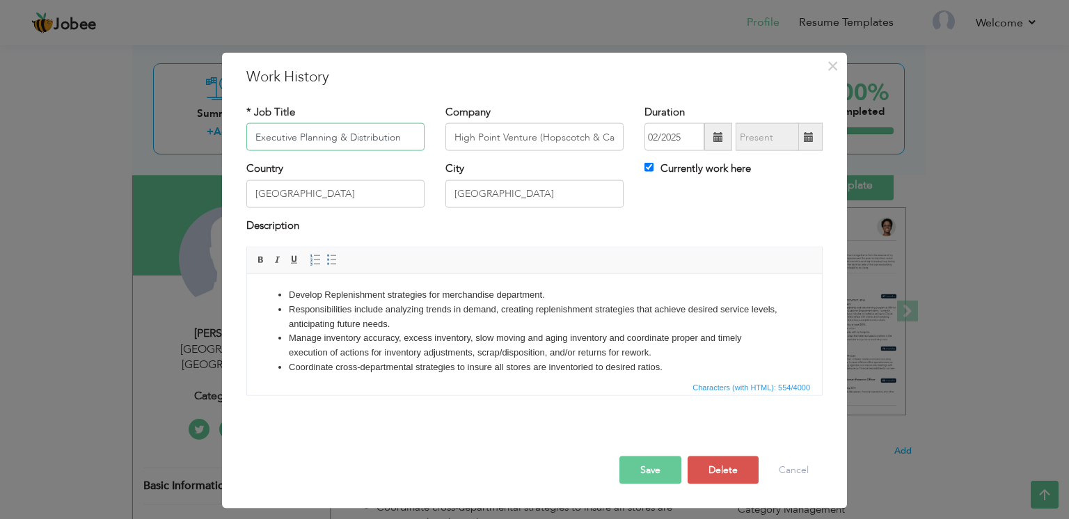
drag, startPoint x: 343, startPoint y: 136, endPoint x: 394, endPoint y: 142, distance: 51.8
click at [394, 142] on input "Executive Planning & Distribution" at bounding box center [335, 137] width 178 height 28
paste input "d"
click at [347, 136] on input "Executive Planning & distribution" at bounding box center [335, 137] width 178 height 28
type input "Executive Planning & Distribution"
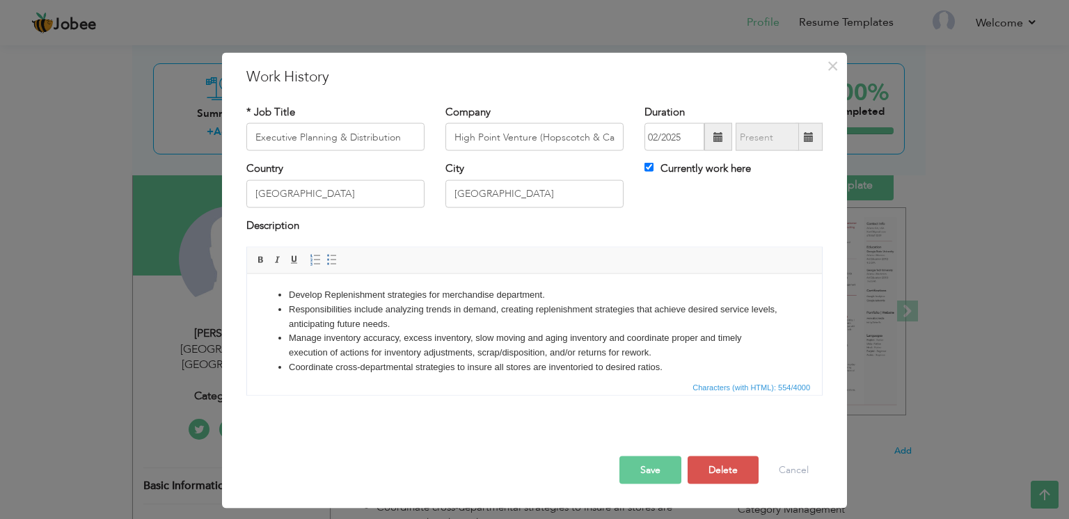
click at [641, 469] on button "Save" at bounding box center [650, 470] width 62 height 28
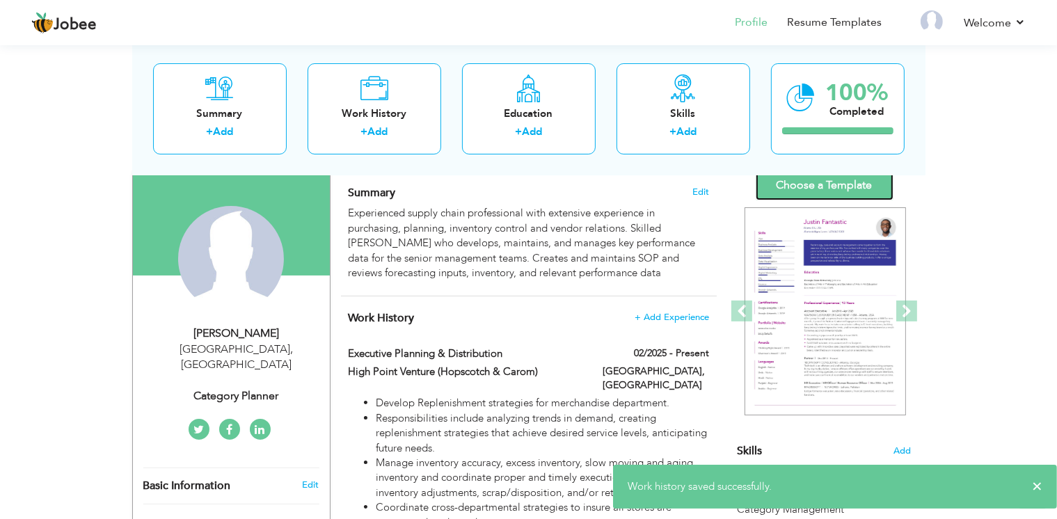
click at [796, 188] on link "Choose a Template" at bounding box center [825, 185] width 138 height 30
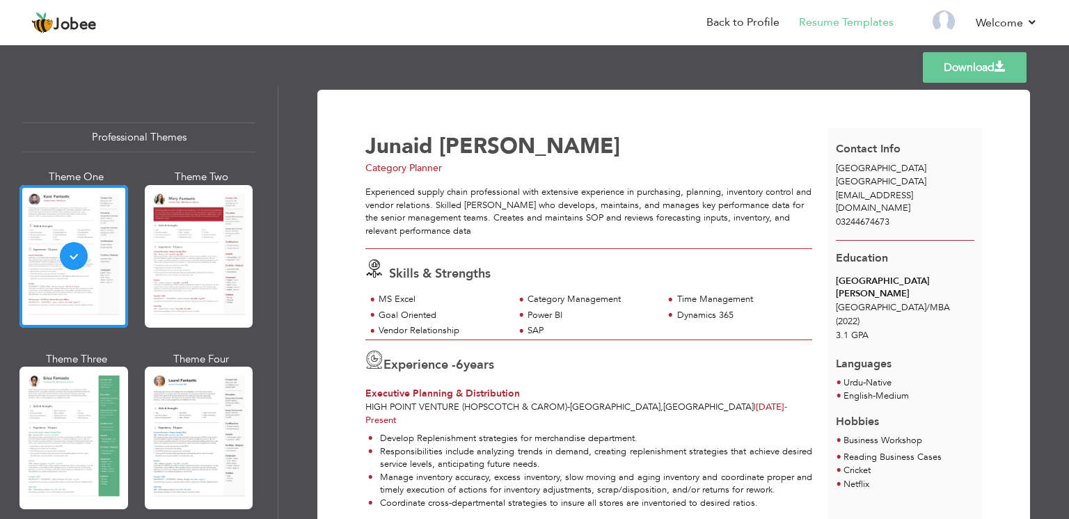
click at [881, 275] on div "[GEOGRAPHIC_DATA][PERSON_NAME]" at bounding box center [905, 288] width 138 height 26
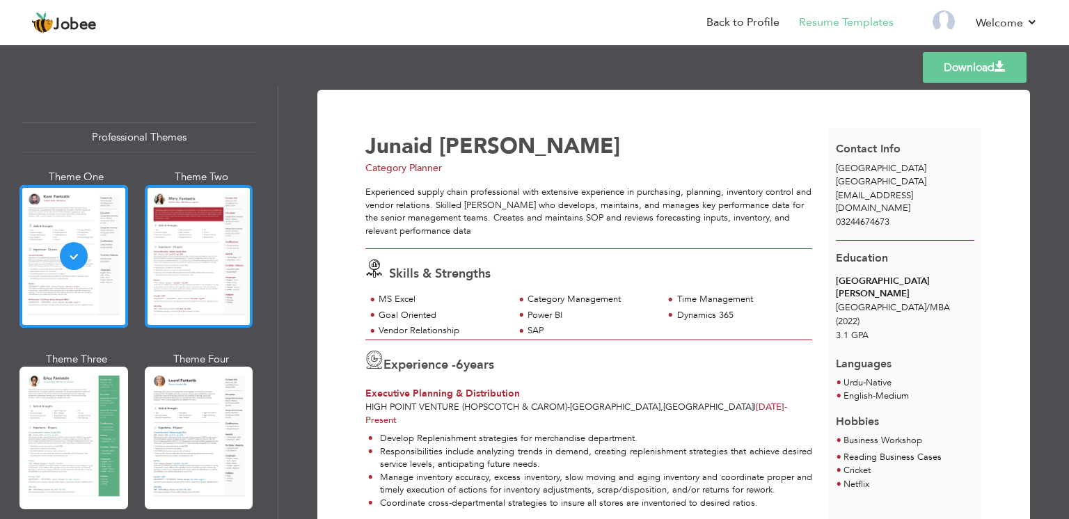
click at [202, 298] on div at bounding box center [199, 256] width 109 height 143
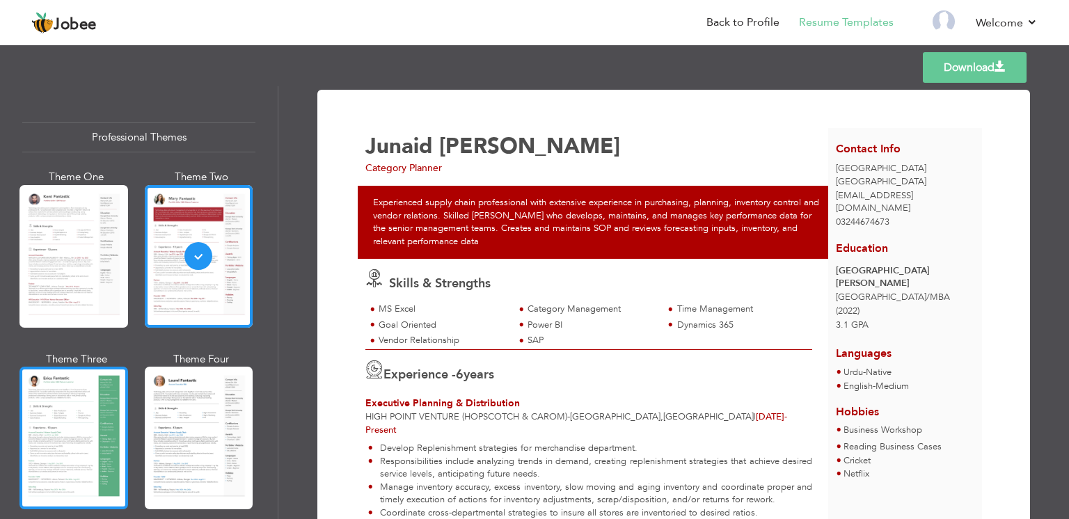
click at [85, 410] on div at bounding box center [73, 438] width 109 height 143
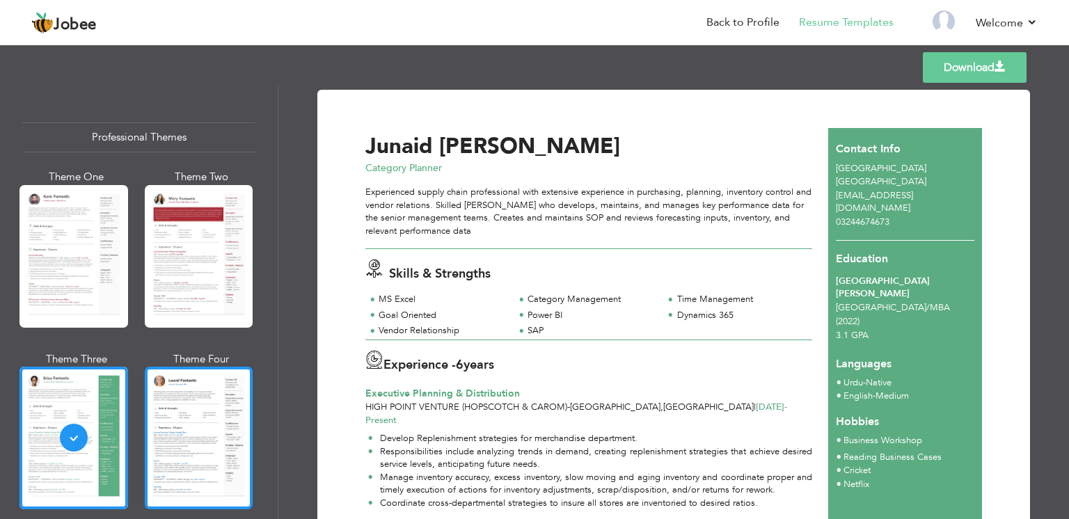
click at [211, 437] on div at bounding box center [199, 438] width 109 height 143
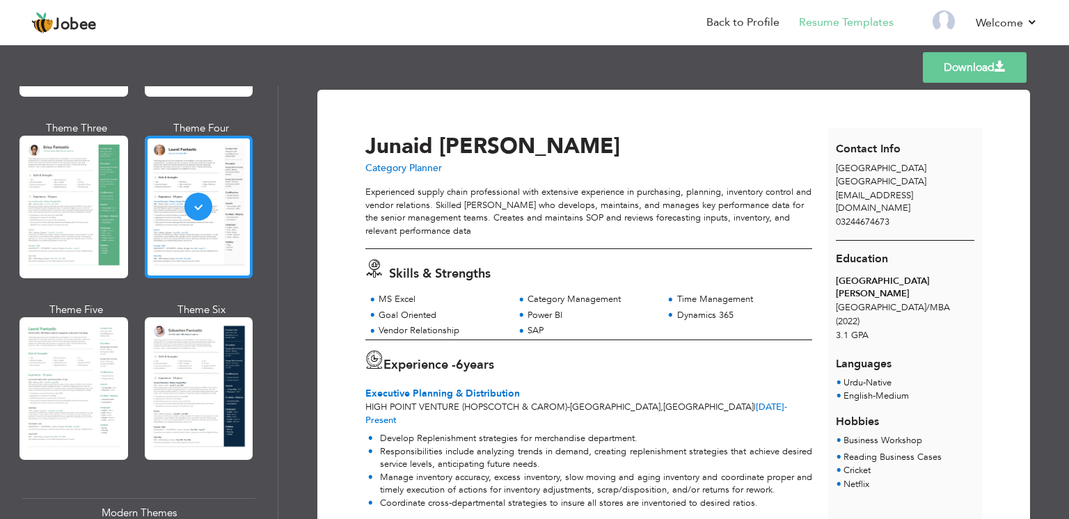
scroll to position [237, 0]
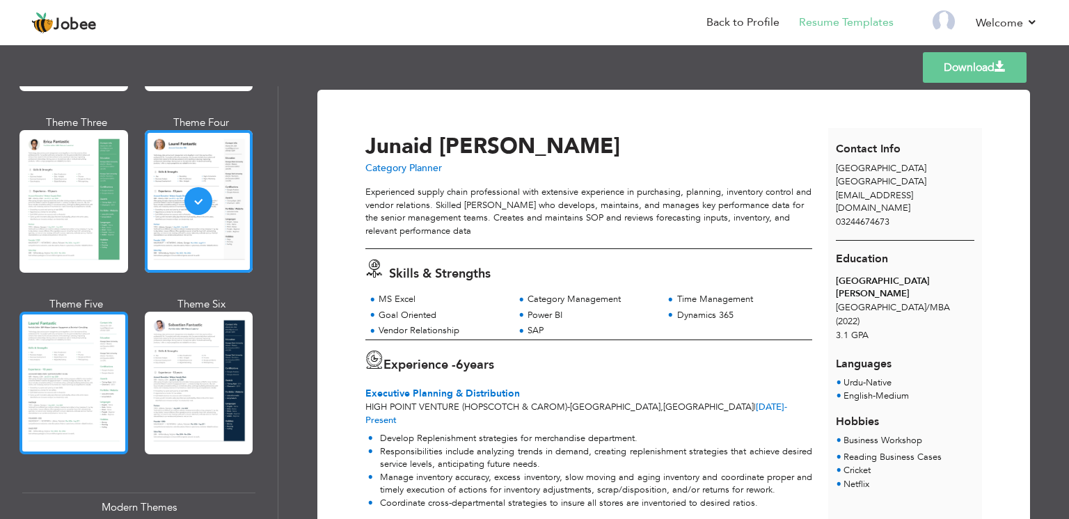
click at [78, 355] on div at bounding box center [73, 383] width 109 height 143
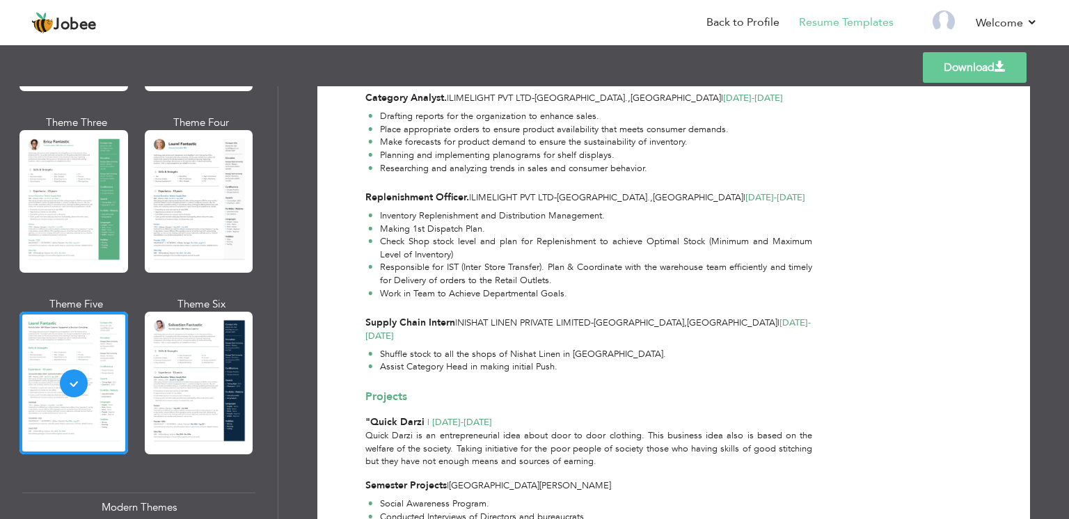
scroll to position [589, 0]
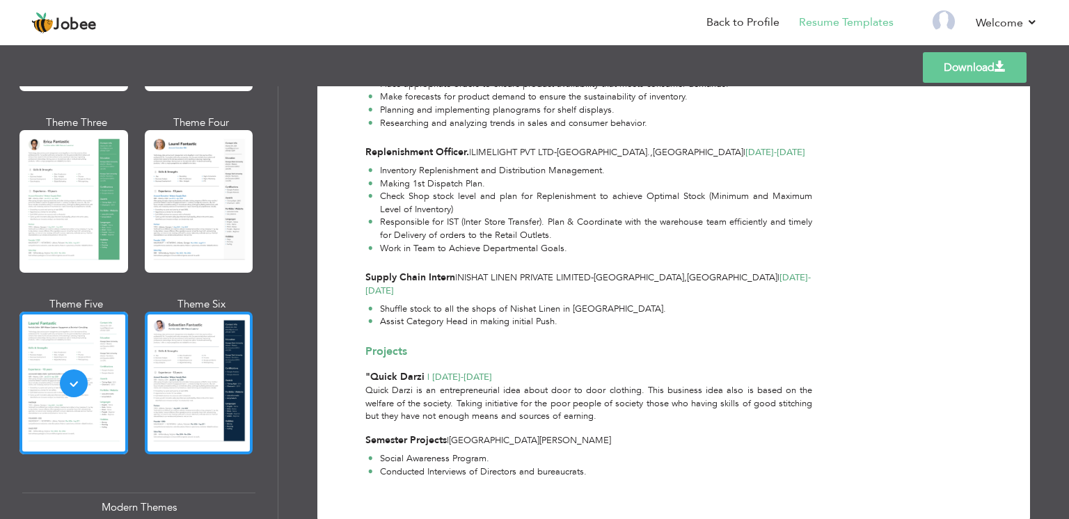
click at [203, 363] on div at bounding box center [199, 383] width 109 height 143
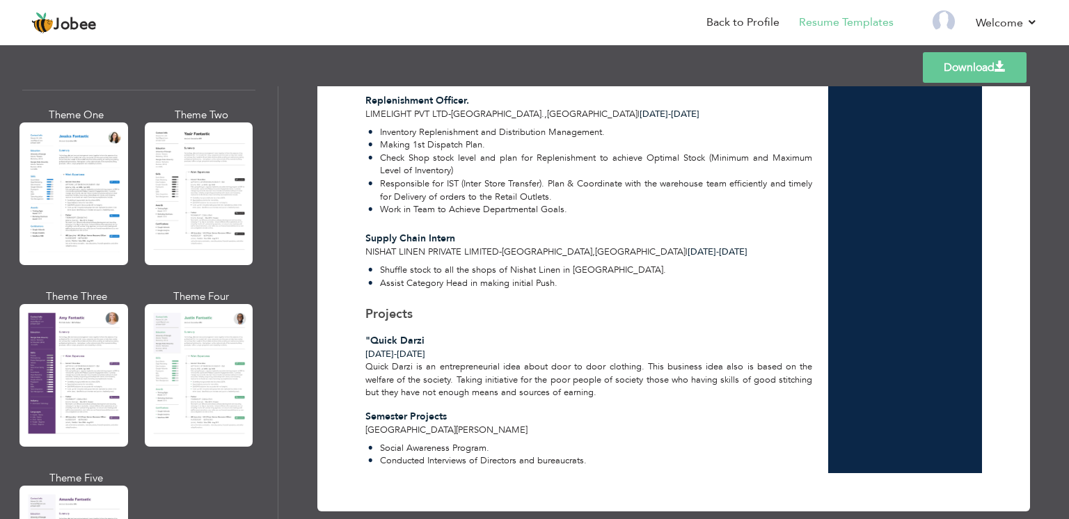
scroll to position [1082, 0]
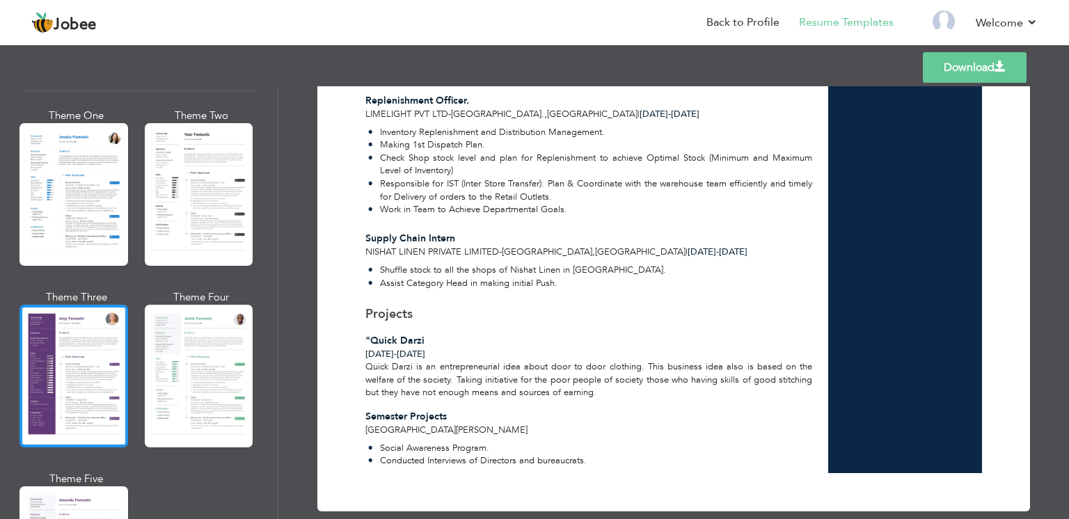
click at [65, 341] on div at bounding box center [73, 376] width 109 height 143
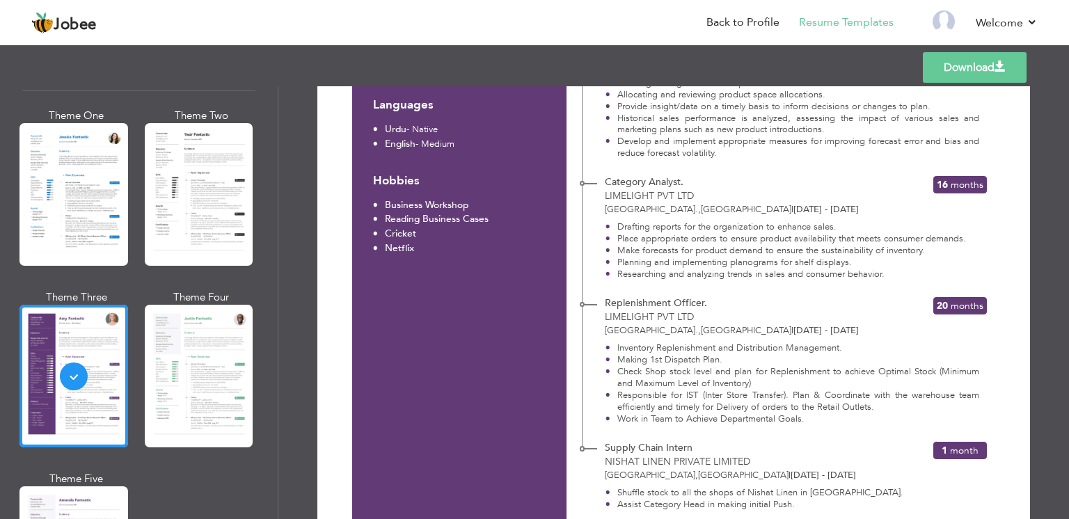
scroll to position [448, 0]
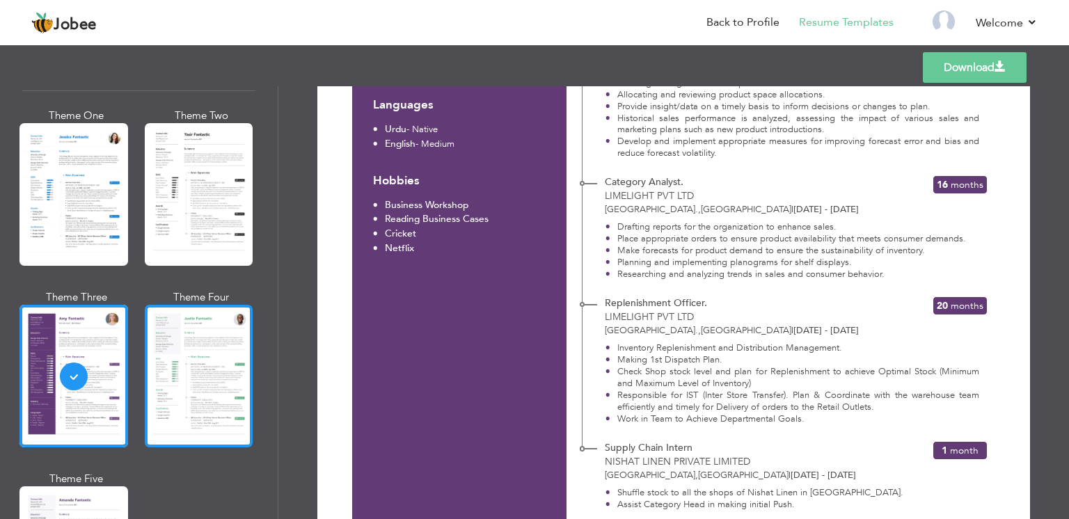
click at [204, 376] on div at bounding box center [199, 376] width 109 height 143
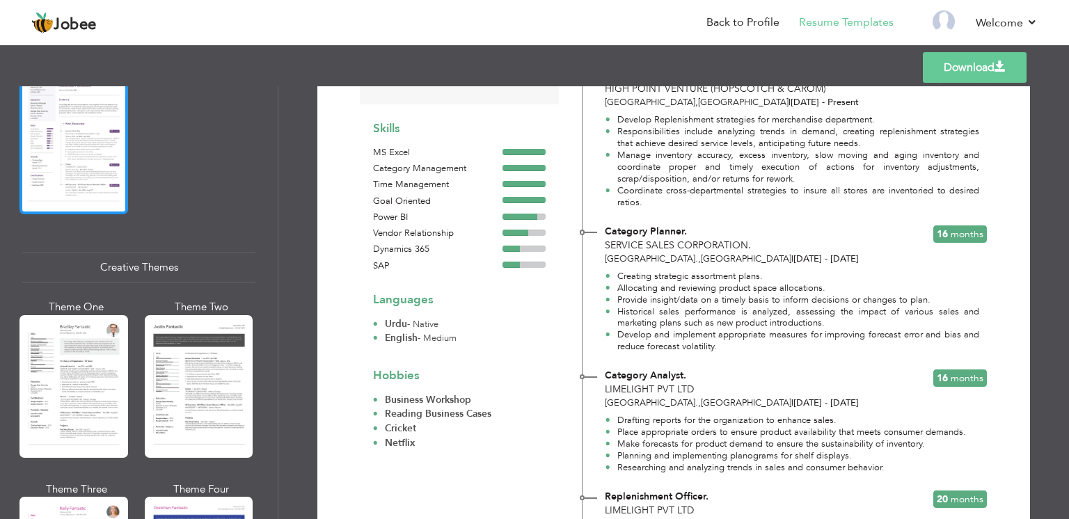
scroll to position [1497, 0]
click at [77, 330] on div at bounding box center [73, 386] width 109 height 143
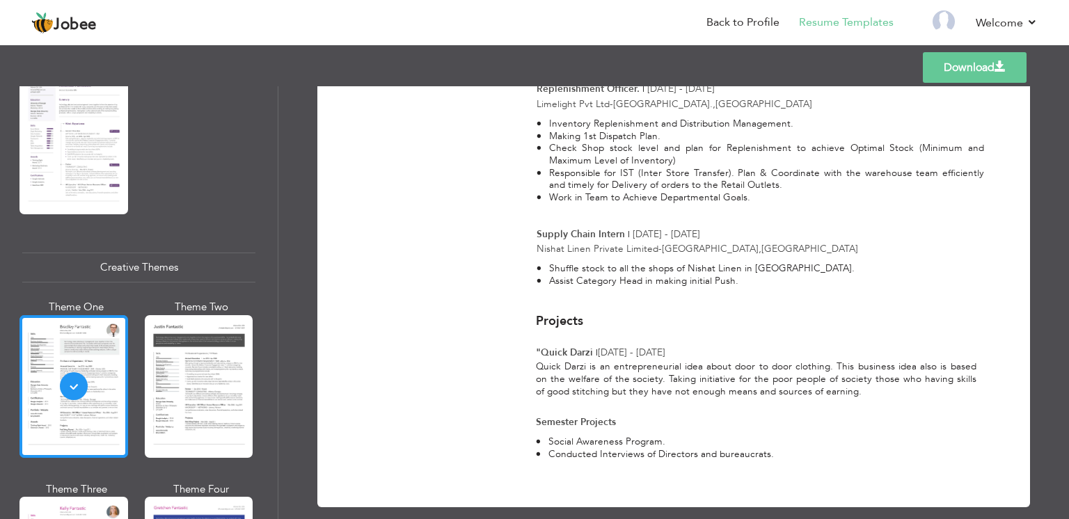
scroll to position [1636, 0]
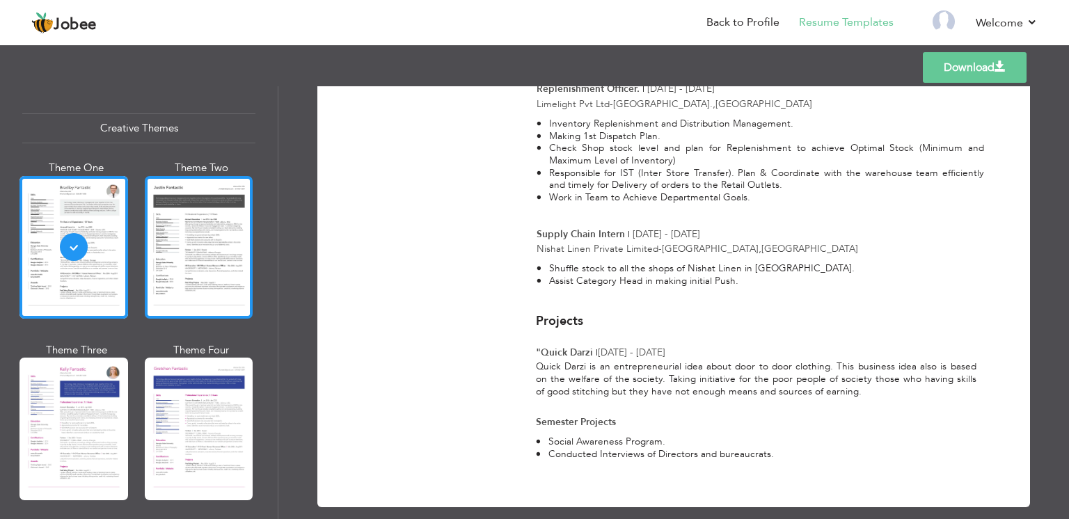
click at [203, 257] on div at bounding box center [199, 247] width 109 height 143
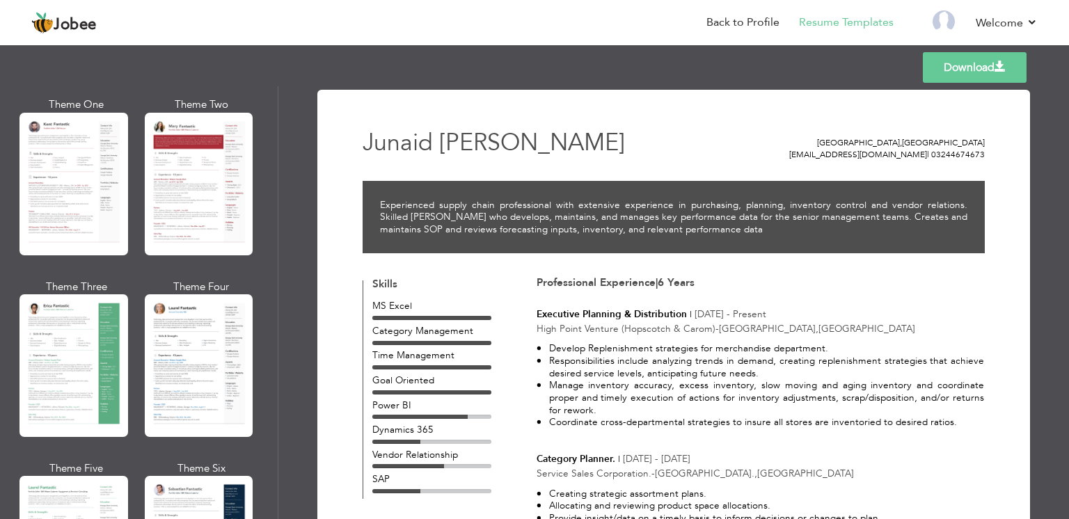
scroll to position [0, 0]
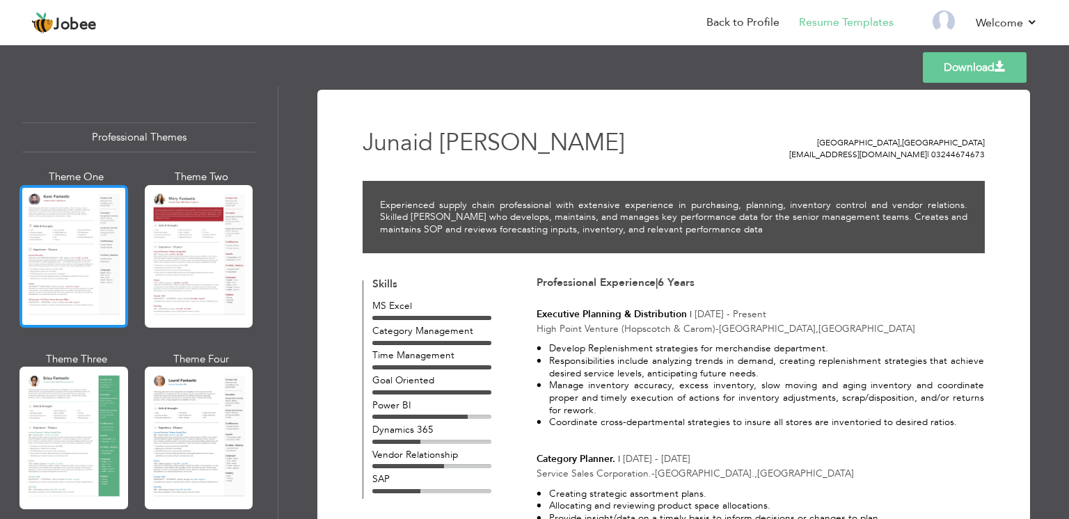
click at [106, 251] on div at bounding box center [73, 256] width 109 height 143
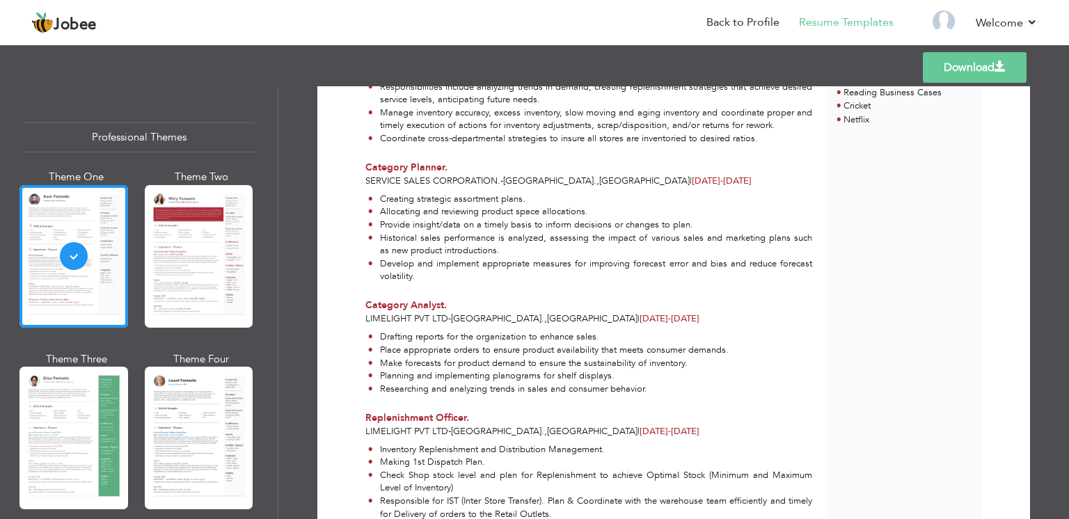
scroll to position [682, 0]
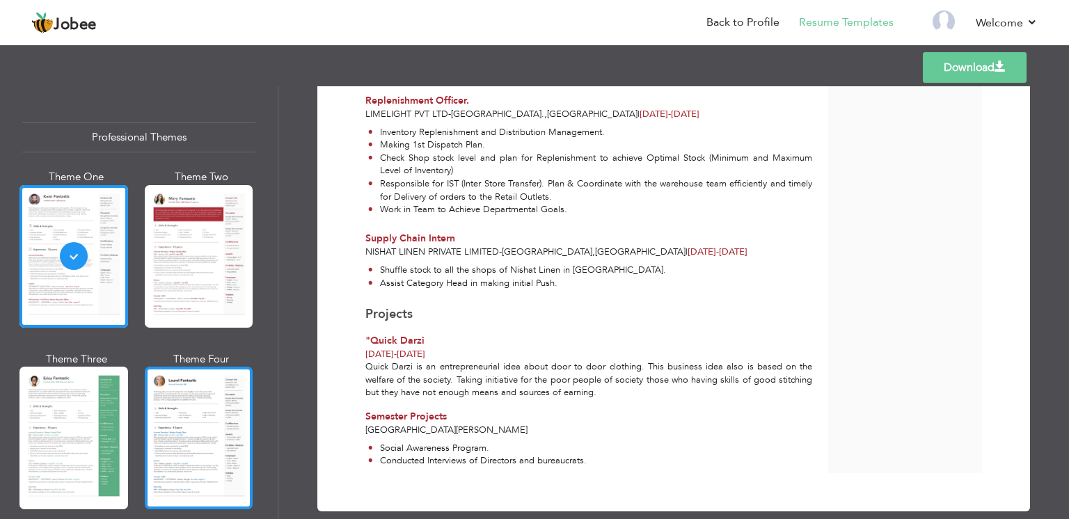
click at [206, 405] on div at bounding box center [199, 438] width 109 height 143
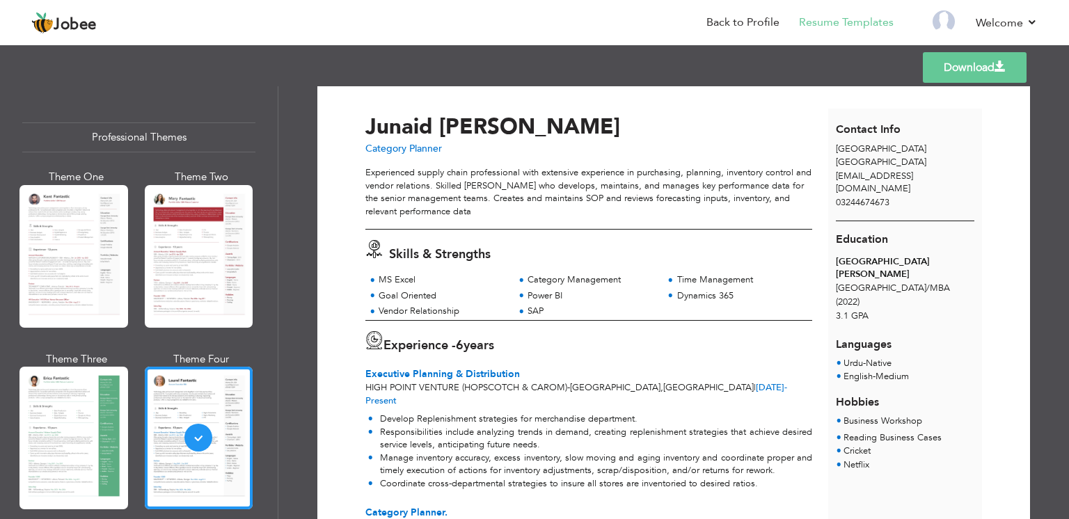
scroll to position [0, 0]
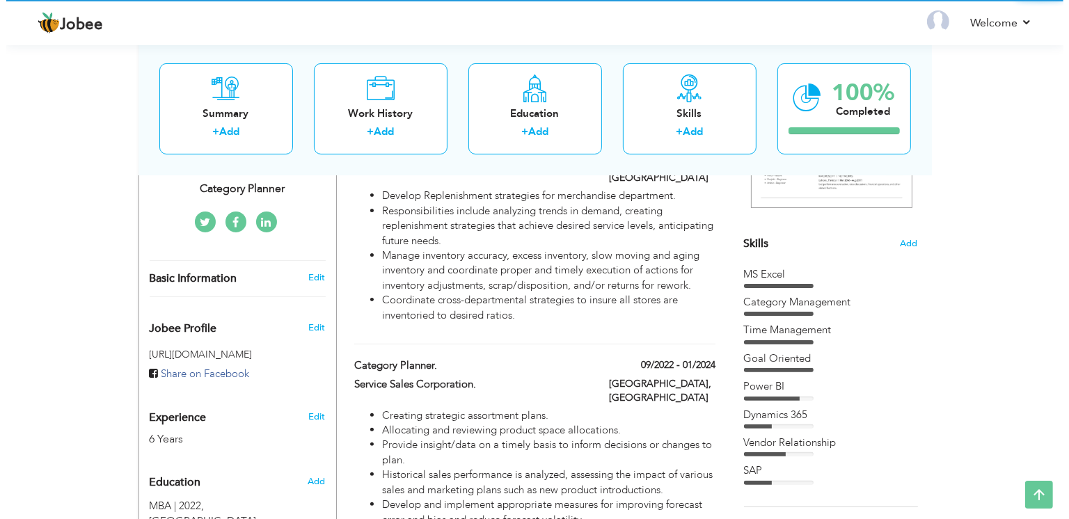
scroll to position [298, 0]
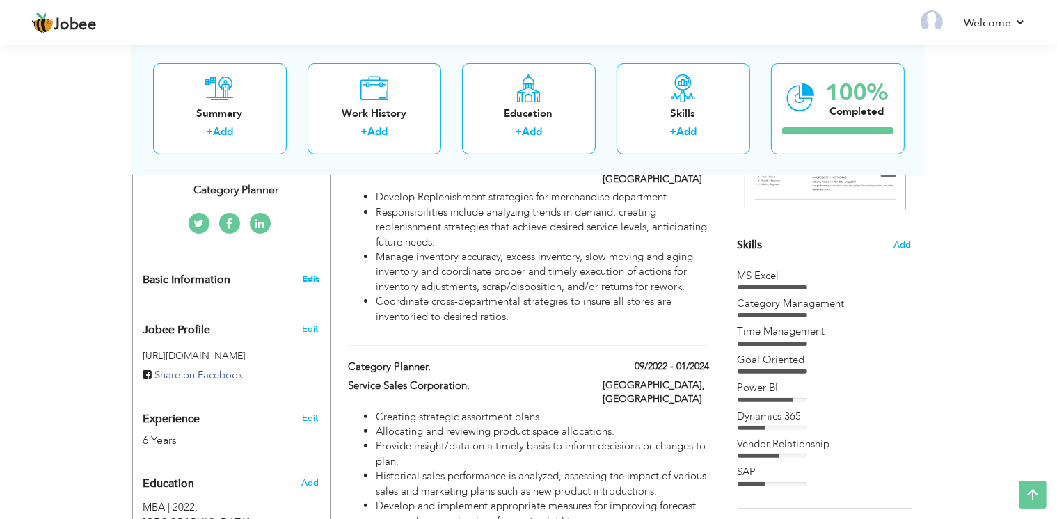
click at [306, 273] on link "Edit" at bounding box center [310, 279] width 17 height 13
type input "Junaid"
type input "[PERSON_NAME]"
type input "03244674673"
select select "number:166"
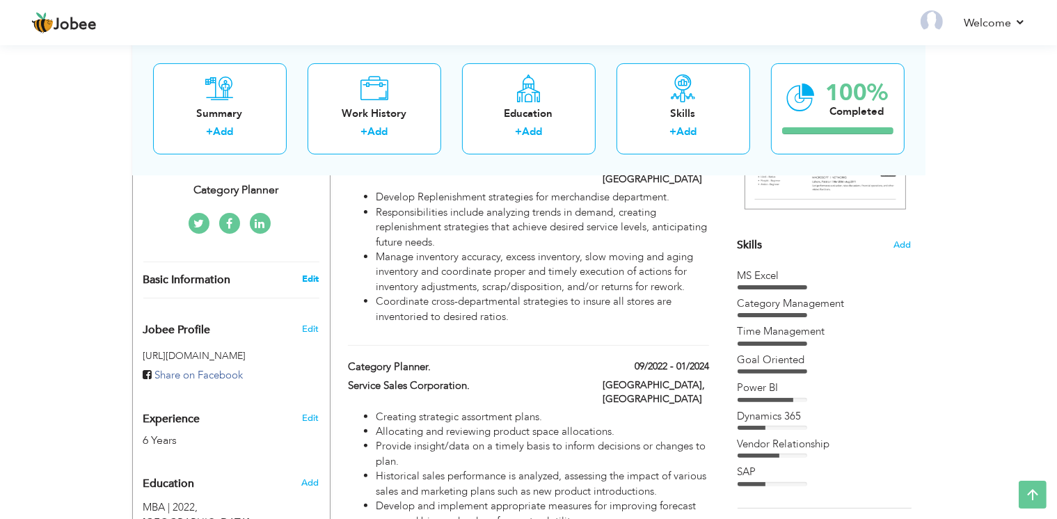
type input "[GEOGRAPHIC_DATA]"
select select "number:8"
type input "Category Planner"
type input "linkedin.com/in/junaid-ahmad- 93030b185/?trk=opento_sprofile_details"
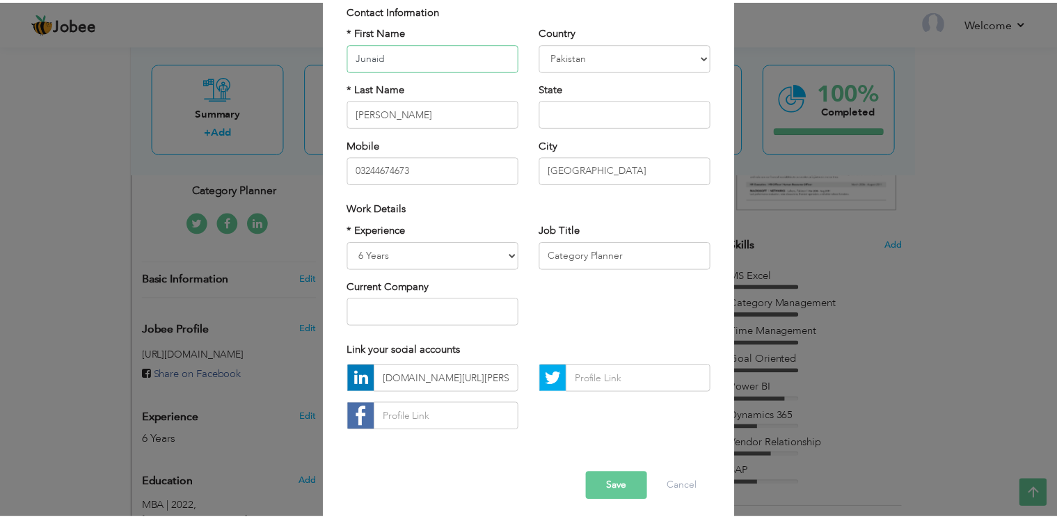
scroll to position [133, 0]
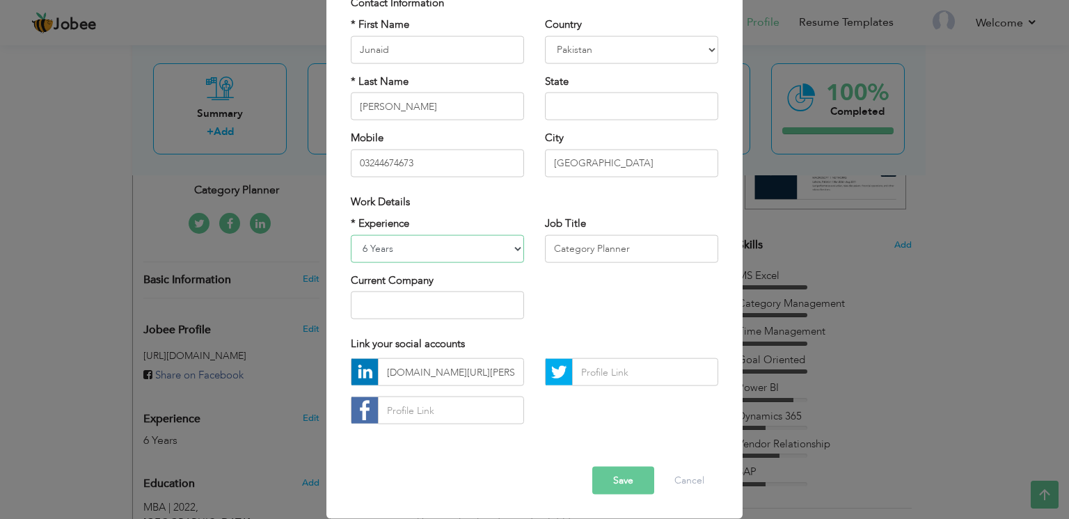
click at [511, 234] on select "Entry Level Less than 1 Year 1 Year 2 Years 3 Years 4 Years 5 Years 6 Years 7 Y…" at bounding box center [437, 248] width 173 height 28
click at [92, 306] on div "× Profile Contact Information * First Name Junaid * Last Name Ahmad" at bounding box center [534, 259] width 1069 height 519
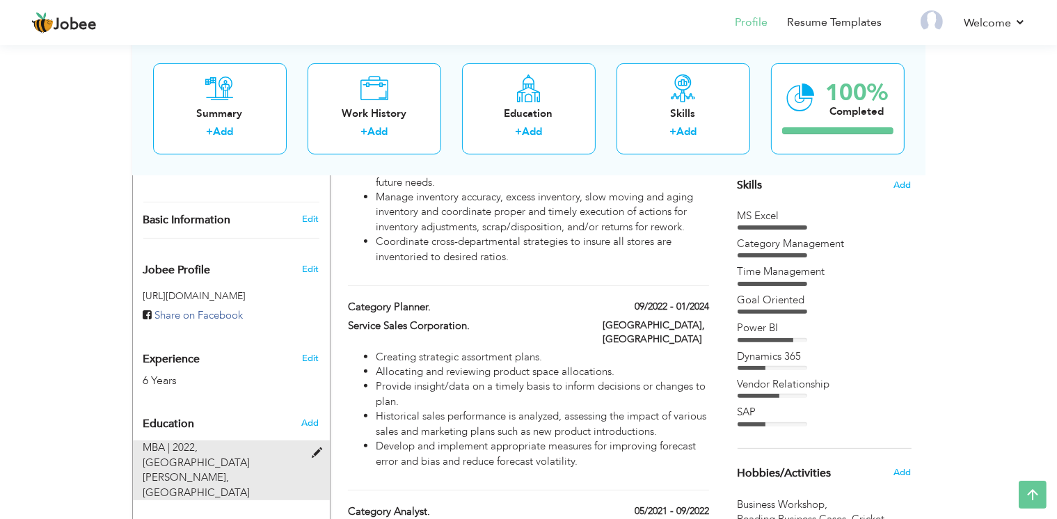
scroll to position [447, 0]
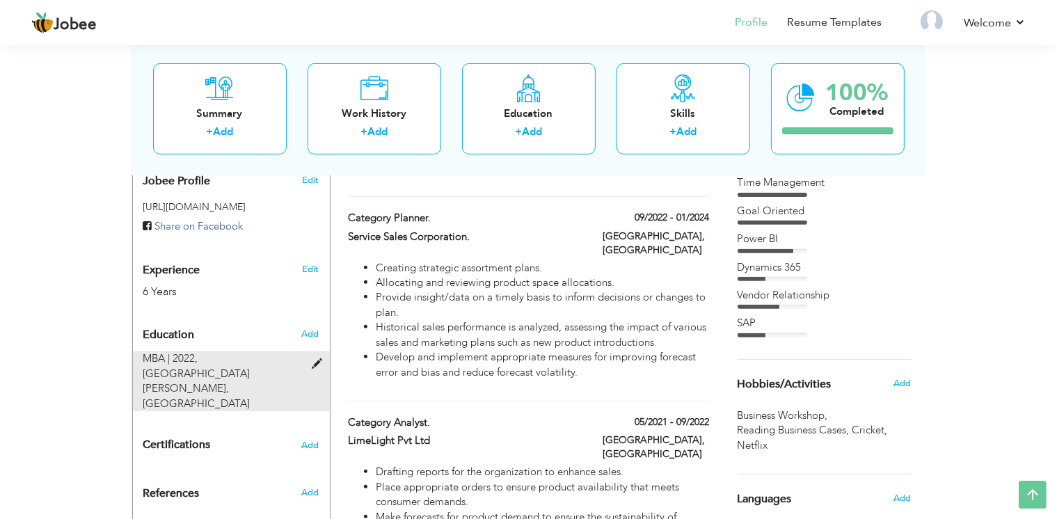
click at [307, 351] on div "MBA | 2022, Lahore Garrison University, Lahore" at bounding box center [223, 381] width 180 height 60
type input "MBA"
type input "2022"
type input "[GEOGRAPHIC_DATA][PERSON_NAME]"
type input "3.1"
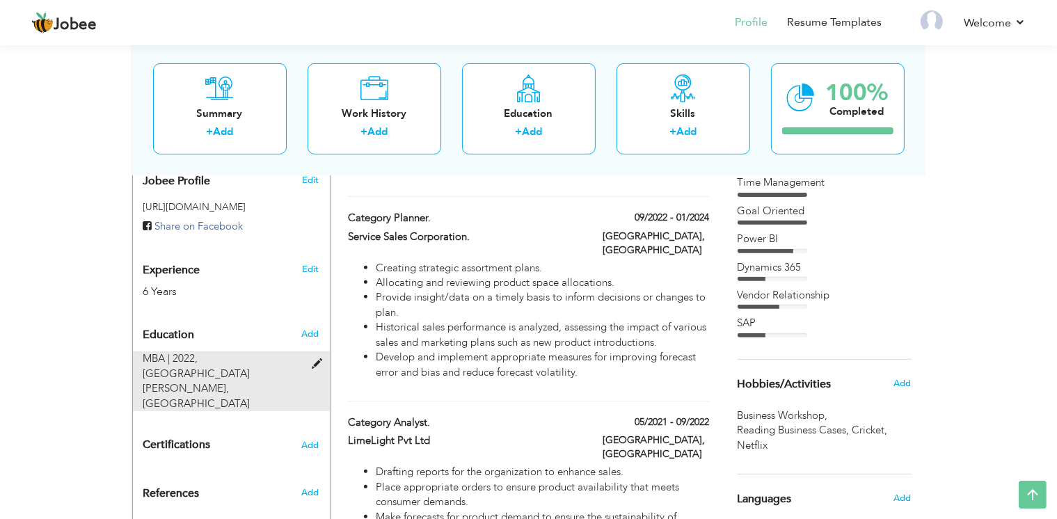
radio input "true"
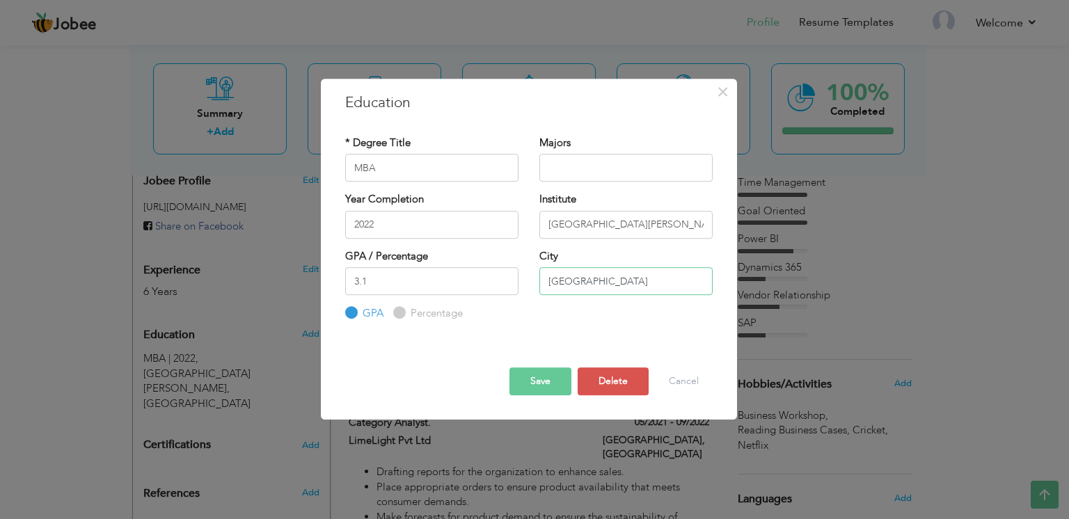
click at [588, 280] on input "[GEOGRAPHIC_DATA]" at bounding box center [625, 281] width 173 height 28
type input "L"
click at [538, 387] on button "Save" at bounding box center [540, 381] width 62 height 28
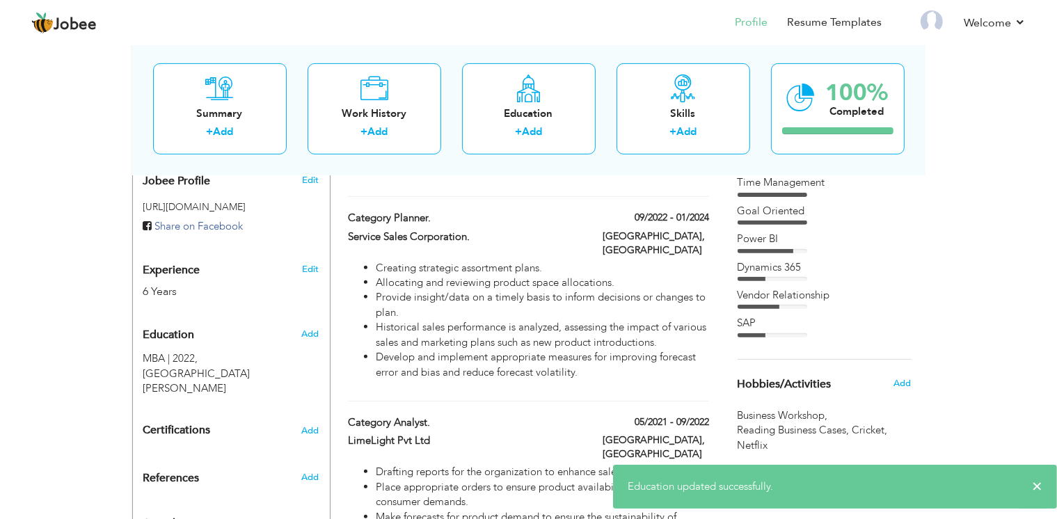
scroll to position [0, 0]
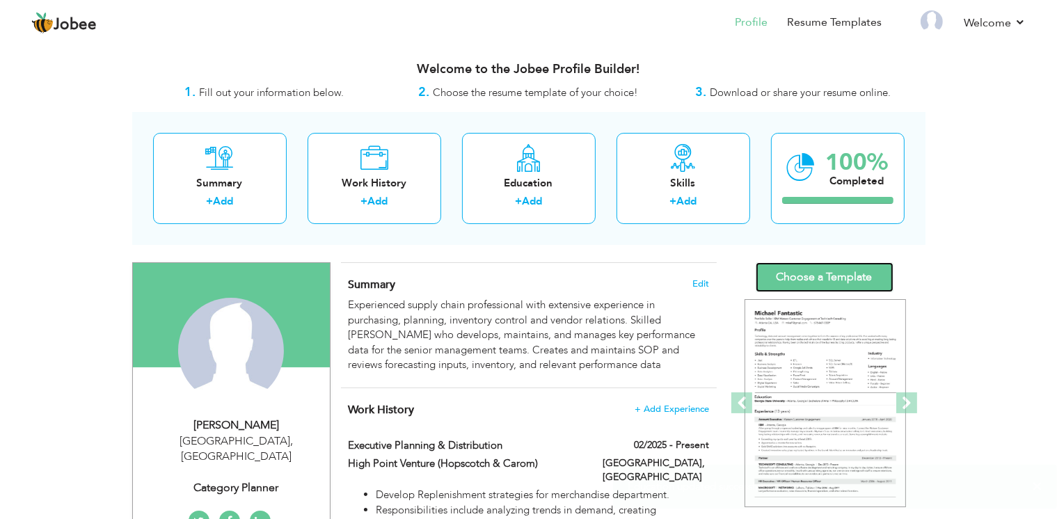
click at [793, 277] on link "Choose a Template" at bounding box center [825, 277] width 138 height 30
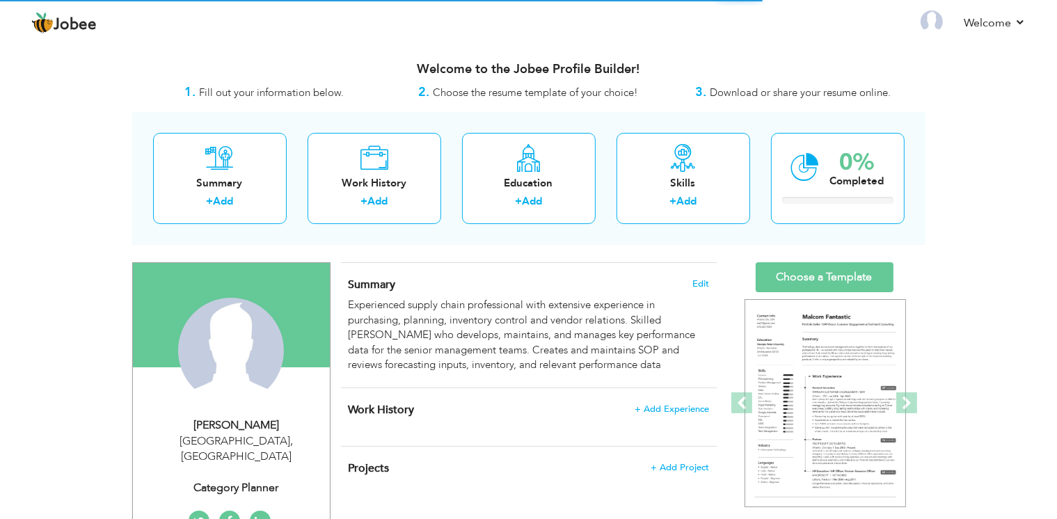
scroll to position [184, 0]
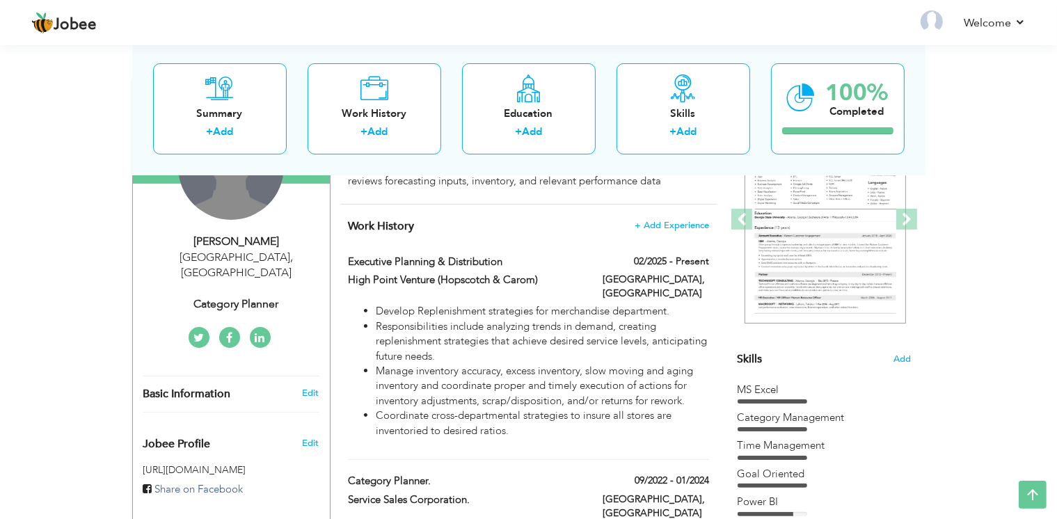
click at [233, 201] on div "Change Remove" at bounding box center [231, 167] width 106 height 106
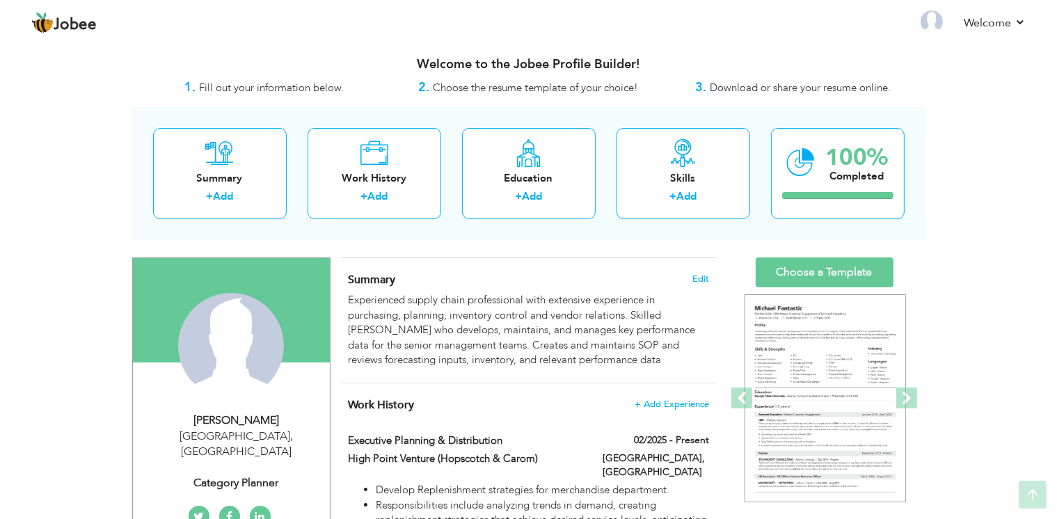
scroll to position [6, 0]
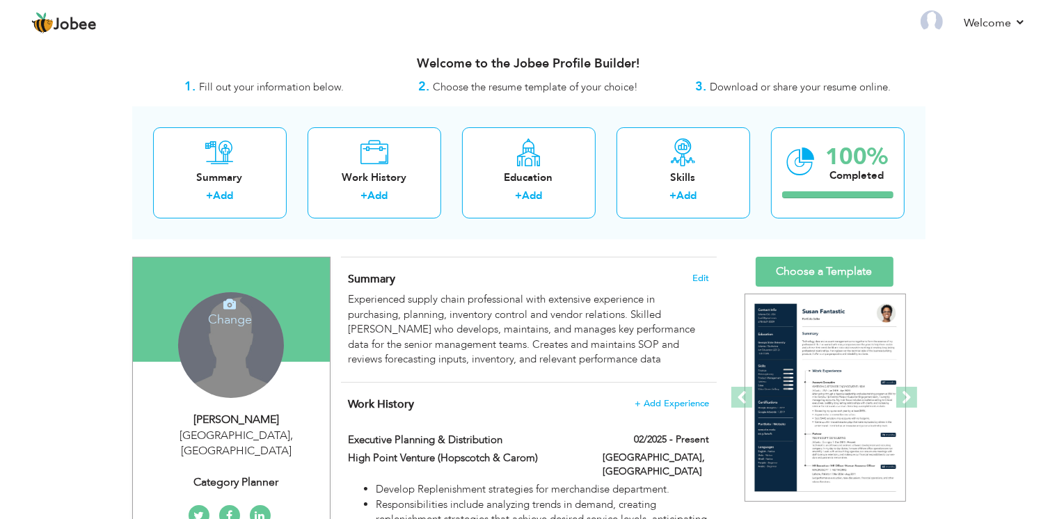
click at [227, 352] on div "Change Remove" at bounding box center [231, 345] width 106 height 106
click at [228, 298] on icon at bounding box center [229, 304] width 13 height 13
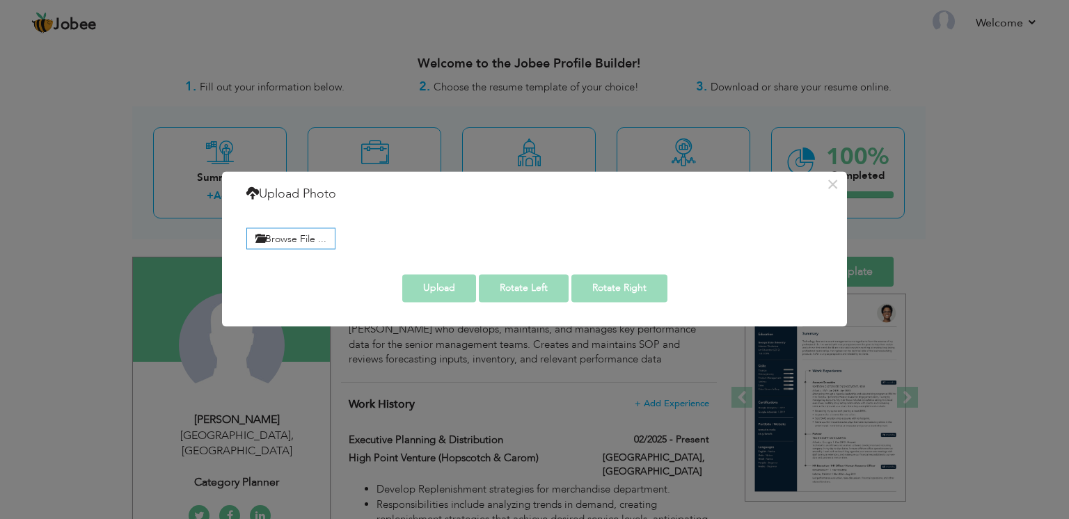
click at [83, 285] on div "× Upload Photo Browse File ..." at bounding box center [534, 259] width 1069 height 519
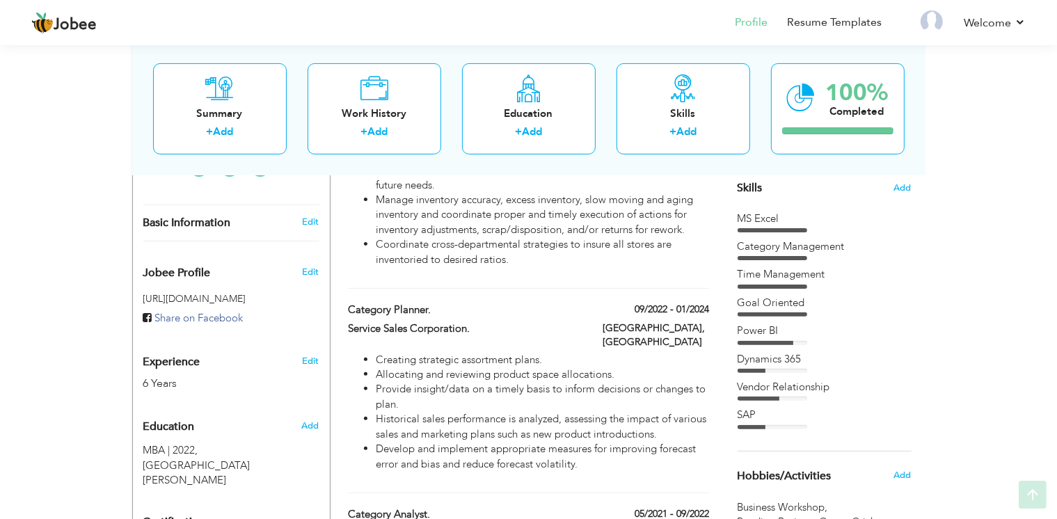
scroll to position [353, 0]
click at [303, 421] on span "Add" at bounding box center [310, 427] width 18 height 13
radio input "true"
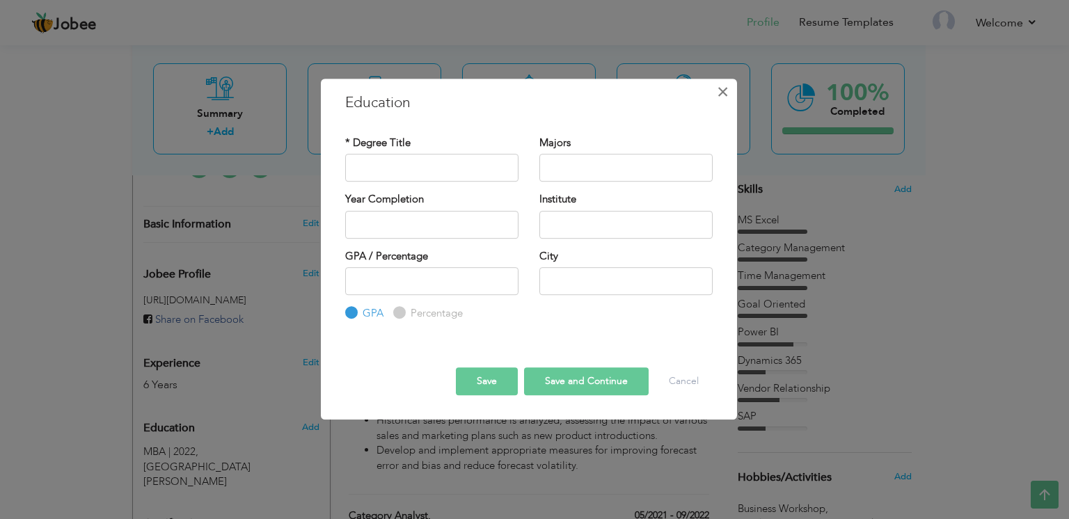
click at [720, 92] on span "×" at bounding box center [723, 91] width 12 height 25
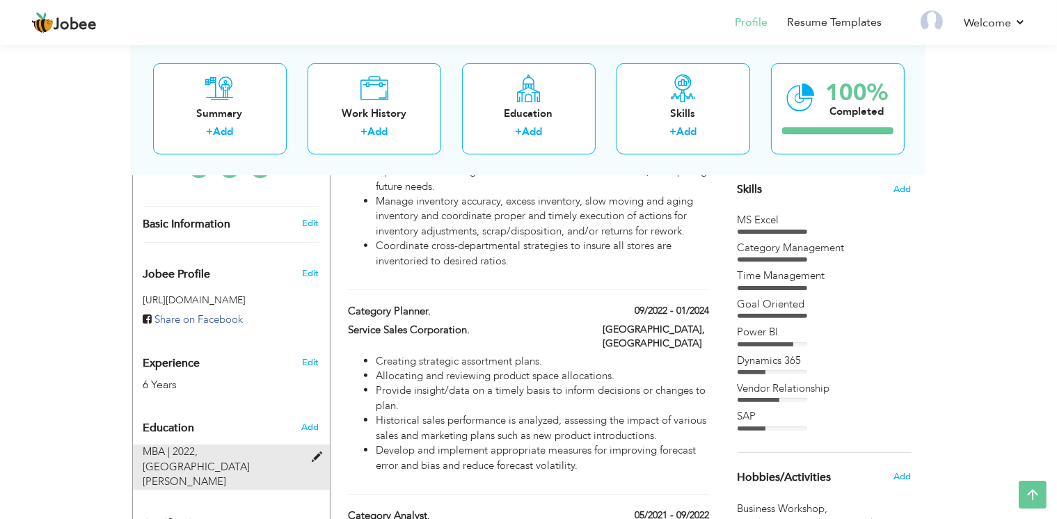
click at [315, 452] on span at bounding box center [320, 457] width 17 height 10
type input "MBA"
type input "2022"
type input "[GEOGRAPHIC_DATA][PERSON_NAME]"
type input "3.1"
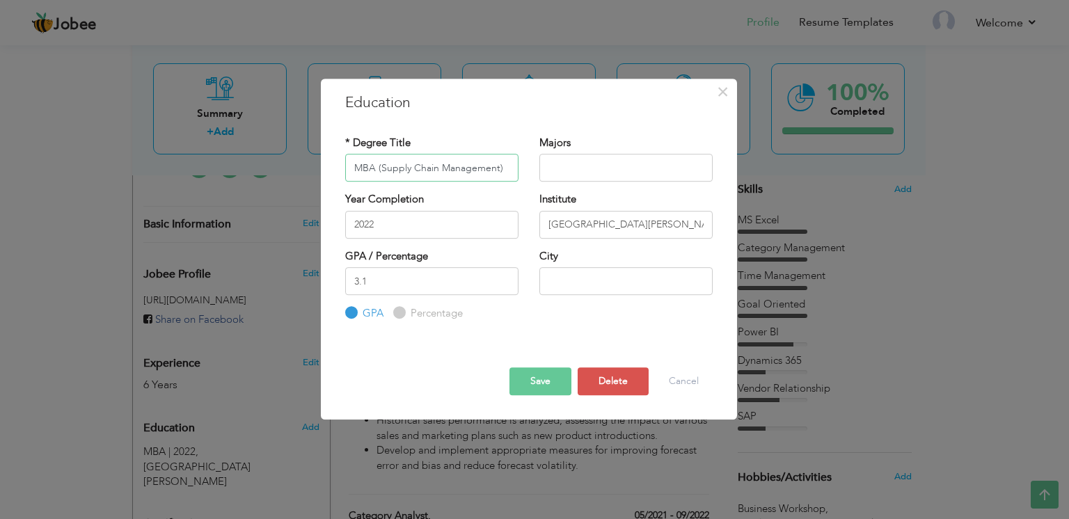
type input "MBA (Supply Chain Management)"
click at [516, 369] on button "Save" at bounding box center [540, 381] width 62 height 28
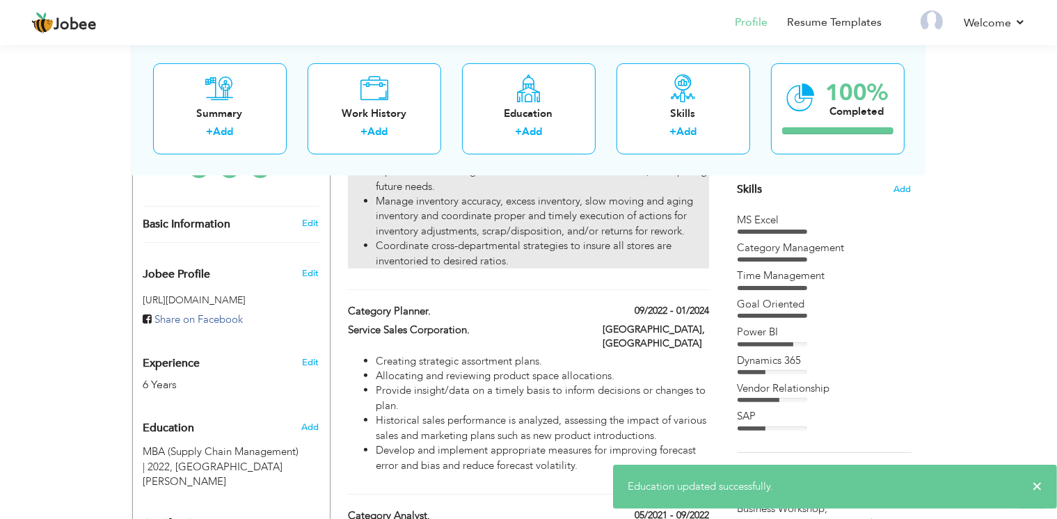
scroll to position [0, 0]
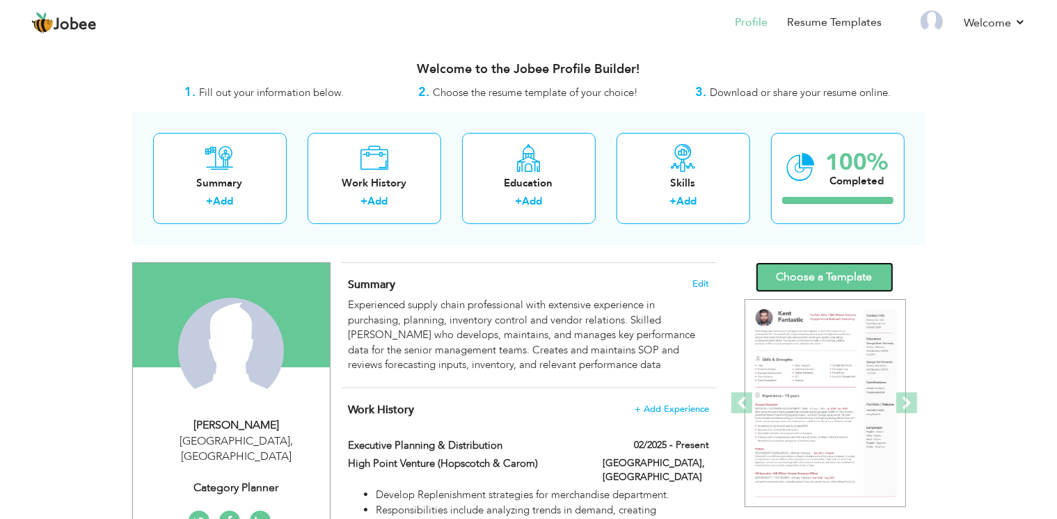
click at [804, 271] on link "Choose a Template" at bounding box center [825, 277] width 138 height 30
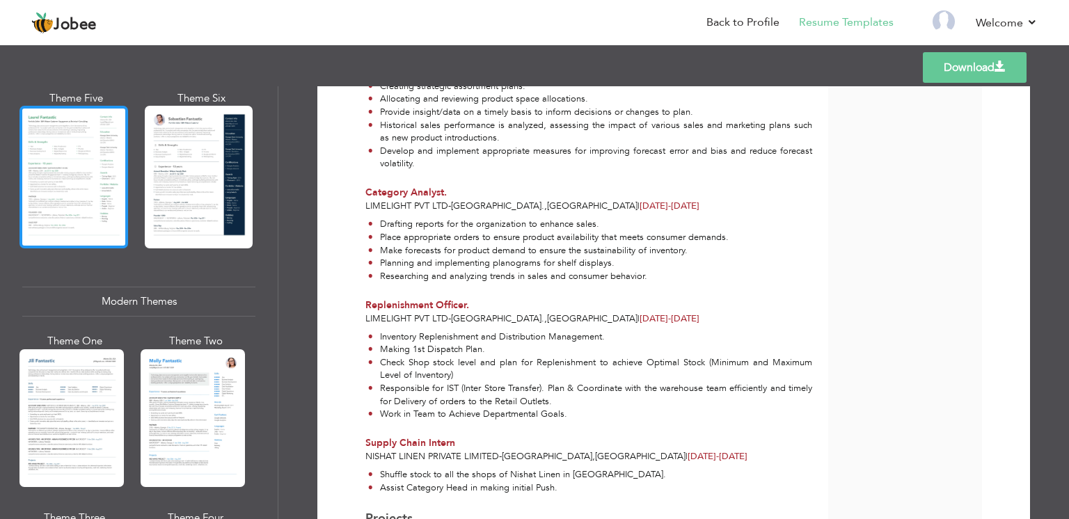
scroll to position [484, 0]
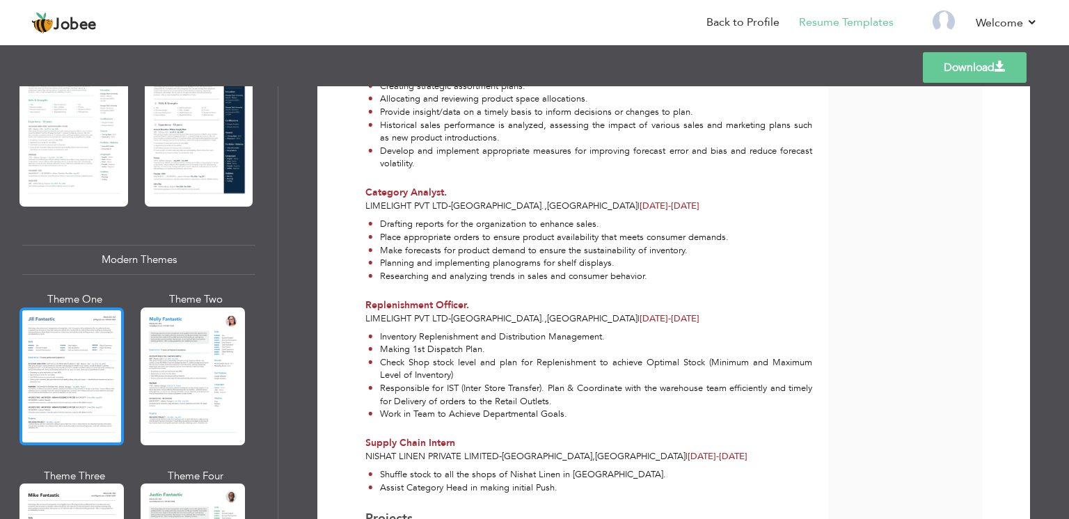
click at [85, 406] on div at bounding box center [71, 376] width 104 height 138
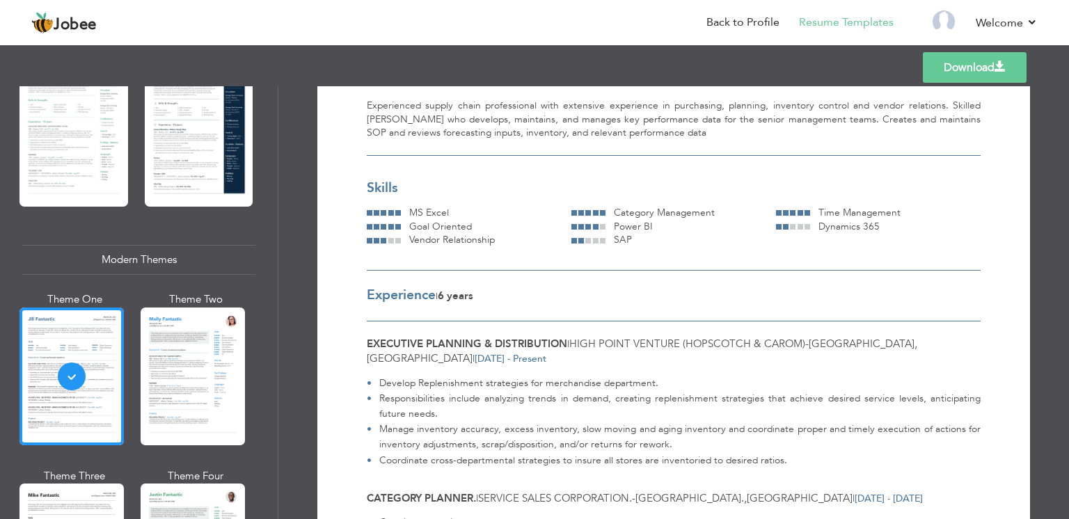
scroll to position [110, 0]
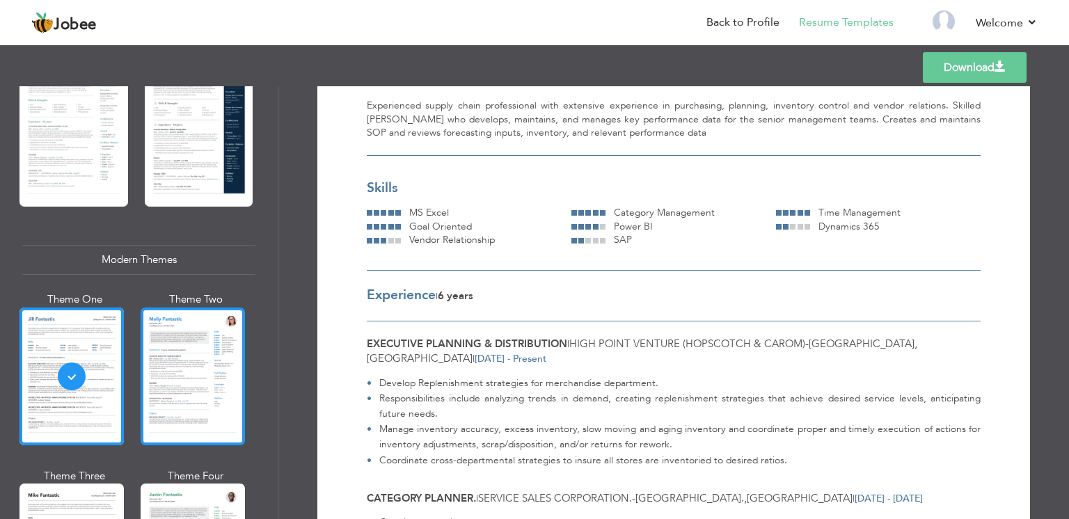
click at [218, 345] on div at bounding box center [193, 376] width 104 height 138
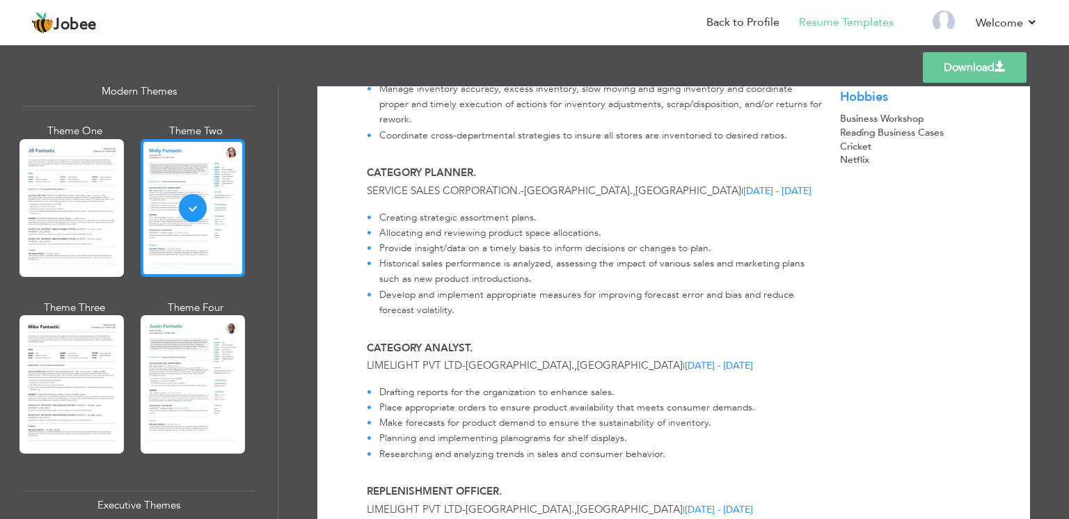
scroll to position [679, 0]
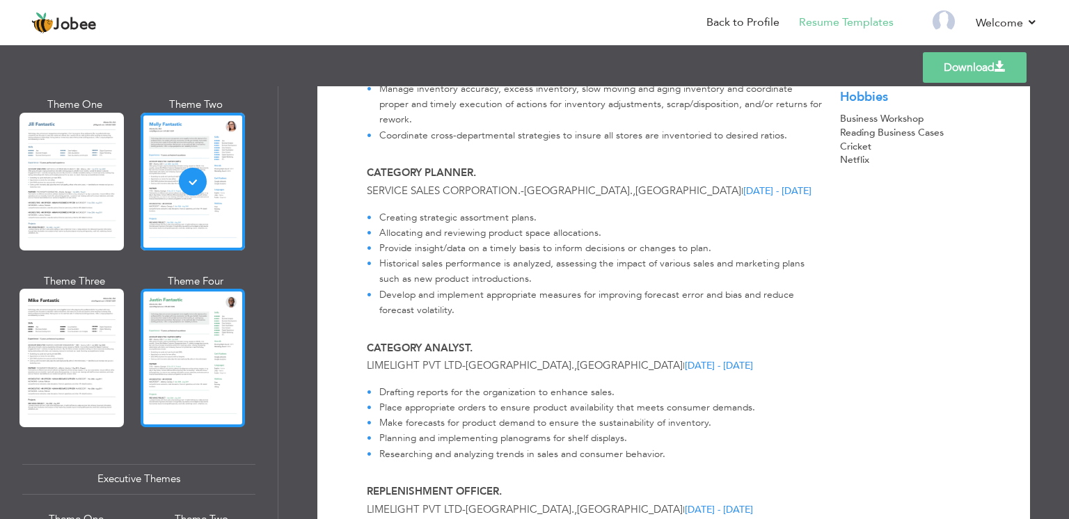
click at [189, 346] on div at bounding box center [193, 358] width 104 height 138
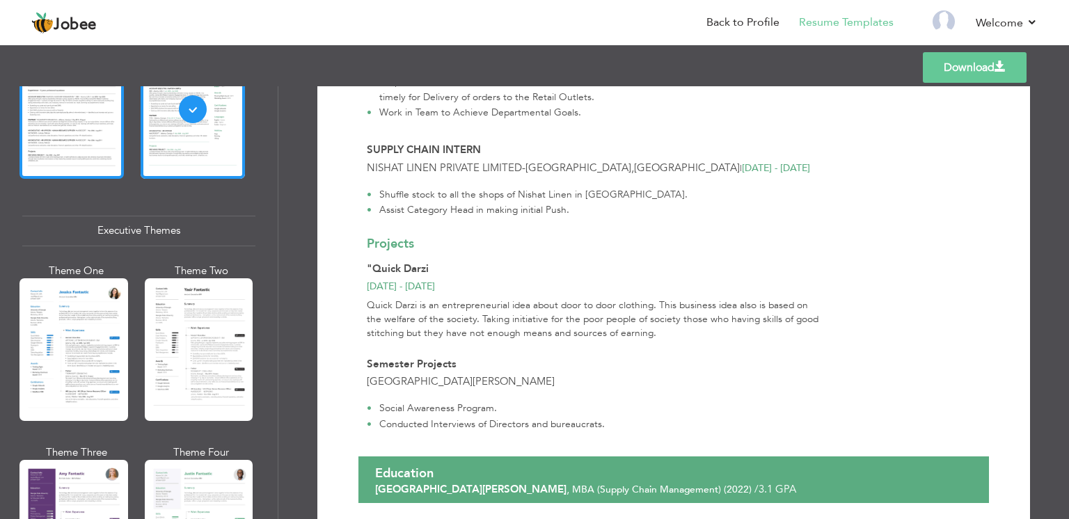
scroll to position [928, 0]
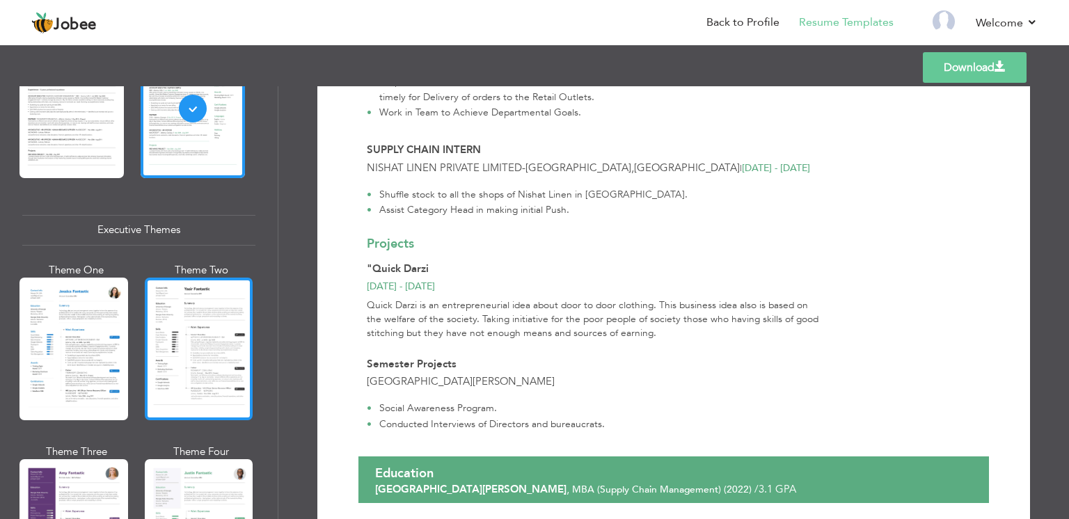
click at [223, 335] on div at bounding box center [199, 349] width 109 height 143
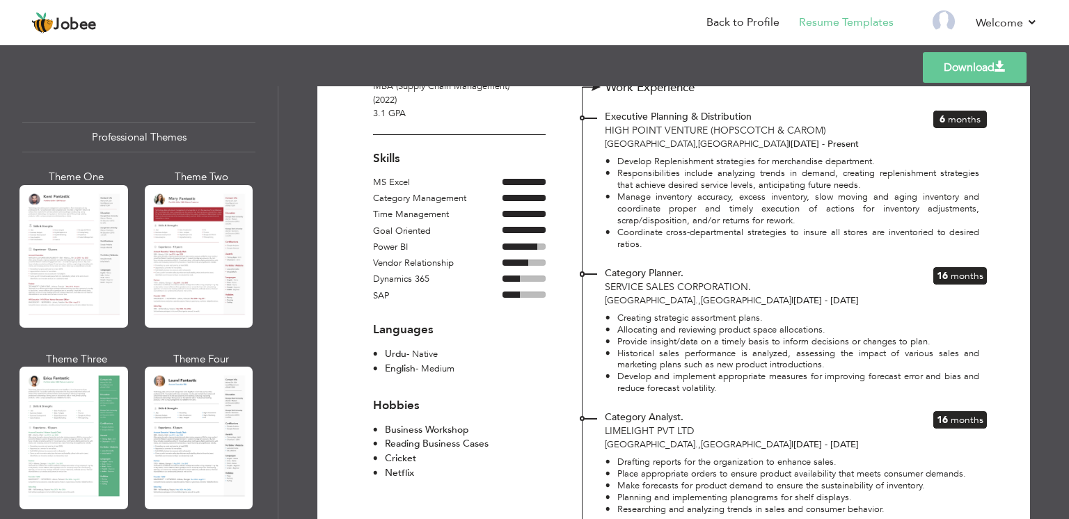
scroll to position [0, 0]
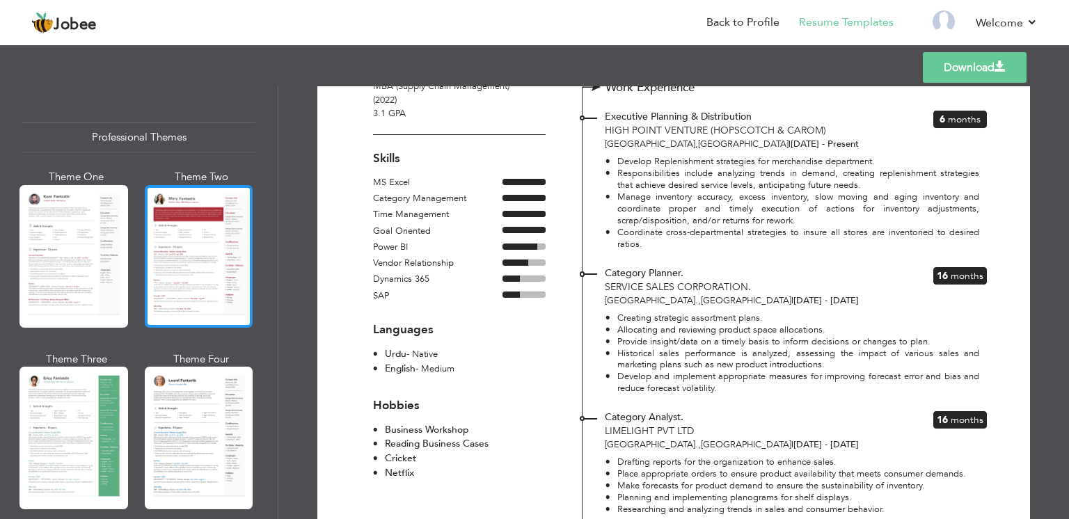
click at [200, 221] on div at bounding box center [199, 256] width 109 height 143
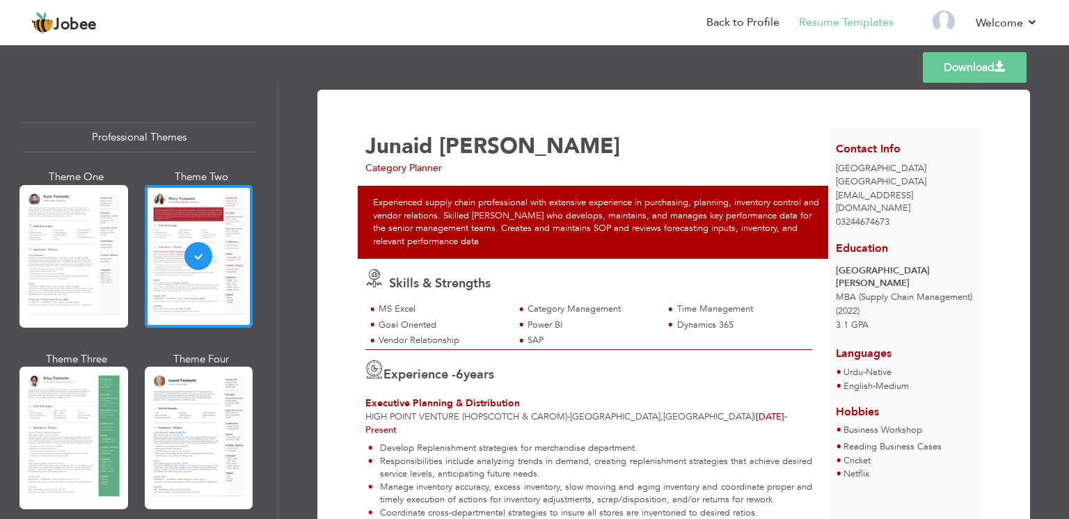
click at [682, 210] on div "Experienced supply chain professional with extensive experience in purchasing, …" at bounding box center [597, 222] width 478 height 72
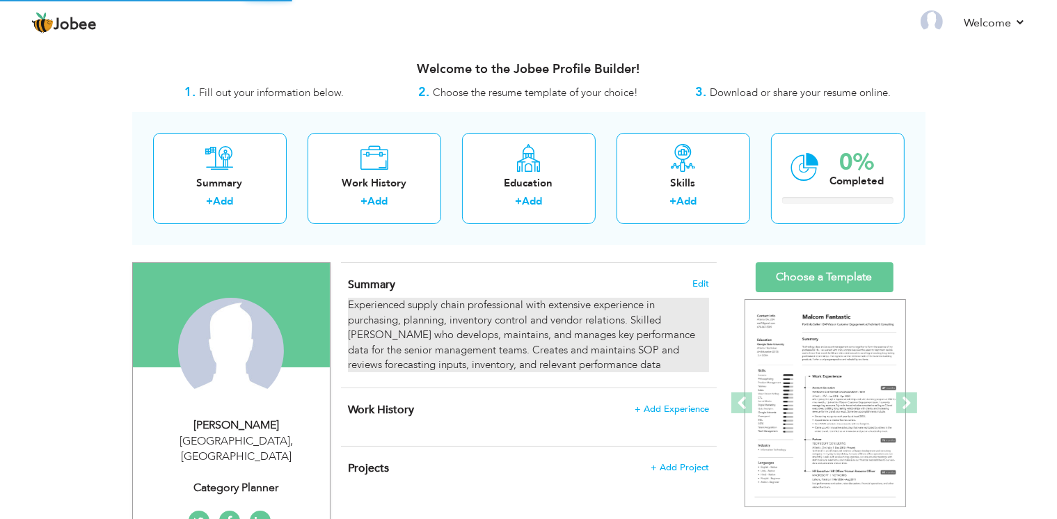
click at [570, 348] on div "Experienced supply chain professional with extensive experience in purchasing, …" at bounding box center [528, 335] width 360 height 74
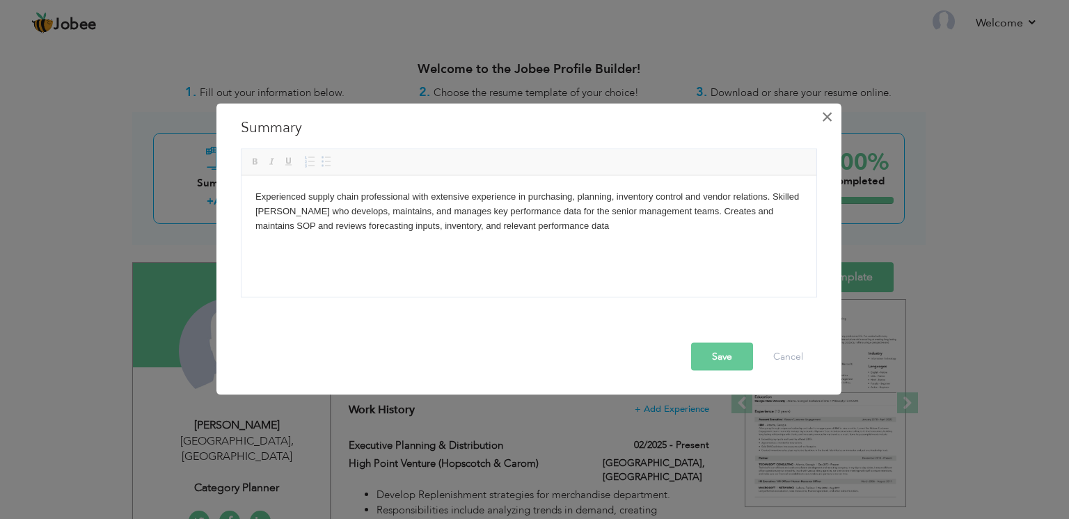
click at [826, 179] on div "Experienced supply chain professional with extensive experience in purchasing, …" at bounding box center [528, 223] width 597 height 149
click at [573, 199] on body "Experienced supply chain professional with extensive experience in purchasing, …" at bounding box center [528, 210] width 547 height 43
click at [710, 367] on button "Save" at bounding box center [722, 357] width 62 height 28
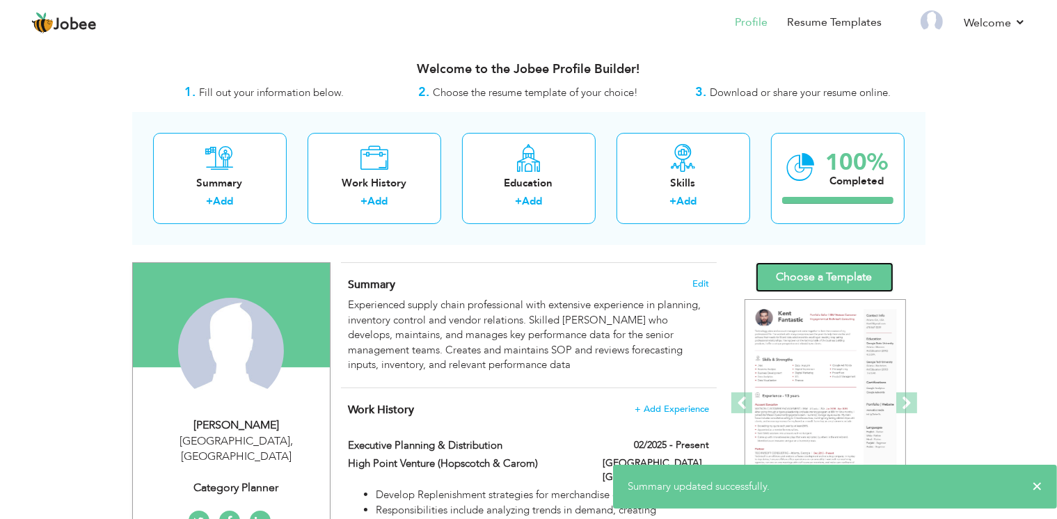
click at [809, 280] on link "Choose a Template" at bounding box center [825, 277] width 138 height 30
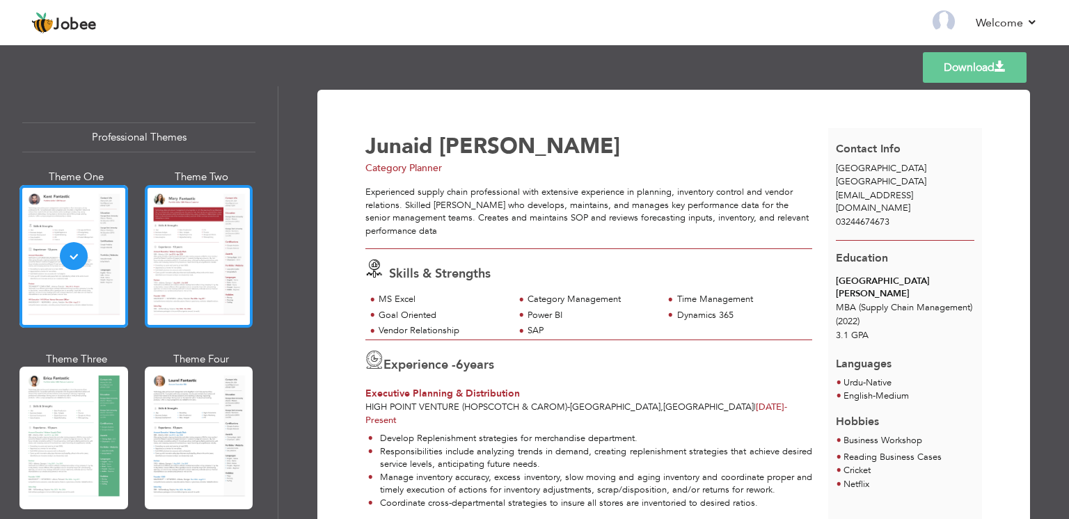
click at [202, 234] on div at bounding box center [199, 256] width 109 height 143
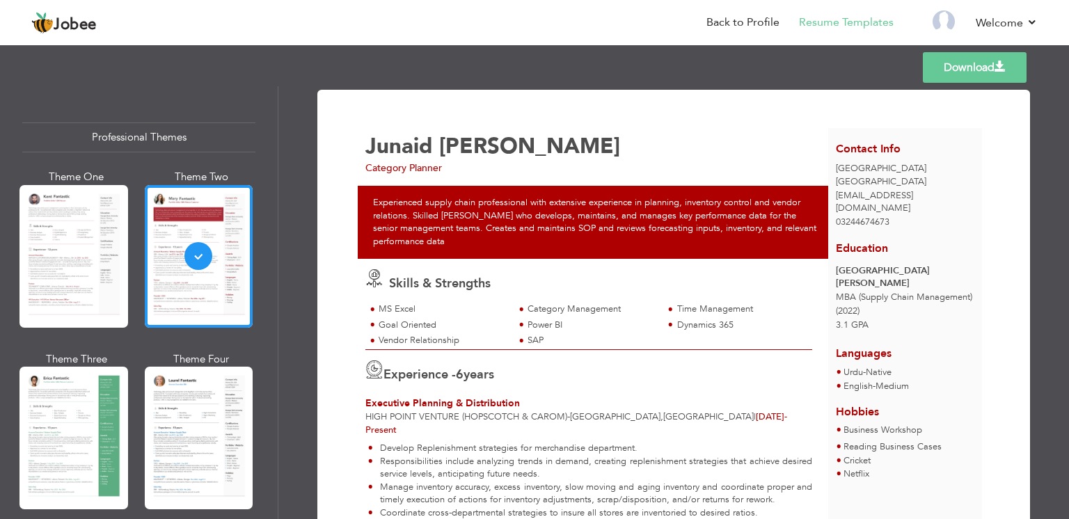
click at [971, 78] on link "Download" at bounding box center [974, 67] width 104 height 31
